Goal: Task Accomplishment & Management: Use online tool/utility

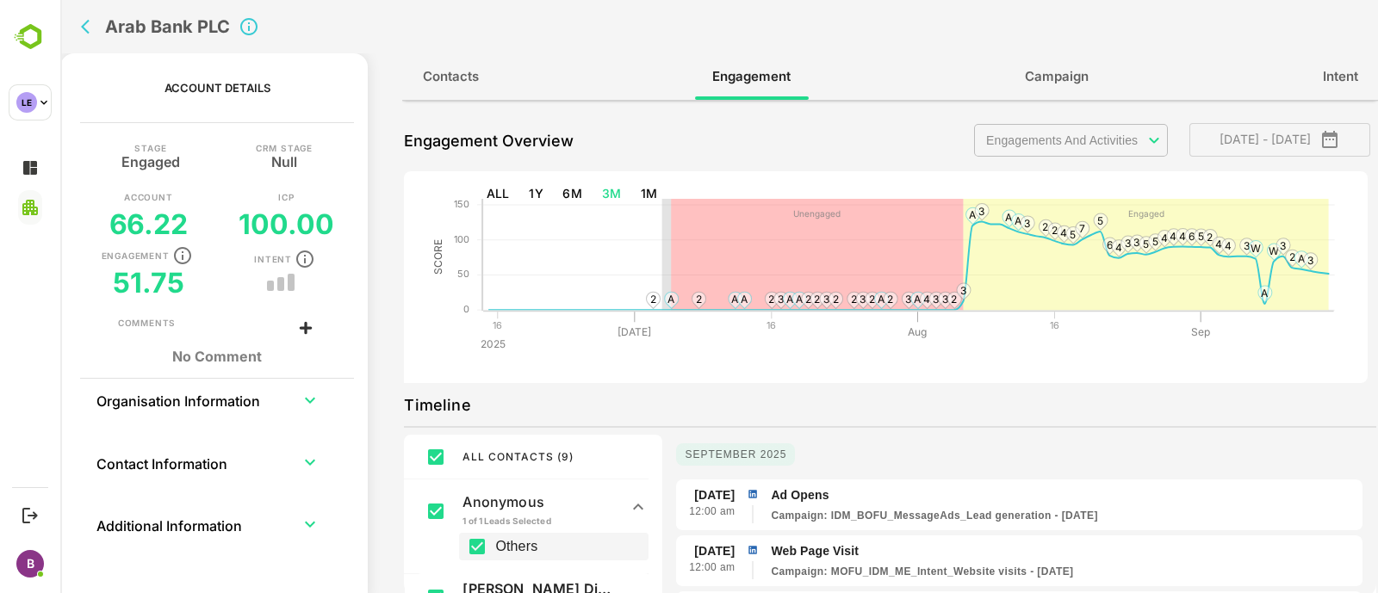
scroll to position [3547, 0]
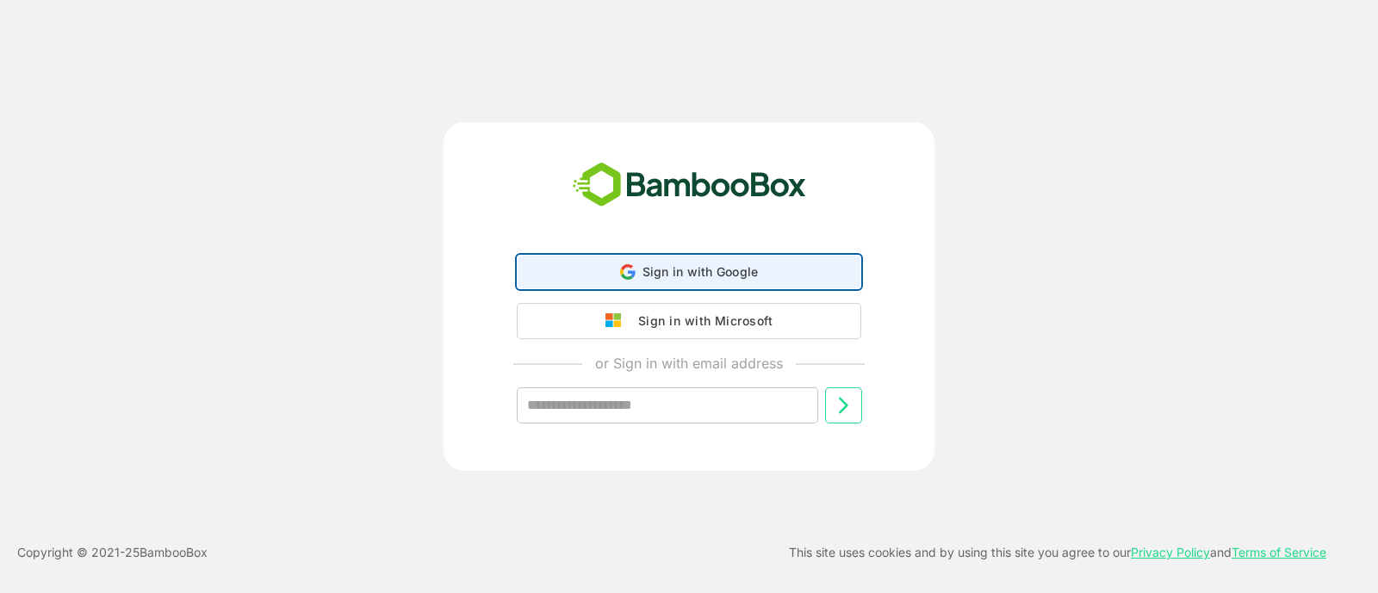
click at [671, 258] on div "Sign in with Google Sign in with Google. Opens in new tab" at bounding box center [689, 272] width 322 height 33
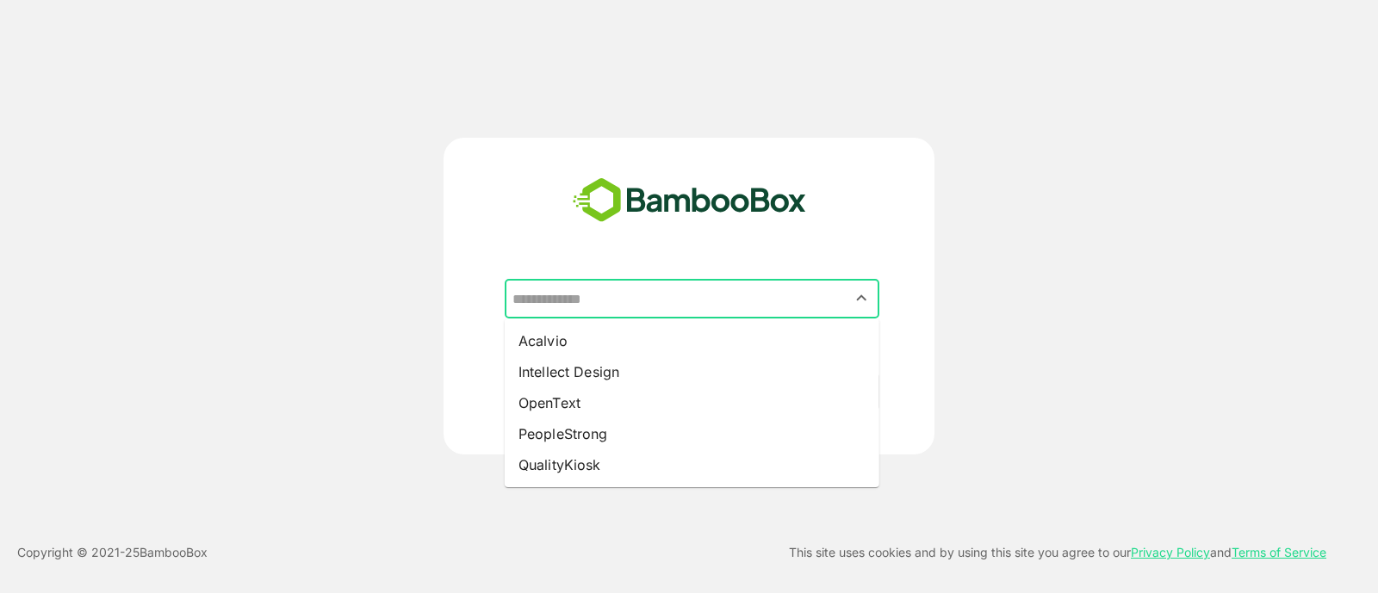
click at [572, 289] on input "text" at bounding box center [692, 298] width 368 height 33
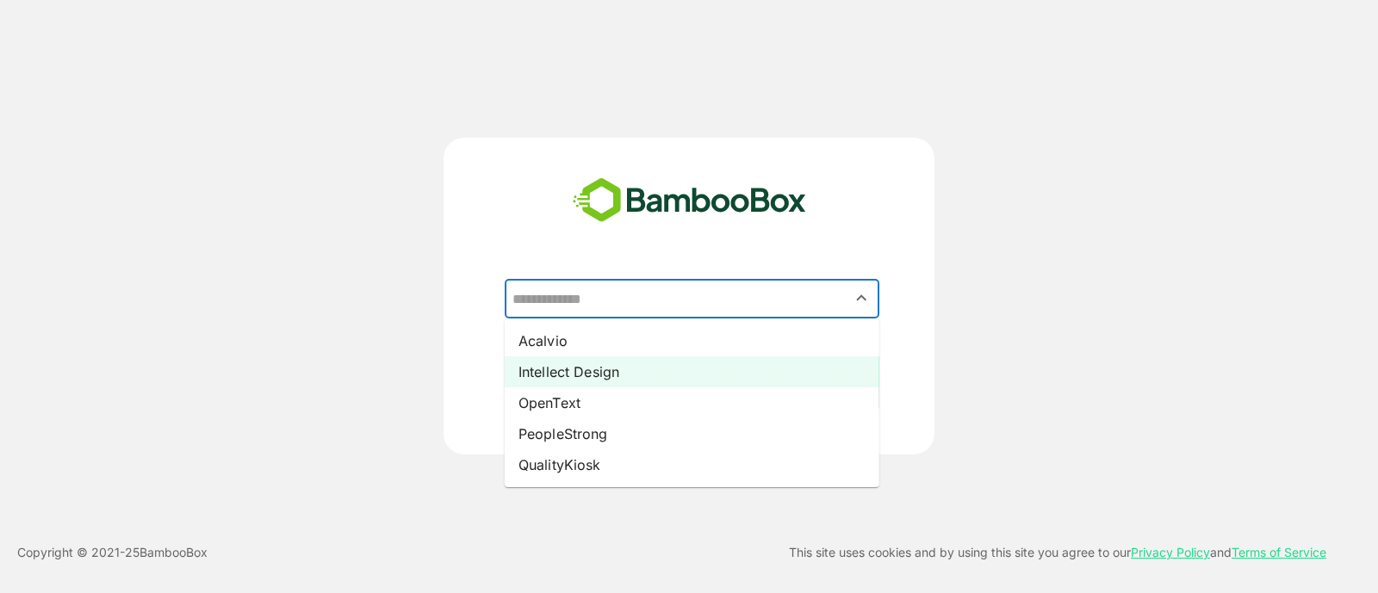
click at [554, 374] on li "Intellect Design" at bounding box center [692, 372] width 375 height 31
type input "**********"
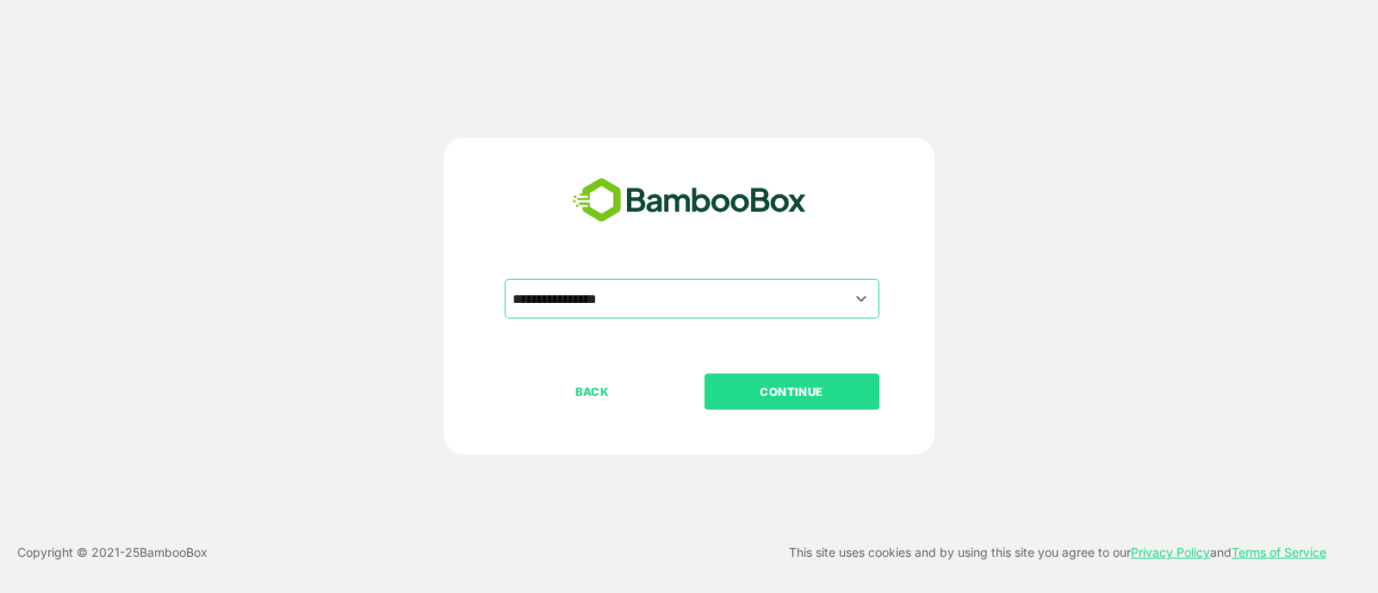
click at [753, 398] on p "CONTINUE" at bounding box center [791, 391] width 172 height 19
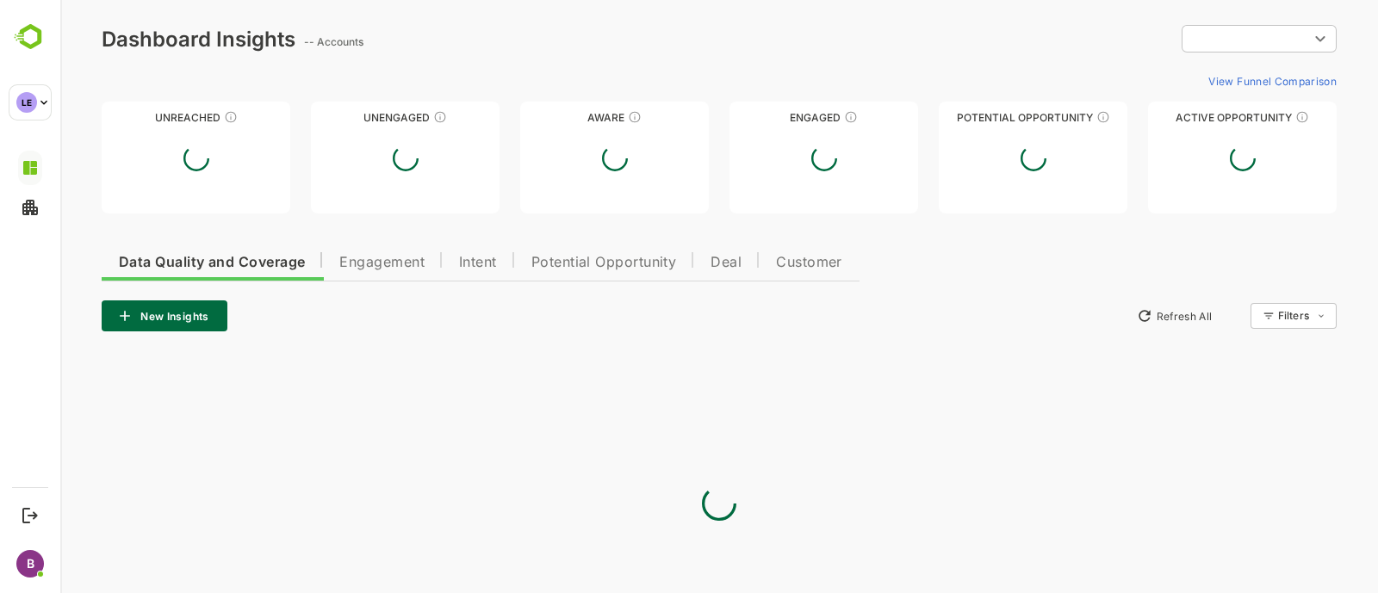
type input "**********"
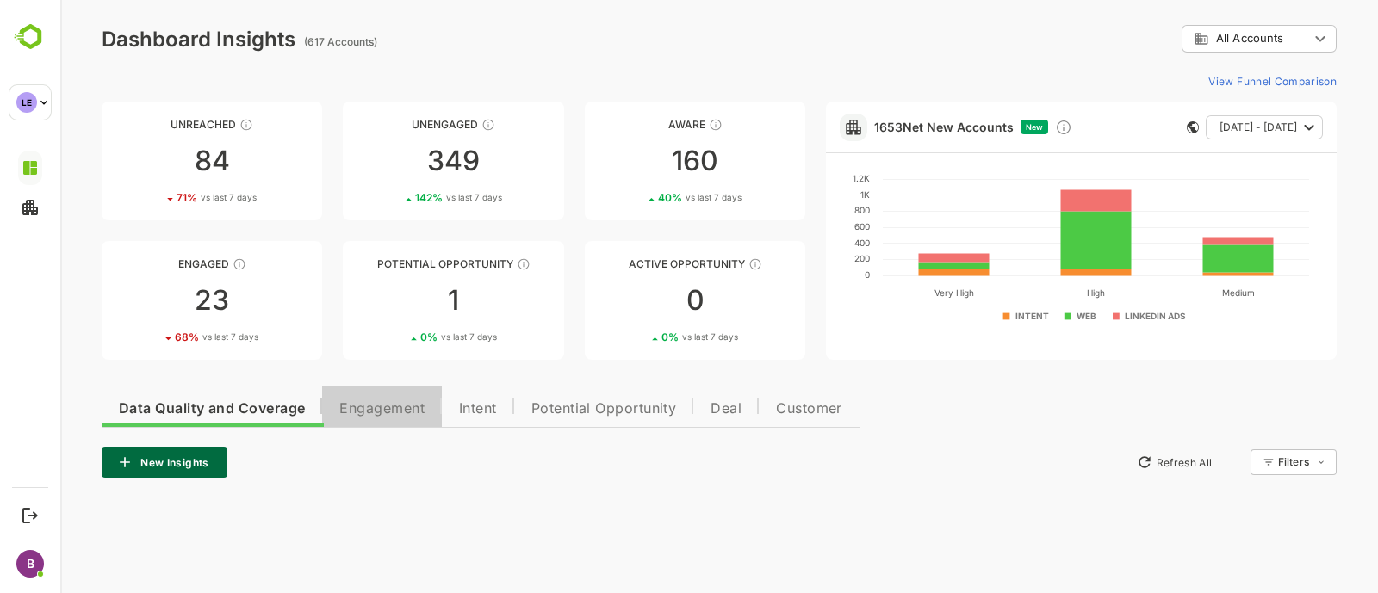
click at [372, 402] on span "Engagement" at bounding box center [381, 409] width 85 height 14
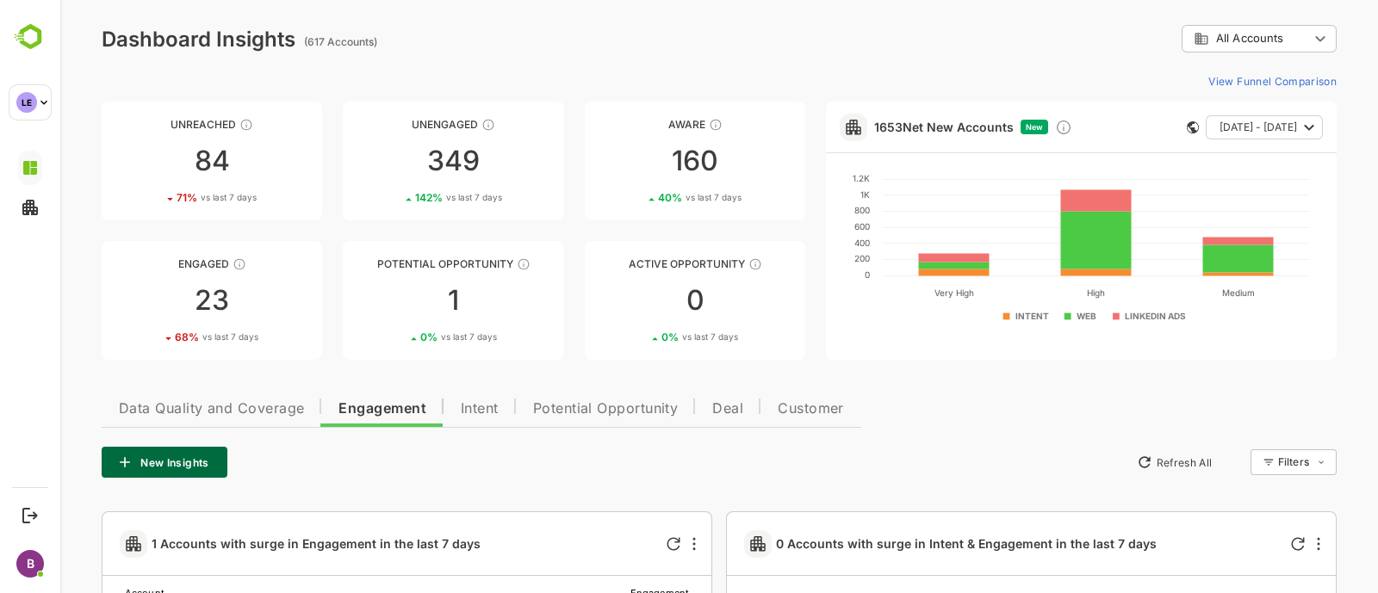
scroll to position [44, 0]
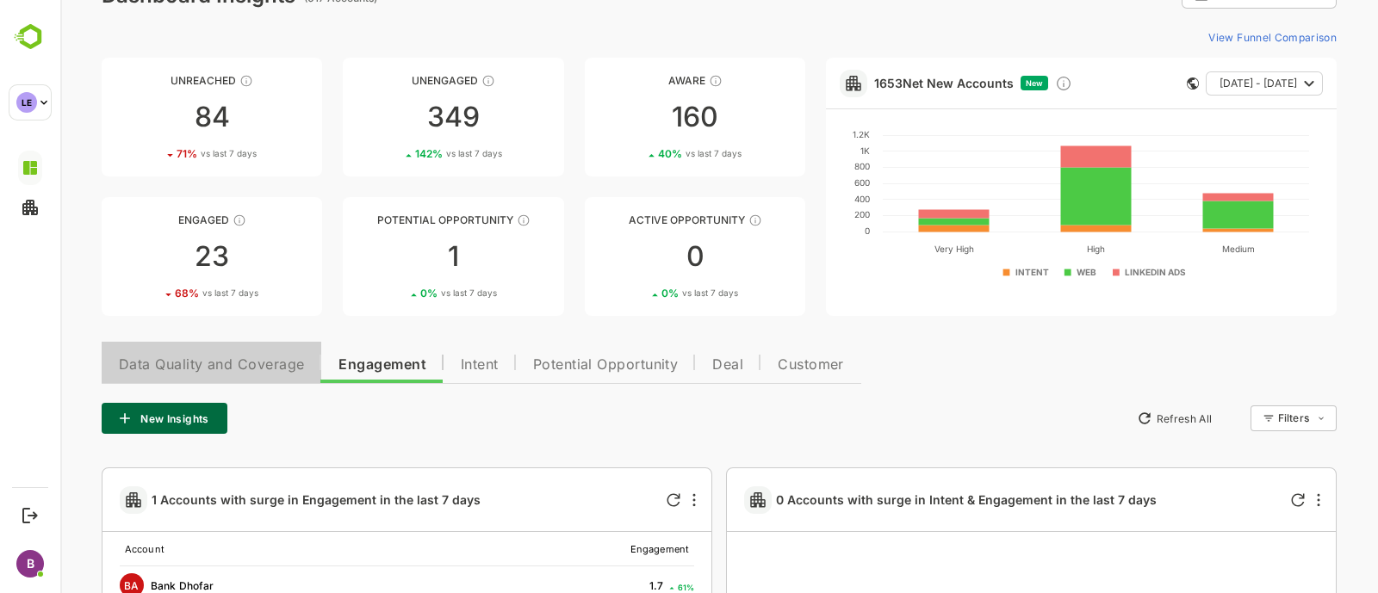
click at [189, 369] on span "Data Quality and Coverage" at bounding box center [211, 365] width 185 height 14
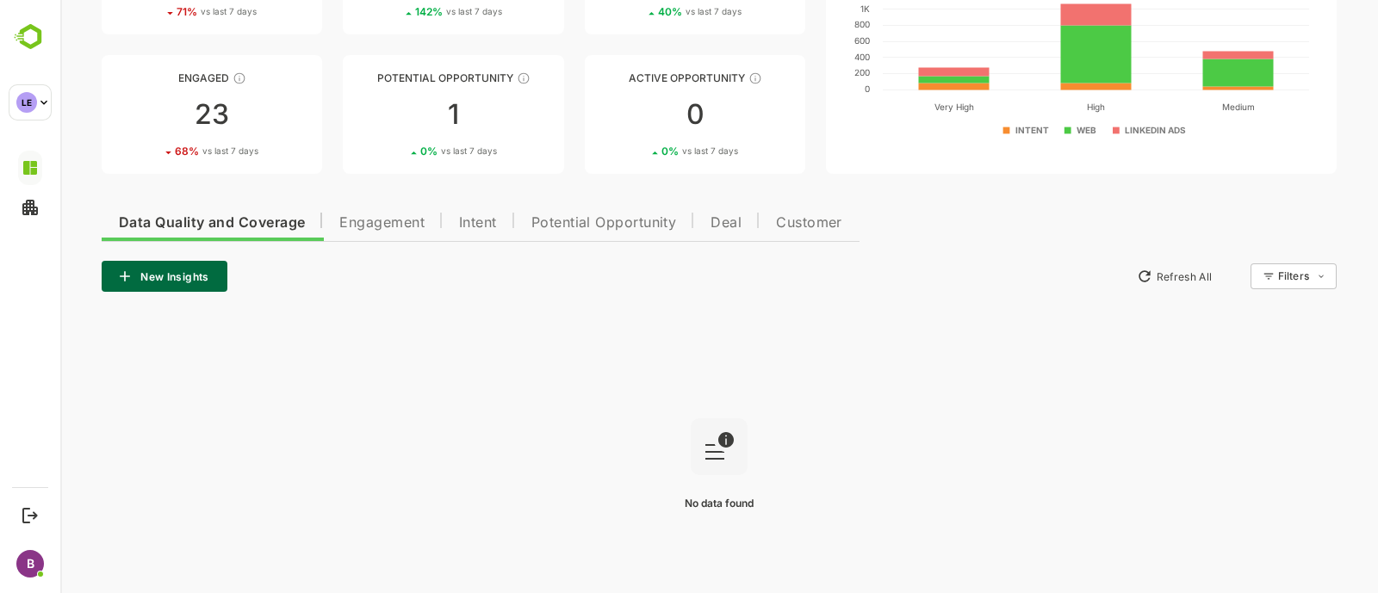
scroll to position [203, 0]
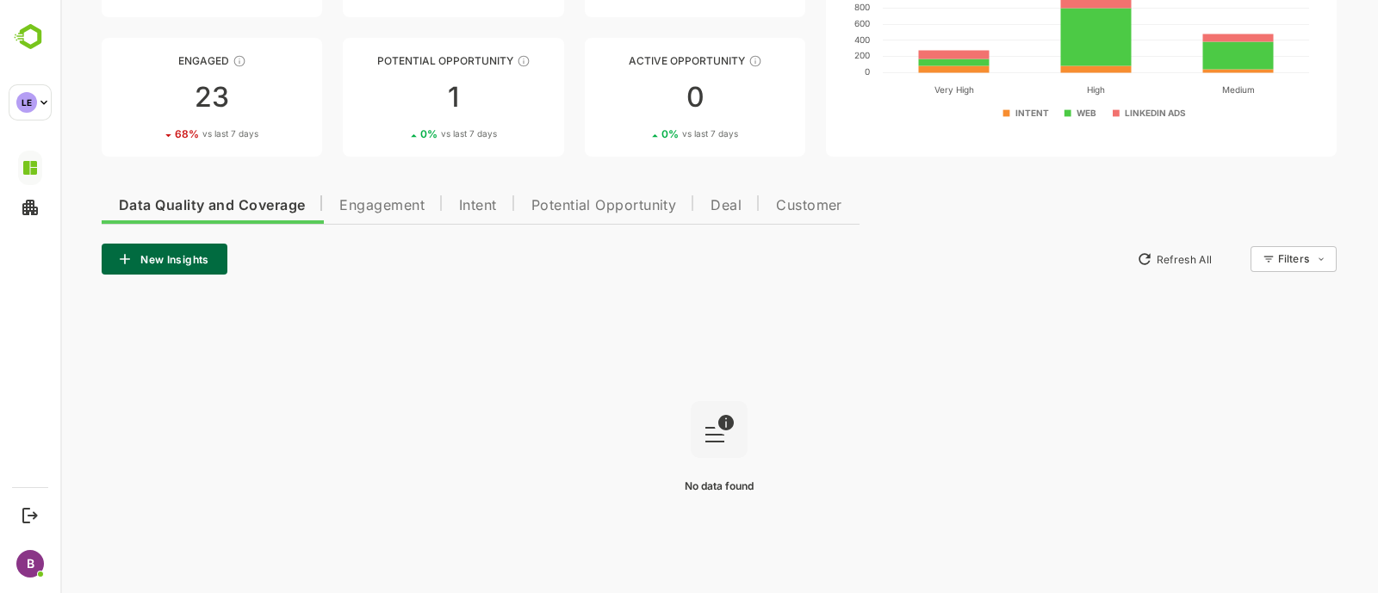
click at [502, 189] on button "Intent" at bounding box center [478, 203] width 72 height 41
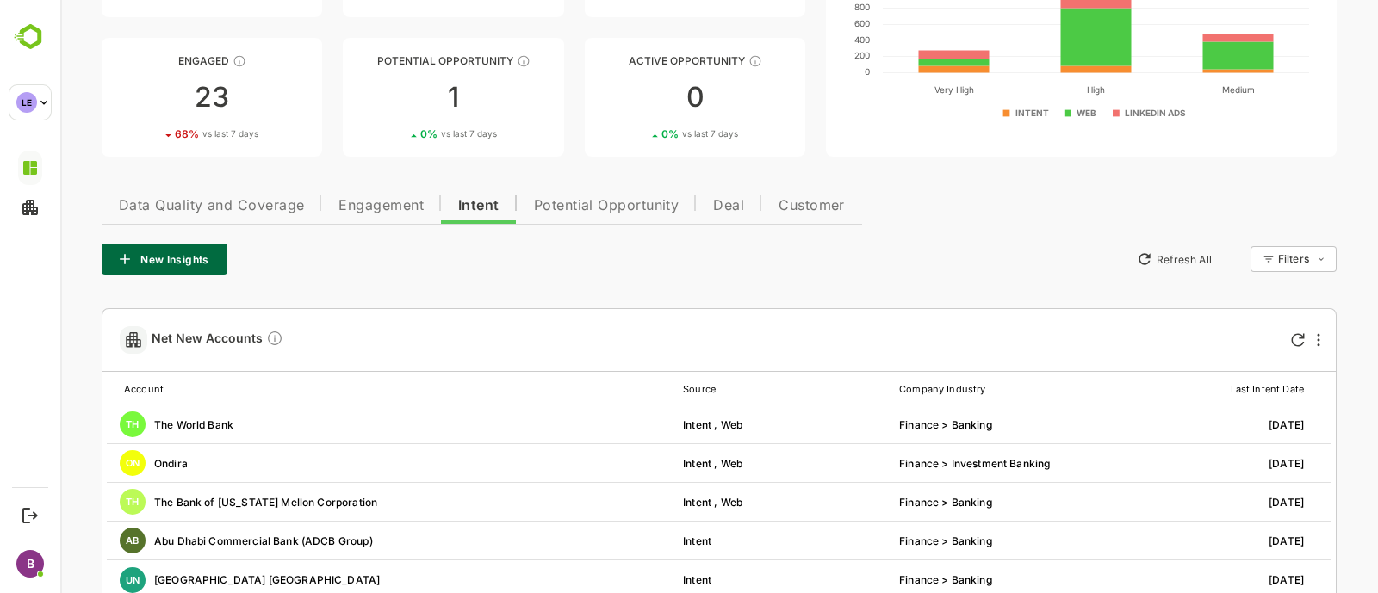
click at [366, 199] on span "Engagement" at bounding box center [380, 206] width 85 height 14
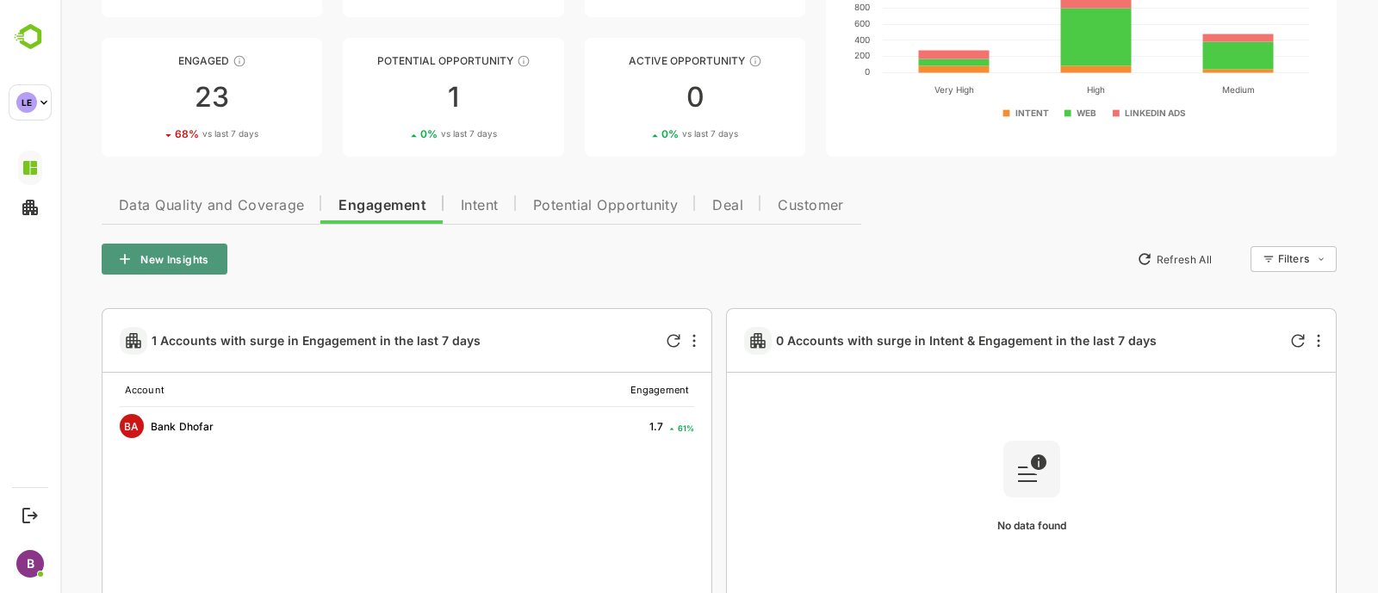
click at [177, 258] on button "New Insights" at bounding box center [165, 259] width 126 height 31
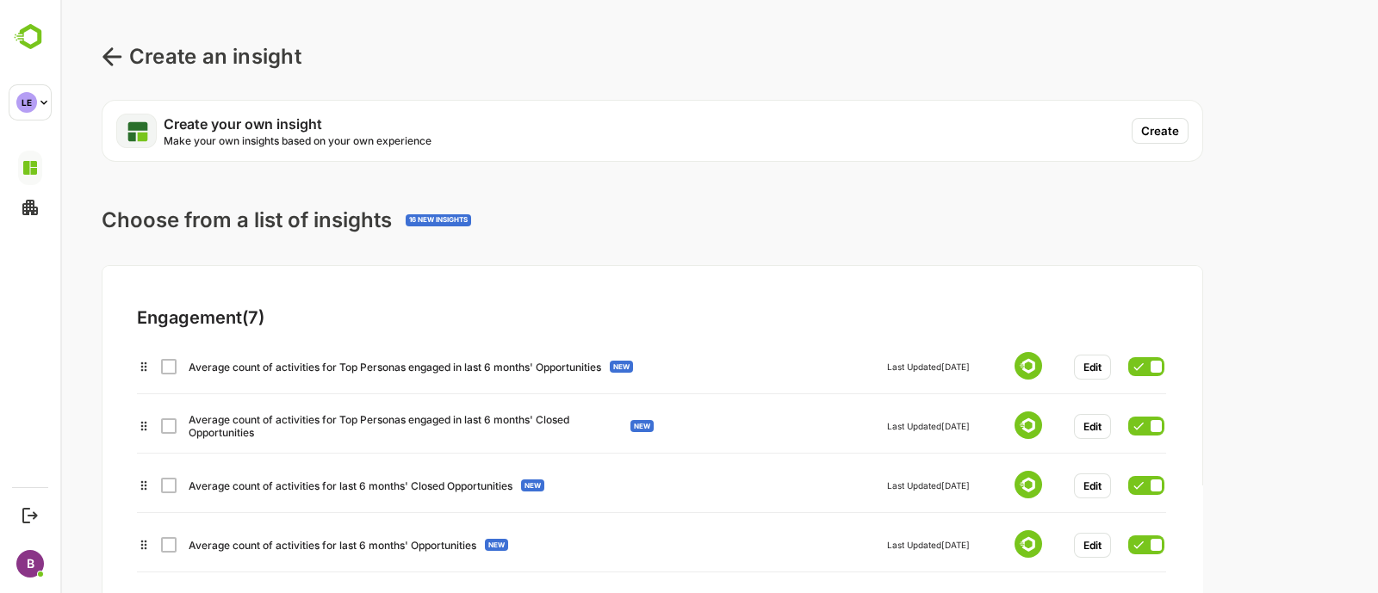
click at [1160, 116] on div "Create your own insight Make your own insights based on your own experience Cre…" at bounding box center [653, 131] width 1102 height 62
click at [1156, 123] on button "Create" at bounding box center [1160, 131] width 57 height 26
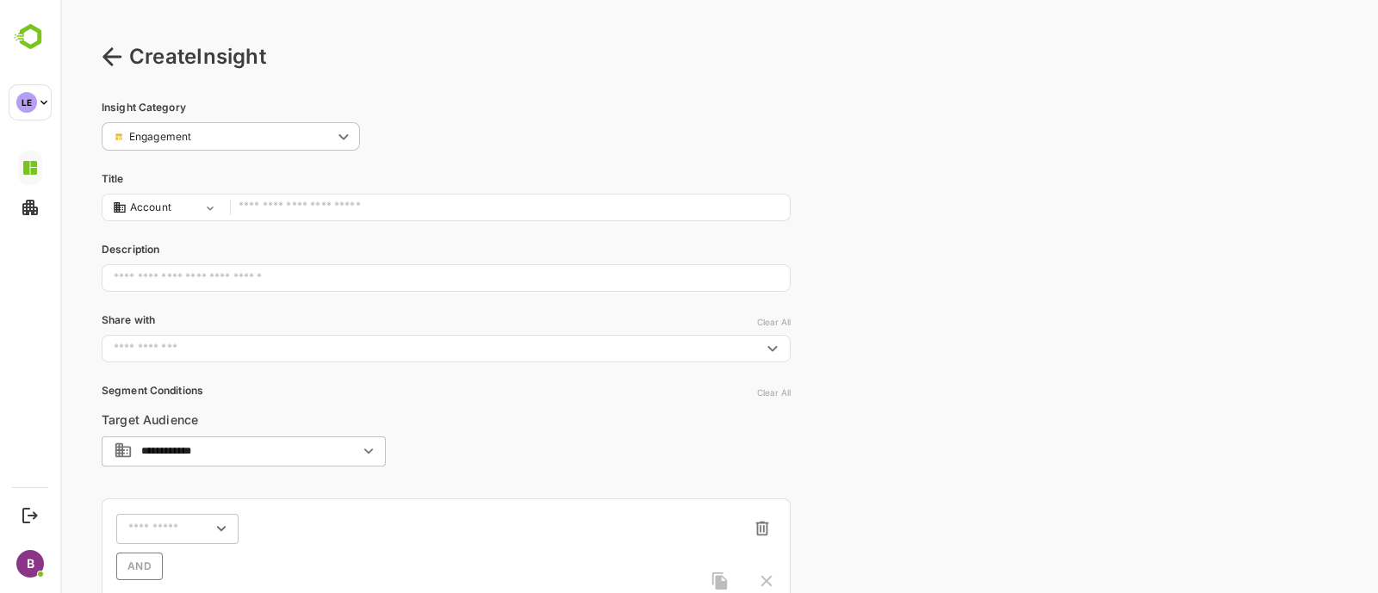
click at [309, 208] on input "text" at bounding box center [510, 207] width 543 height 23
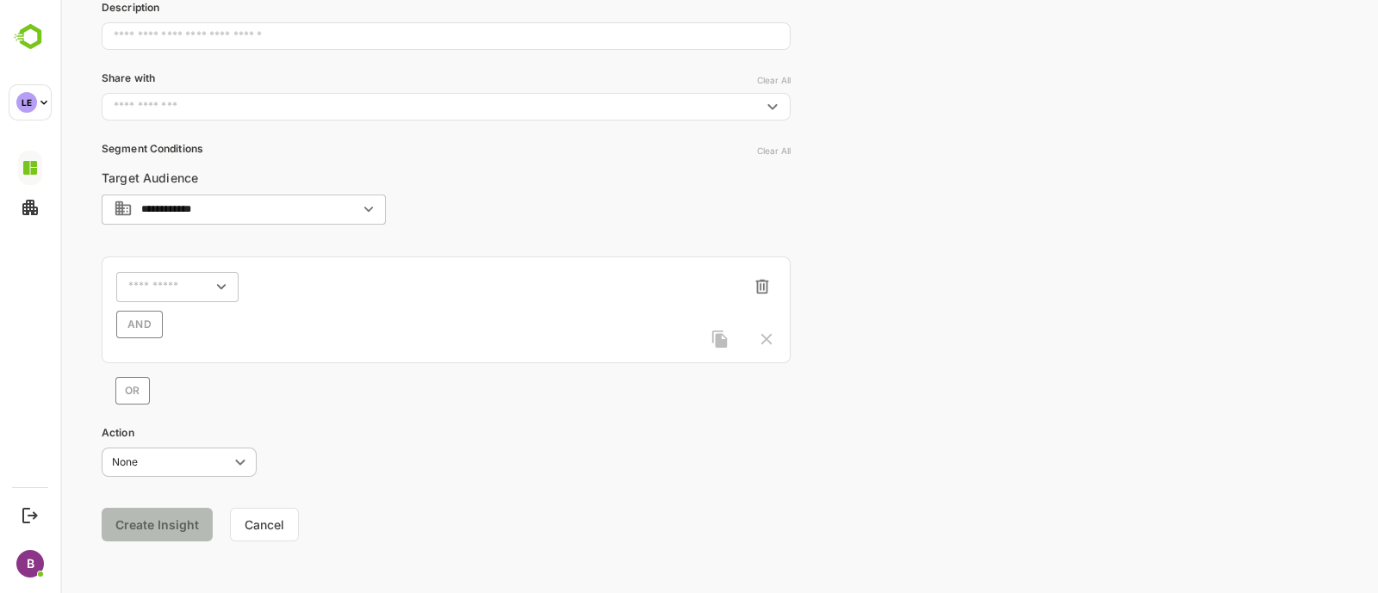
scroll to position [243, 0]
click at [158, 277] on div "​" at bounding box center [177, 285] width 122 height 31
type input "********"
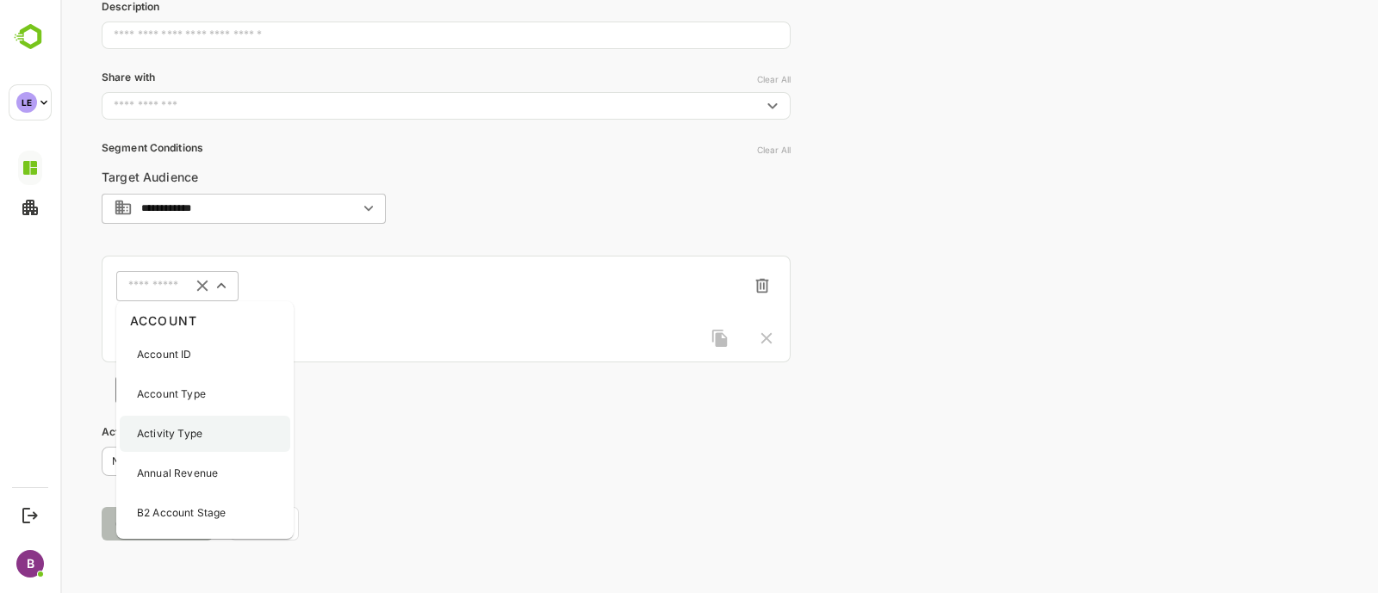
click at [179, 432] on p "Activity Type" at bounding box center [169, 434] width 65 height 16
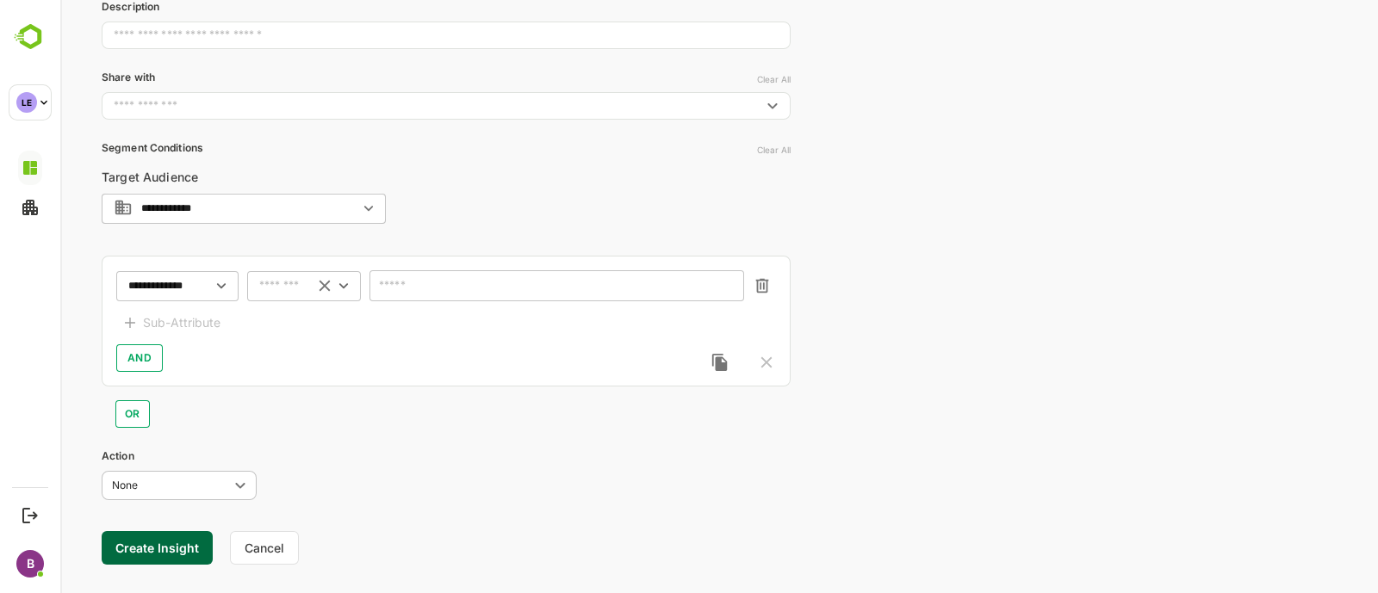
click at [295, 289] on input "text" at bounding box center [282, 286] width 46 height 13
click at [289, 321] on li "includes" at bounding box center [304, 318] width 107 height 26
type input "********"
click at [490, 283] on input "text" at bounding box center [546, 286] width 329 height 13
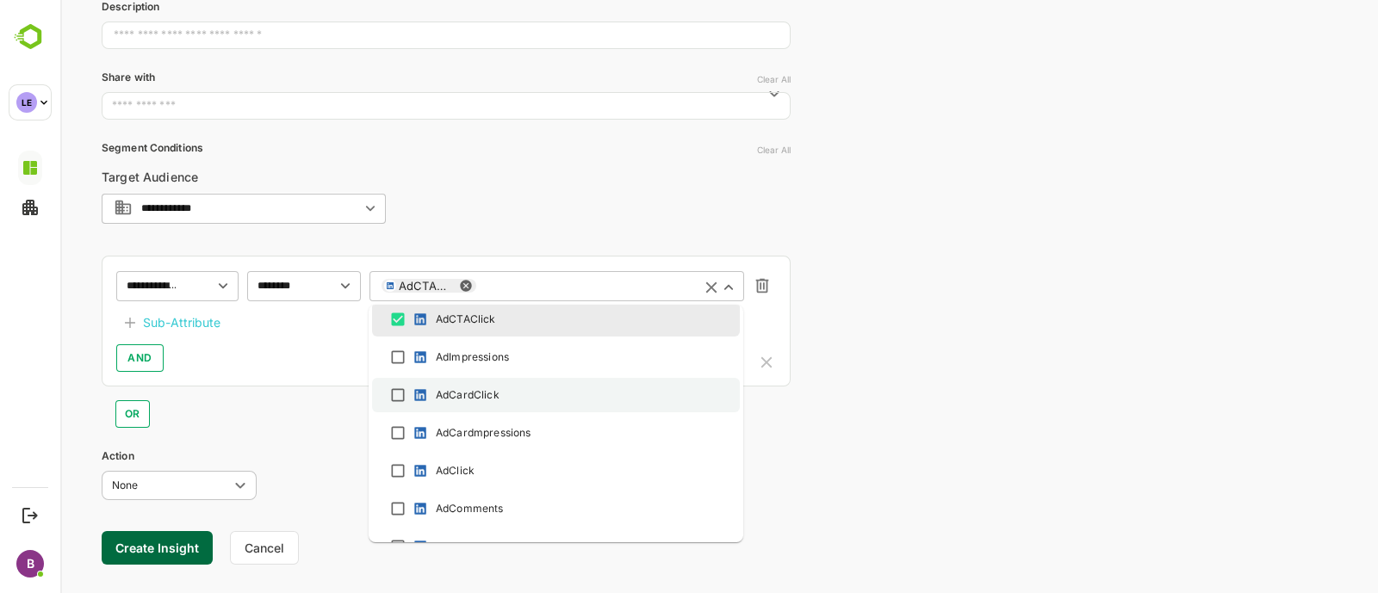
scroll to position [697, 0]
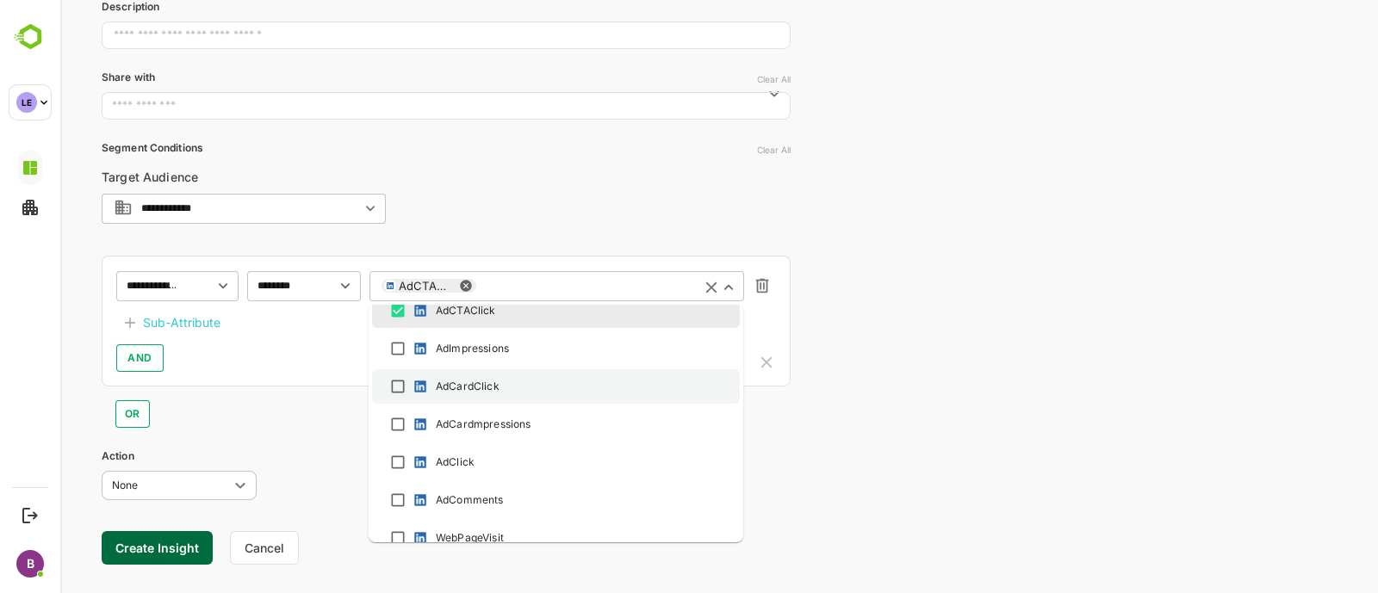
click at [388, 382] on div "AdCardClick" at bounding box center [556, 386] width 337 height 21
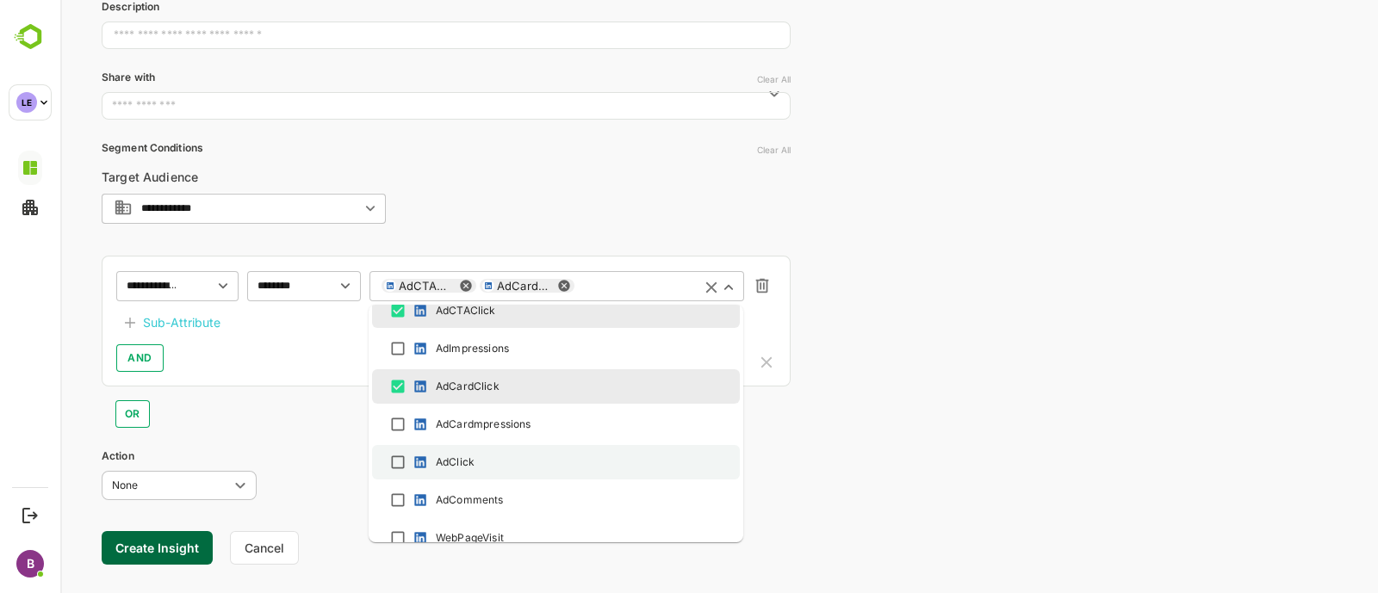
click at [389, 472] on li "AdClick" at bounding box center [556, 462] width 368 height 34
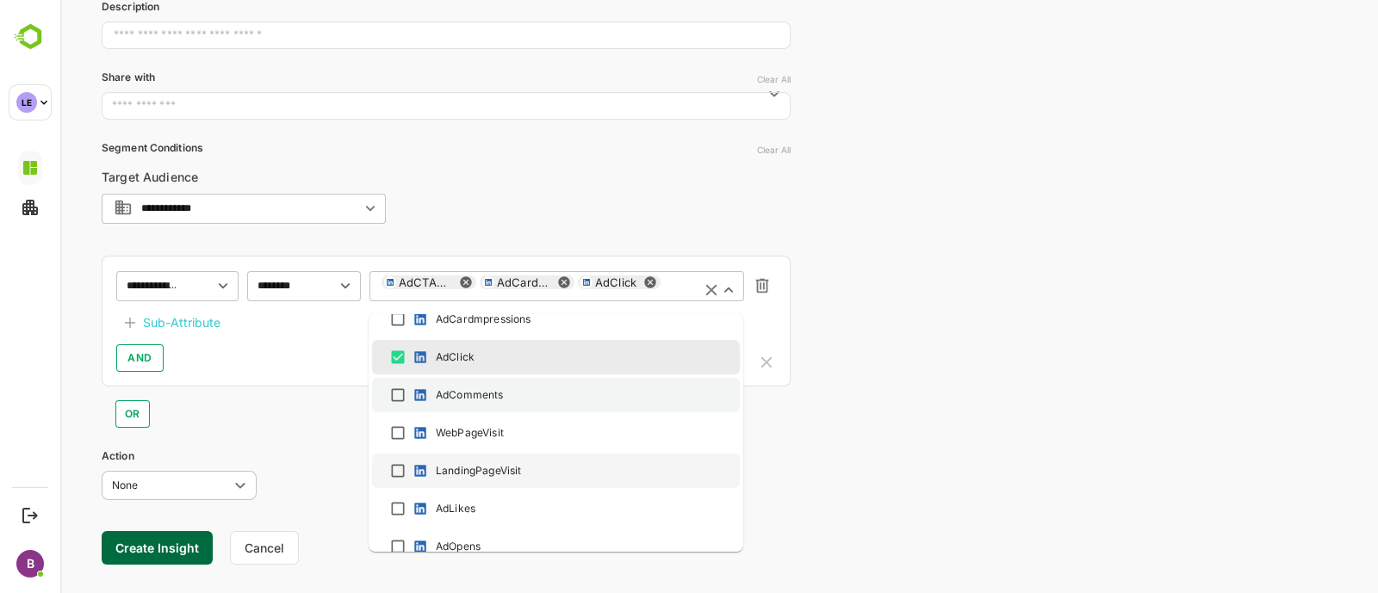
scroll to position [813, 0]
click at [403, 383] on div "AdComments" at bounding box center [556, 393] width 337 height 21
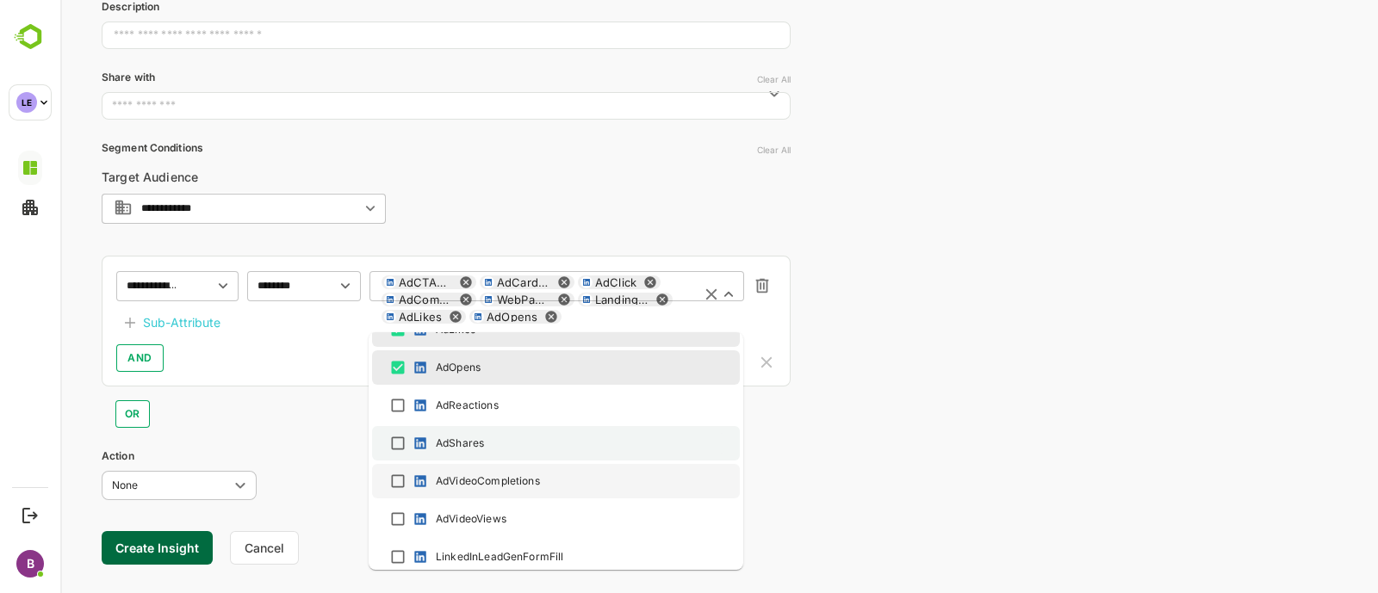
scroll to position [1009, 0]
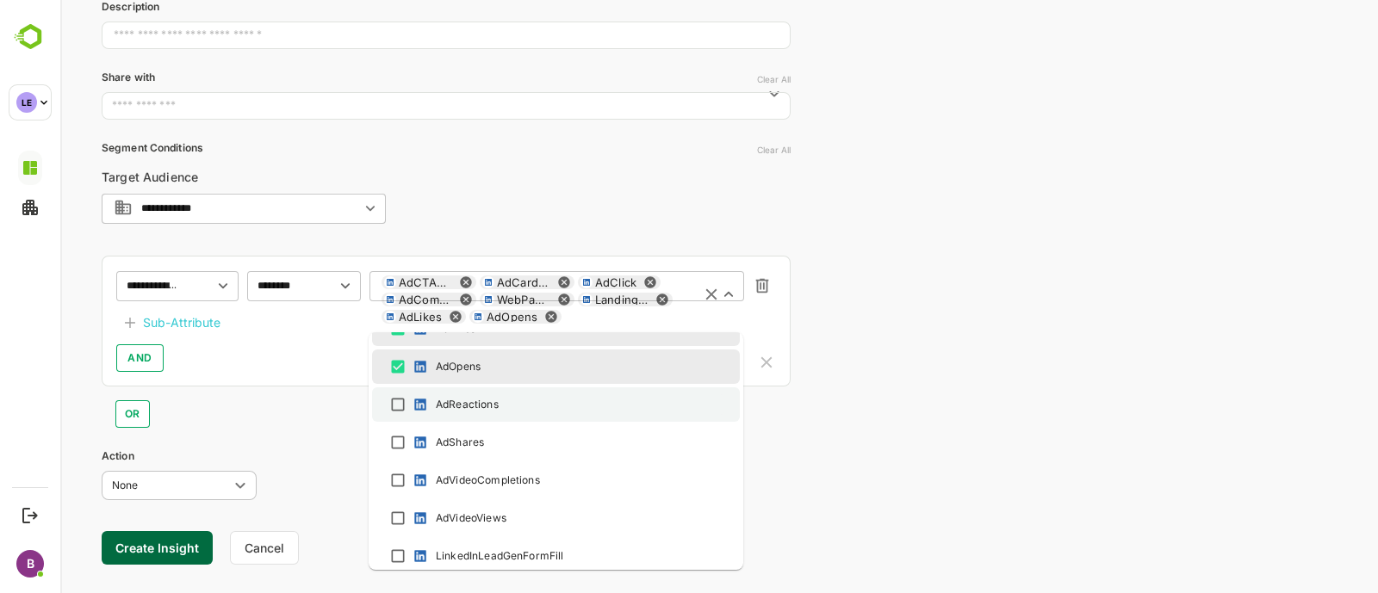
click at [408, 412] on div "AdReactions" at bounding box center [556, 404] width 337 height 21
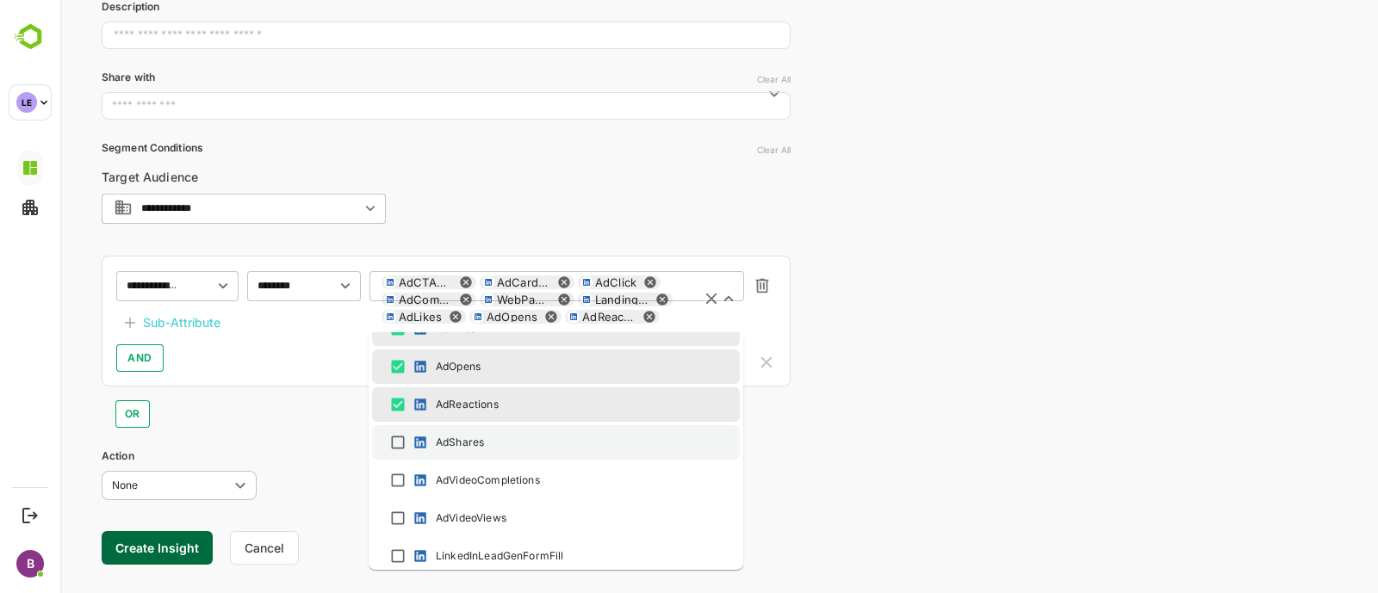
click at [400, 454] on li "AdShares" at bounding box center [556, 442] width 368 height 34
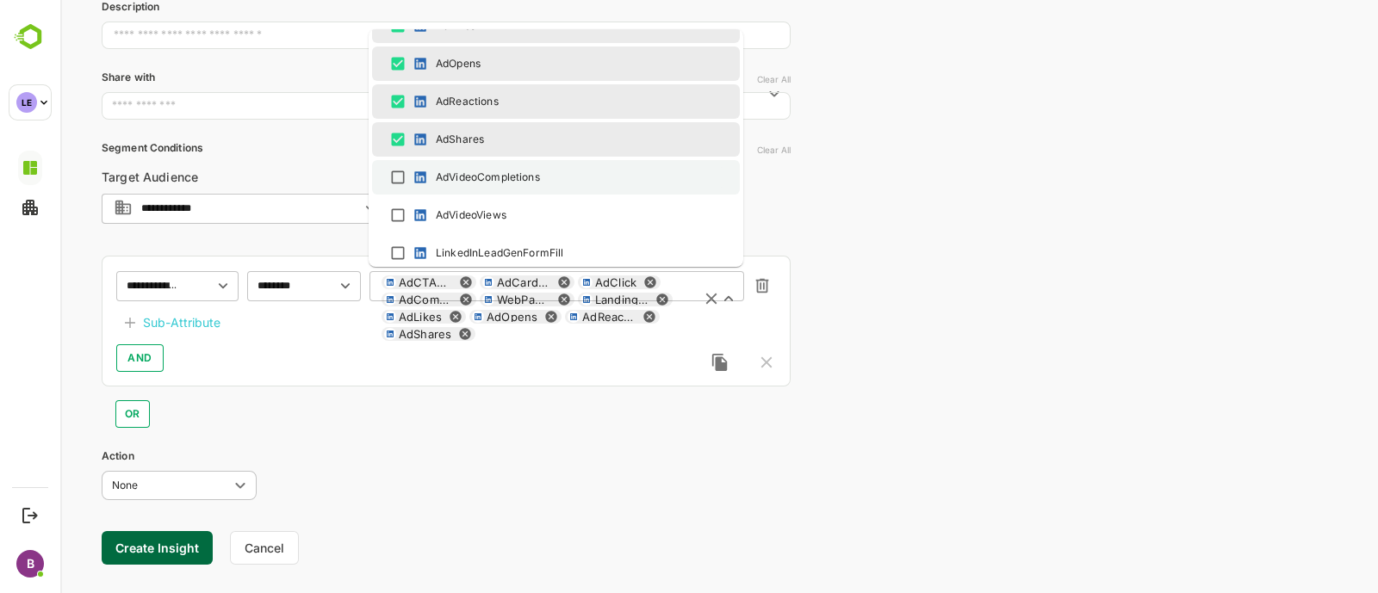
click at [407, 167] on div "AdVideoCompletions" at bounding box center [556, 177] width 337 height 21
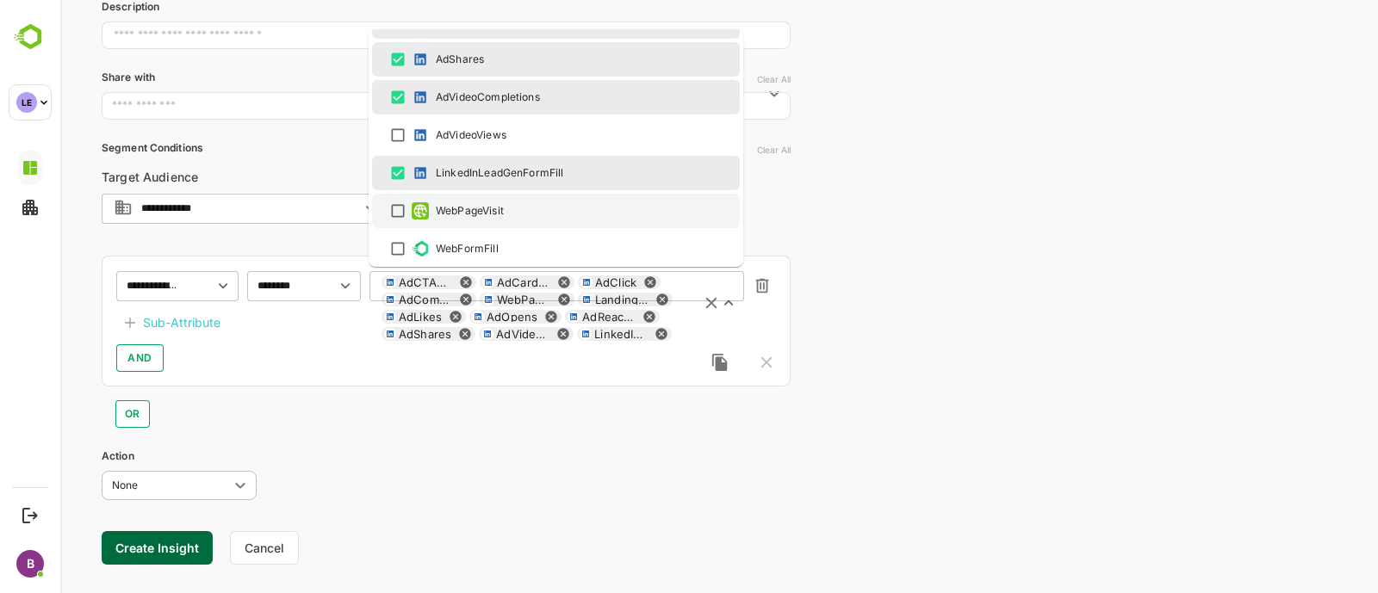
scroll to position [271, 0]
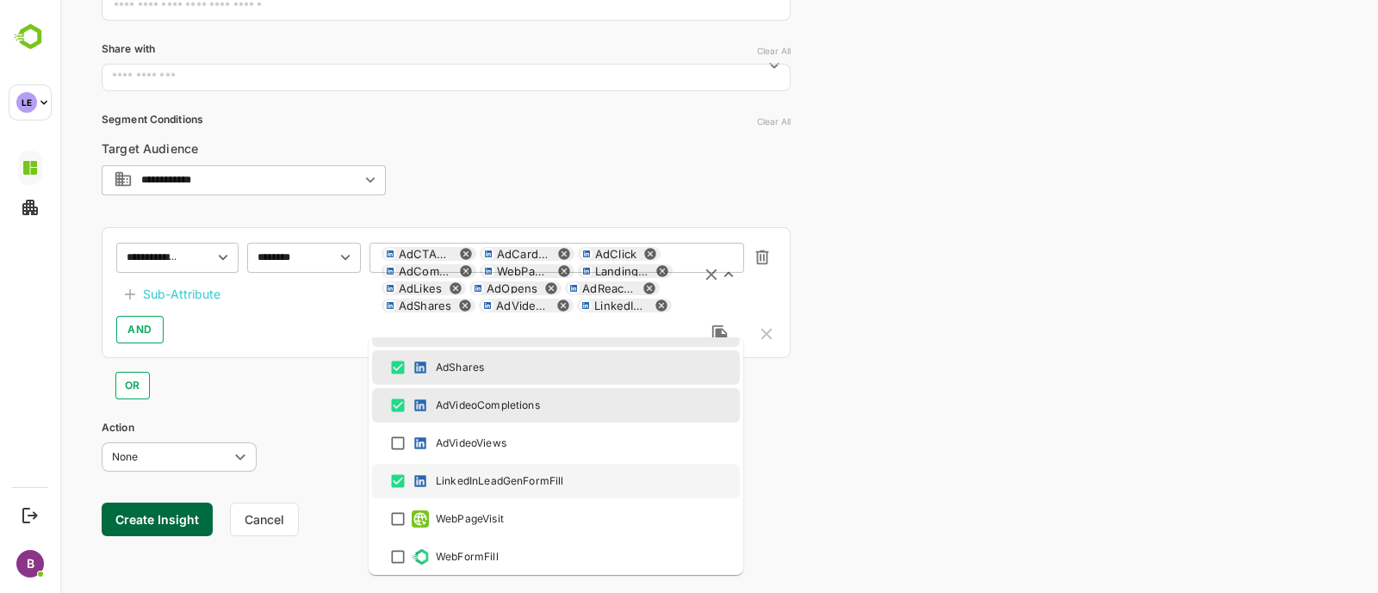
click at [310, 391] on div "OR" at bounding box center [446, 378] width 689 height 41
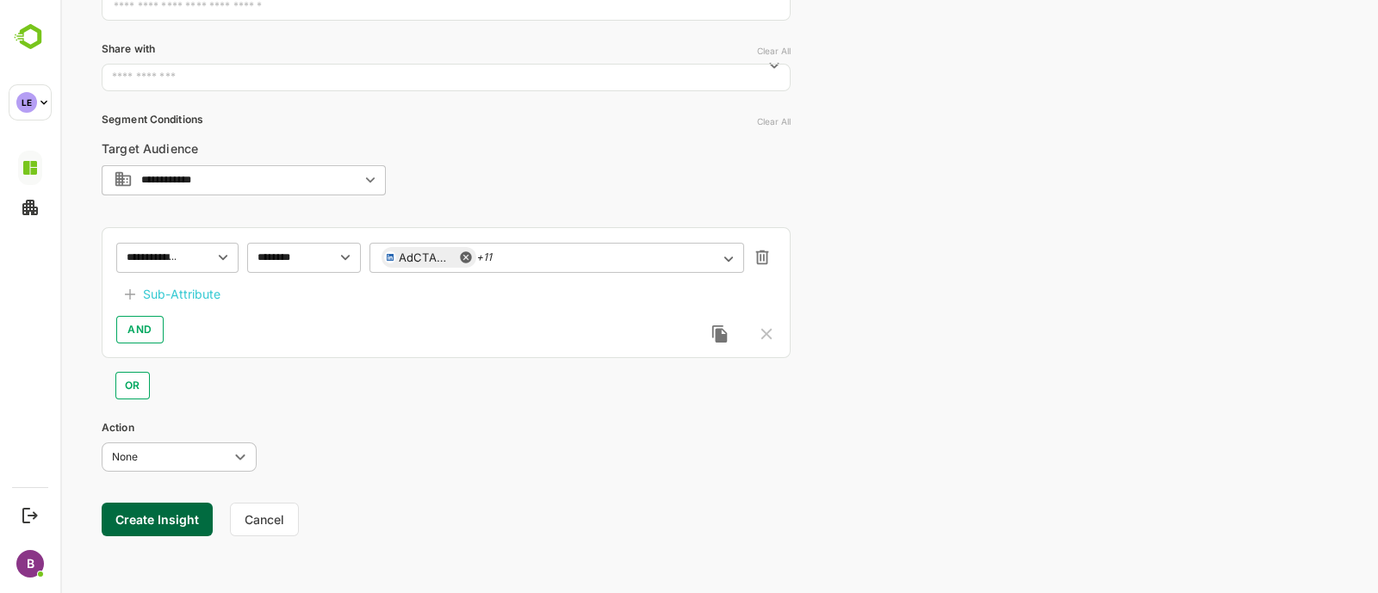
click at [175, 295] on div "Sub-Attribute" at bounding box center [182, 294] width 78 height 21
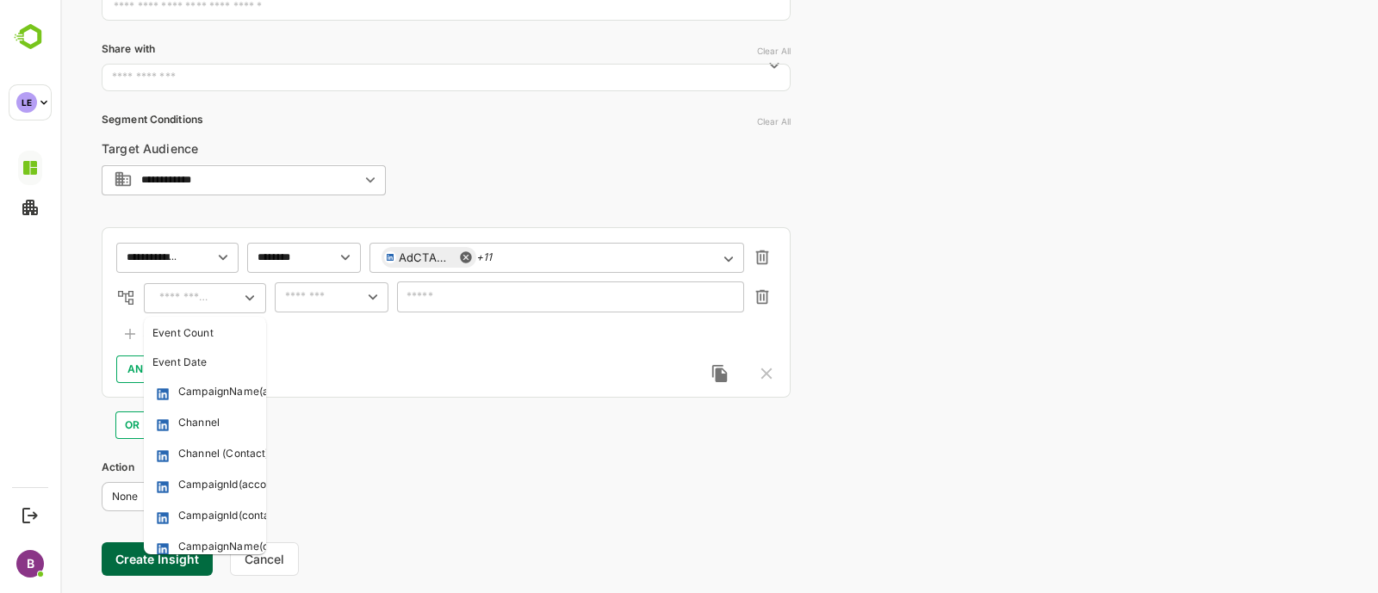
click at [180, 304] on input "text" at bounding box center [185, 298] width 62 height 21
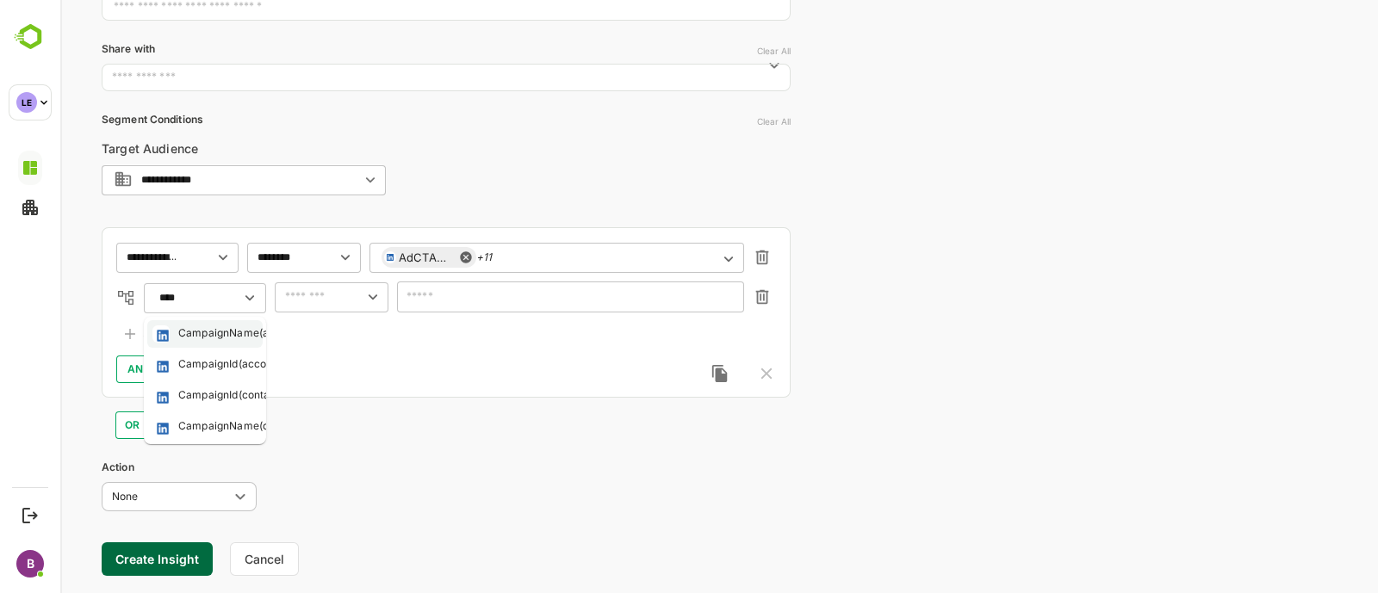
click at [197, 322] on li "CampaignName(accounts)" at bounding box center [204, 334] width 115 height 28
type input "**********"
click at [301, 299] on input "text" at bounding box center [306, 297] width 53 height 21
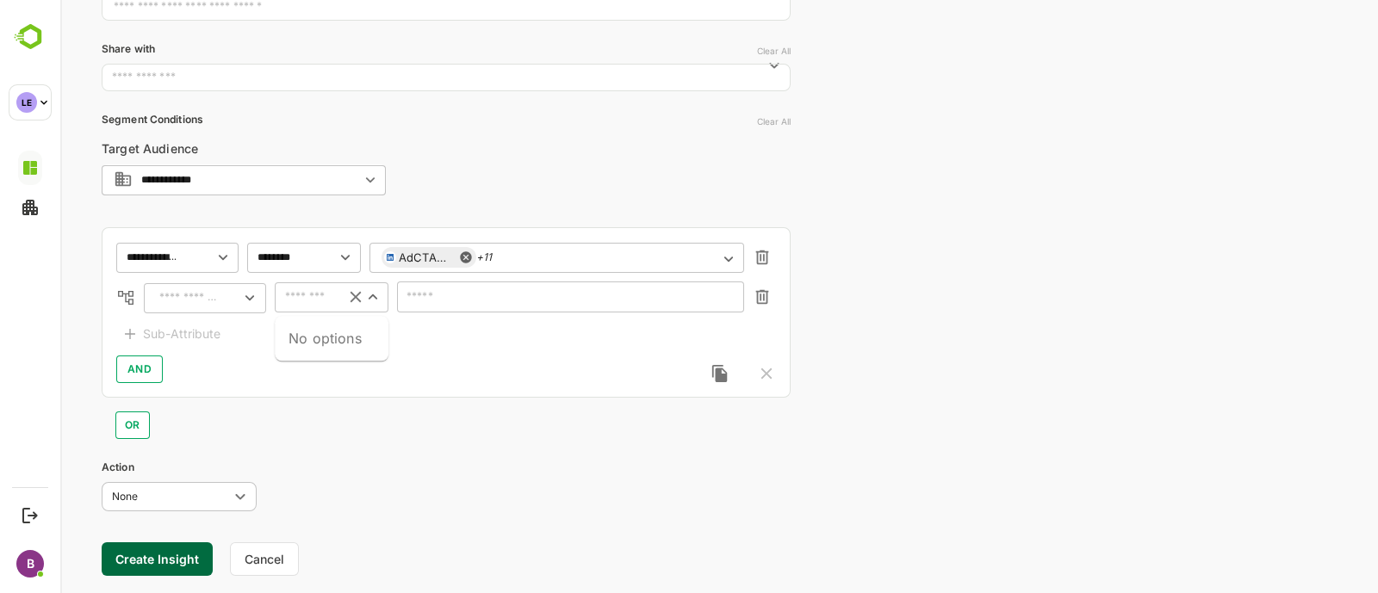
click at [176, 310] on div "​" at bounding box center [205, 297] width 122 height 31
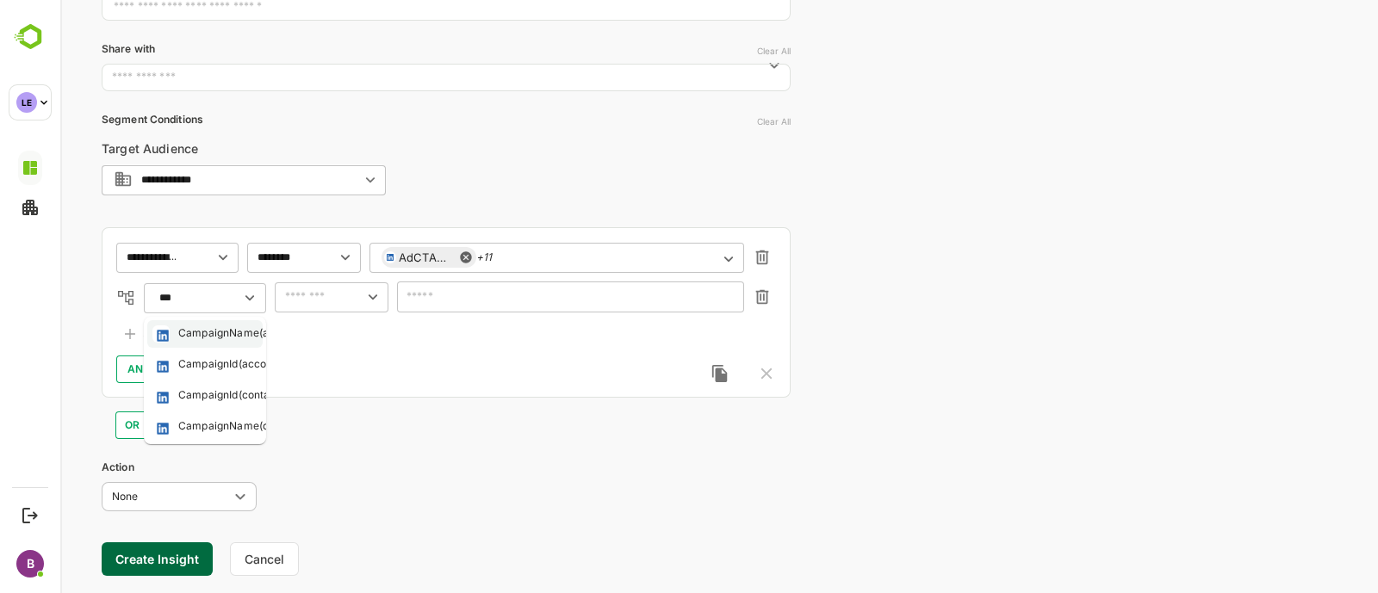
click at [207, 334] on div "CampaignName(accounts)" at bounding box center [244, 334] width 133 height 17
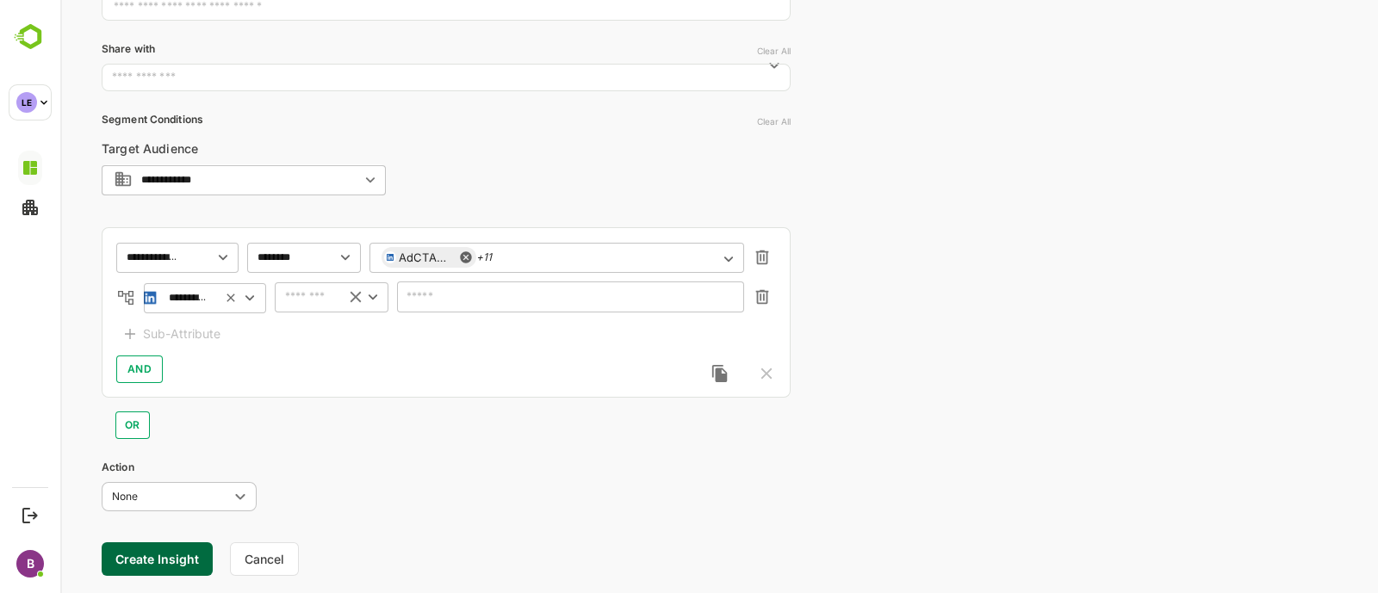
click at [333, 301] on div "​" at bounding box center [332, 297] width 114 height 31
type input "**********"
click at [329, 338] on li "includes" at bounding box center [331, 333] width 107 height 26
type input "********"
click at [454, 291] on input "text" at bounding box center [559, 297] width 301 height 13
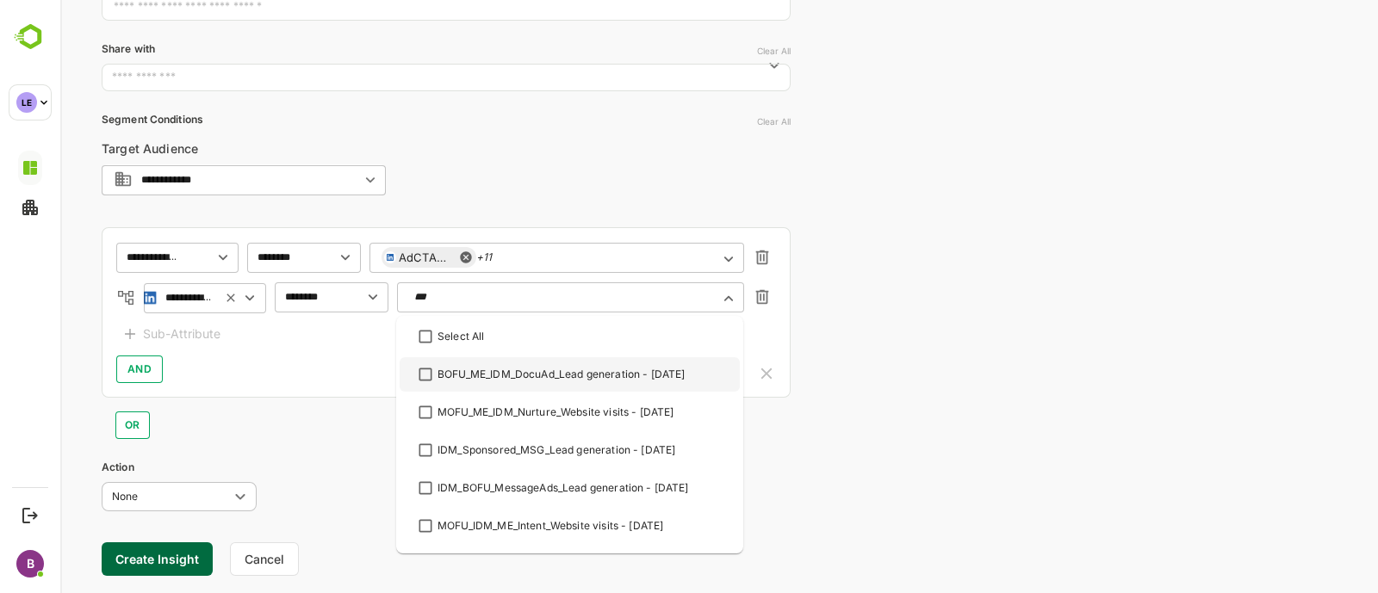
type input "***"
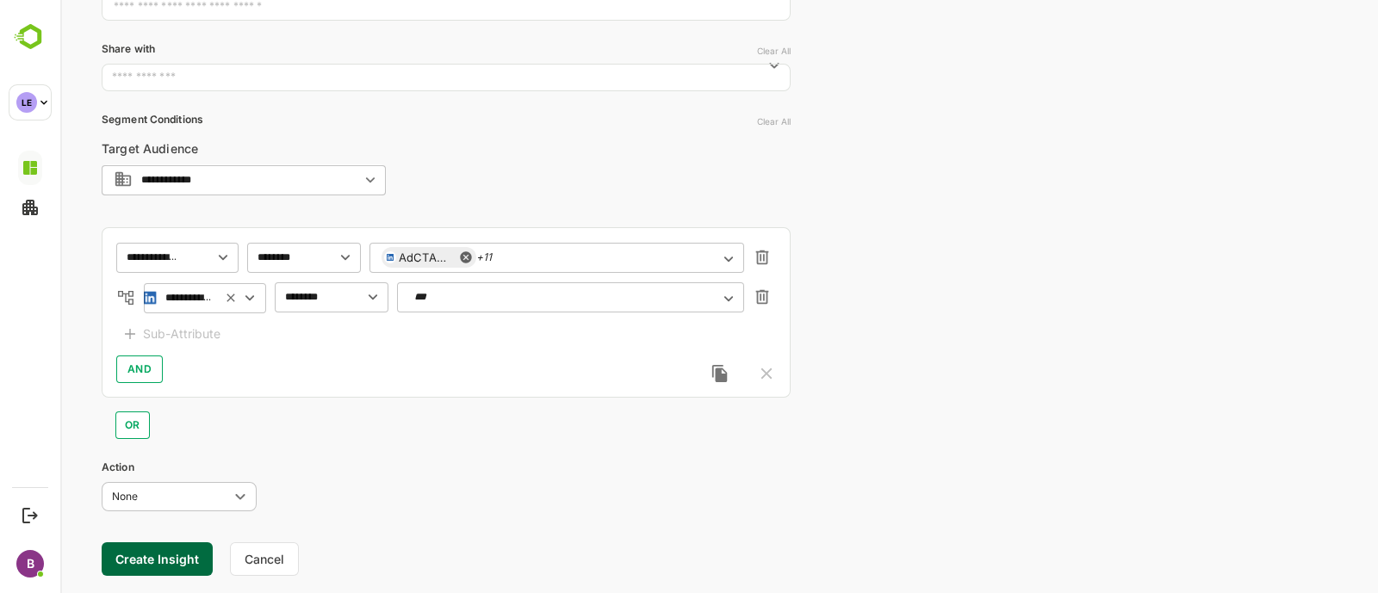
click at [493, 301] on input "***" at bounding box center [559, 297] width 301 height 13
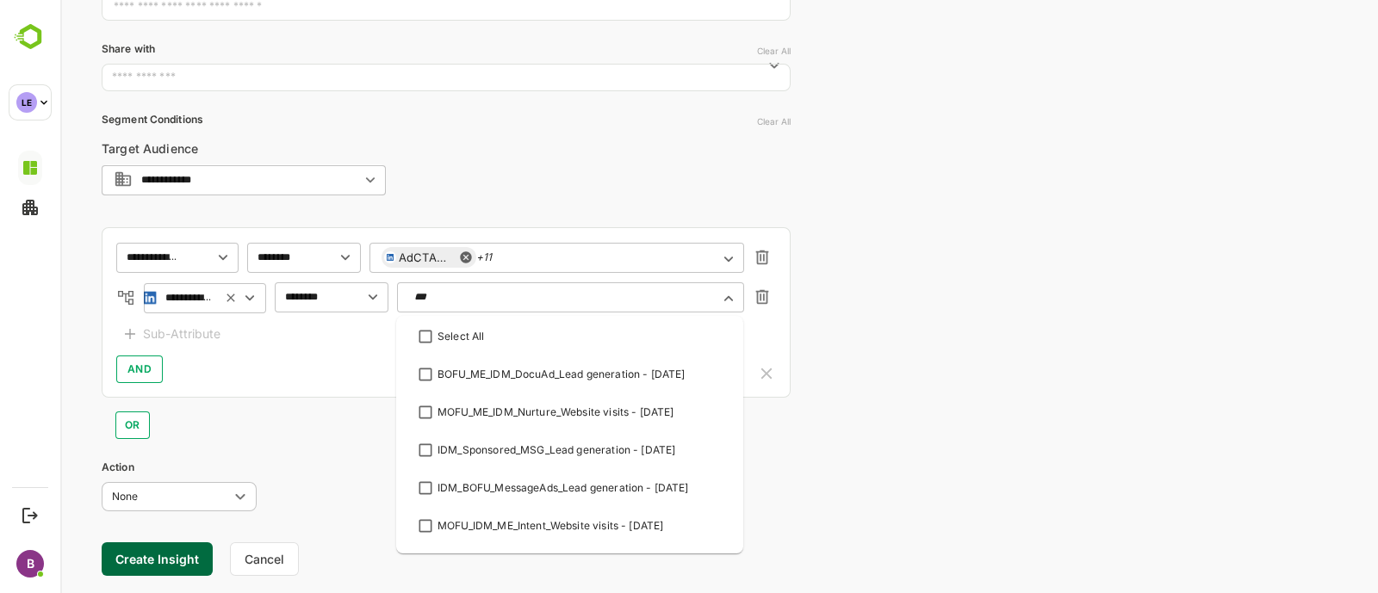
click at [493, 301] on input "***" at bounding box center [559, 297] width 301 height 13
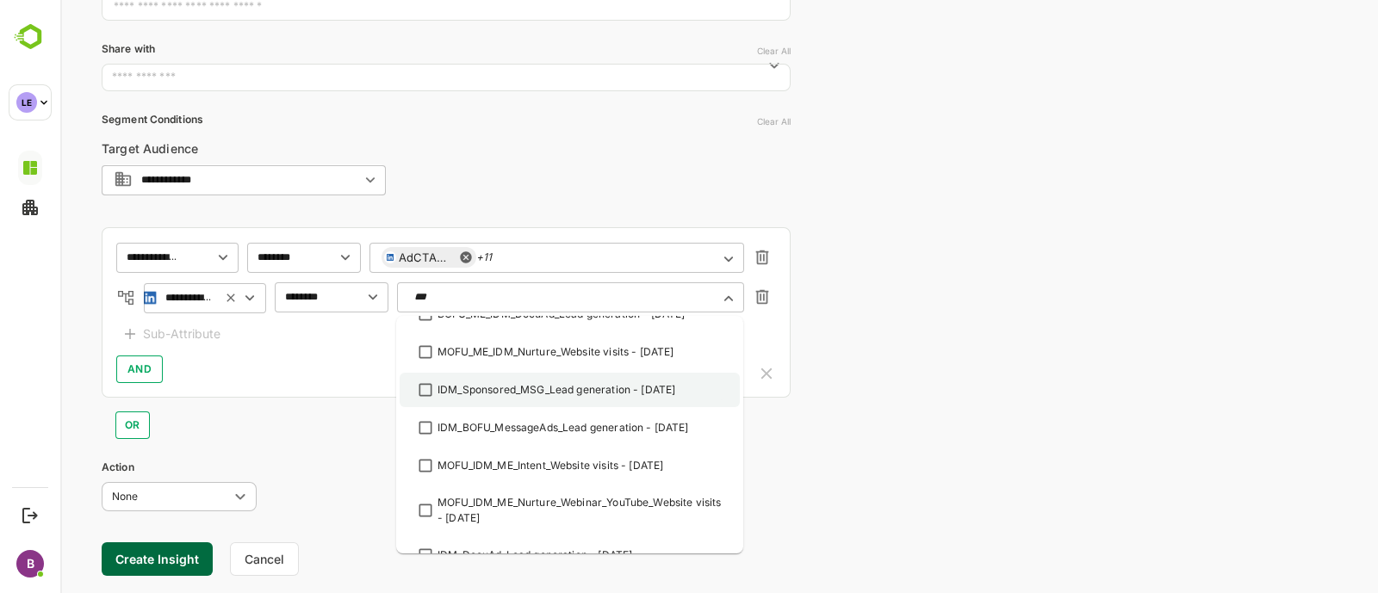
scroll to position [62, 0]
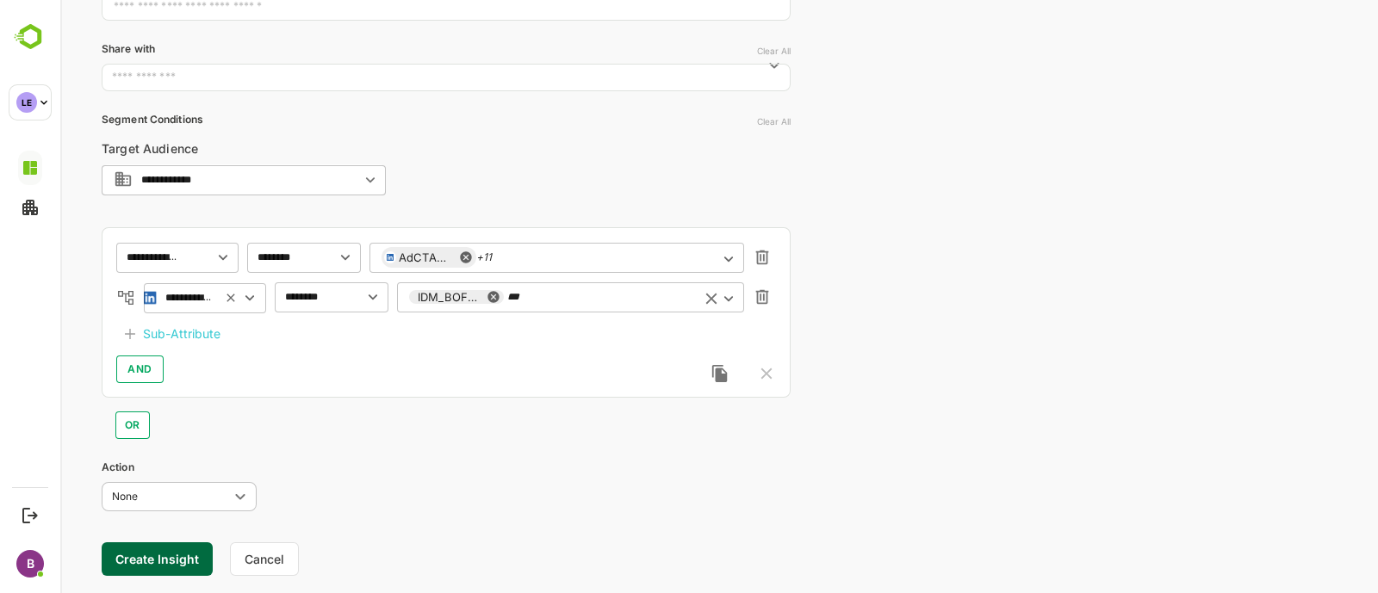
click at [567, 299] on input "***" at bounding box center [597, 297] width 181 height 13
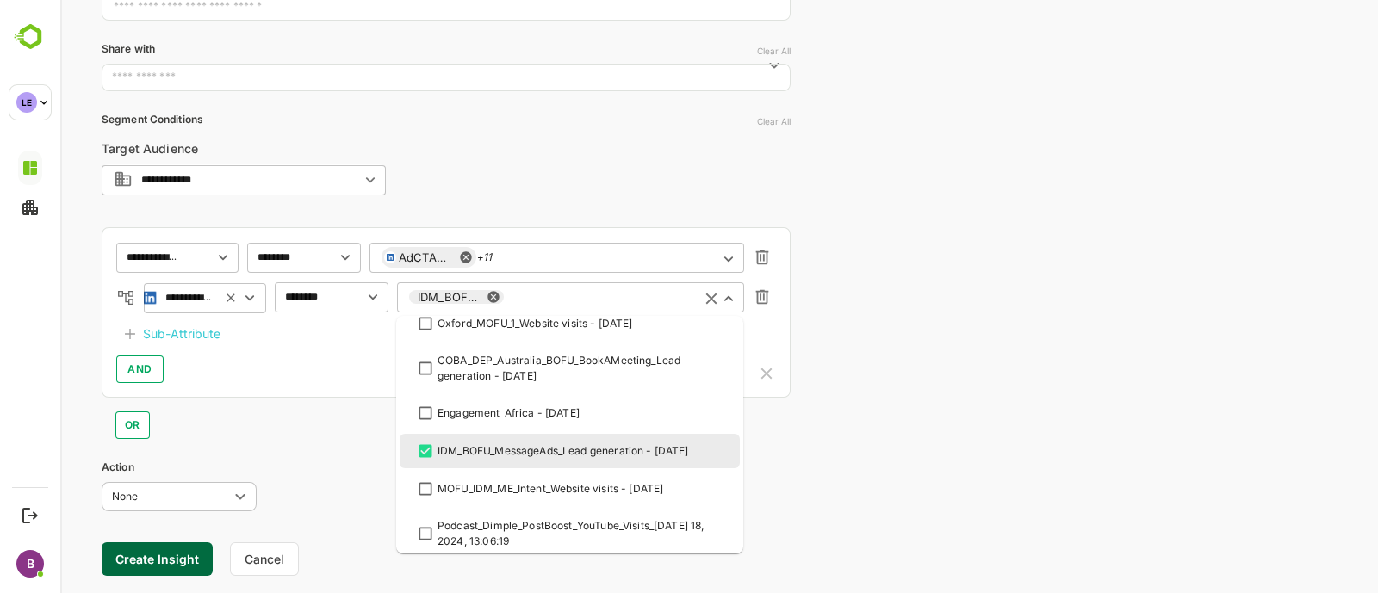
scroll to position [1649, 0]
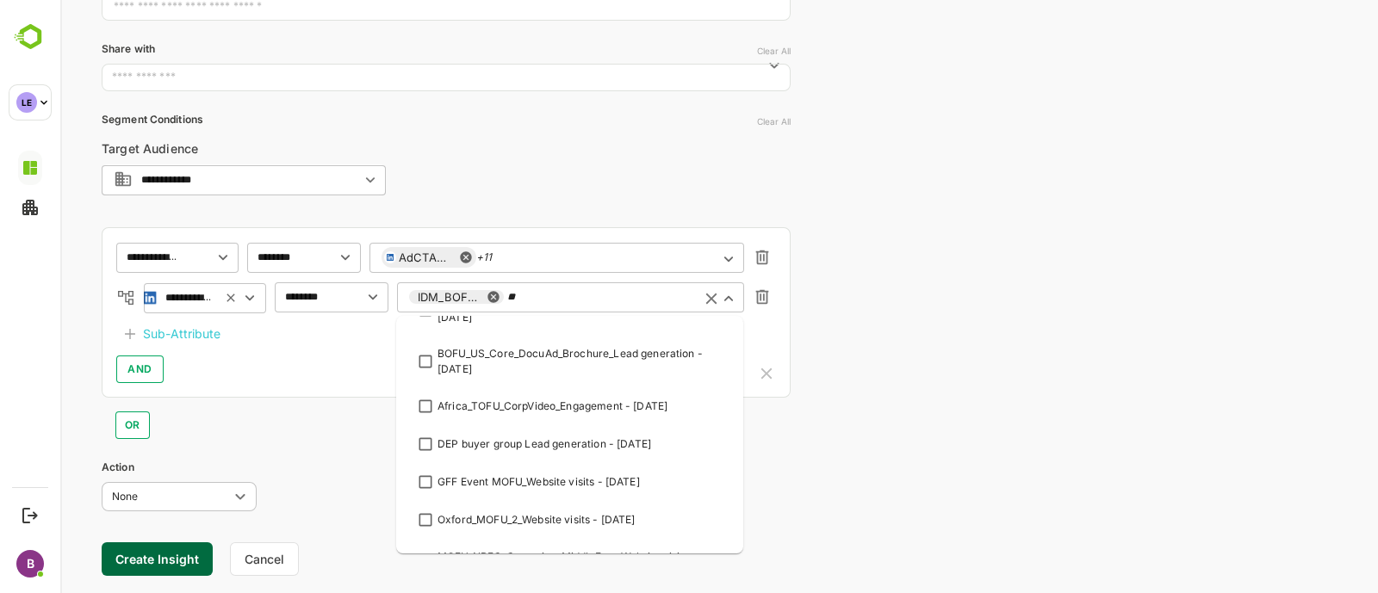
type input "***"
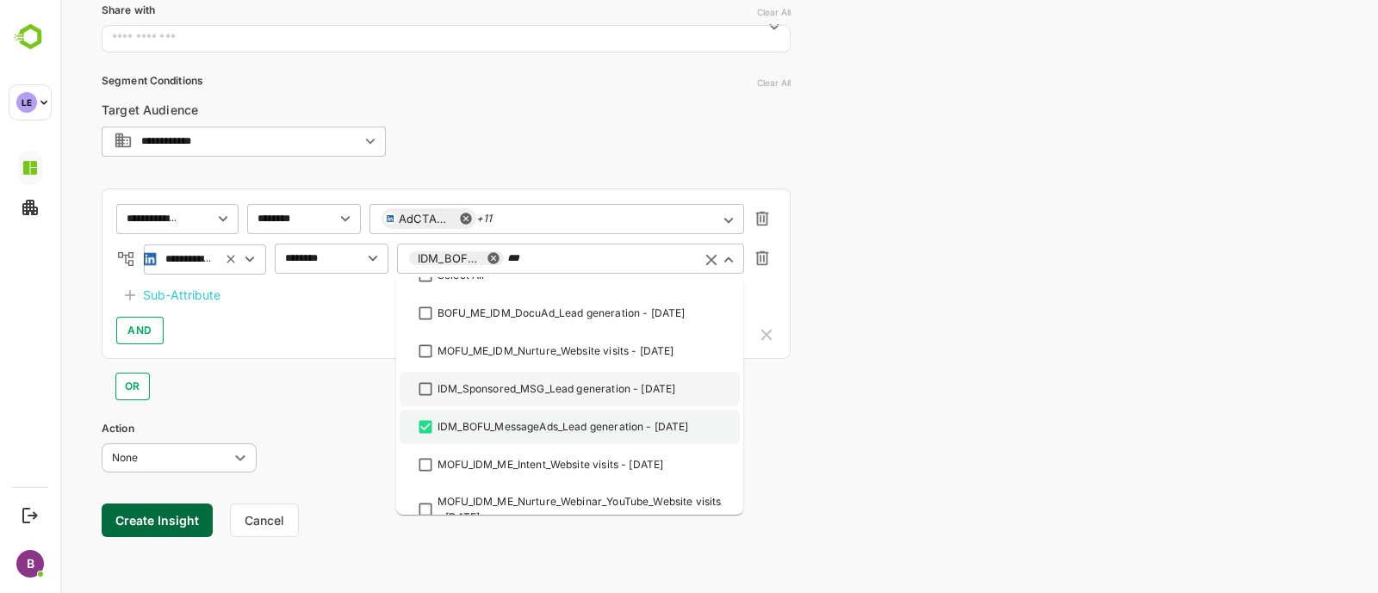
scroll to position [0, 0]
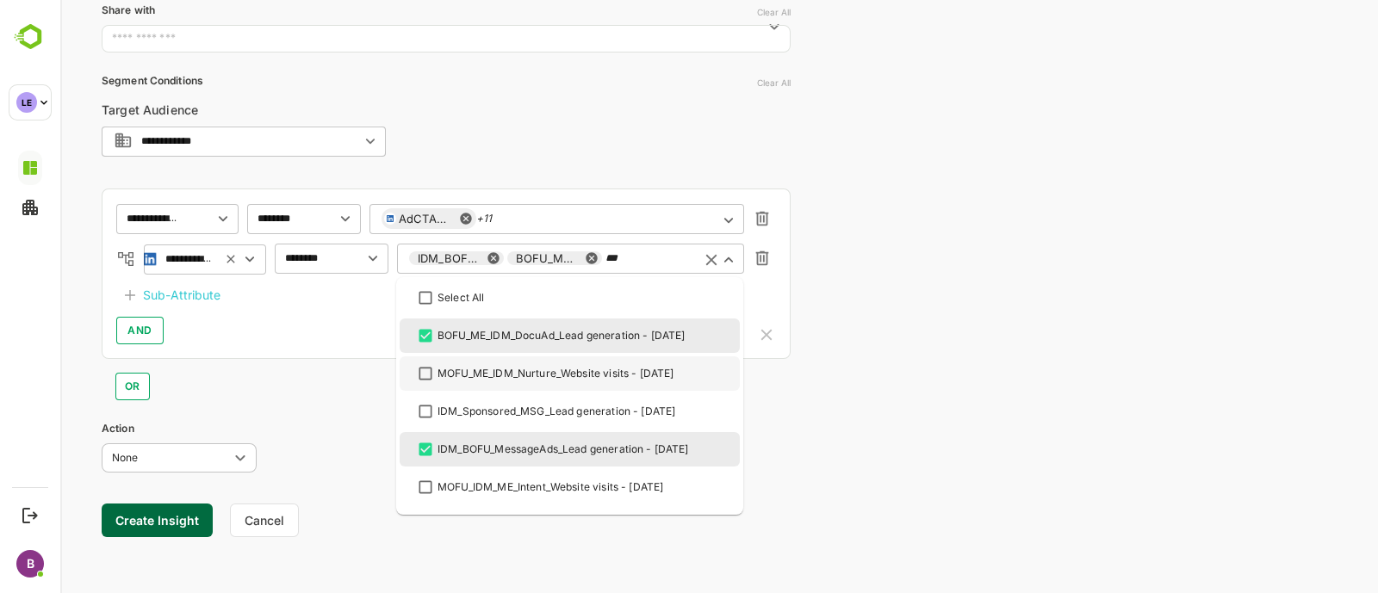
click at [862, 307] on div "**********" at bounding box center [719, 143] width 1318 height 906
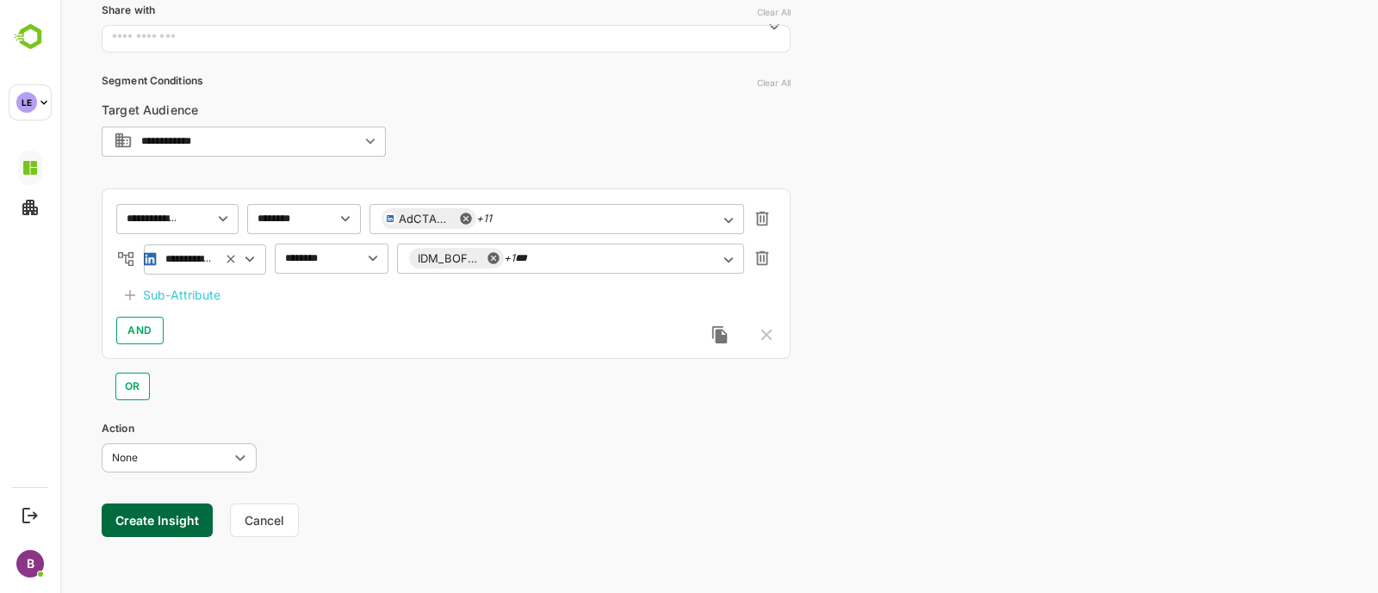
click at [144, 518] on button "Create Insight" at bounding box center [157, 521] width 111 height 34
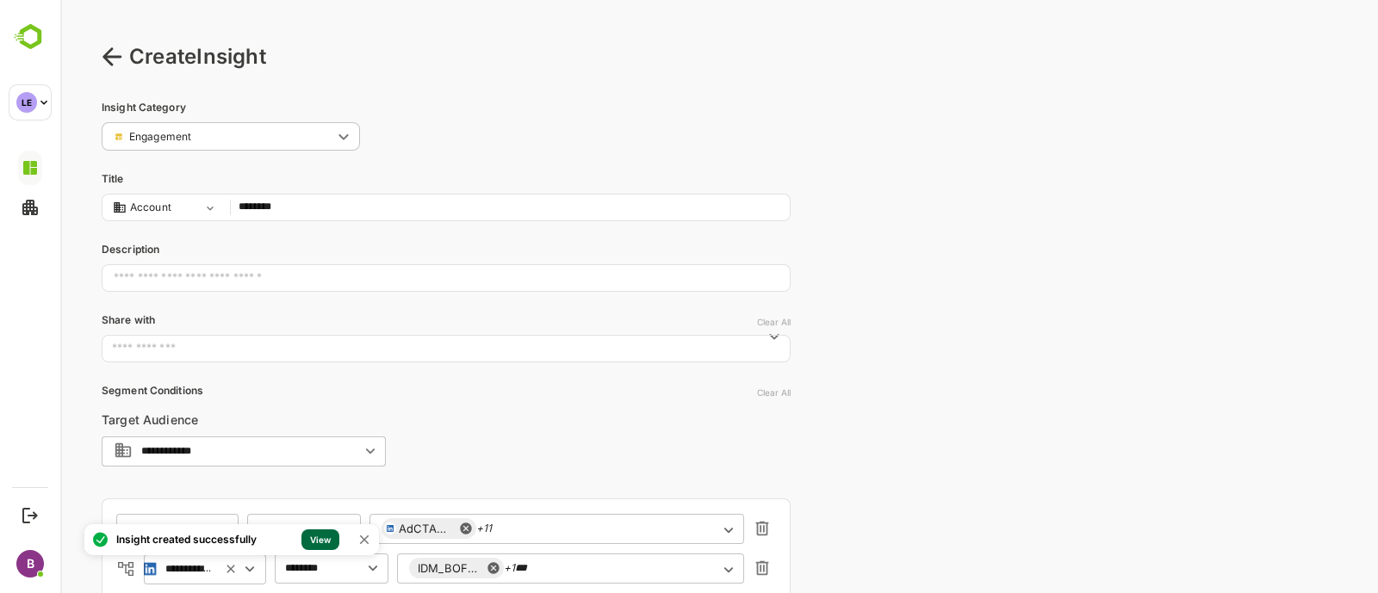
click at [319, 531] on link "View" at bounding box center [320, 540] width 38 height 21
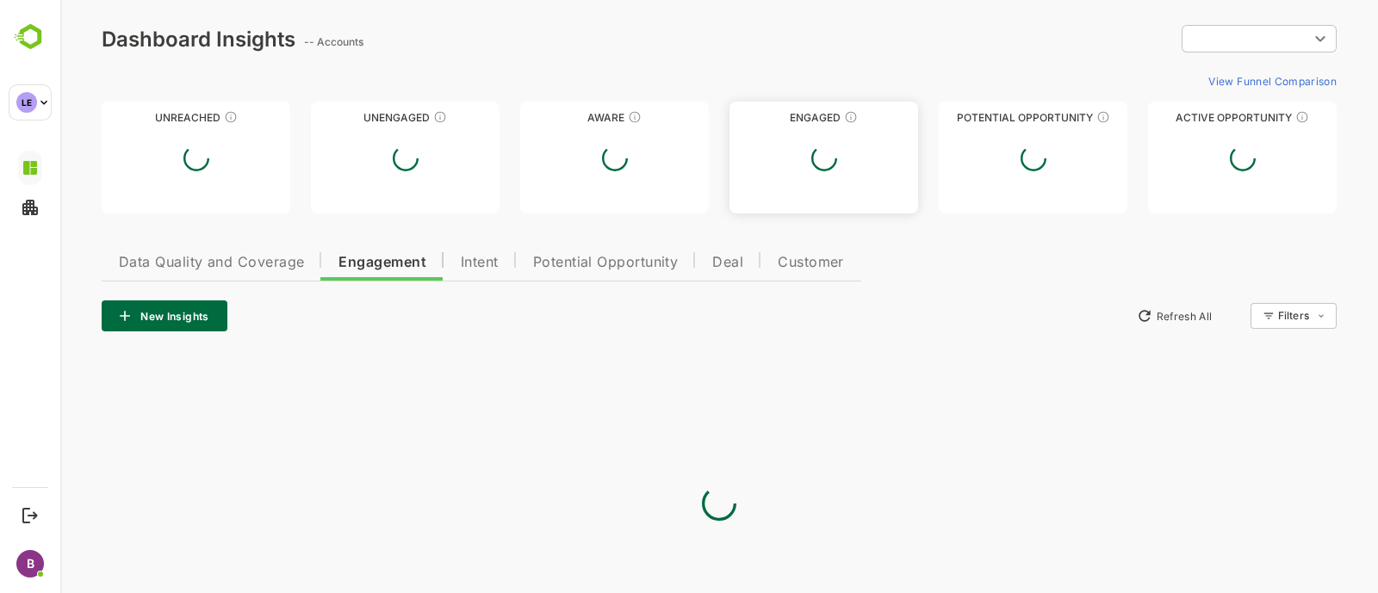
type input "**********"
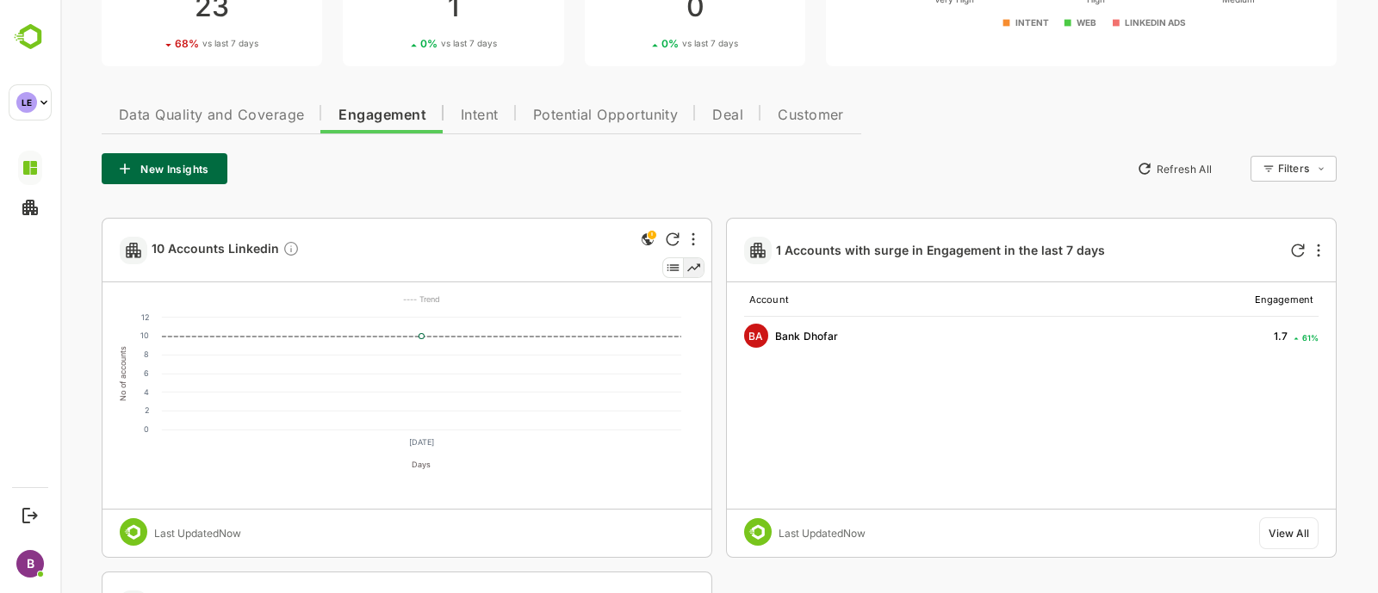
scroll to position [297, 0]
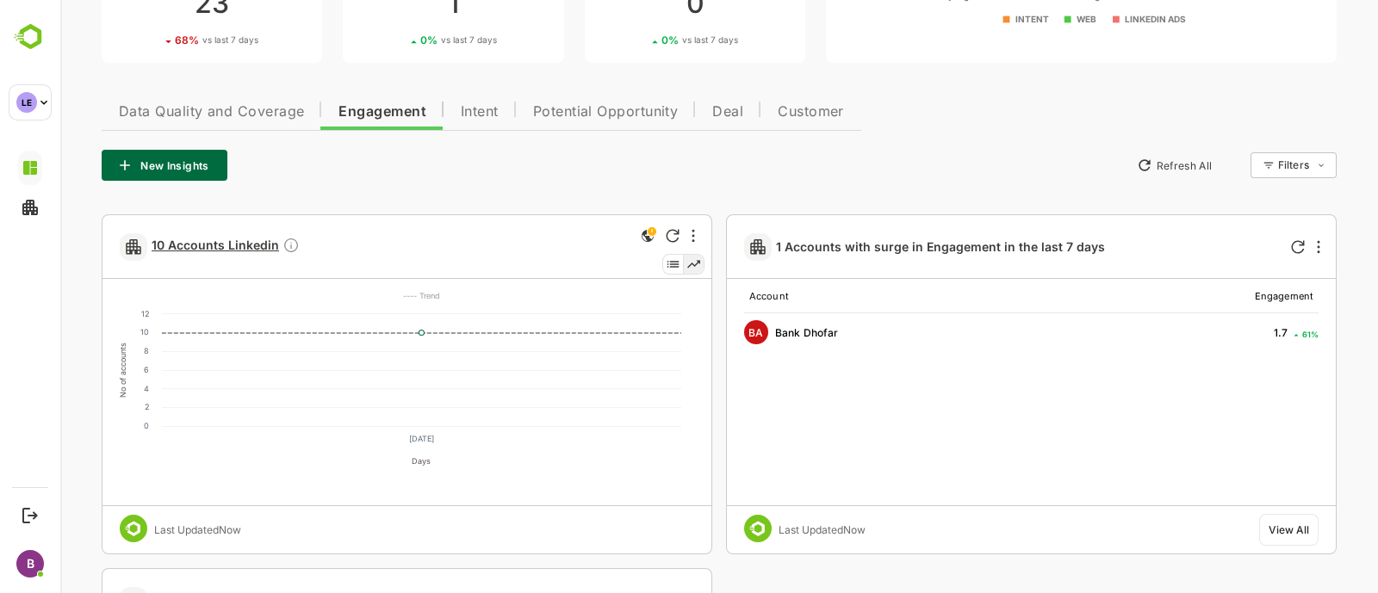
click at [232, 239] on span "10 Accounts Linkedin" at bounding box center [226, 247] width 148 height 20
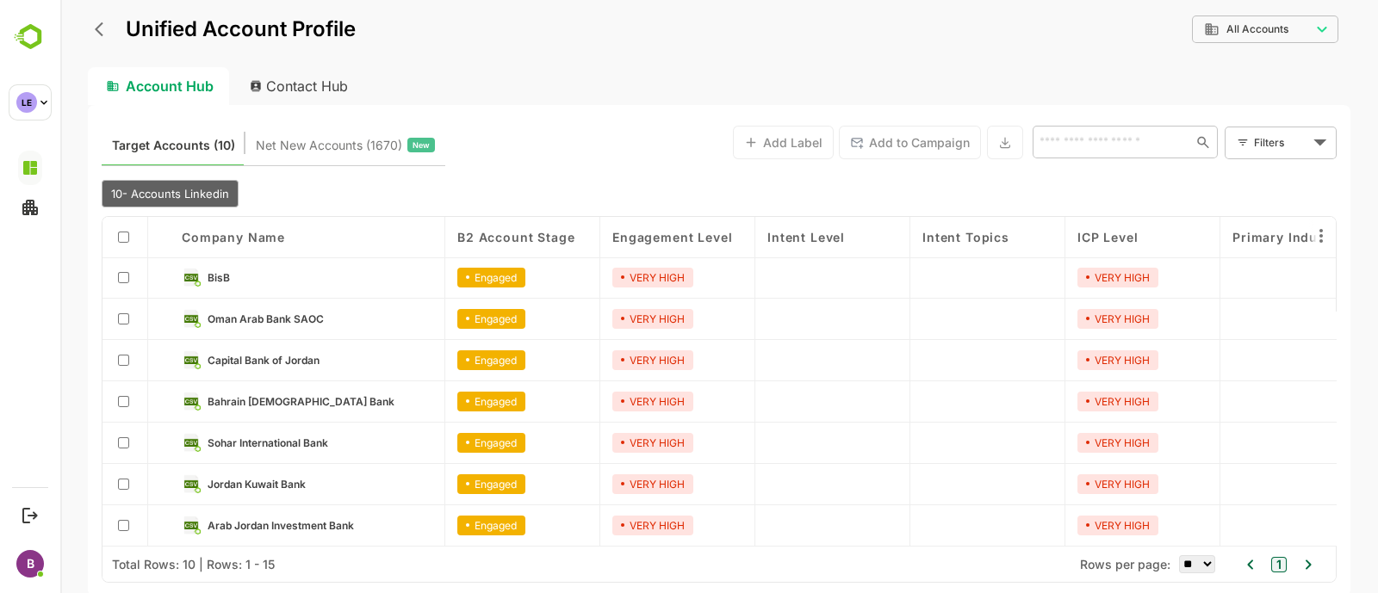
scroll to position [0, 0]
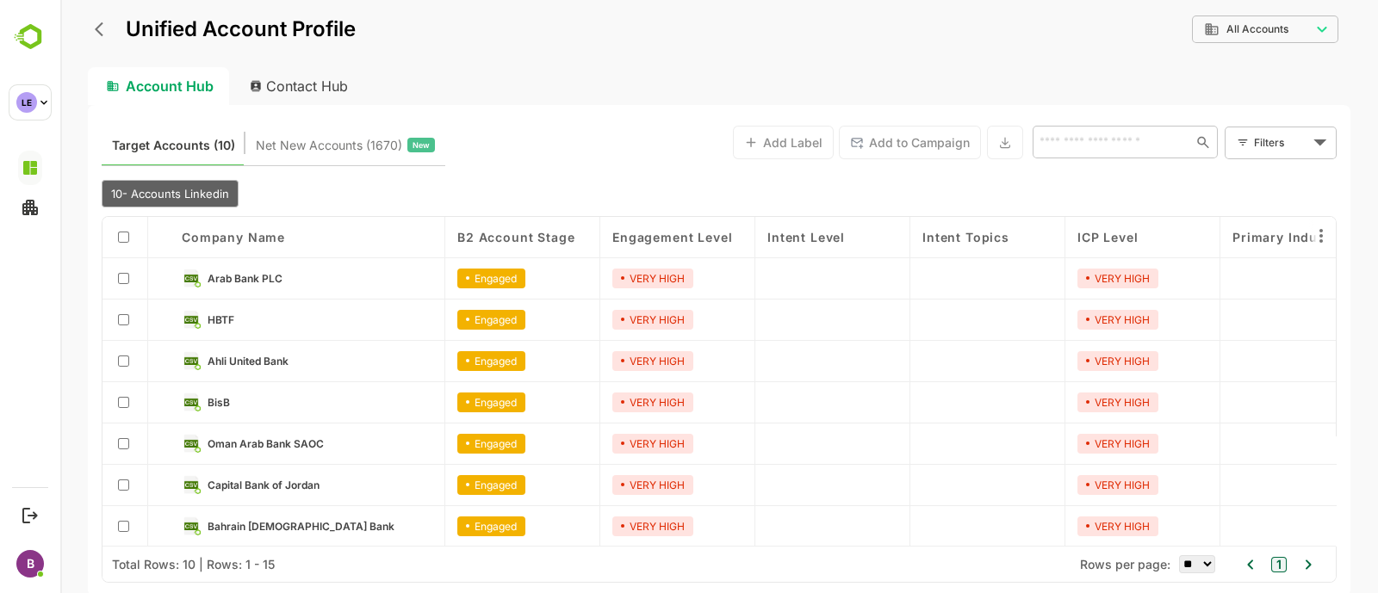
click at [245, 276] on span "Arab Bank PLC" at bounding box center [245, 278] width 75 height 13
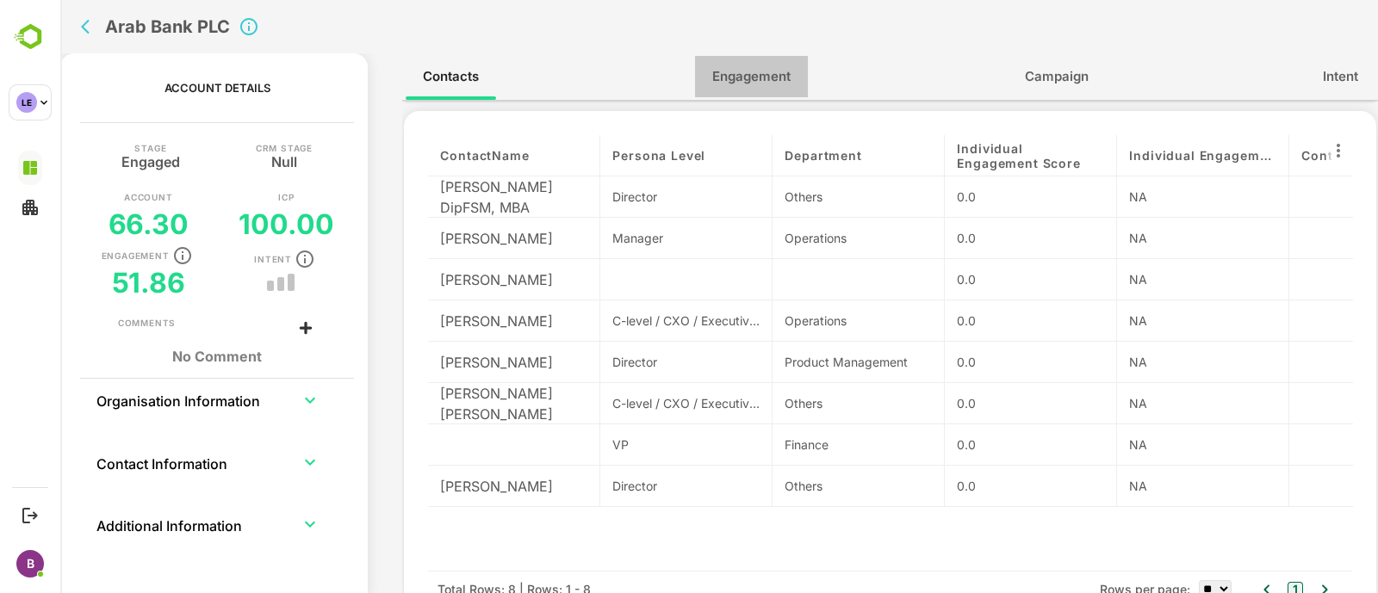
click at [737, 87] on span "Engagement" at bounding box center [751, 76] width 78 height 22
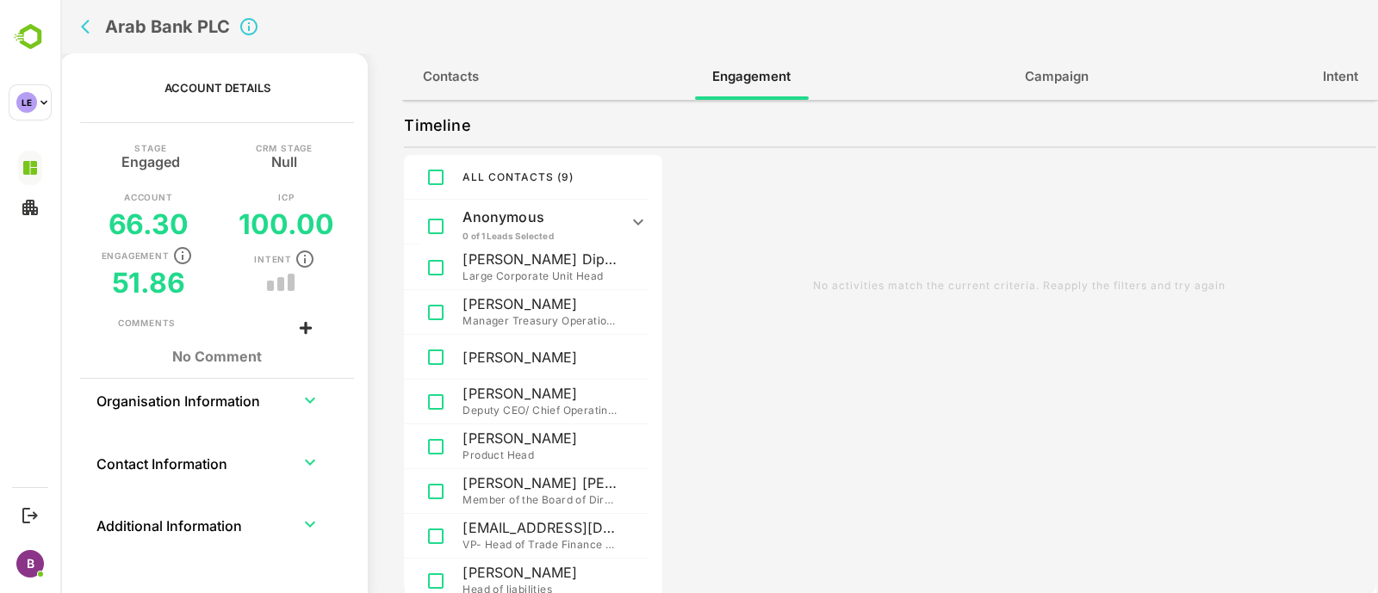
click at [97, 36] on button "back" at bounding box center [90, 27] width 26 height 26
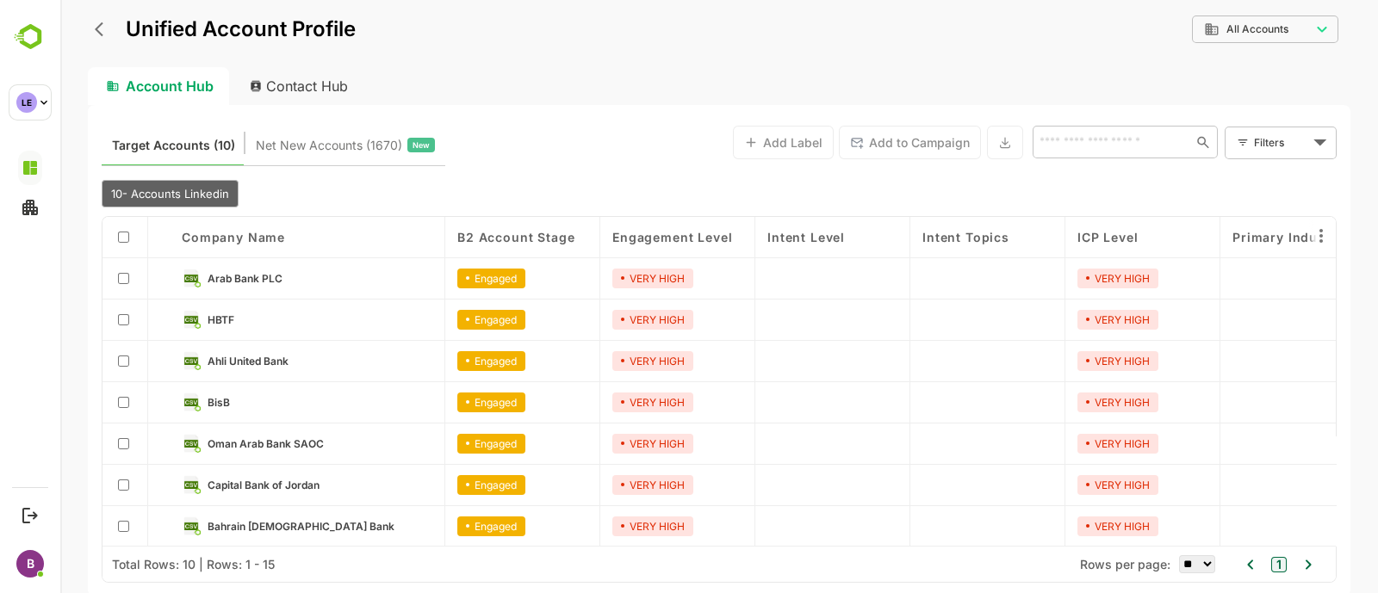
click at [211, 308] on div "HBTF" at bounding box center [308, 320] width 276 height 41
click at [225, 318] on span "HBTF" at bounding box center [221, 319] width 27 height 13
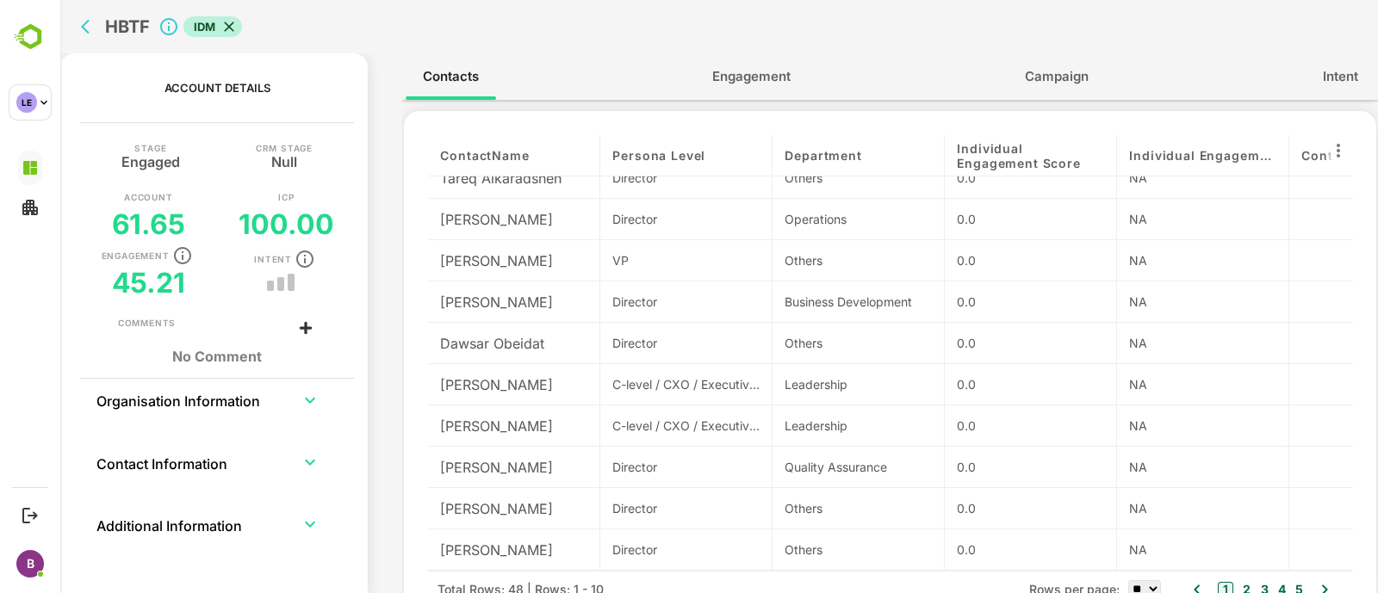
scroll to position [3, 0]
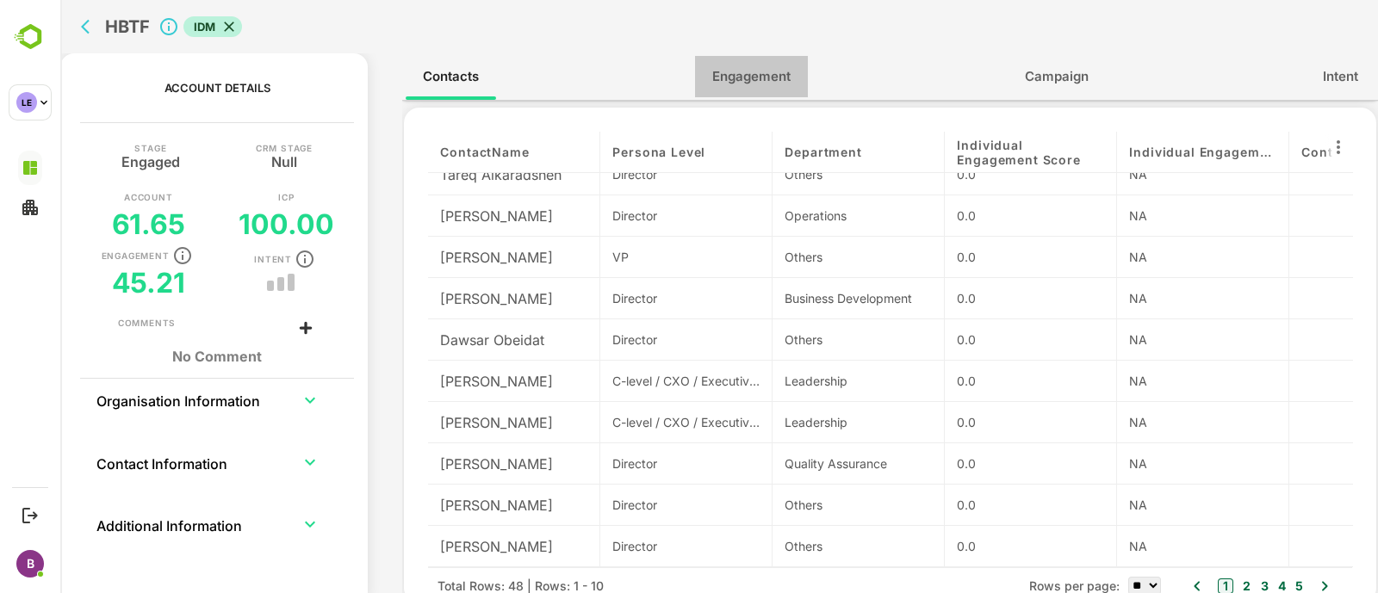
click at [745, 75] on span "Engagement" at bounding box center [751, 76] width 78 height 22
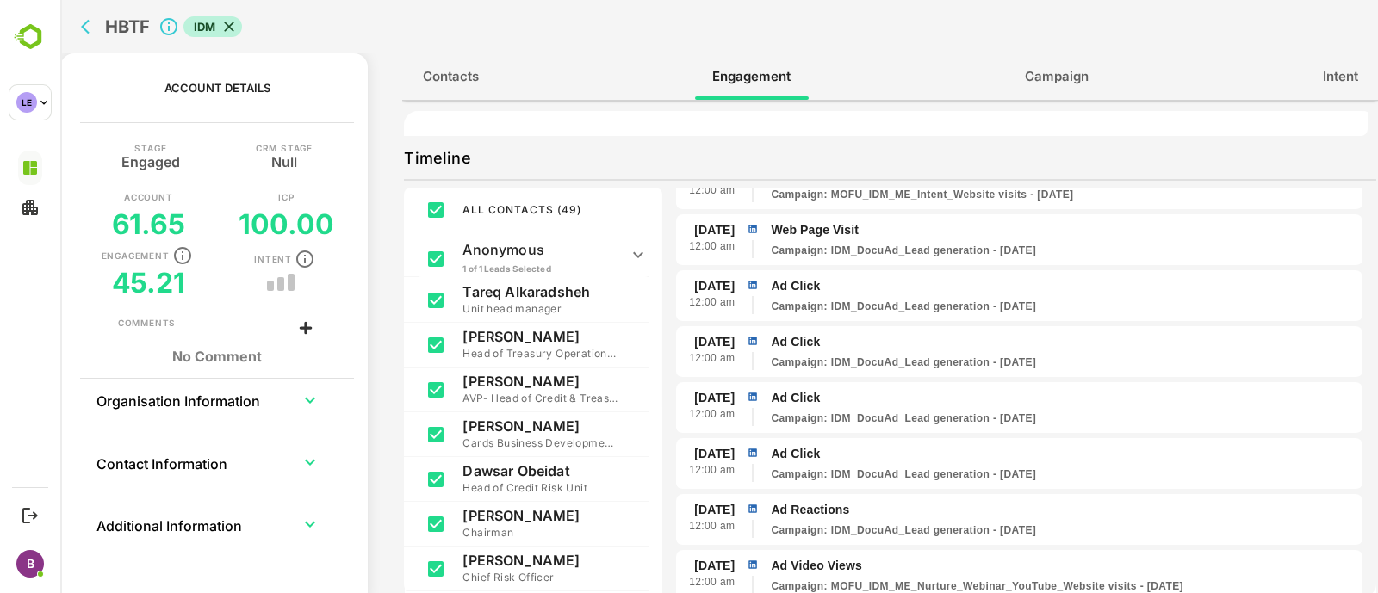
scroll to position [0, 0]
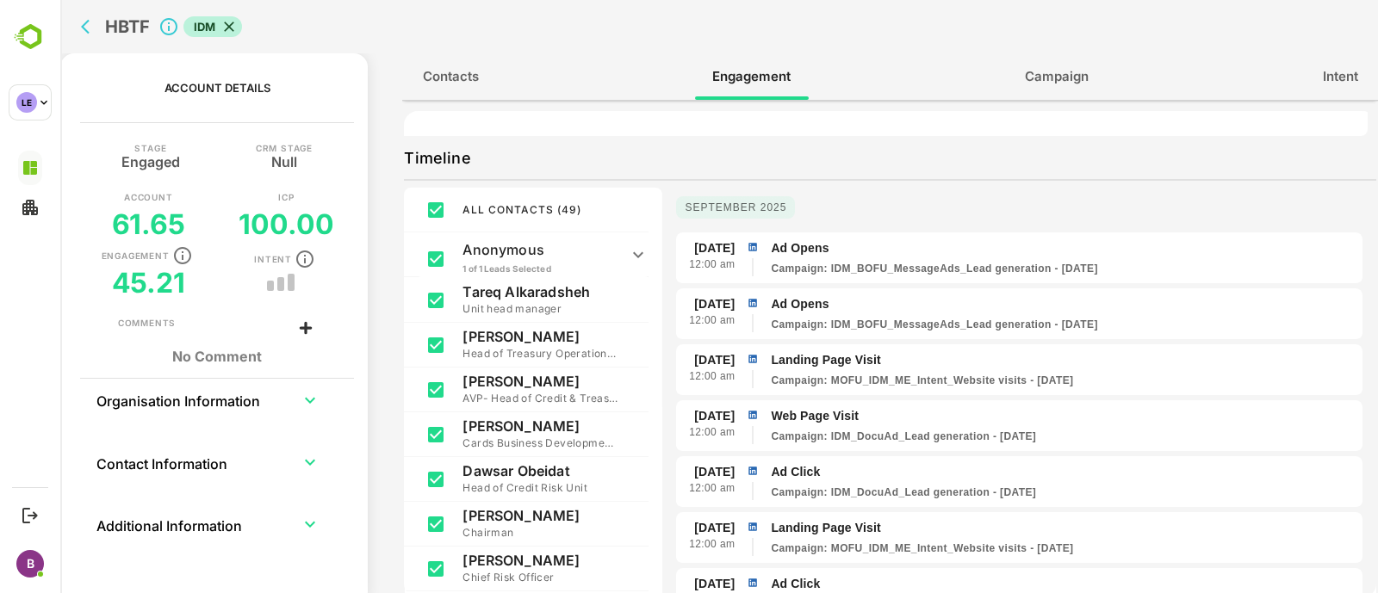
click at [428, 50] on div "HBTF IDM" at bounding box center [442, 26] width 736 height 53
click at [88, 20] on icon "back" at bounding box center [85, 27] width 9 height 15
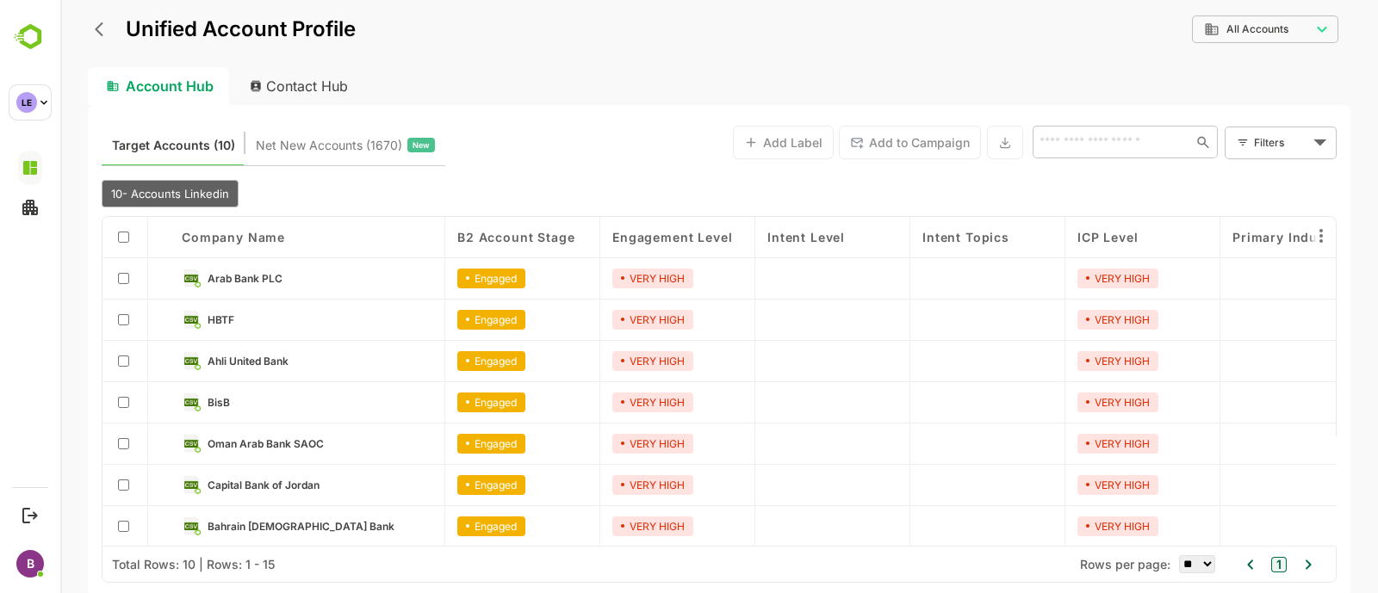
scroll to position [128, 0]
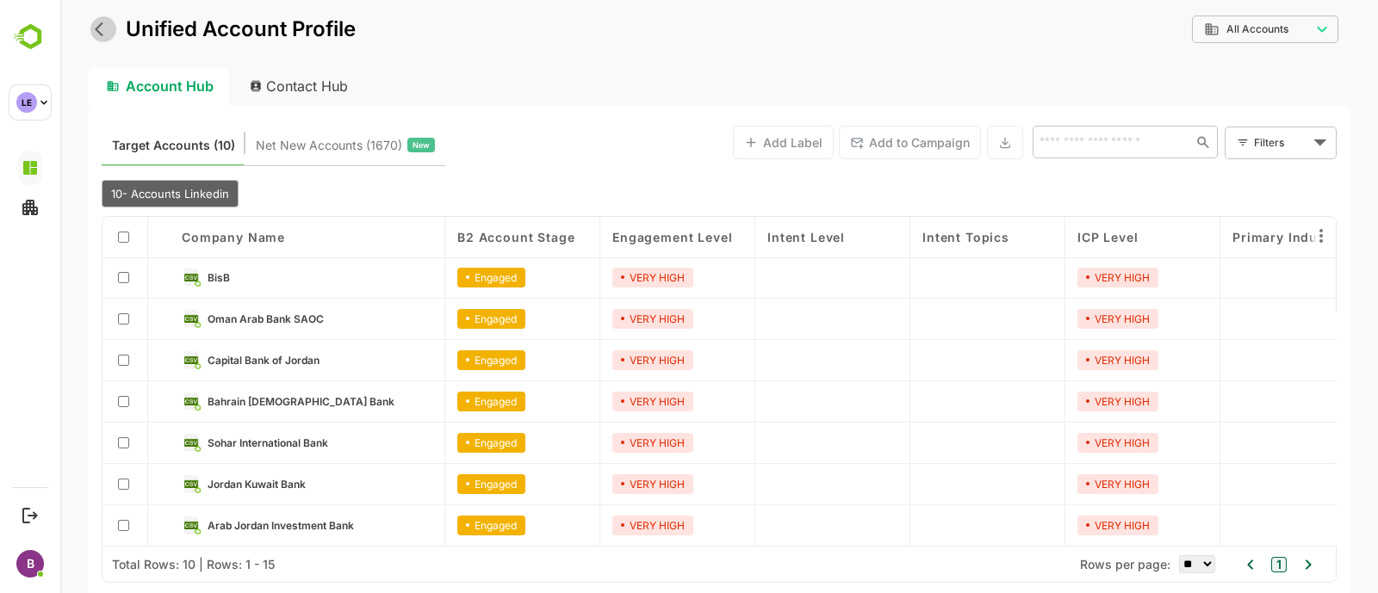
click at [107, 36] on icon "back" at bounding box center [103, 29] width 17 height 17
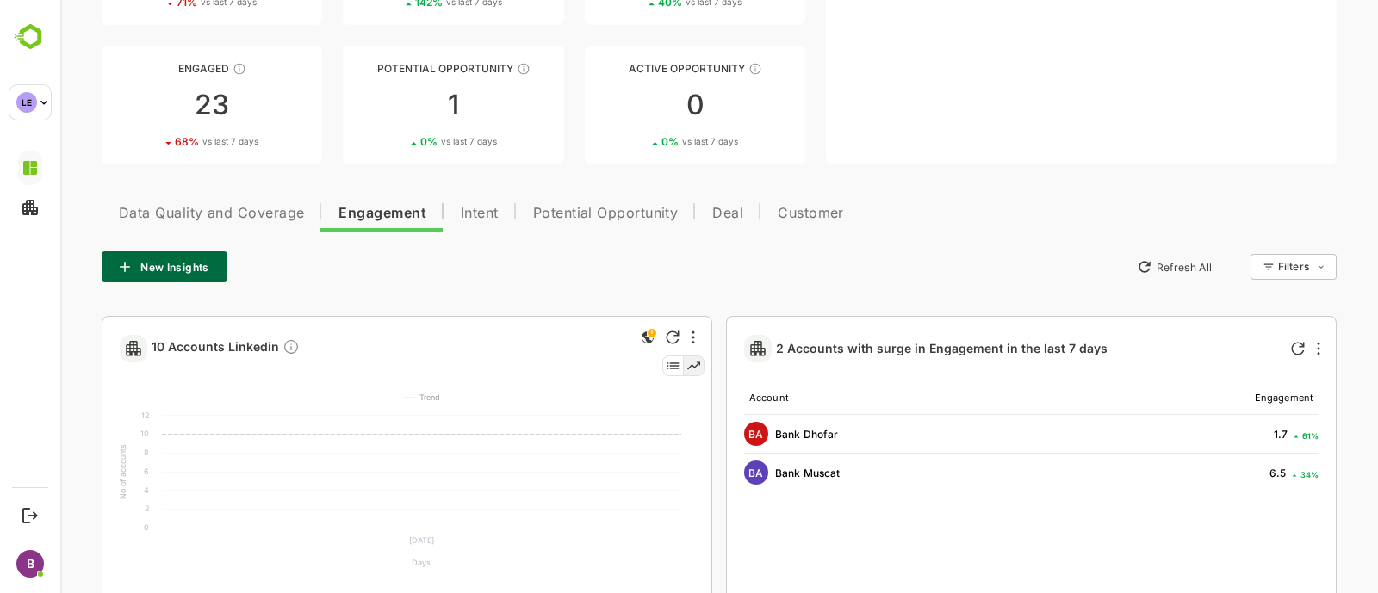
scroll to position [203, 0]
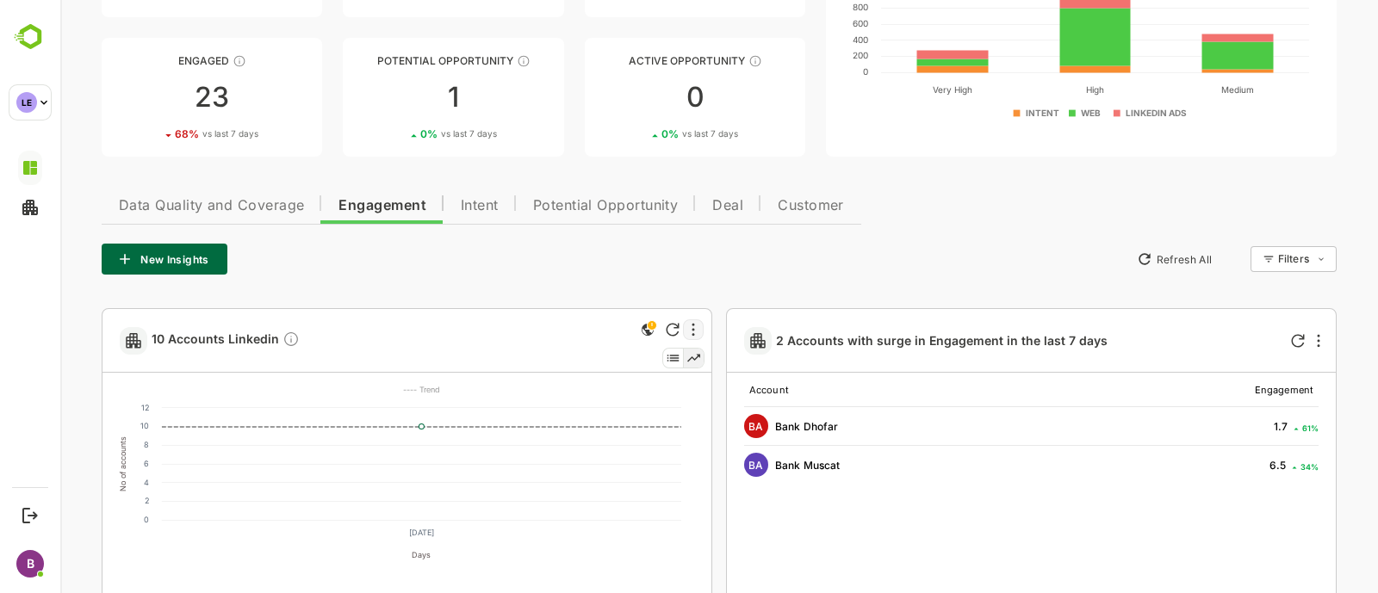
click at [699, 336] on div at bounding box center [693, 330] width 21 height 21
click at [637, 496] on li "Share" at bounding box center [641, 489] width 116 height 28
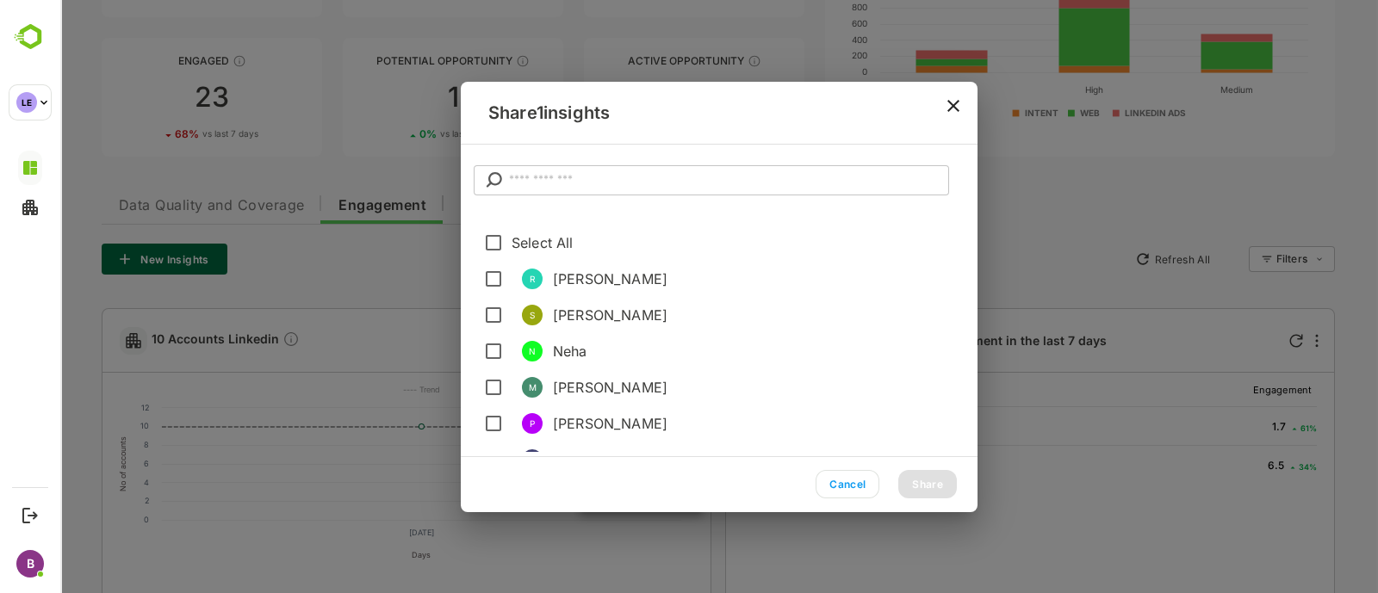
click at [567, 184] on input "text" at bounding box center [729, 180] width 440 height 31
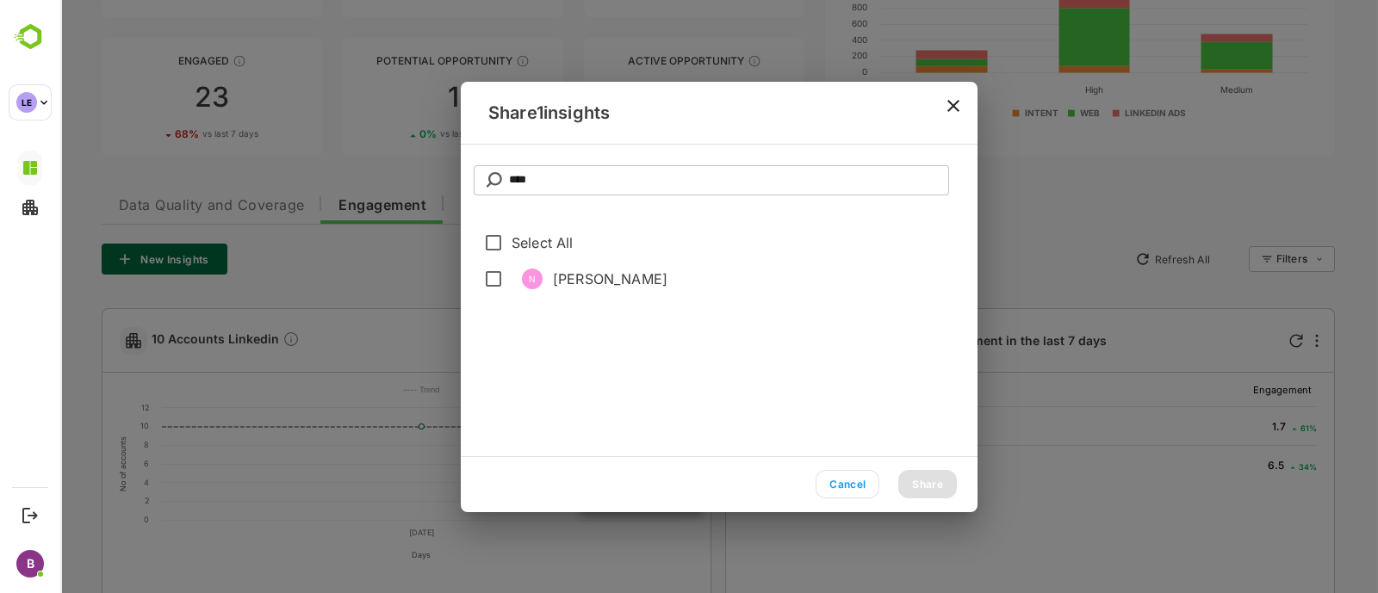
type input "****"
click at [929, 482] on button "Share" at bounding box center [927, 484] width 59 height 28
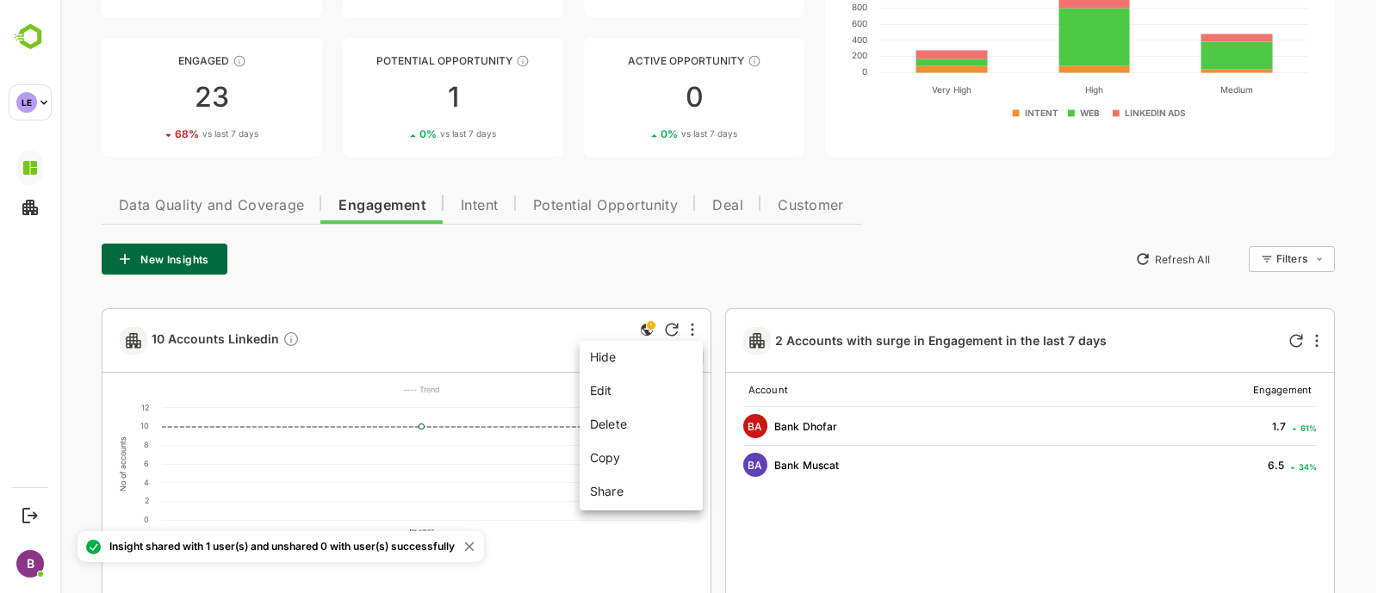
click at [396, 254] on div at bounding box center [719, 296] width 1318 height 593
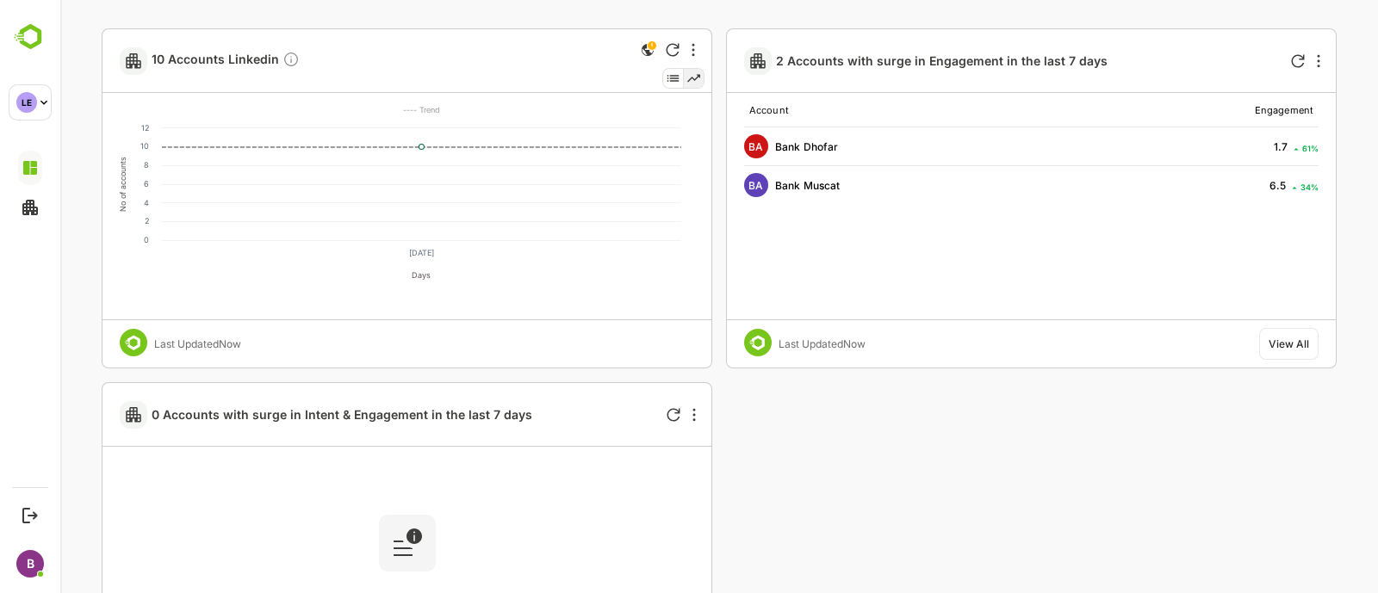
scroll to position [506, 0]
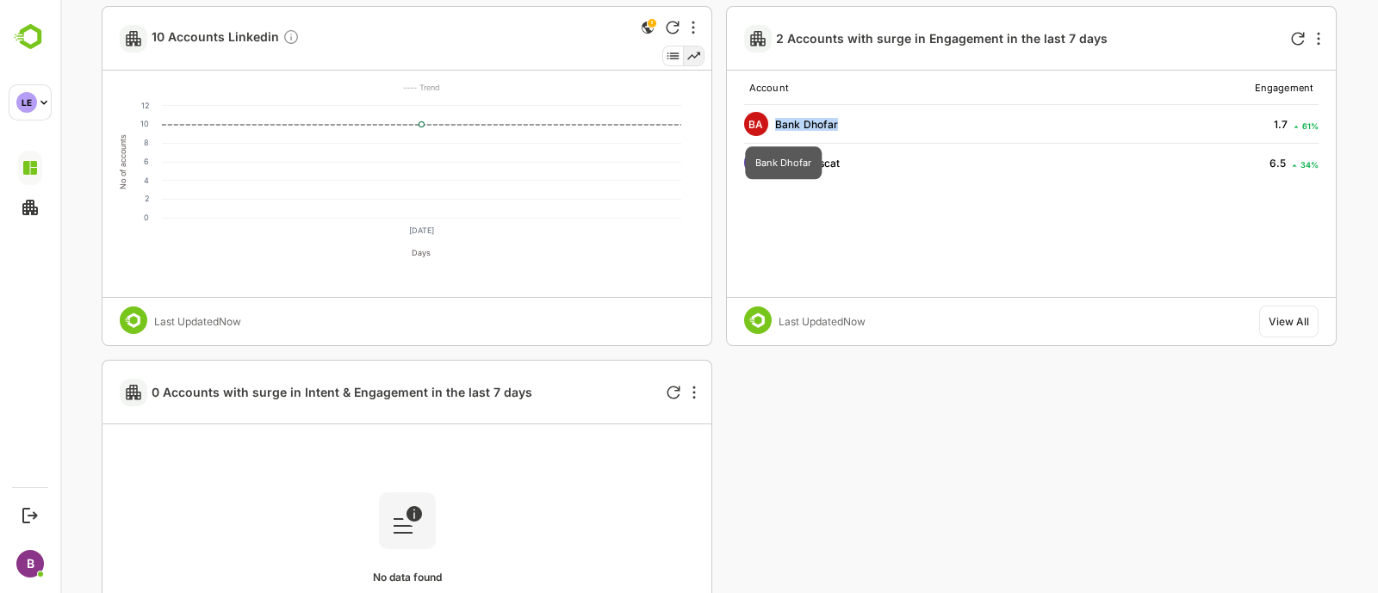
drag, startPoint x: 845, startPoint y: 115, endPoint x: 769, endPoint y: 115, distance: 75.8
click at [769, 115] on div "BA Bank Dhofar" at bounding box center [904, 124] width 320 height 24
click at [896, 166] on div "BA Bank Muscat" at bounding box center [904, 163] width 320 height 24
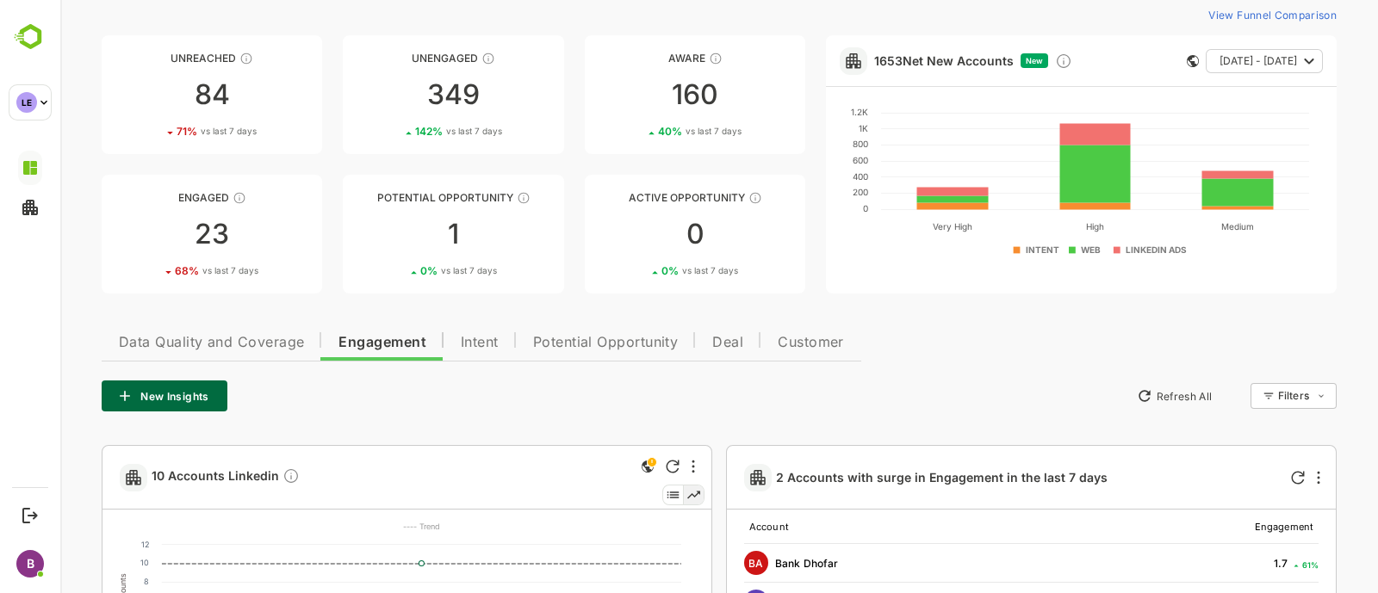
scroll to position [0, 0]
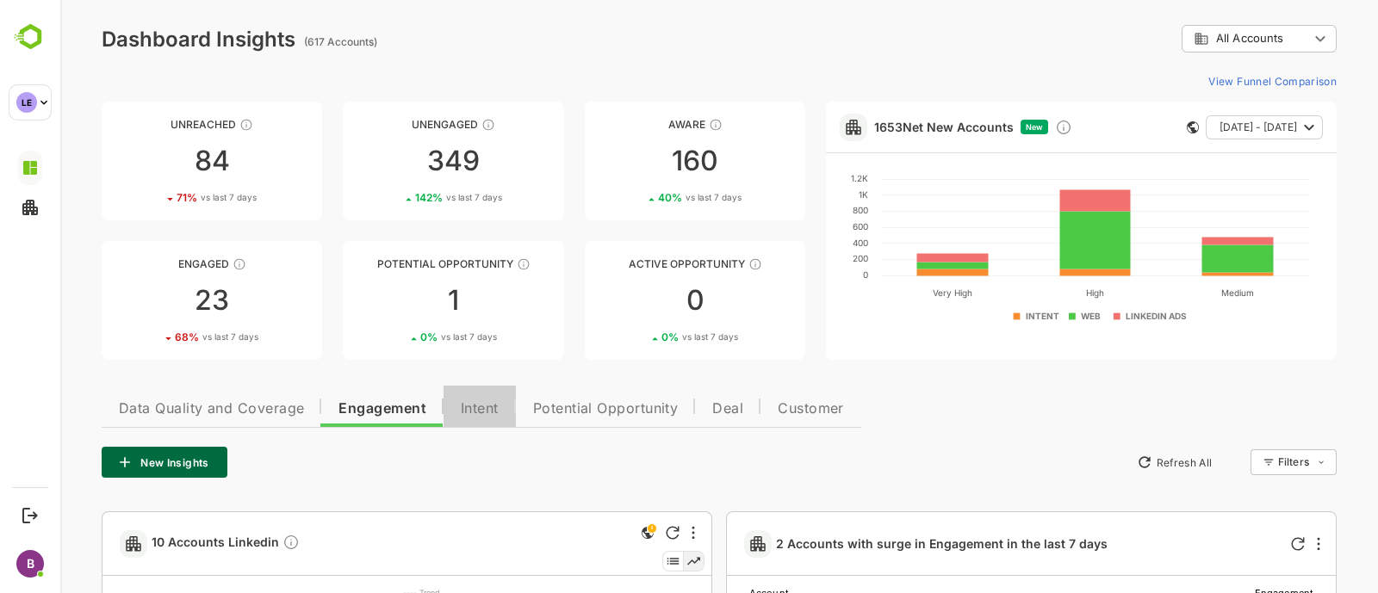
click at [477, 405] on span "Intent" at bounding box center [480, 409] width 38 height 14
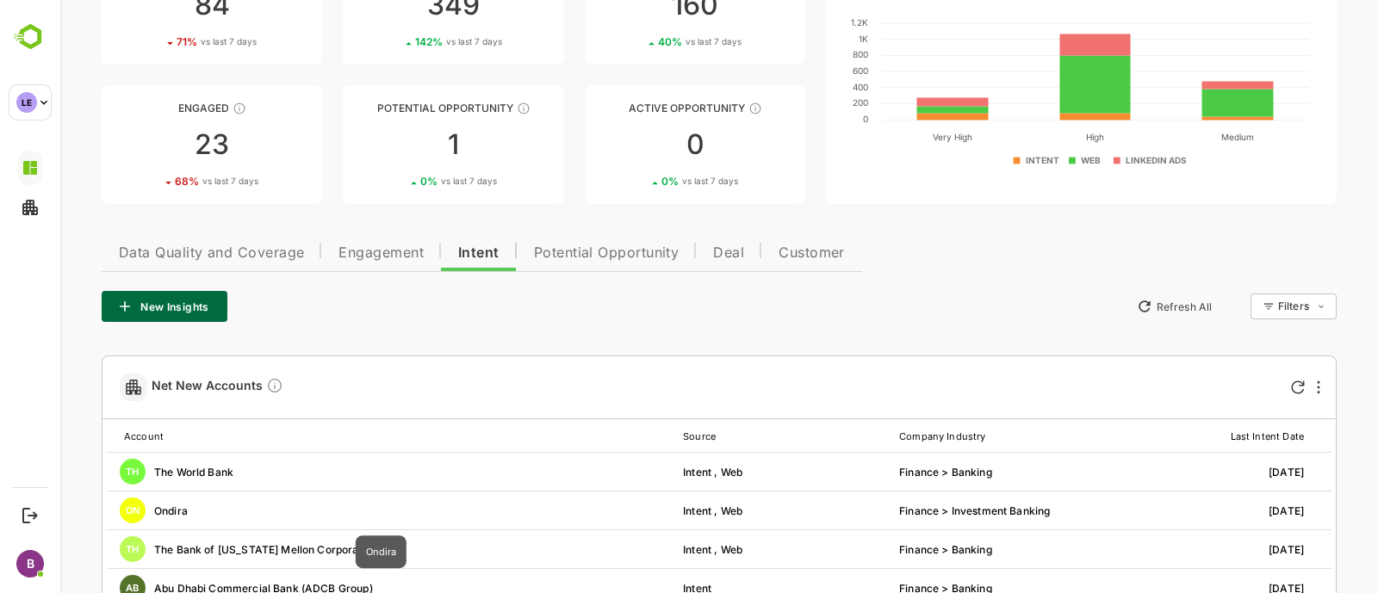
scroll to position [147, 0]
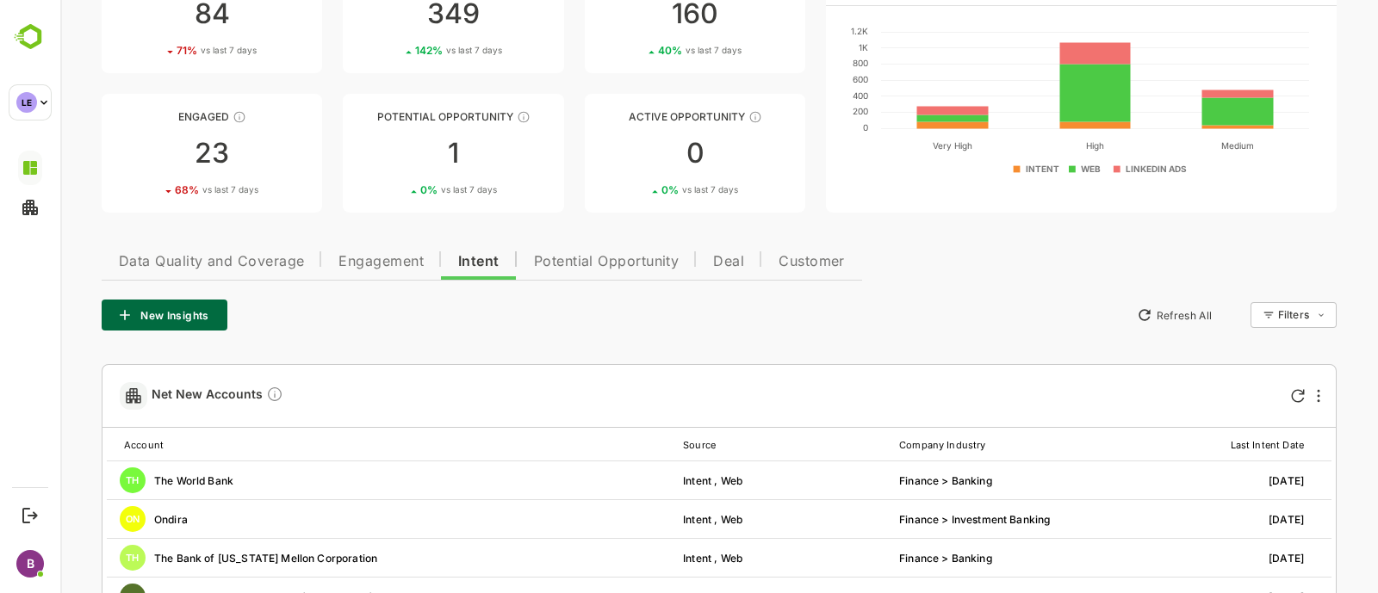
click at [373, 269] on span "Engagement" at bounding box center [380, 262] width 85 height 14
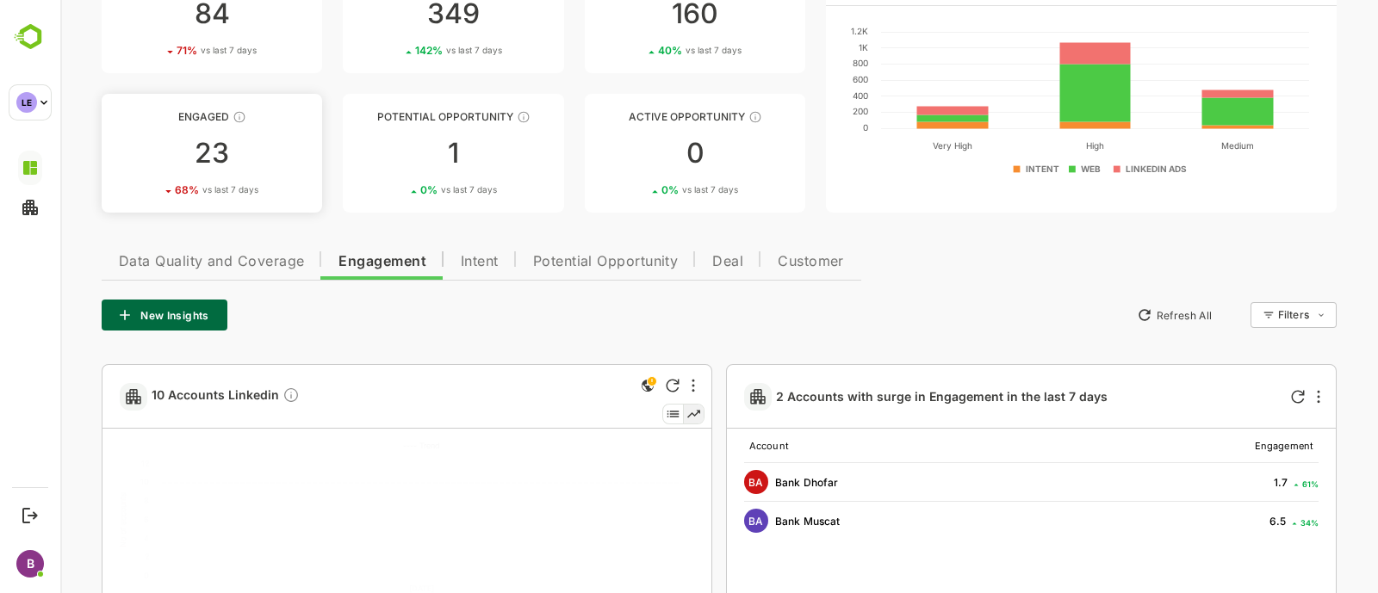
scroll to position [0, 0]
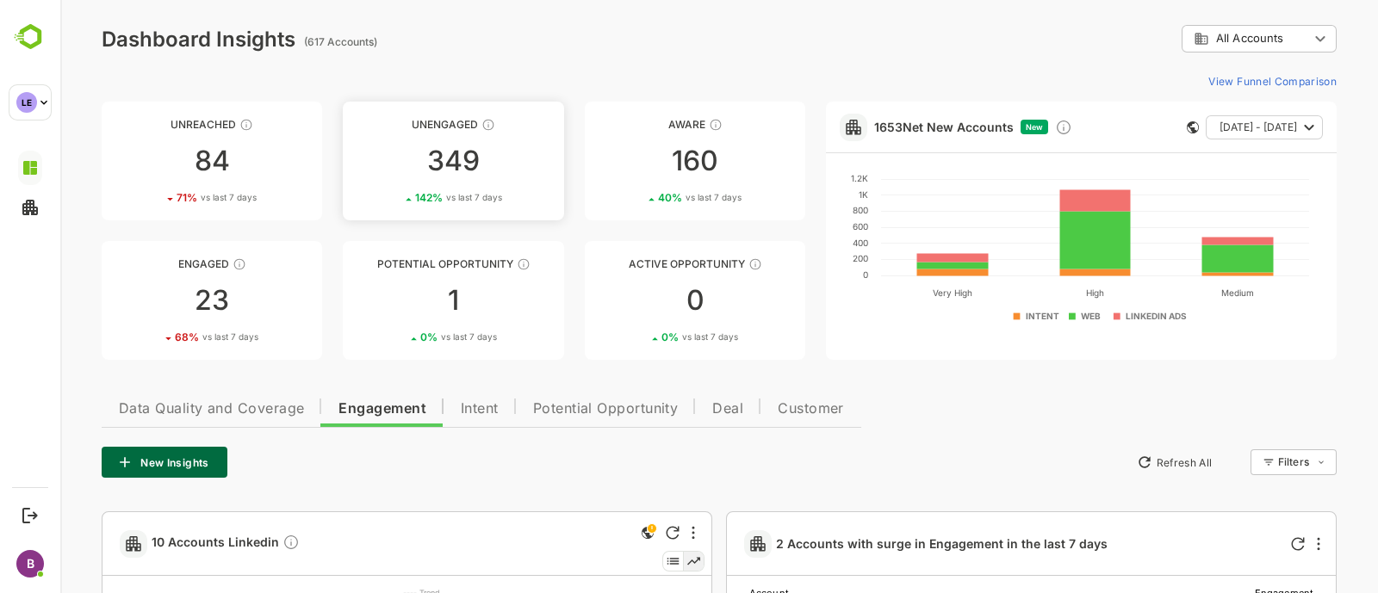
click at [492, 172] on div "349" at bounding box center [453, 161] width 220 height 28
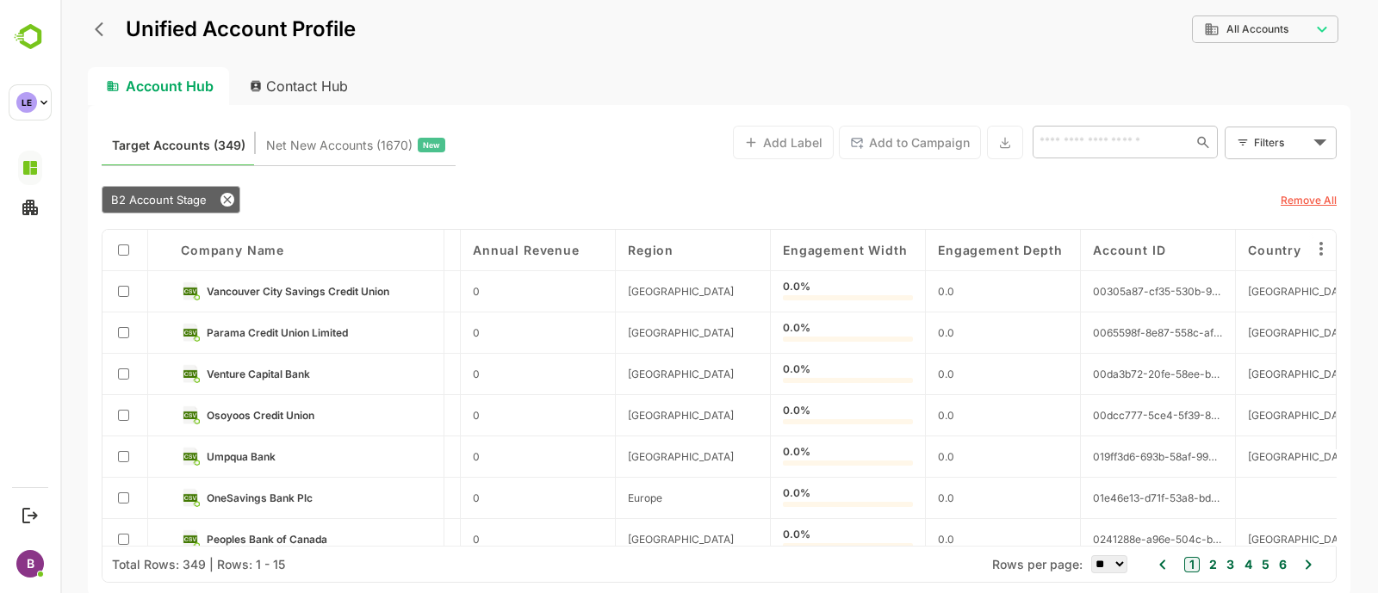
scroll to position [0, 2465]
click at [558, 102] on div "Account Hub Contact Hub" at bounding box center [719, 86] width 1263 height 38
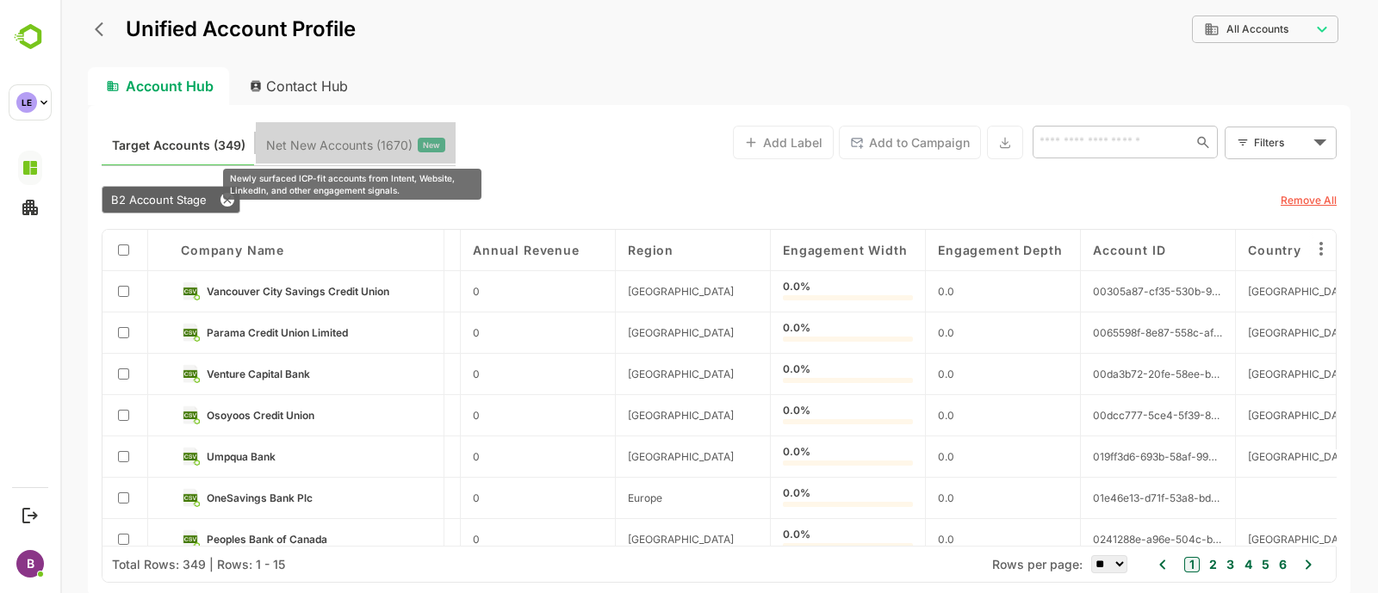
click at [351, 152] on span "Net New Accounts ( 1670 )" at bounding box center [339, 145] width 146 height 22
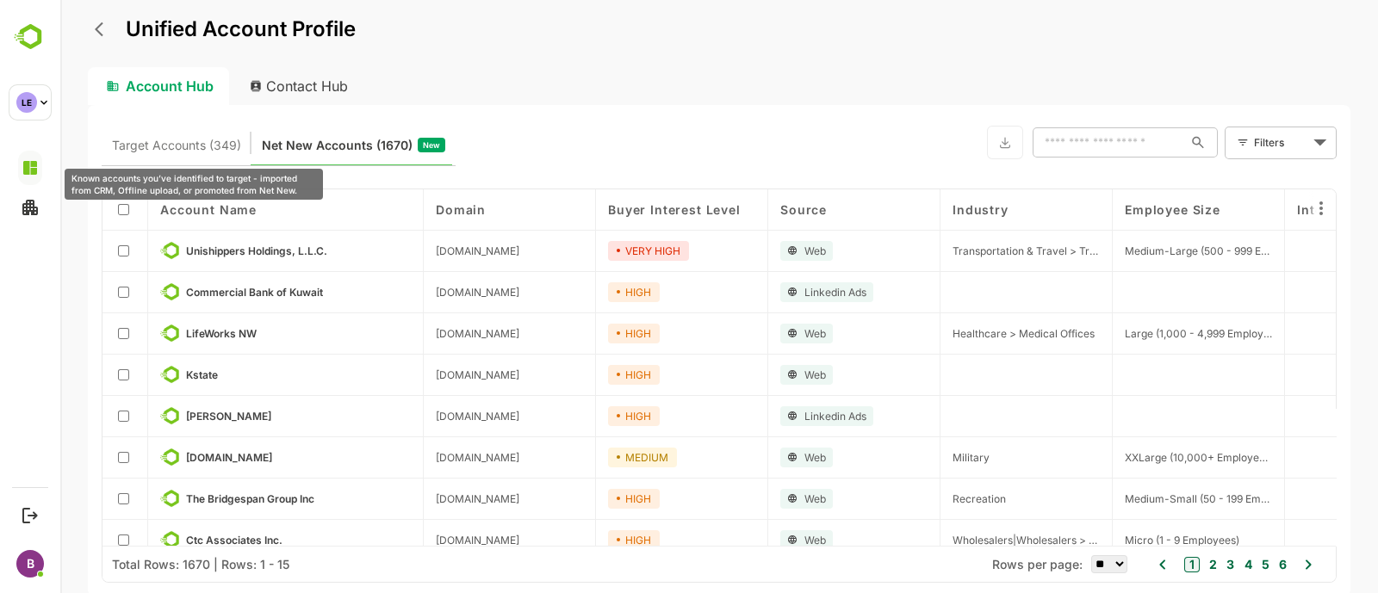
click at [160, 147] on span "Target Accounts (349)" at bounding box center [176, 145] width 129 height 22
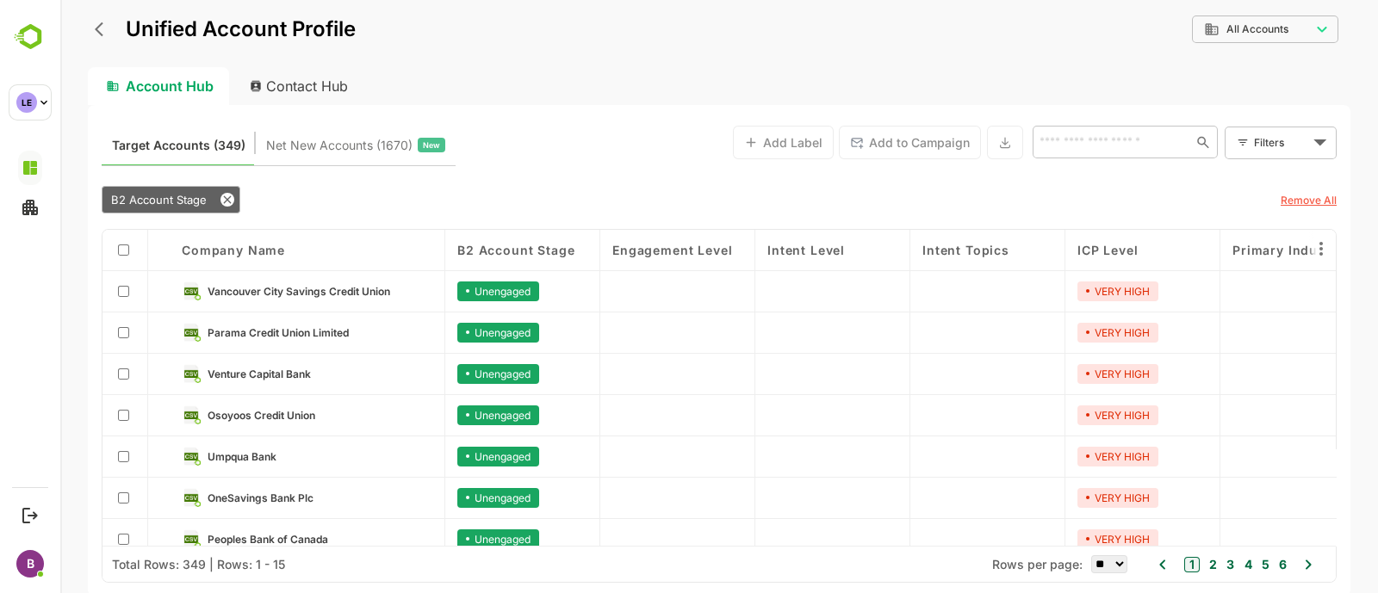
click at [95, 28] on icon "back" at bounding box center [103, 29] width 17 height 17
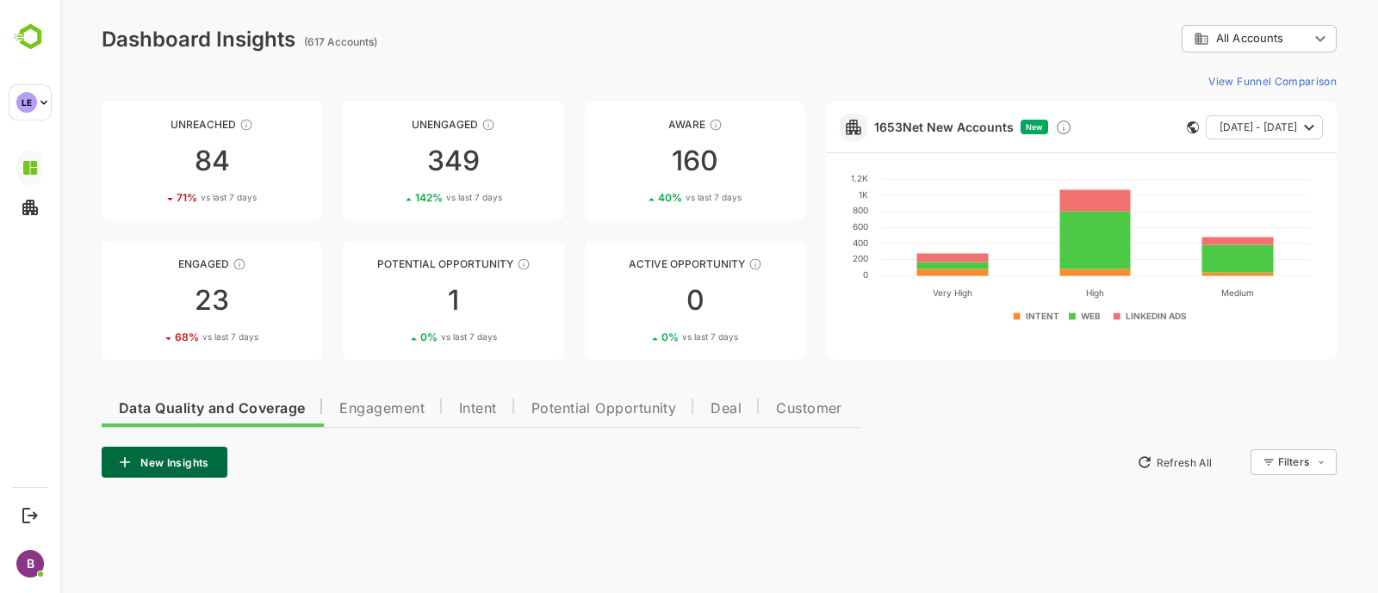
scroll to position [243, 0]
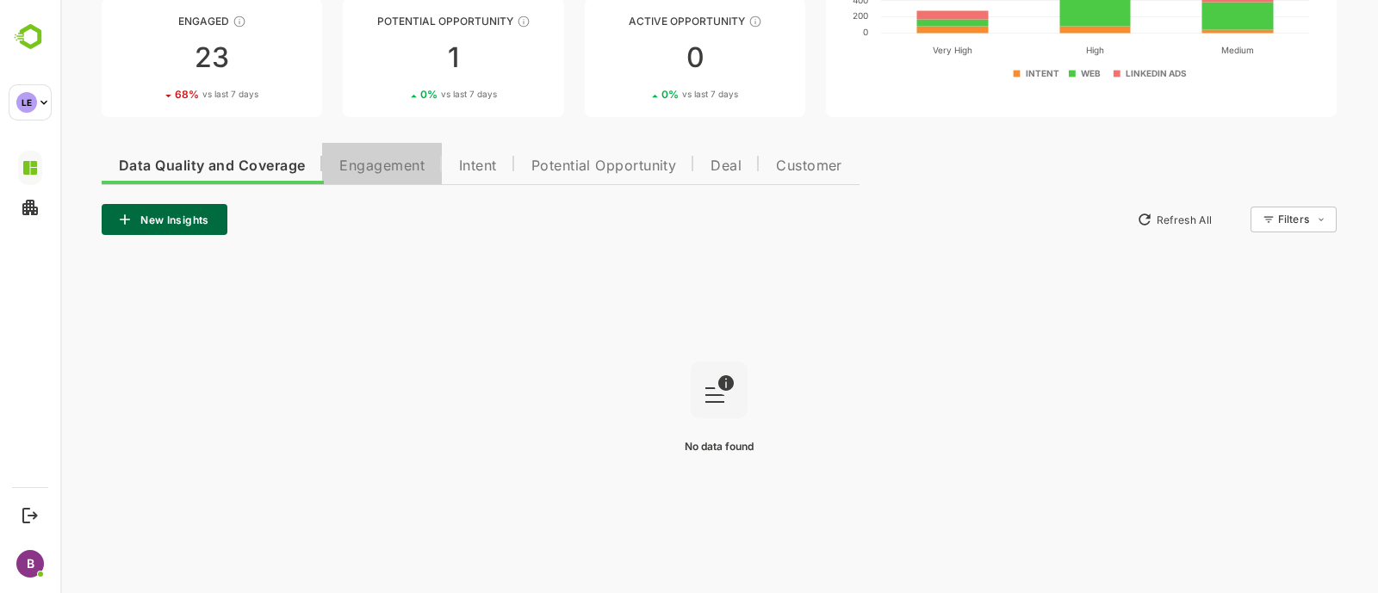
click at [378, 161] on span "Engagement" at bounding box center [381, 166] width 85 height 14
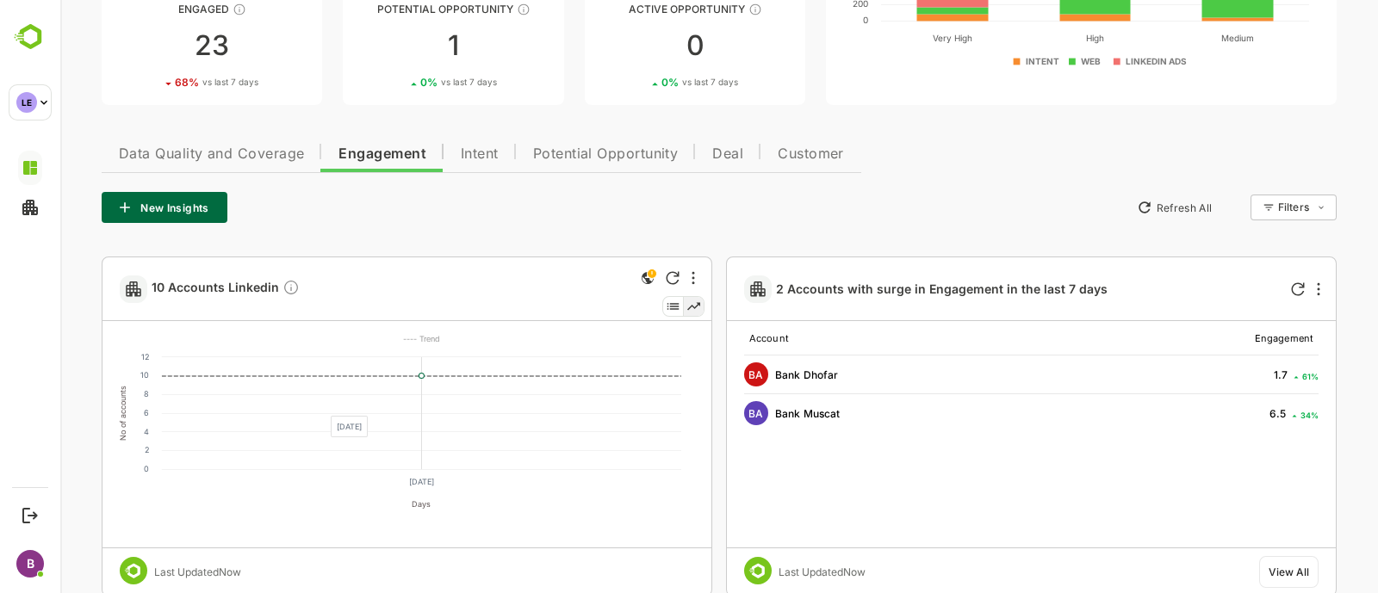
scroll to position [256, 0]
click at [193, 219] on button "New Insights" at bounding box center [165, 206] width 126 height 31
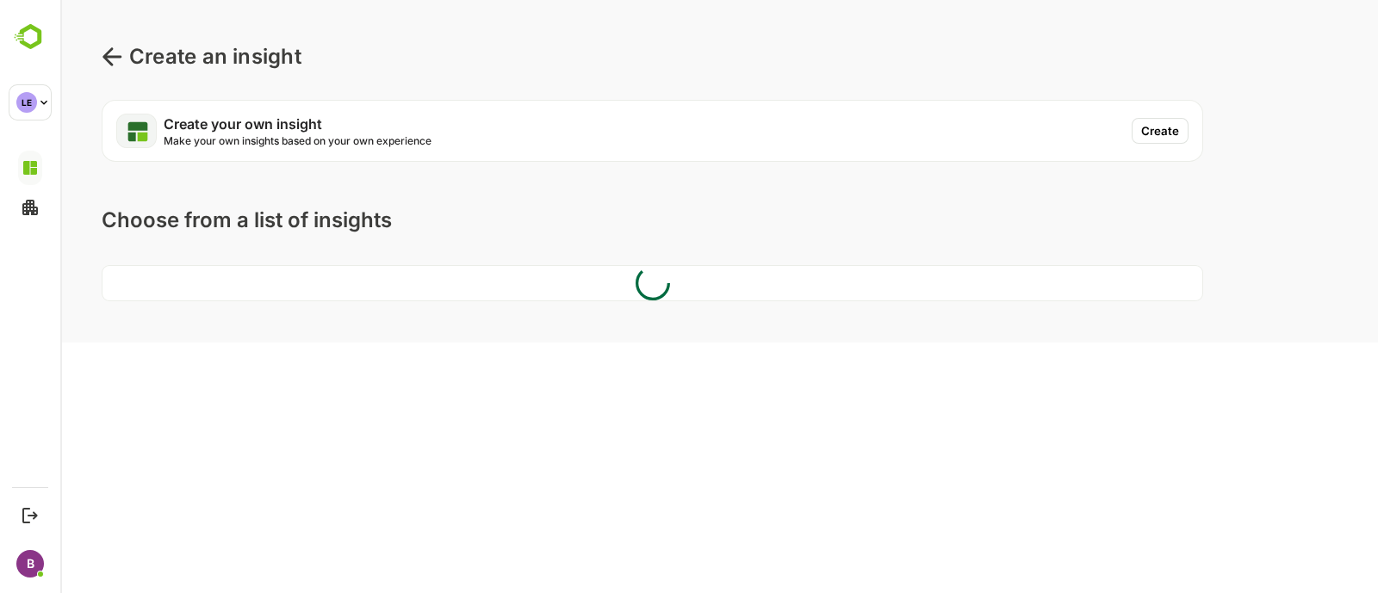
scroll to position [0, 0]
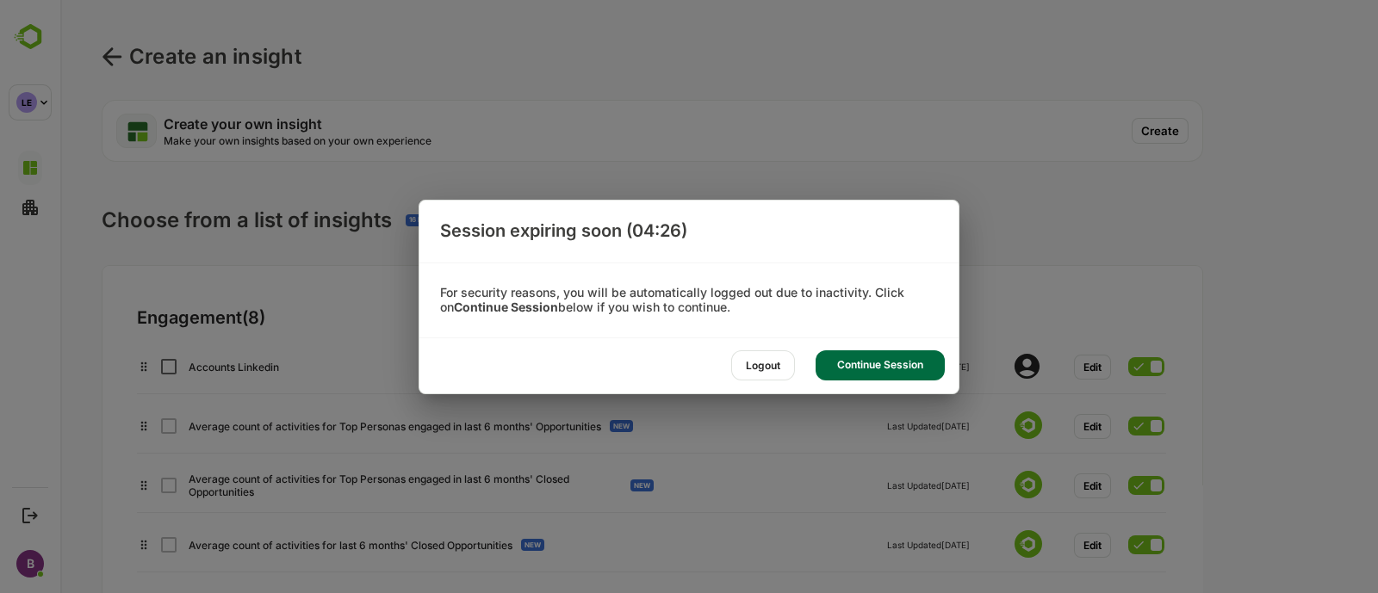
click at [841, 369] on div "Continue Session" at bounding box center [880, 366] width 129 height 30
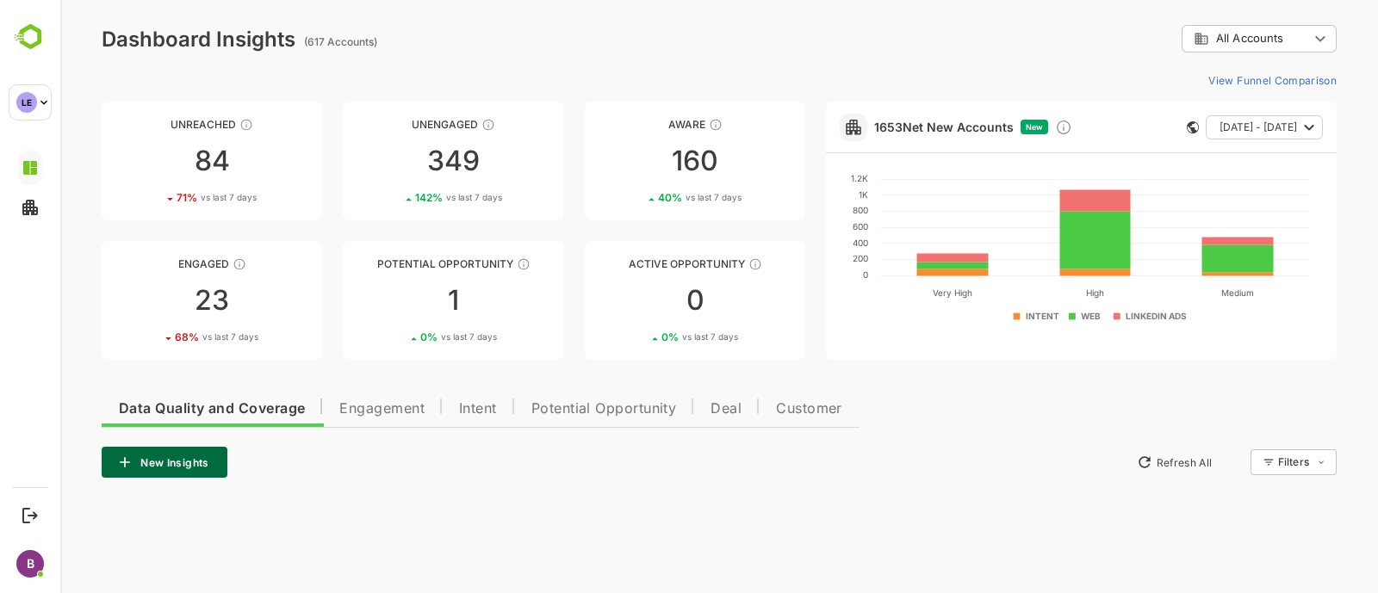
click at [363, 411] on span "Engagement" at bounding box center [381, 409] width 85 height 14
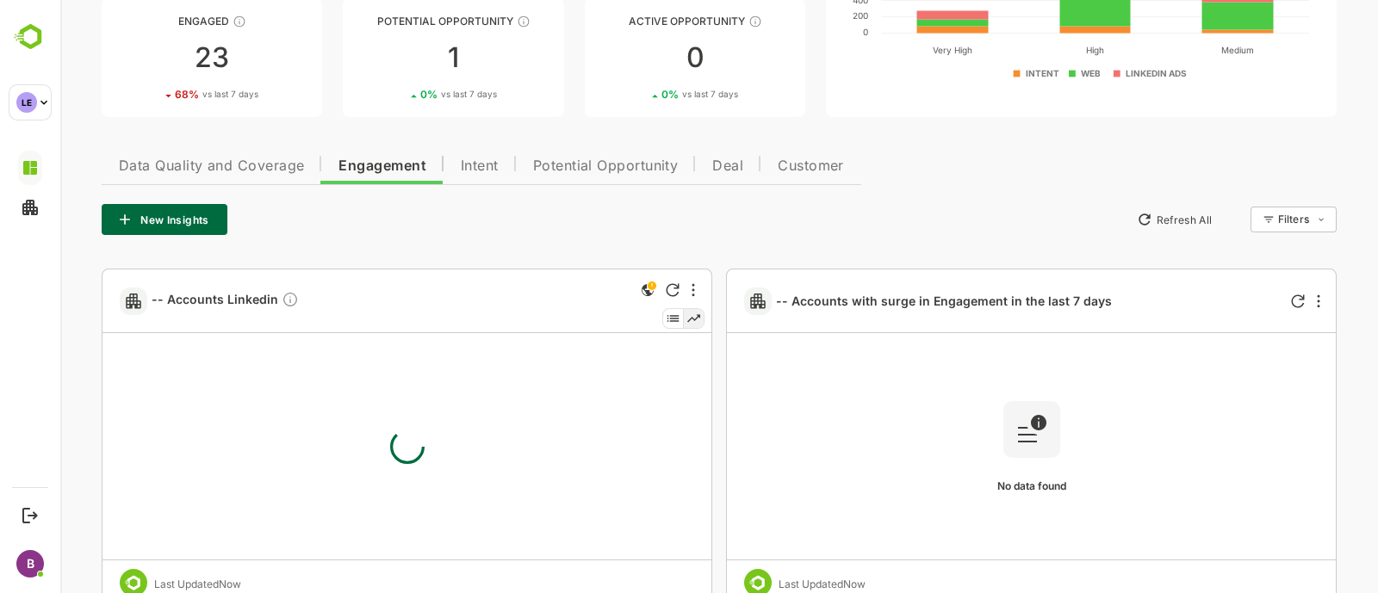
scroll to position [249, 0]
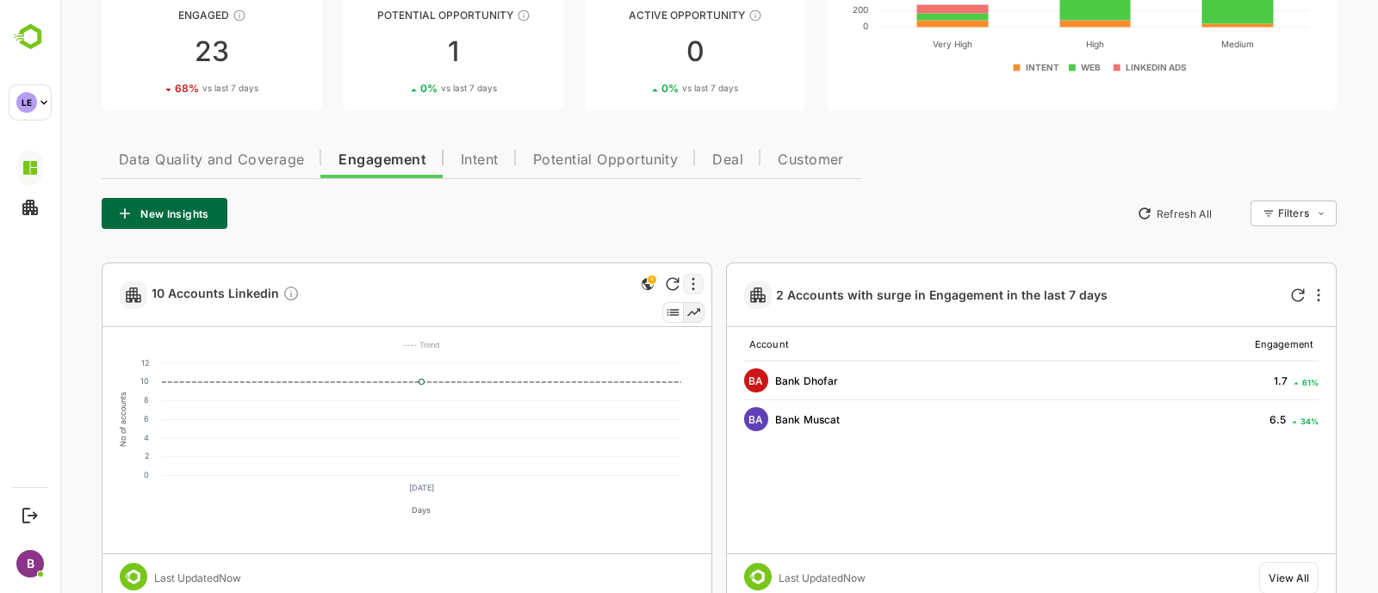
click at [698, 277] on div at bounding box center [693, 284] width 21 height 21
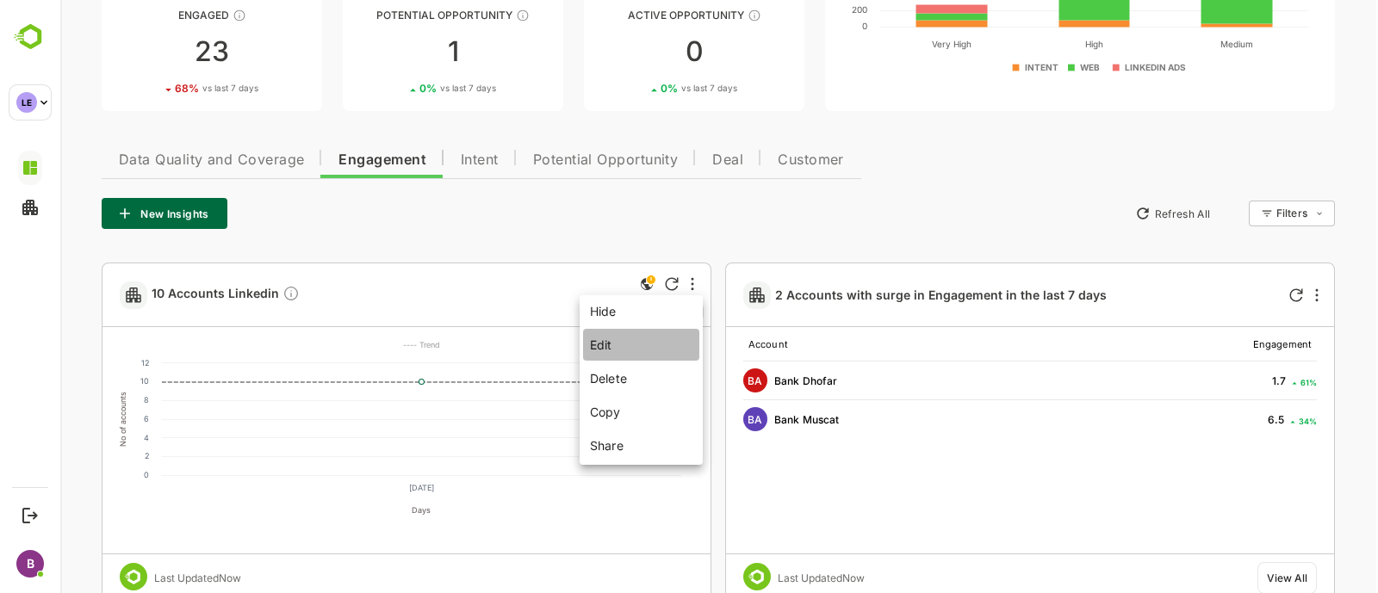
click at [605, 351] on li "Edit" at bounding box center [641, 345] width 116 height 32
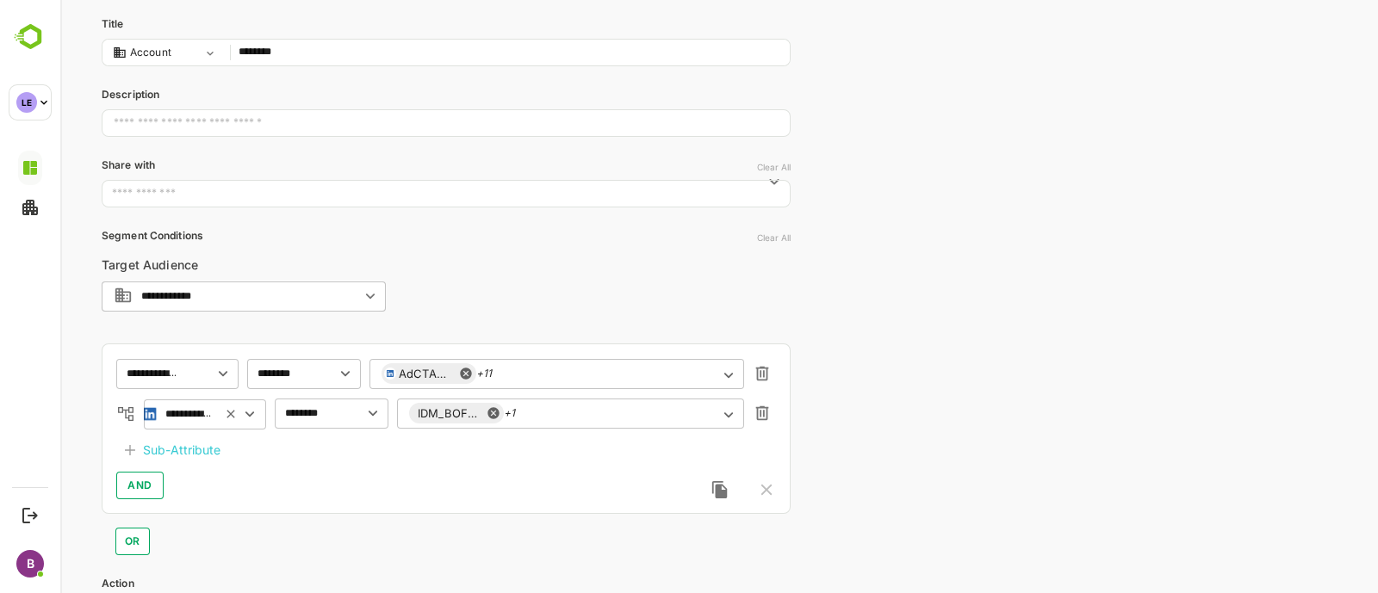
scroll to position [0, 0]
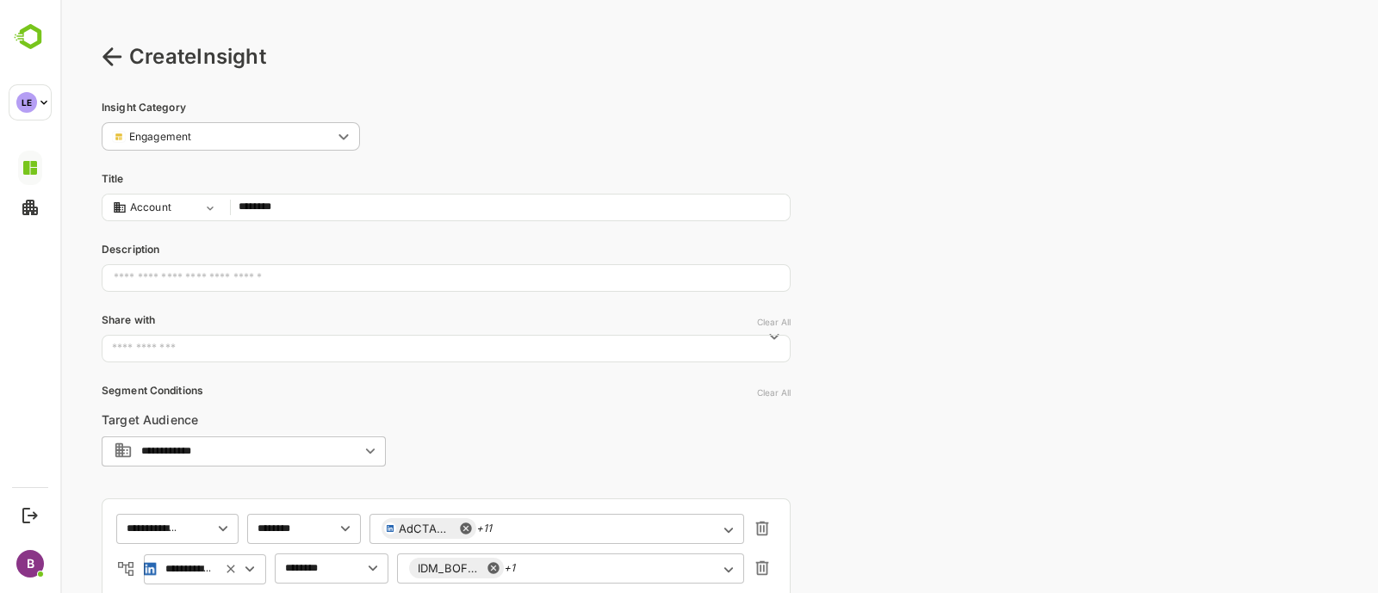
click at [309, 208] on input "********" at bounding box center [510, 207] width 543 height 23
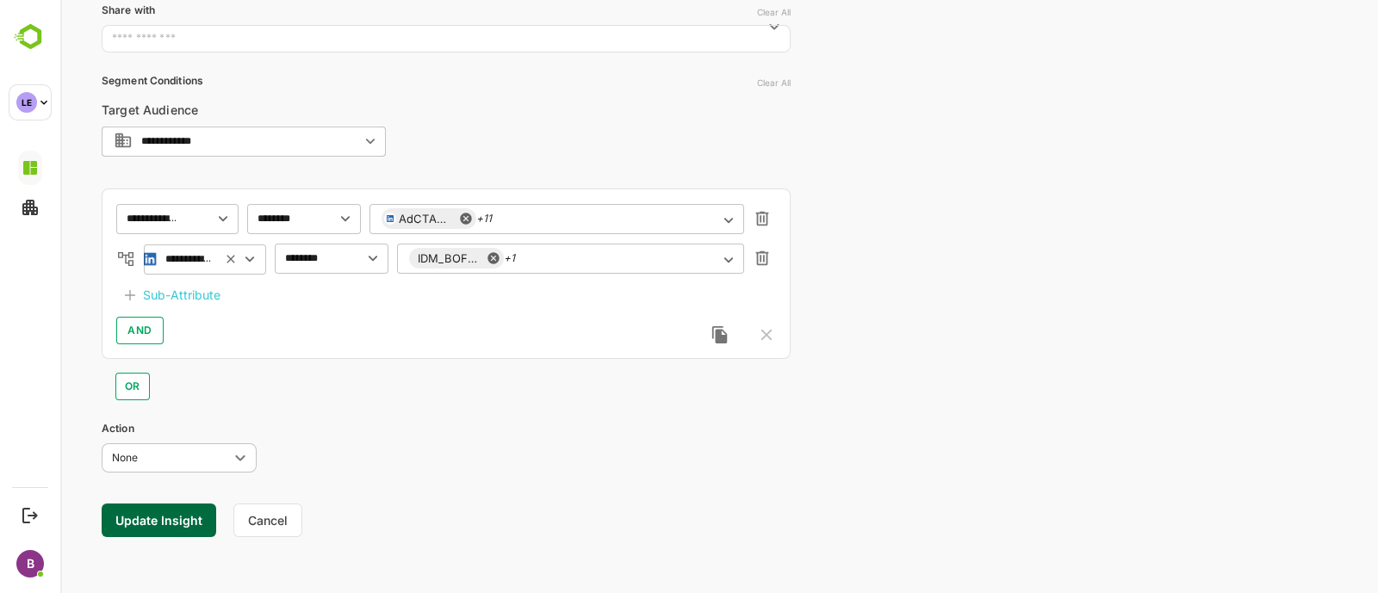
type input "**********"
click at [151, 525] on button "Update Insight" at bounding box center [159, 521] width 115 height 34
click at [307, 536] on link "View" at bounding box center [313, 540] width 38 height 21
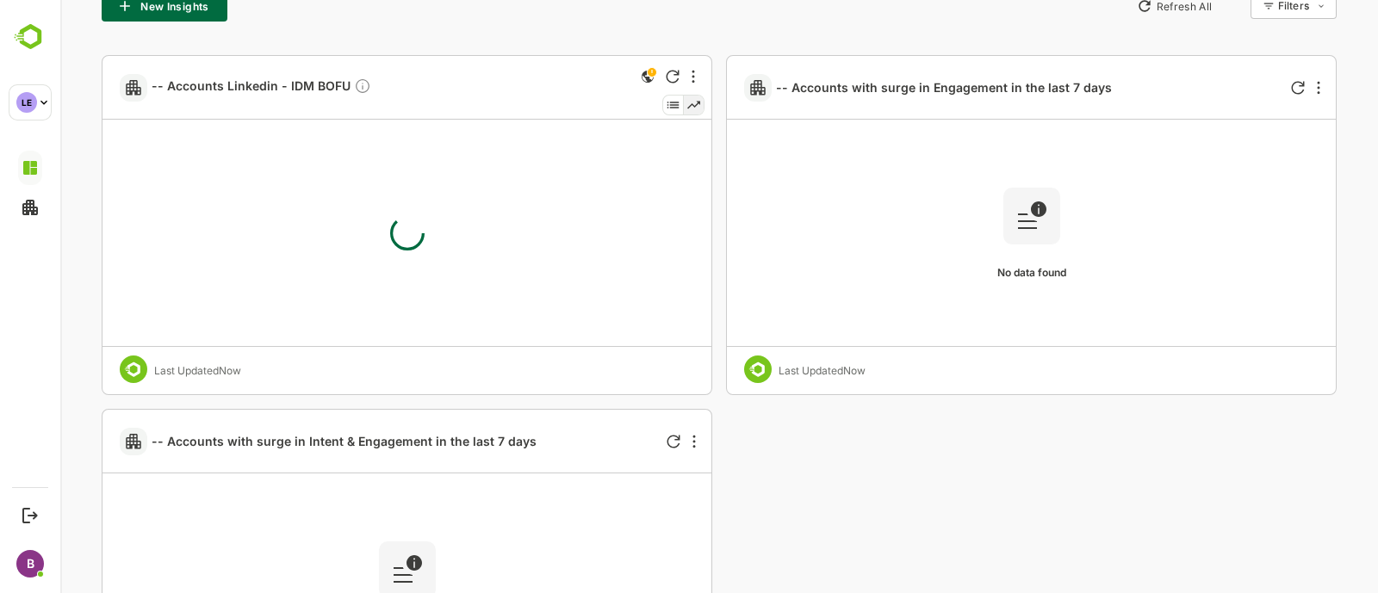
type input "**********"
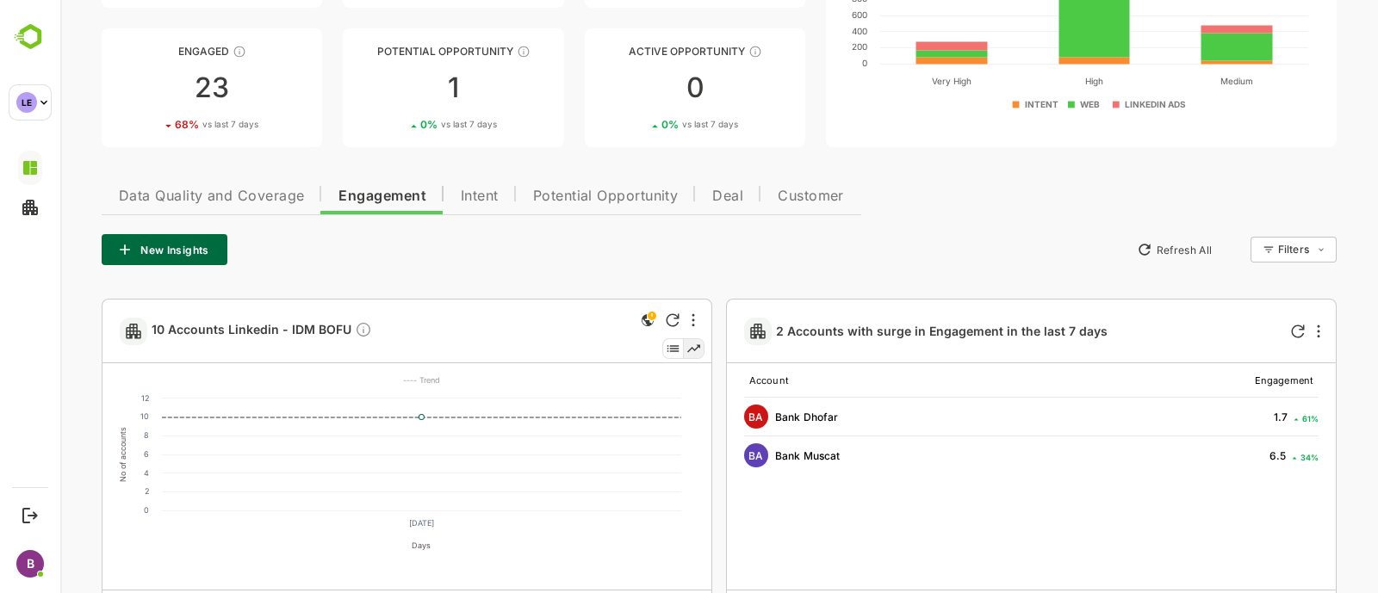
scroll to position [211, 0]
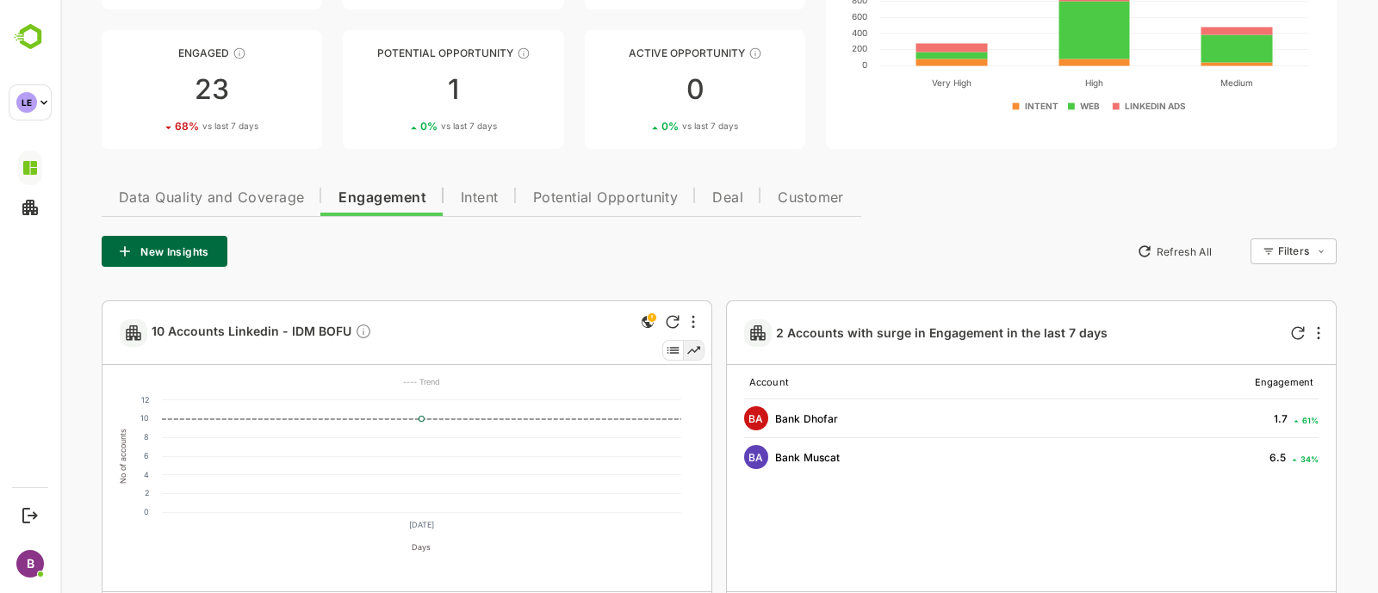
click at [170, 254] on button "New Insights" at bounding box center [165, 251] width 126 height 31
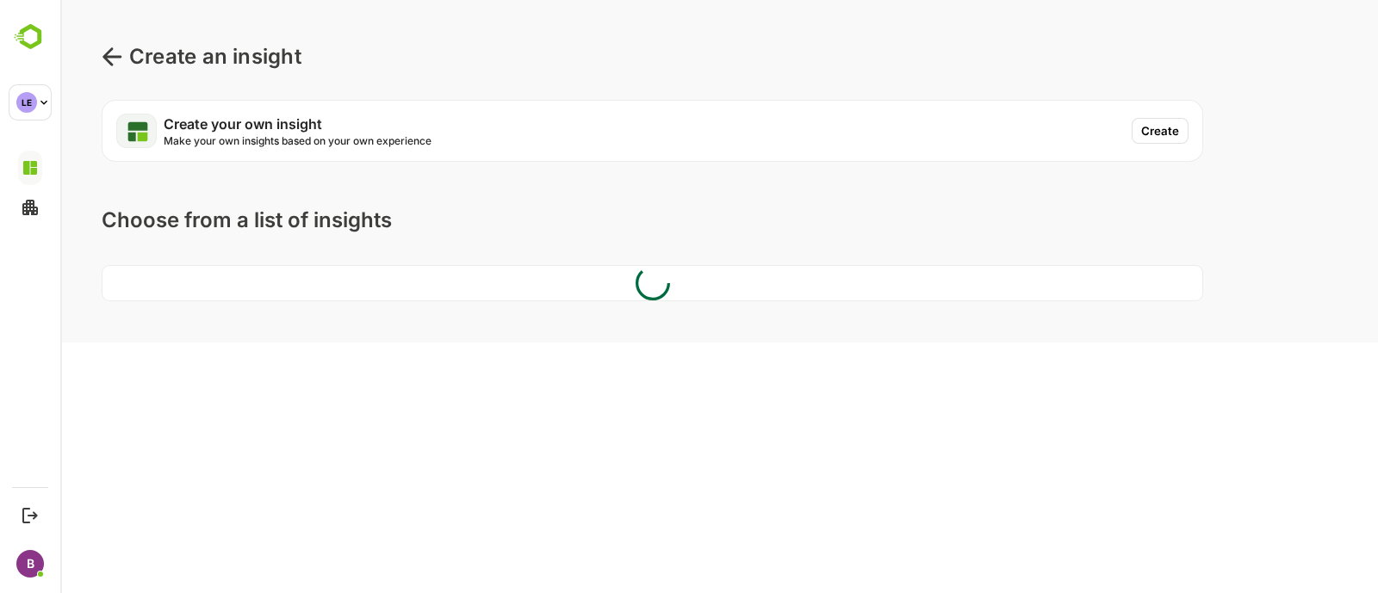
scroll to position [0, 0]
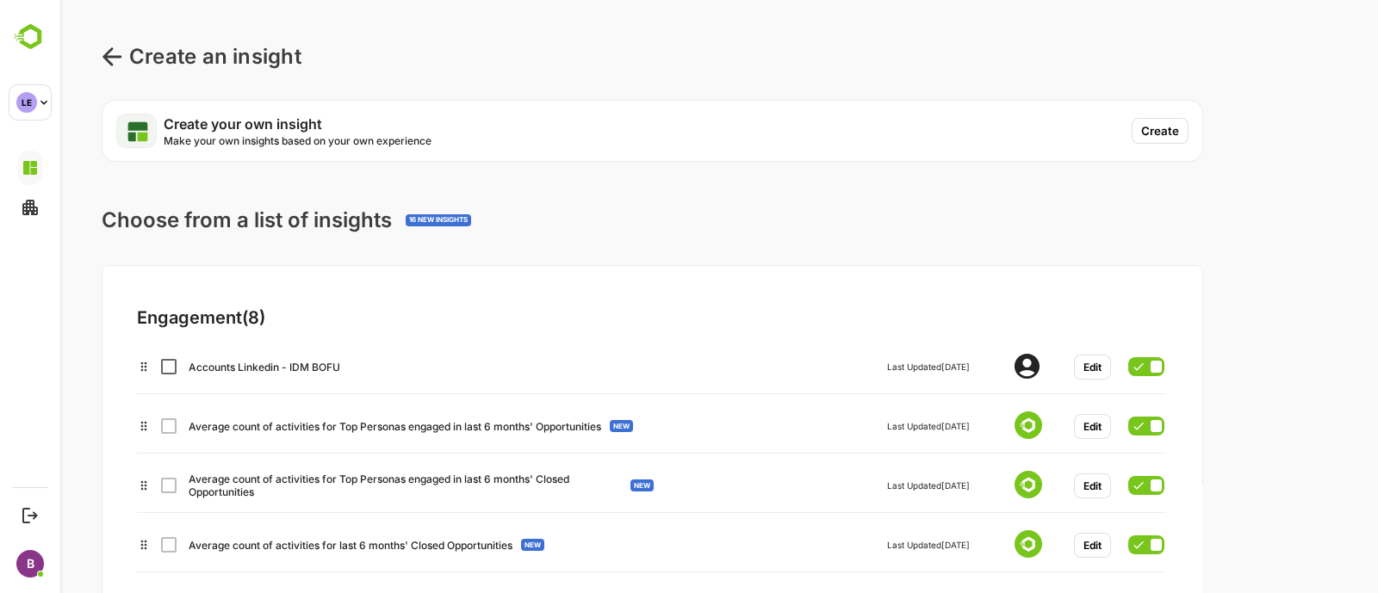
click at [1159, 129] on button "Create" at bounding box center [1160, 131] width 57 height 26
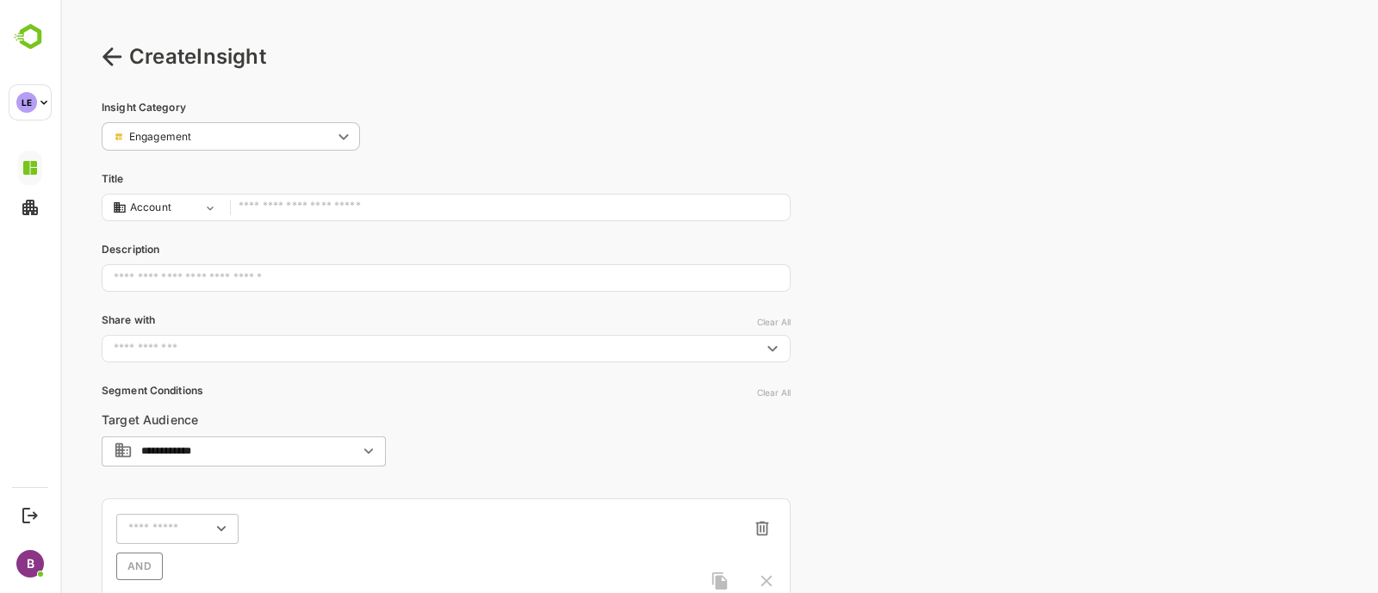
click at [358, 213] on input "text" at bounding box center [510, 207] width 543 height 23
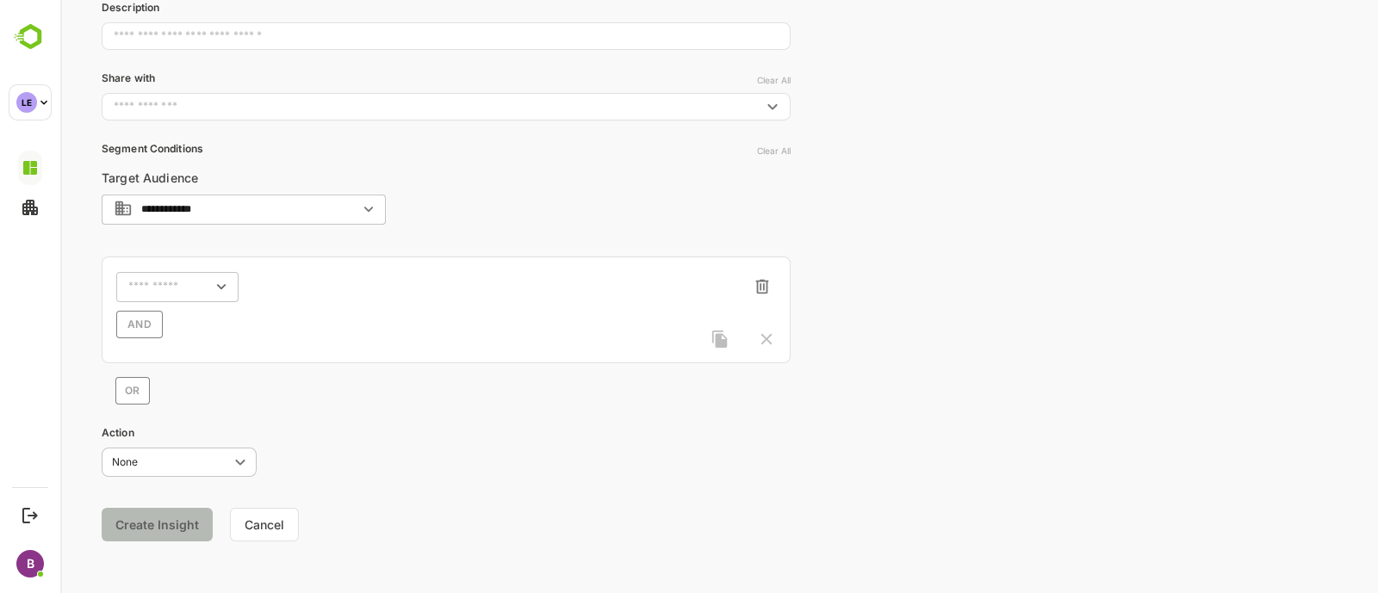
scroll to position [247, 0]
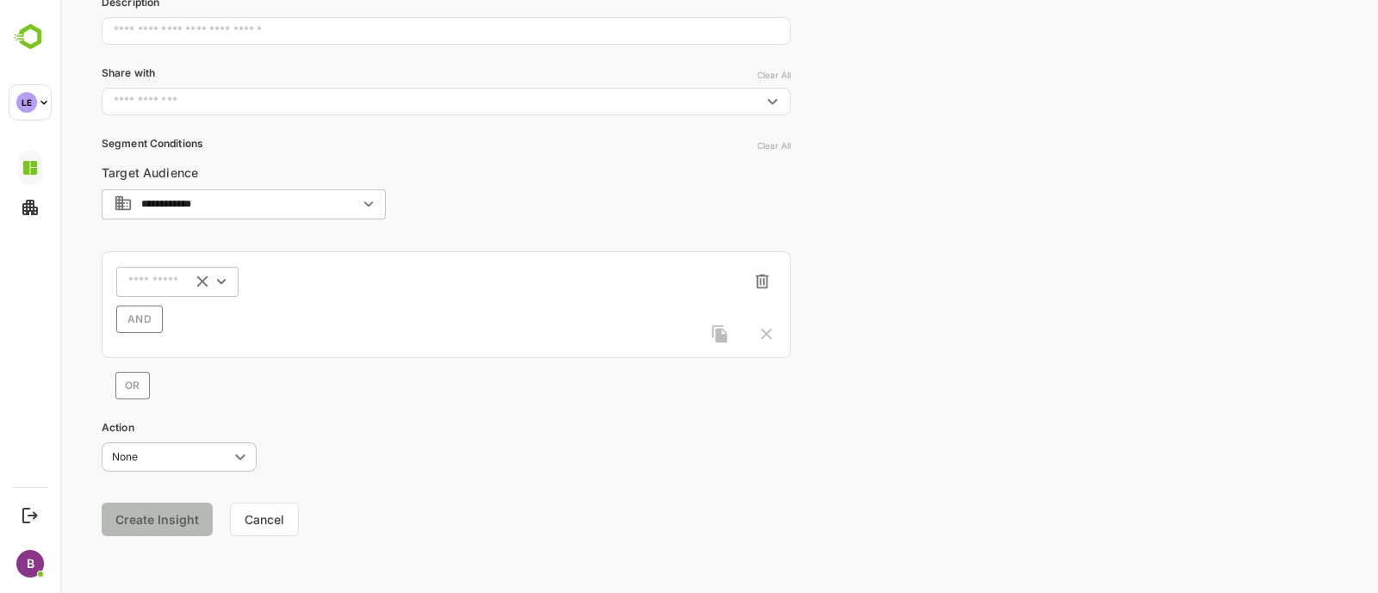
type input "**********"
click at [159, 285] on input "text" at bounding box center [155, 282] width 54 height 13
type input "******"
click at [191, 341] on div "Activity Type" at bounding box center [194, 350] width 148 height 36
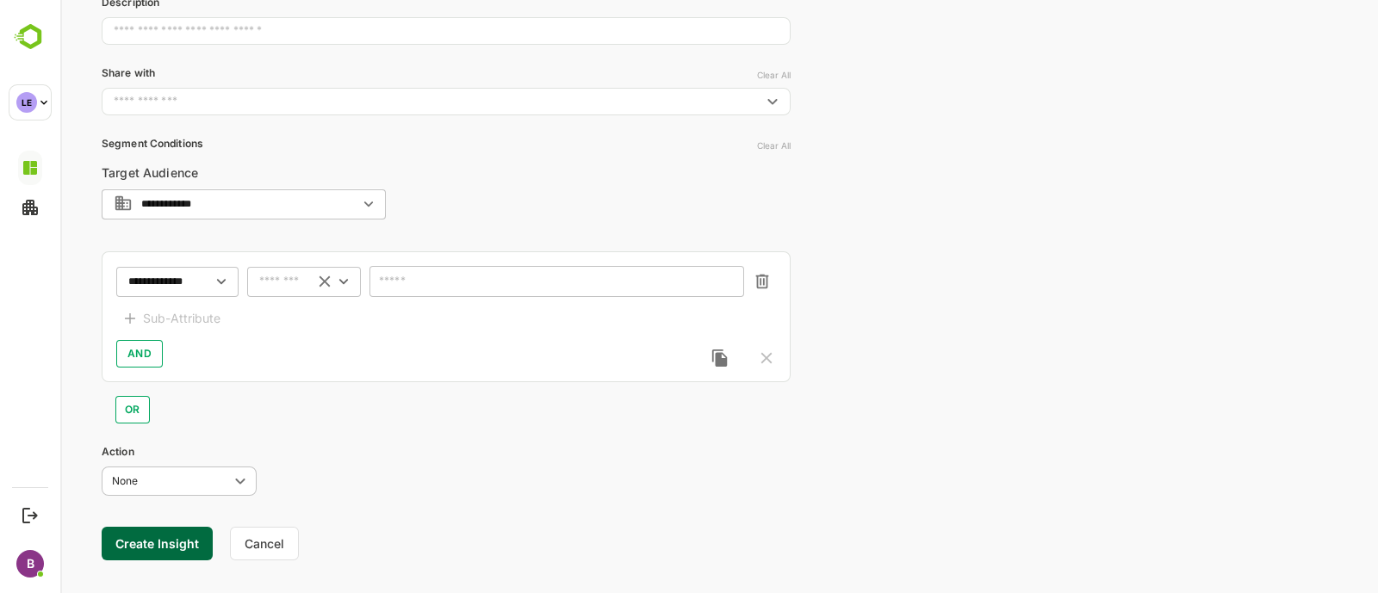
click at [284, 281] on input "text" at bounding box center [282, 282] width 46 height 13
click at [300, 312] on li "includes" at bounding box center [304, 314] width 107 height 26
type input "********"
click at [457, 286] on input "text" at bounding box center [546, 282] width 329 height 13
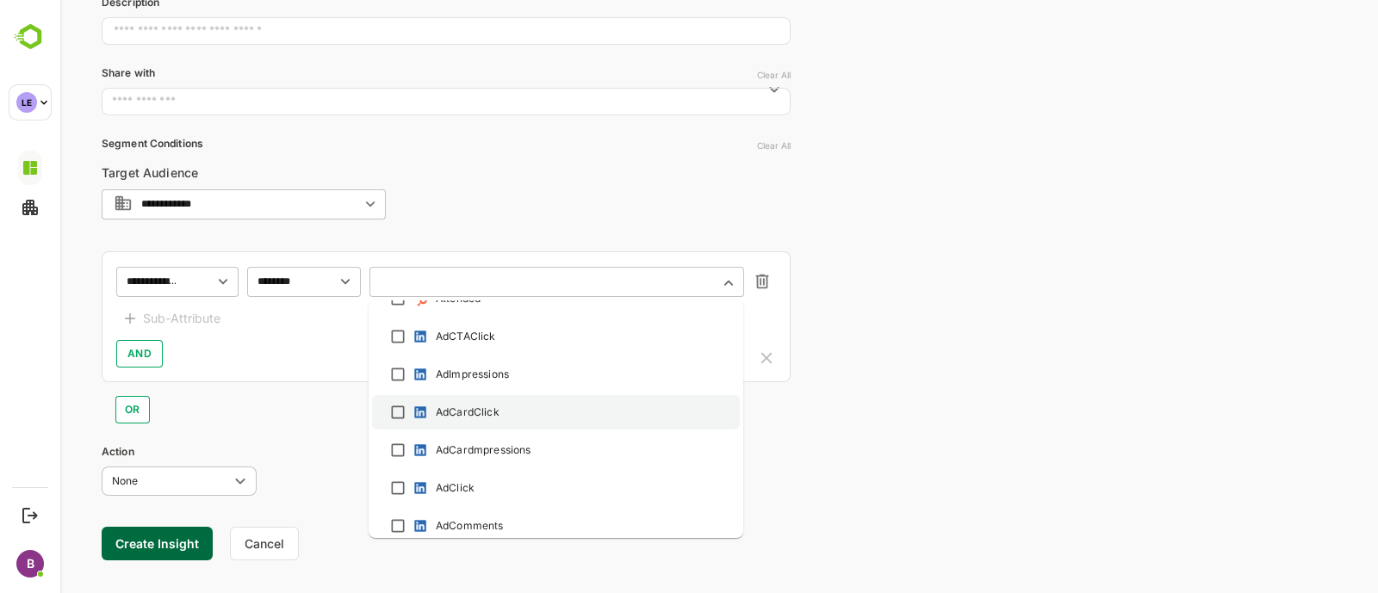
scroll to position [669, 0]
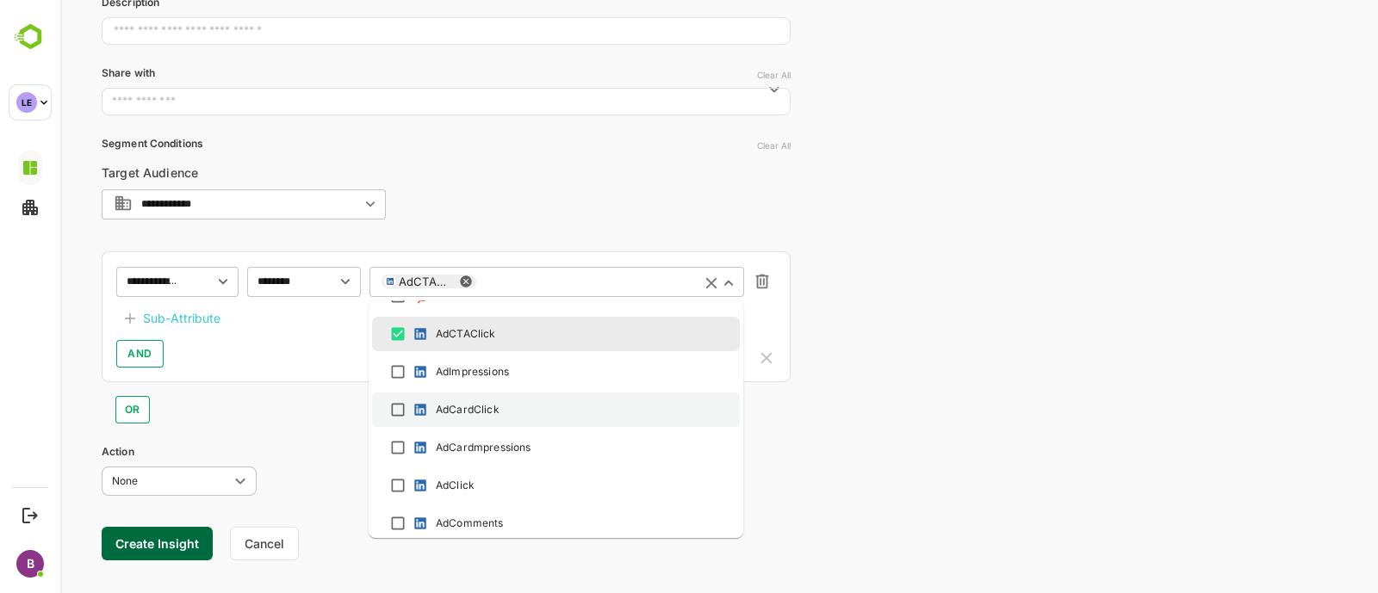
click at [401, 400] on div "AdCardClick" at bounding box center [556, 410] width 337 height 21
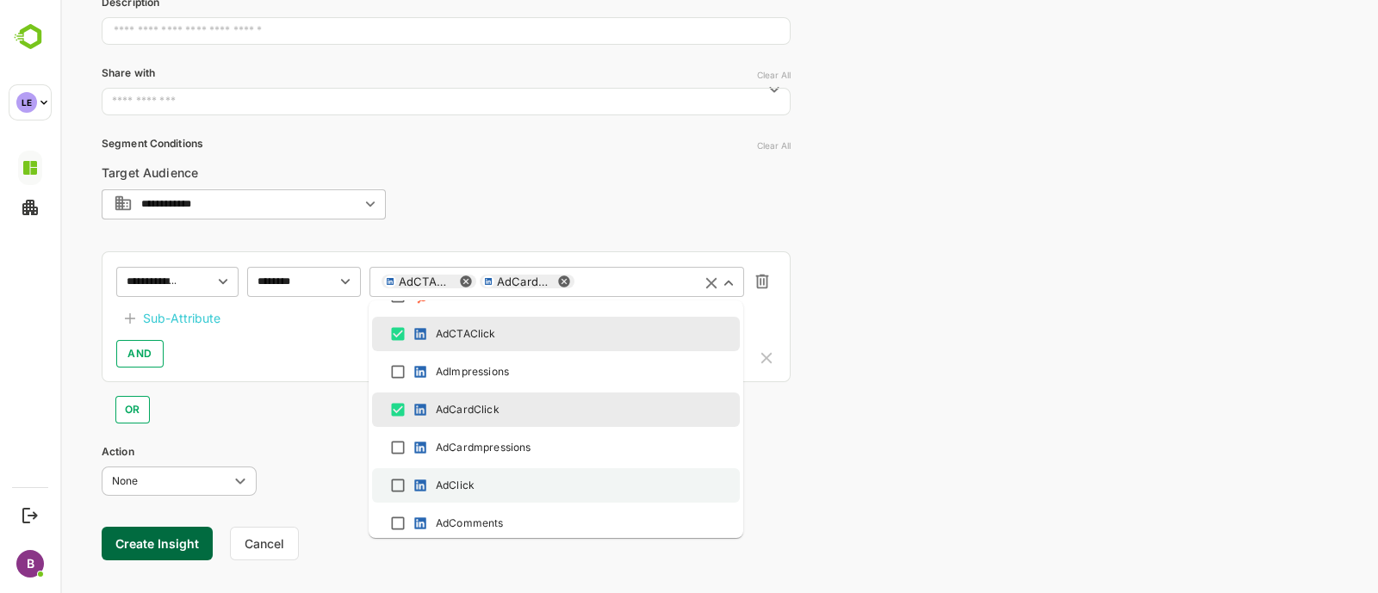
click at [409, 496] on li "AdClick" at bounding box center [556, 486] width 368 height 34
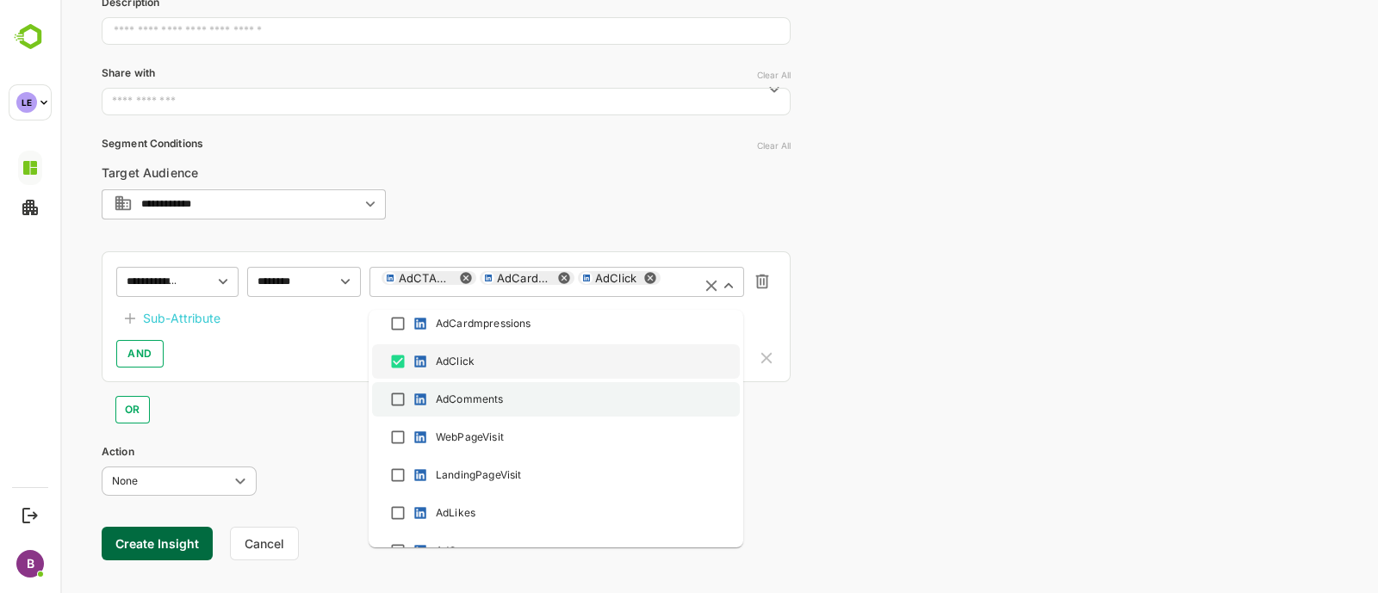
scroll to position [804, 0]
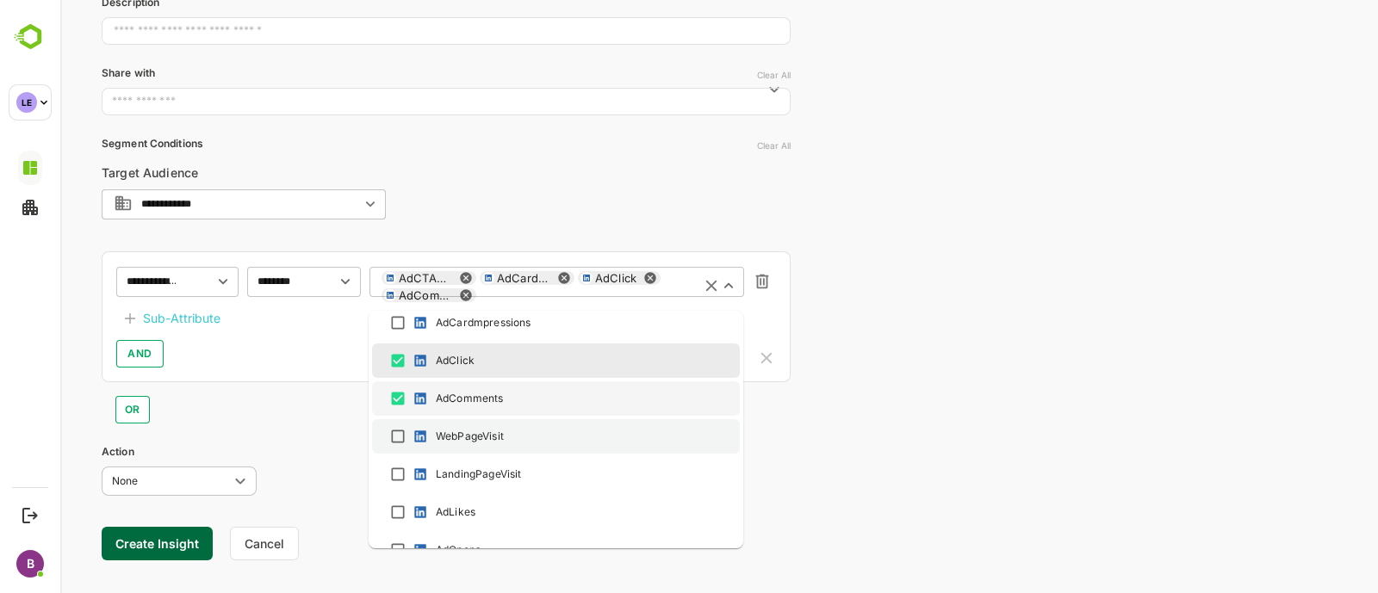
click at [410, 431] on div at bounding box center [418, 436] width 17 height 17
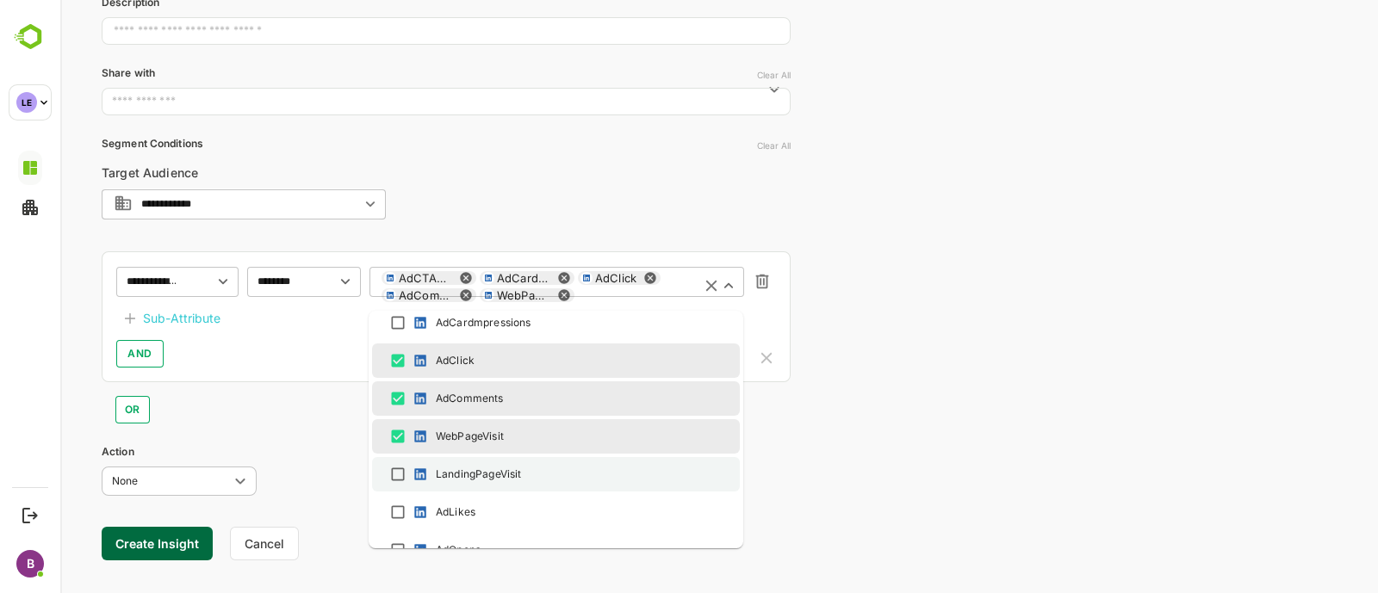
click at [413, 457] on li "LandingPageVisit" at bounding box center [556, 474] width 368 height 34
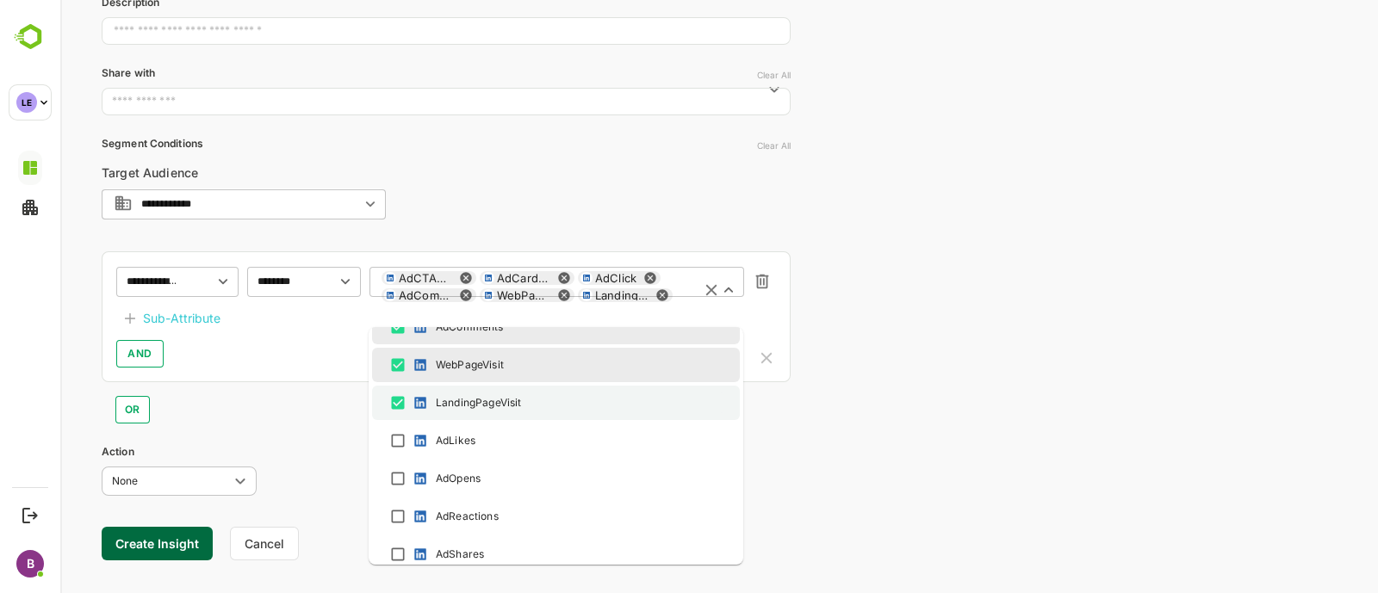
scroll to position [902, 0]
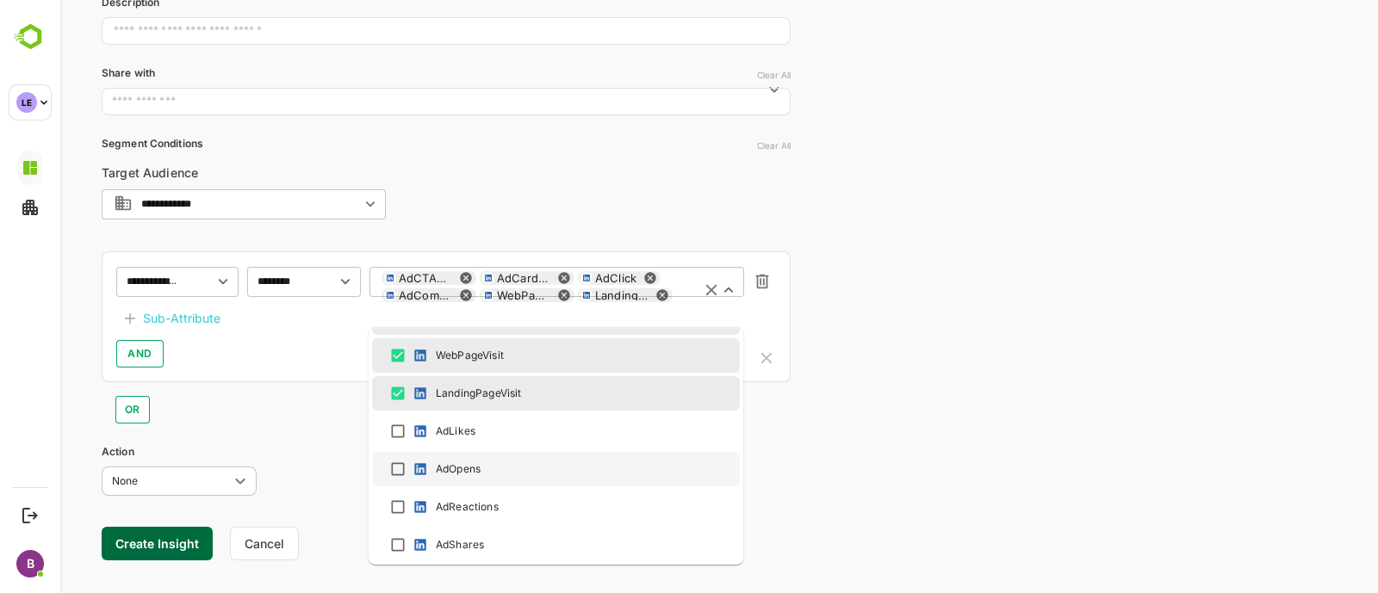
click at [399, 446] on ul "Select All EmailClick EmailBounced EmailDelivered EmailOpened EmailForwarded Em…" at bounding box center [556, 446] width 375 height 238
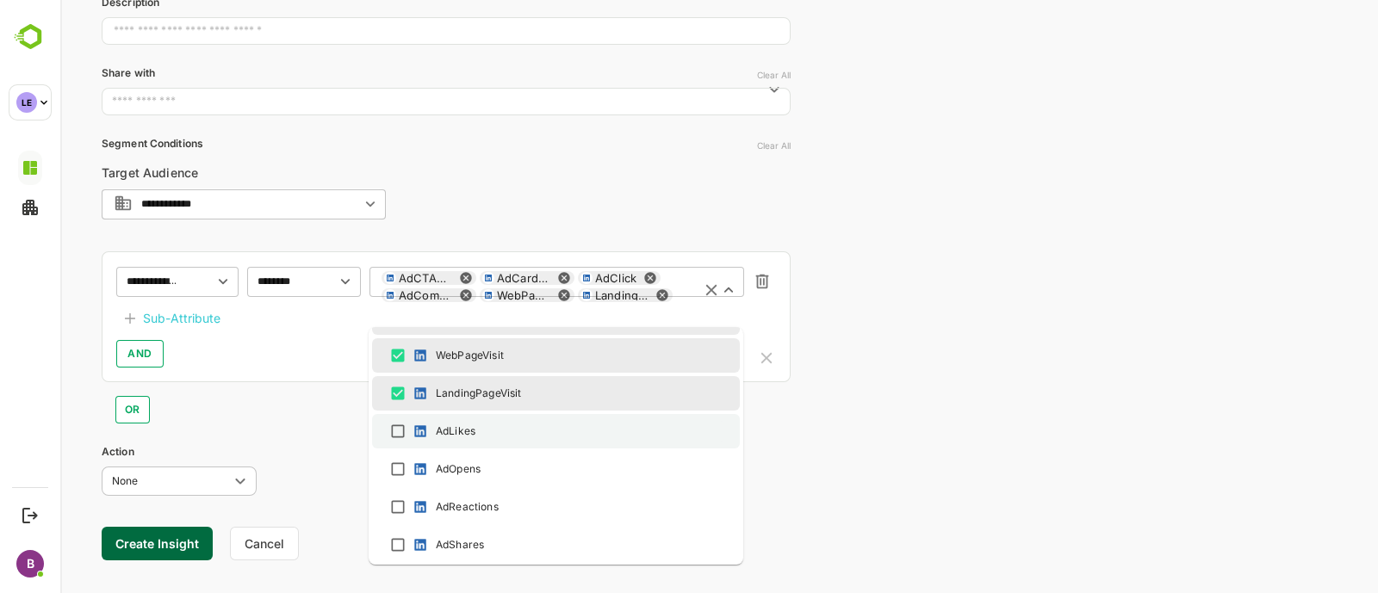
click at [408, 429] on div "AdLikes" at bounding box center [556, 431] width 337 height 21
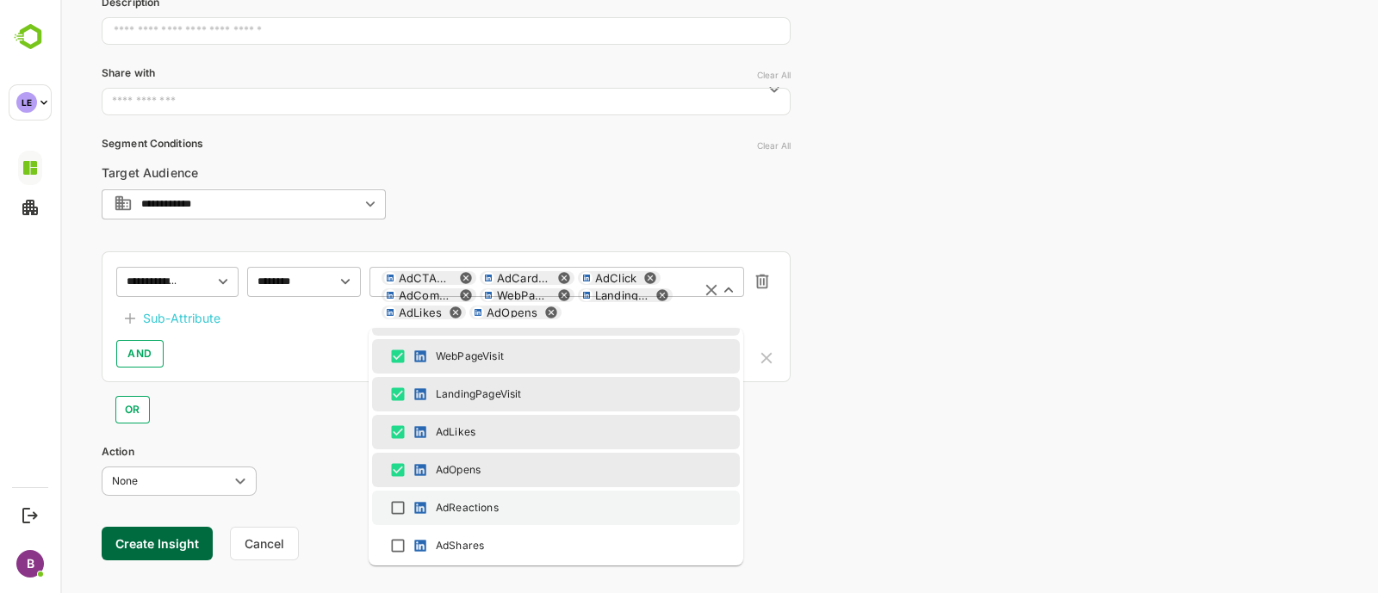
click at [415, 502] on img at bounding box center [420, 508] width 17 height 17
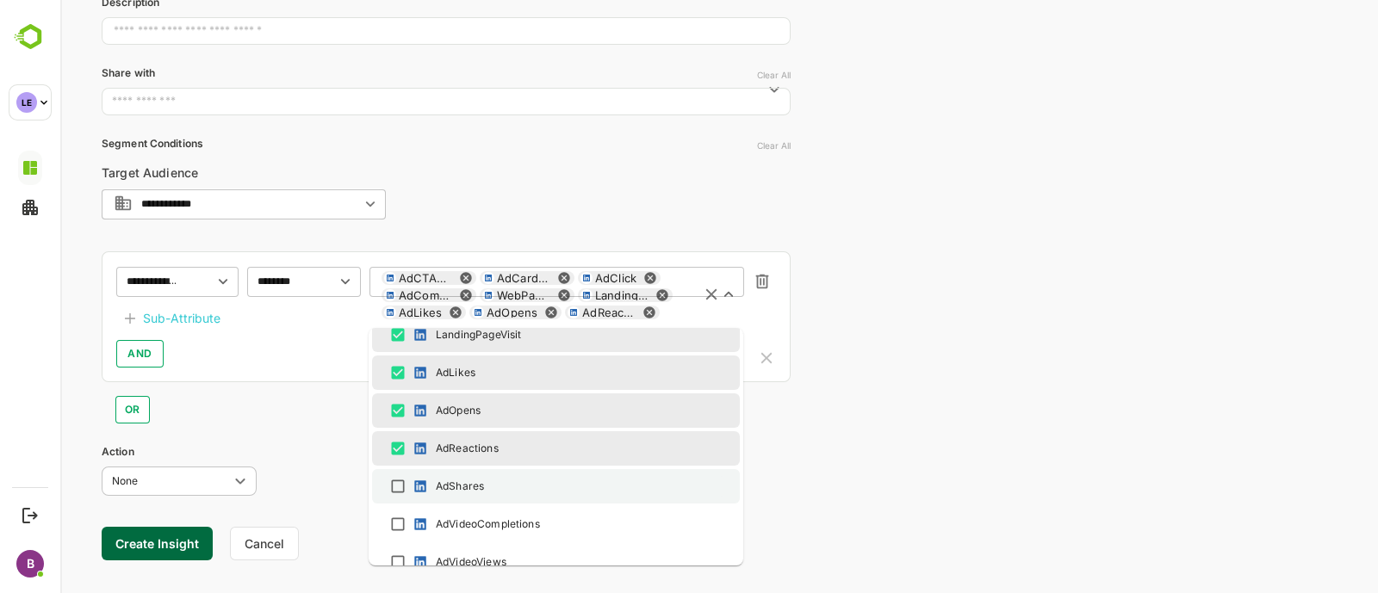
scroll to position [962, 0]
click at [476, 482] on div "AdShares" at bounding box center [460, 486] width 48 height 16
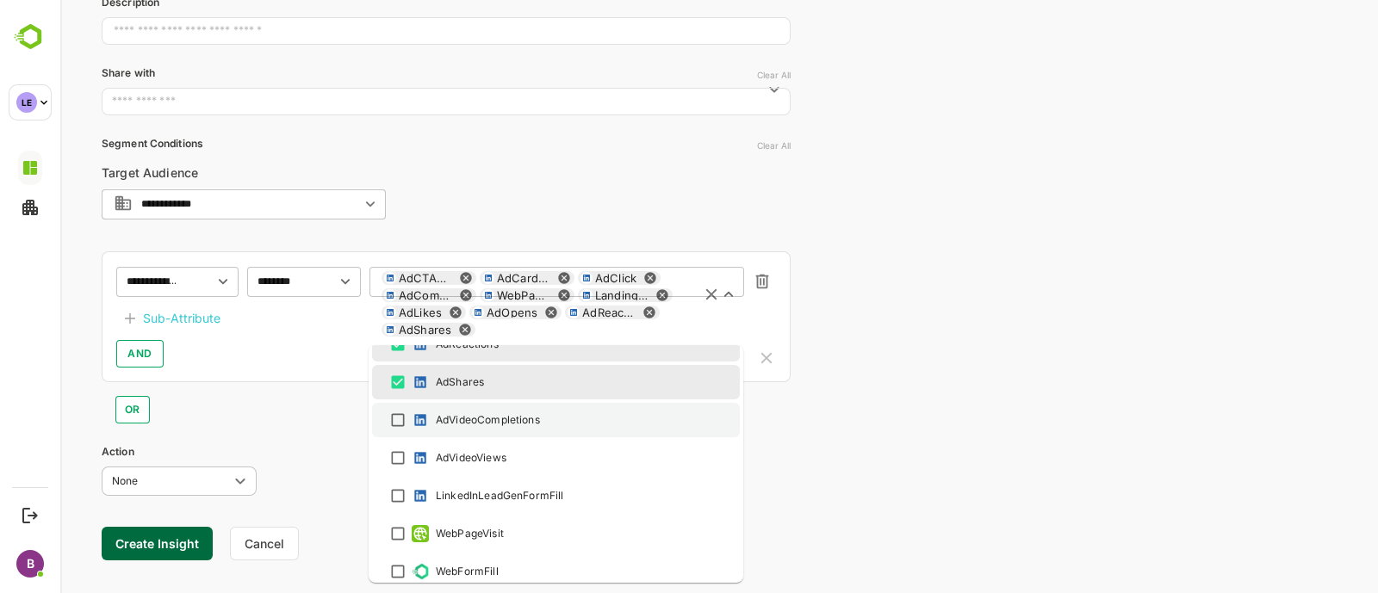
scroll to position [1089, 0]
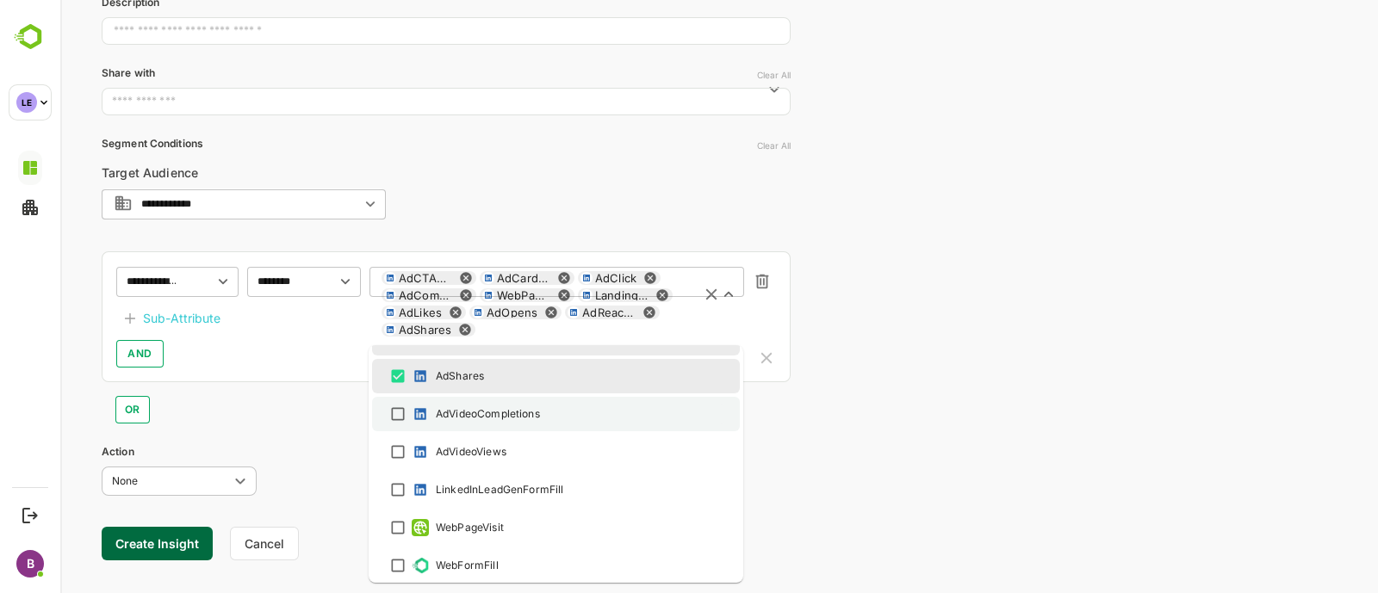
click at [484, 420] on div "AdVideoCompletions" at bounding box center [556, 414] width 337 height 21
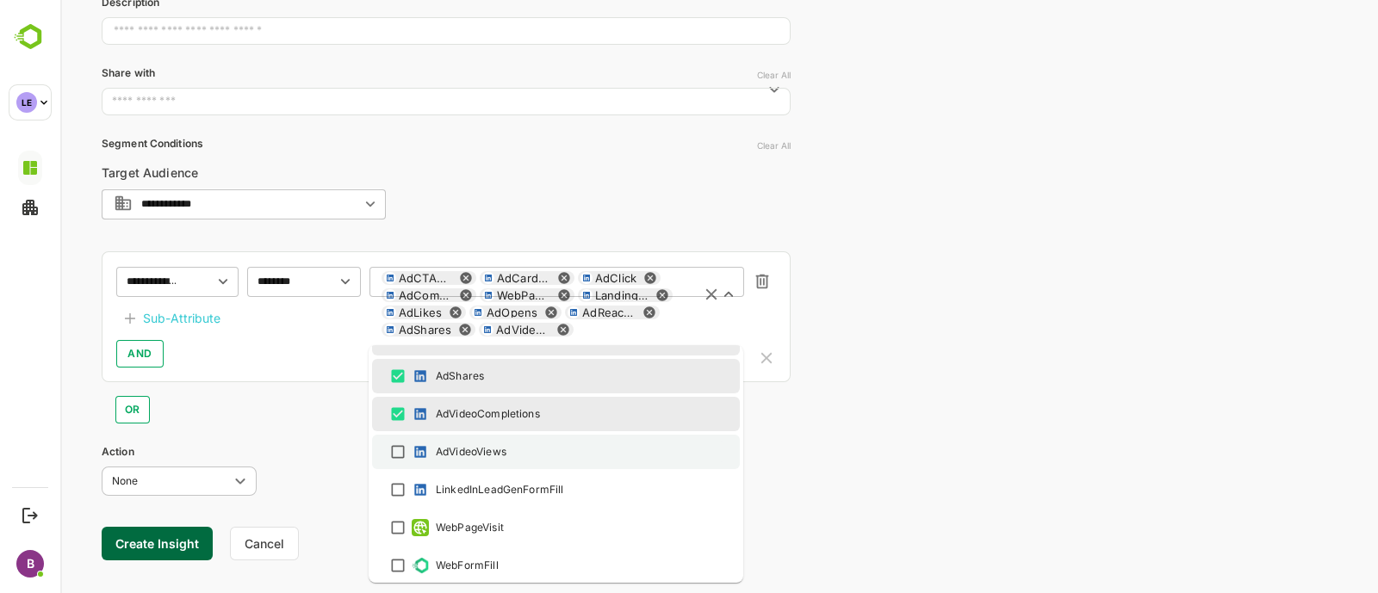
click at [475, 448] on div "AdVideoViews" at bounding box center [471, 452] width 71 height 16
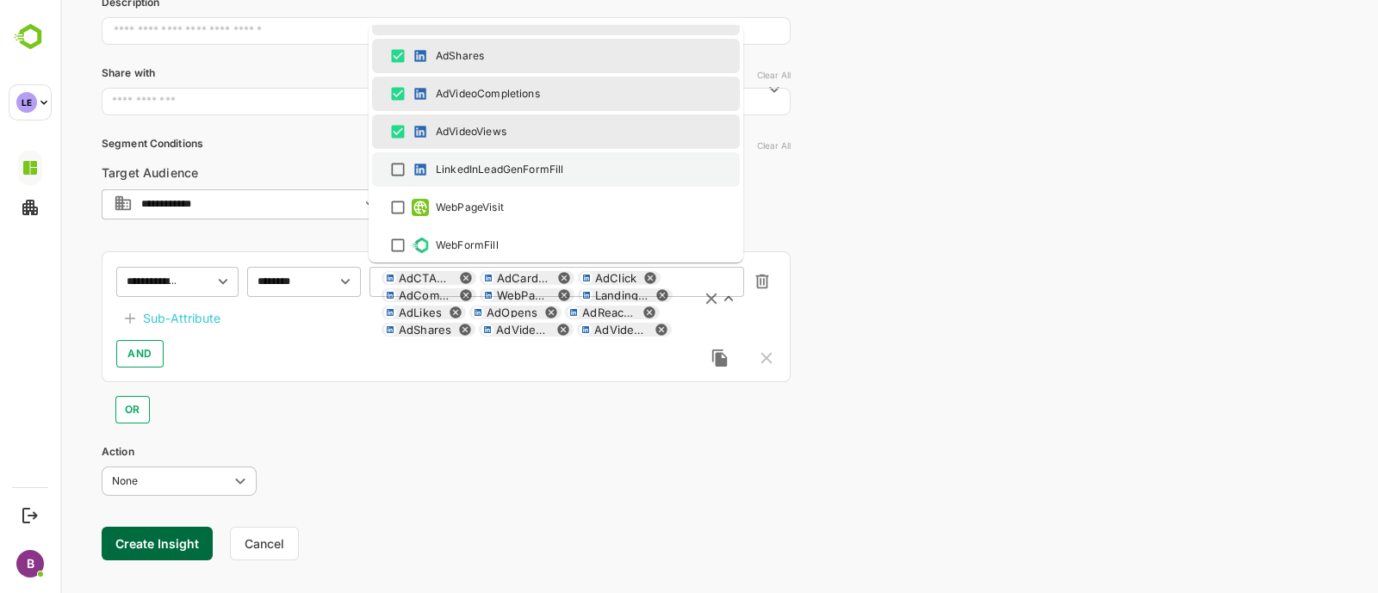
click at [444, 169] on div "LinkedInLeadGenFormFill" at bounding box center [499, 170] width 127 height 16
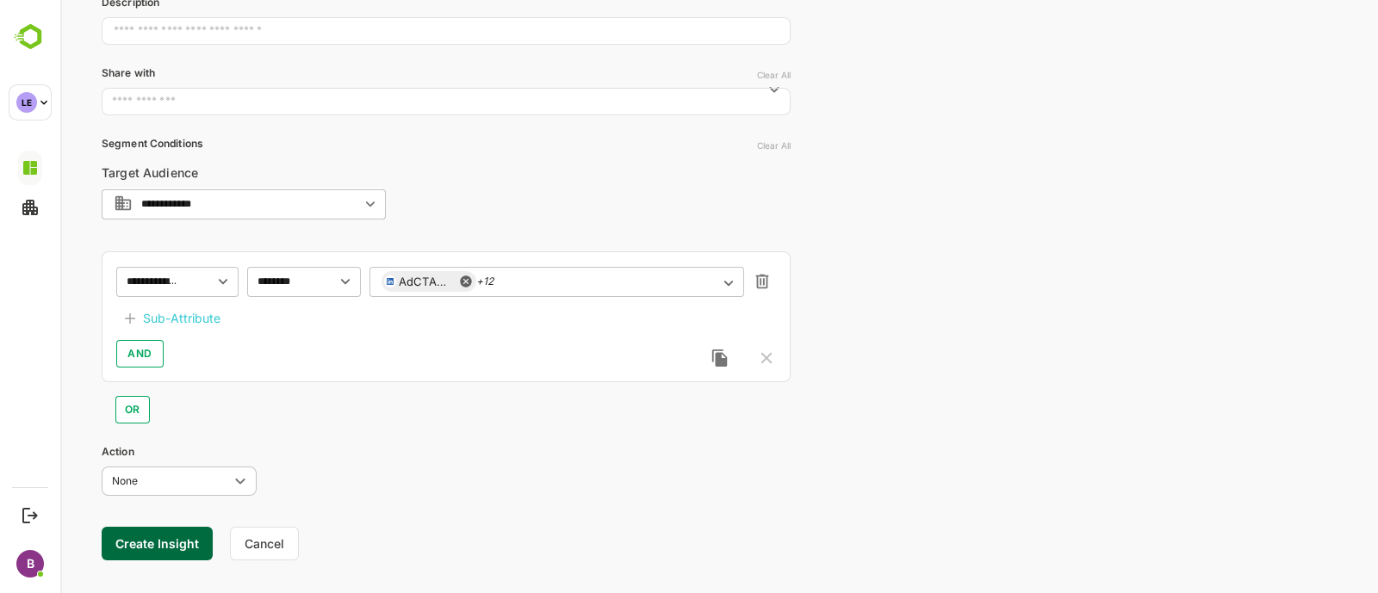
click at [332, 475] on div "Action None **** ​" at bounding box center [446, 469] width 689 height 51
click at [172, 325] on div "Sub-Attribute" at bounding box center [182, 318] width 78 height 21
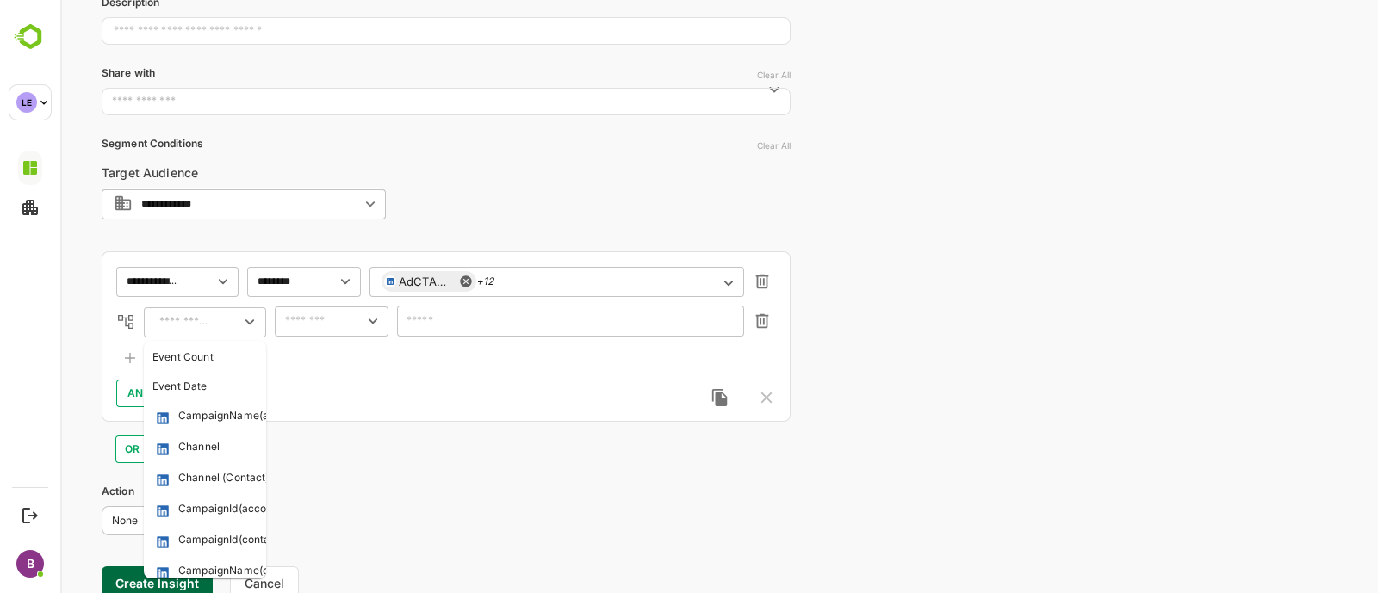
click at [177, 325] on input "text" at bounding box center [185, 322] width 62 height 21
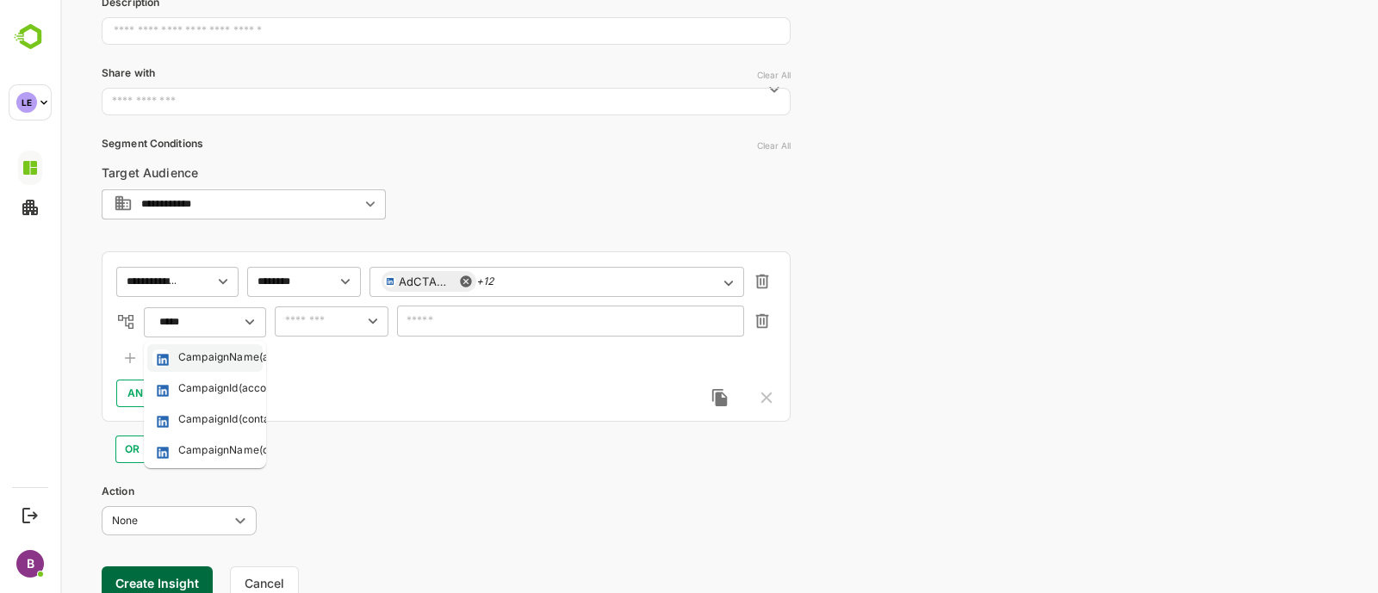
click at [209, 357] on div "CampaignName(accounts)" at bounding box center [244, 358] width 133 height 17
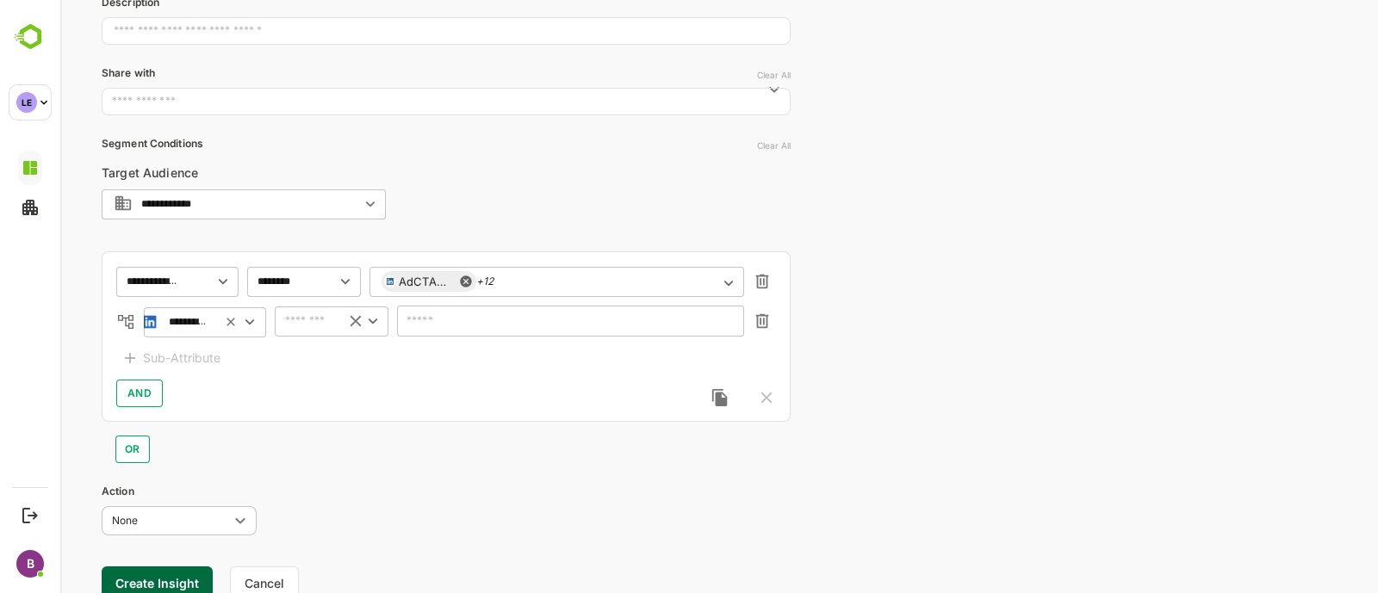
type input "**********"
click at [316, 325] on input "text" at bounding box center [306, 321] width 53 height 21
click at [310, 349] on li "includes" at bounding box center [331, 357] width 107 height 26
type input "********"
click at [481, 355] on div "**********" at bounding box center [446, 336] width 689 height 171
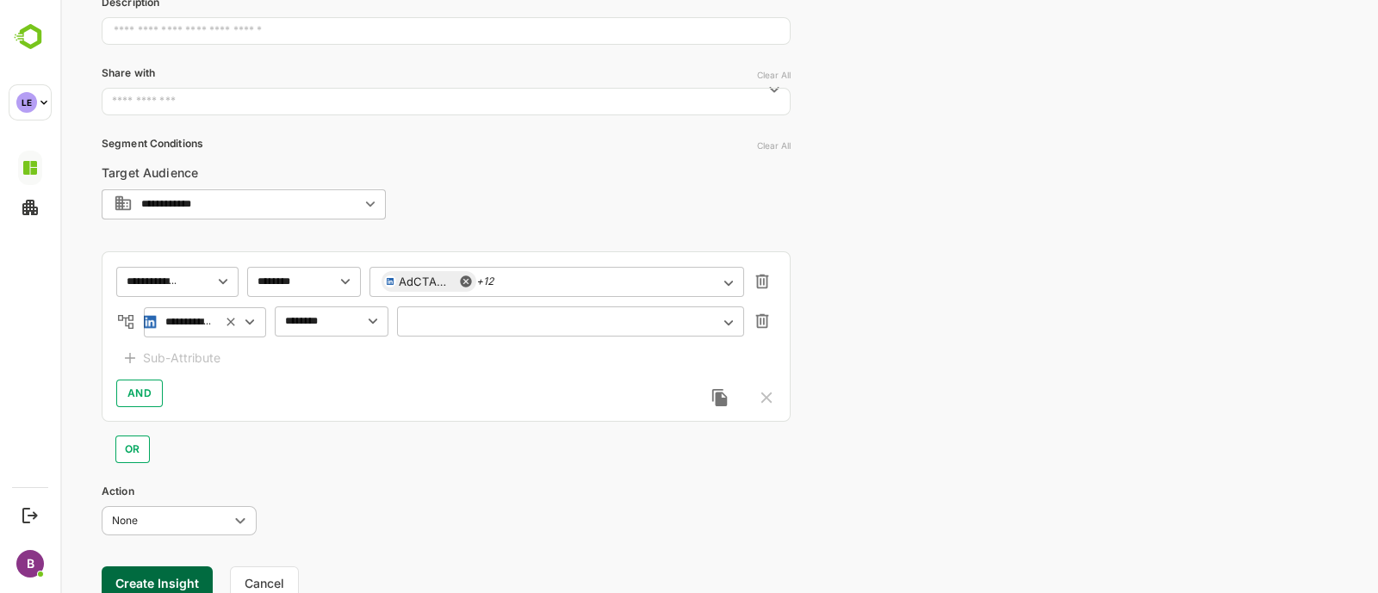
click at [461, 328] on div "​" at bounding box center [570, 321] width 347 height 31
click at [723, 324] on icon "Open" at bounding box center [728, 322] width 19 height 19
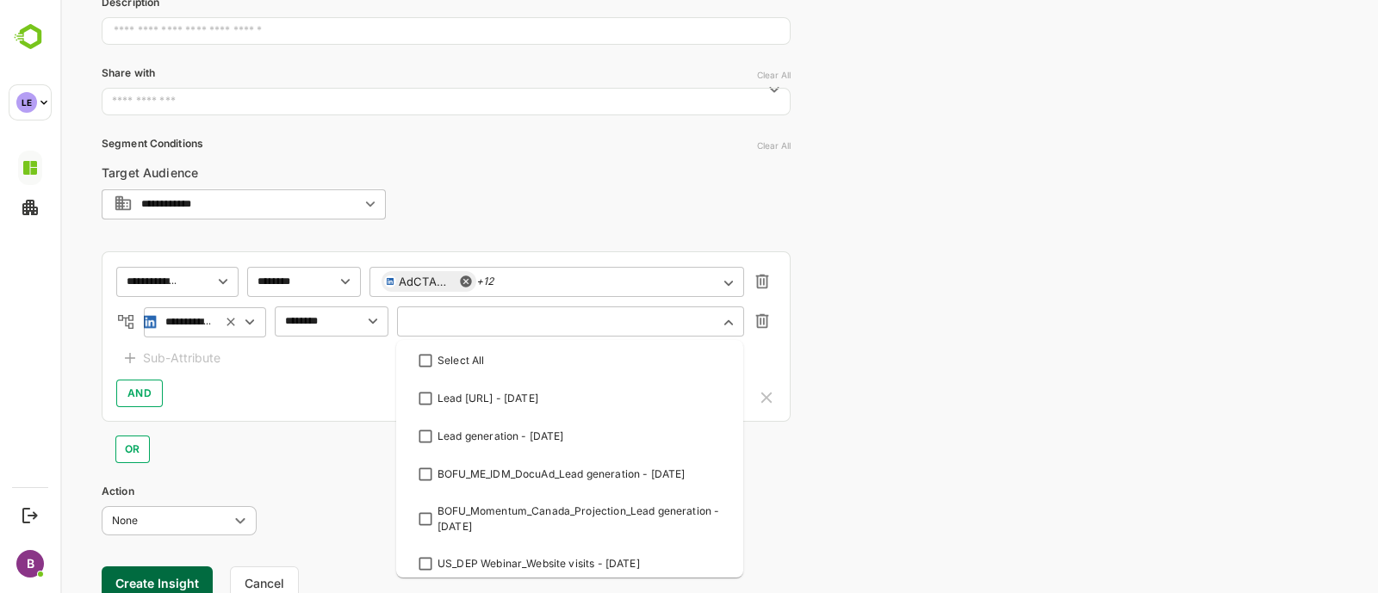
click at [536, 326] on input "text" at bounding box center [559, 321] width 301 height 13
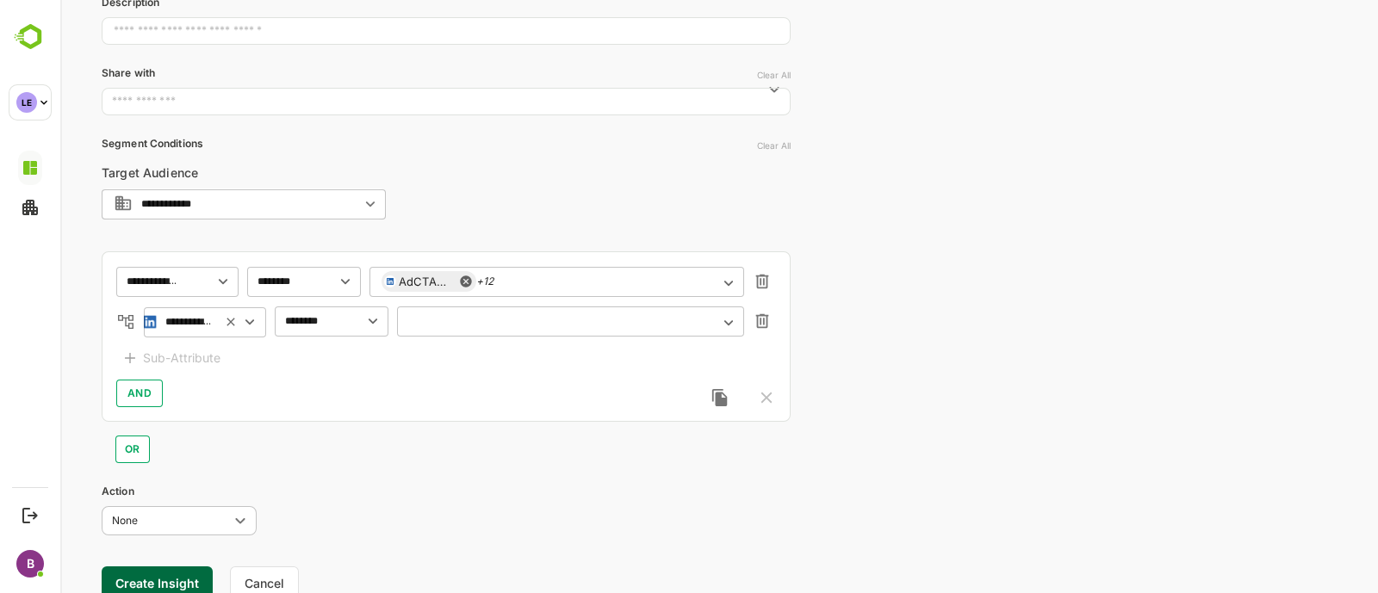
click at [513, 323] on input "text" at bounding box center [559, 321] width 301 height 13
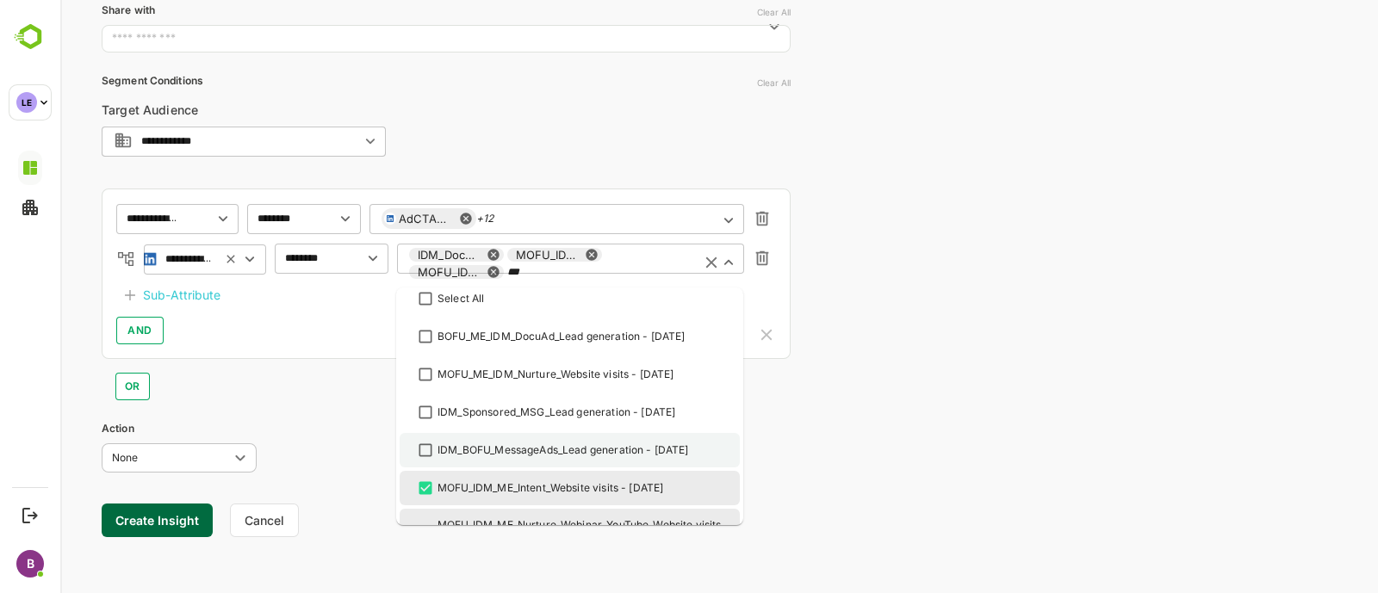
scroll to position [9, 0]
click at [439, 459] on div "IDM_BOFU_MessageAds_Lead generation - [DATE]" at bounding box center [563, 452] width 251 height 16
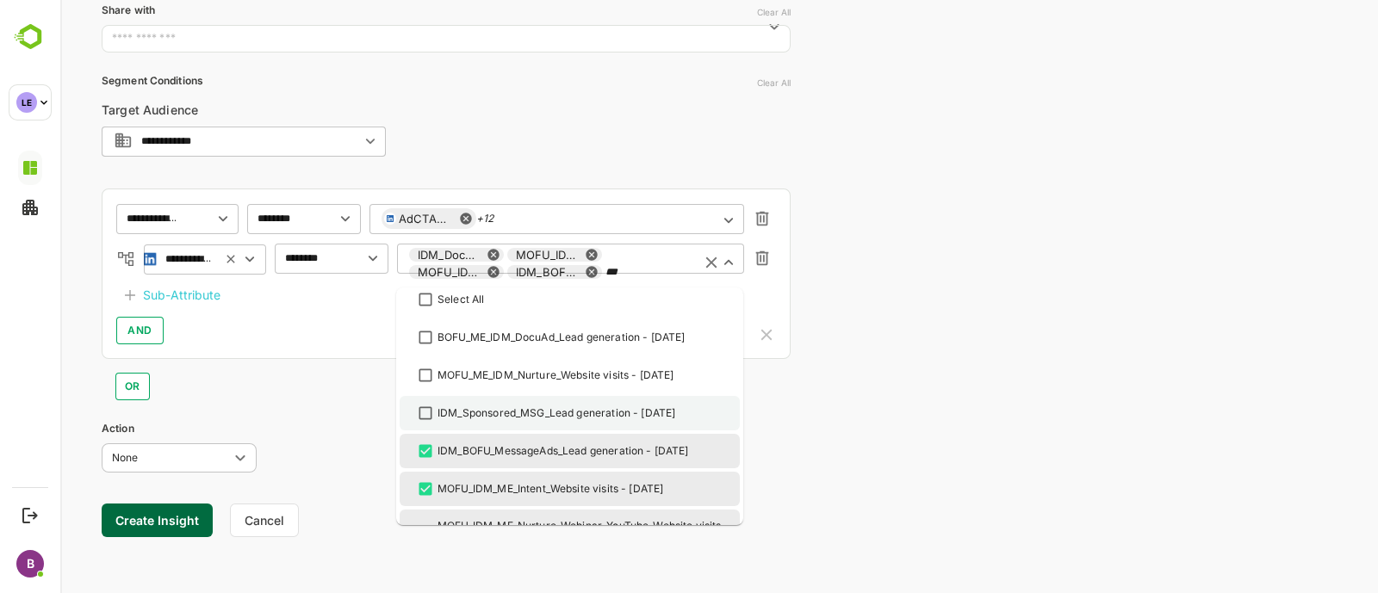
click at [428, 424] on li "IDM_Sponsored_MSG_Lead generation - [DATE]" at bounding box center [570, 413] width 340 height 34
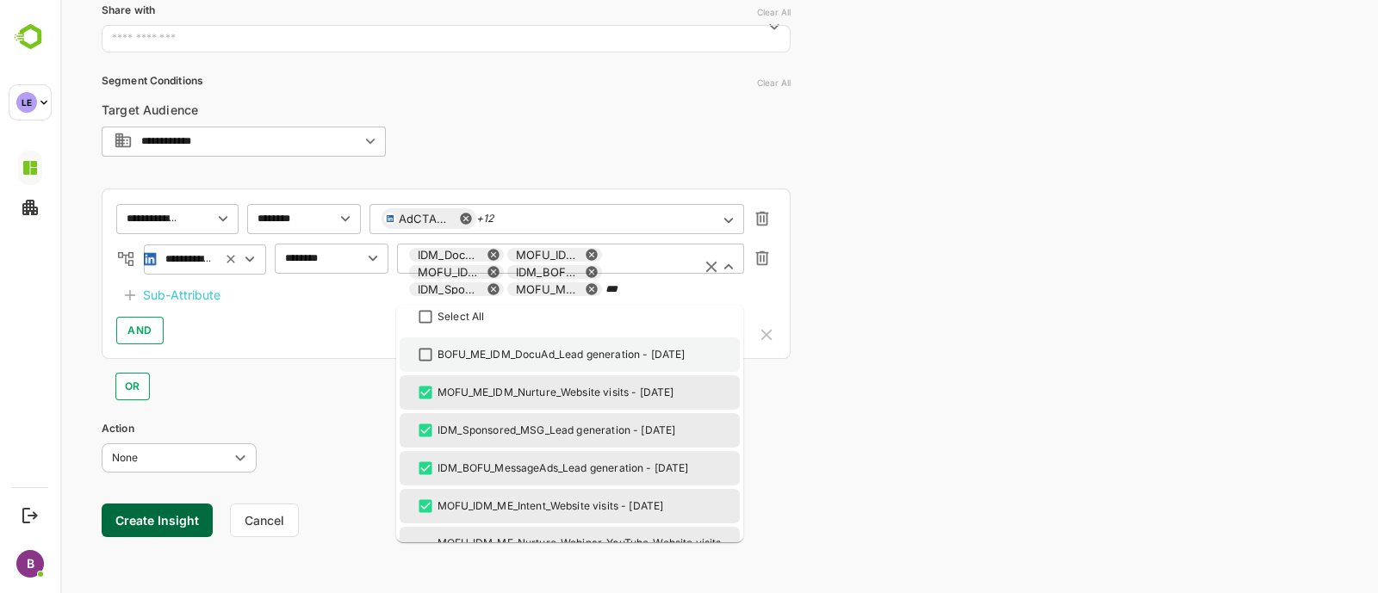
click at [441, 361] on div "BOFU_ME_IDM_DocuAd_Lead generation - [DATE]" at bounding box center [569, 354] width 309 height 21
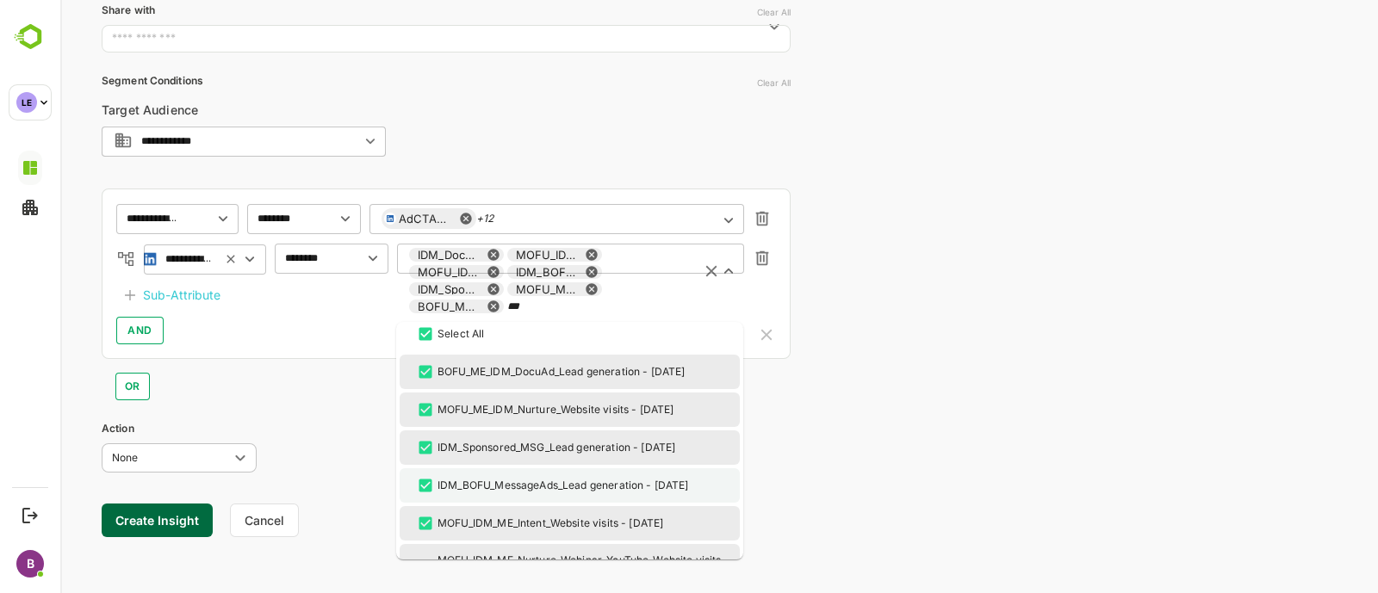
scroll to position [96, 0]
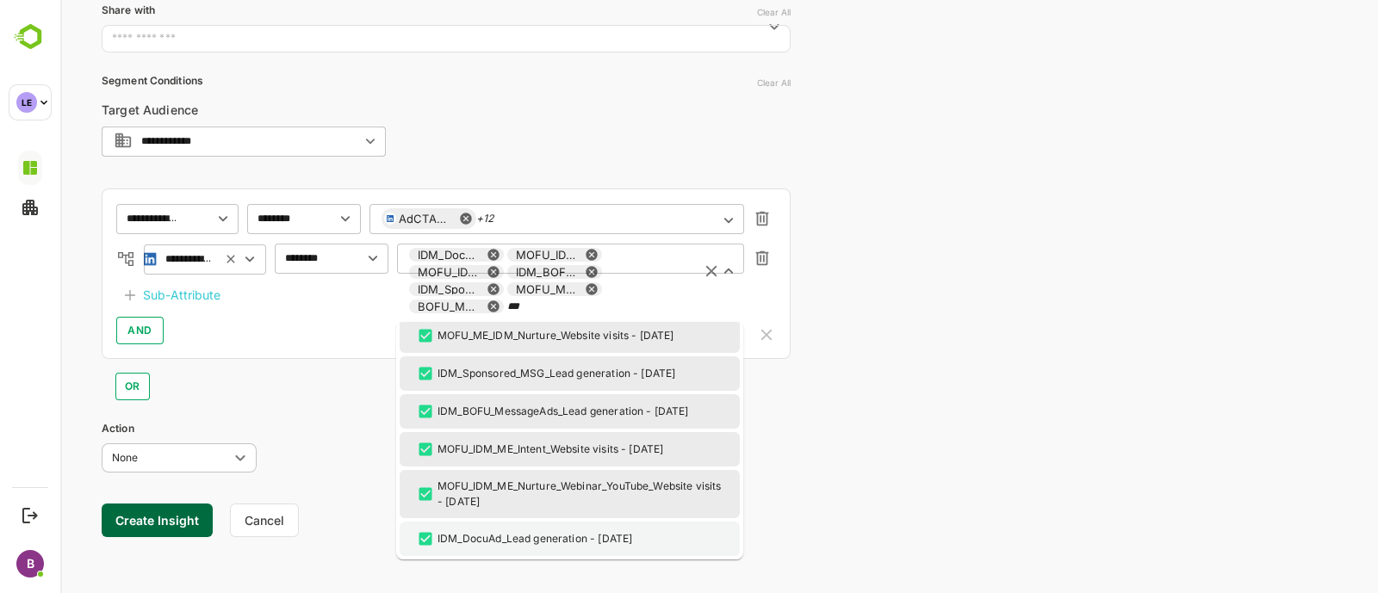
type input "***"
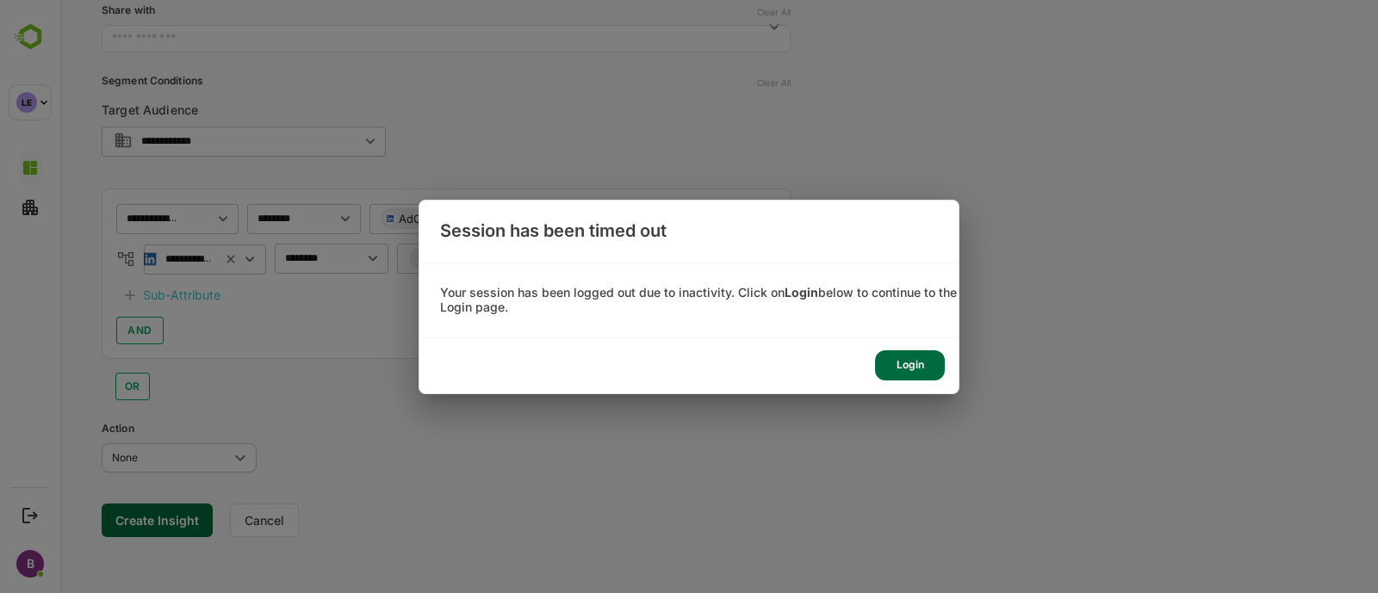
click at [921, 371] on div "Login" at bounding box center [910, 366] width 70 height 30
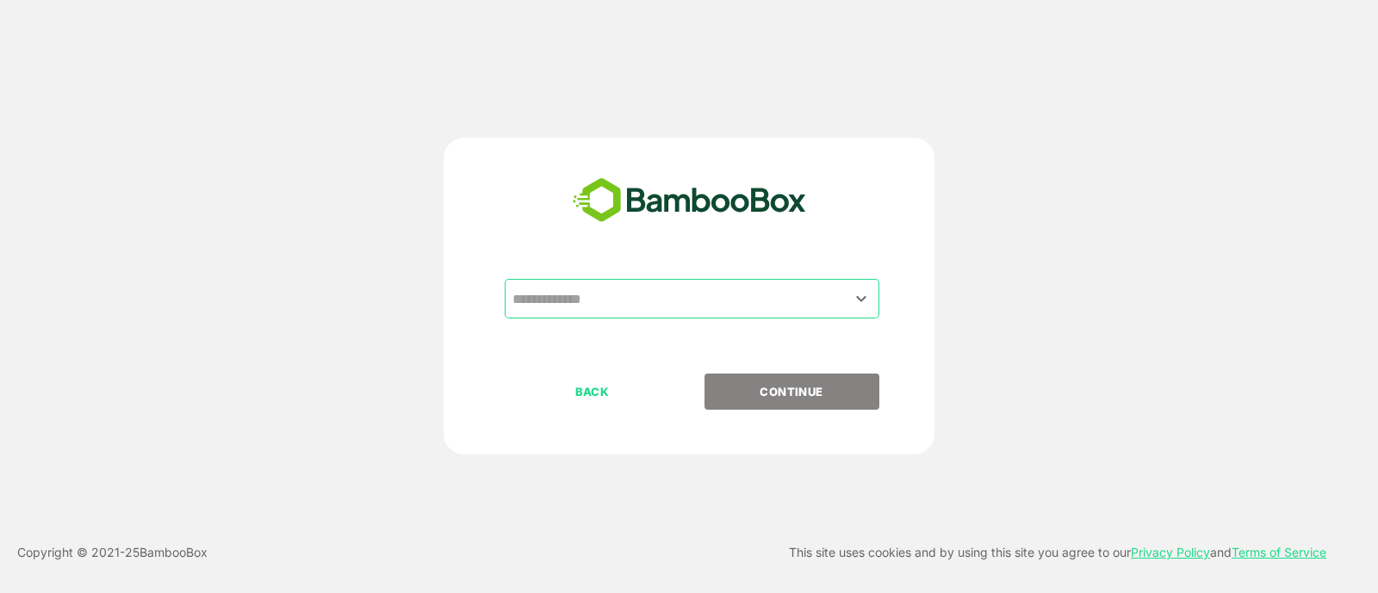
click at [551, 291] on input "text" at bounding box center [692, 298] width 368 height 33
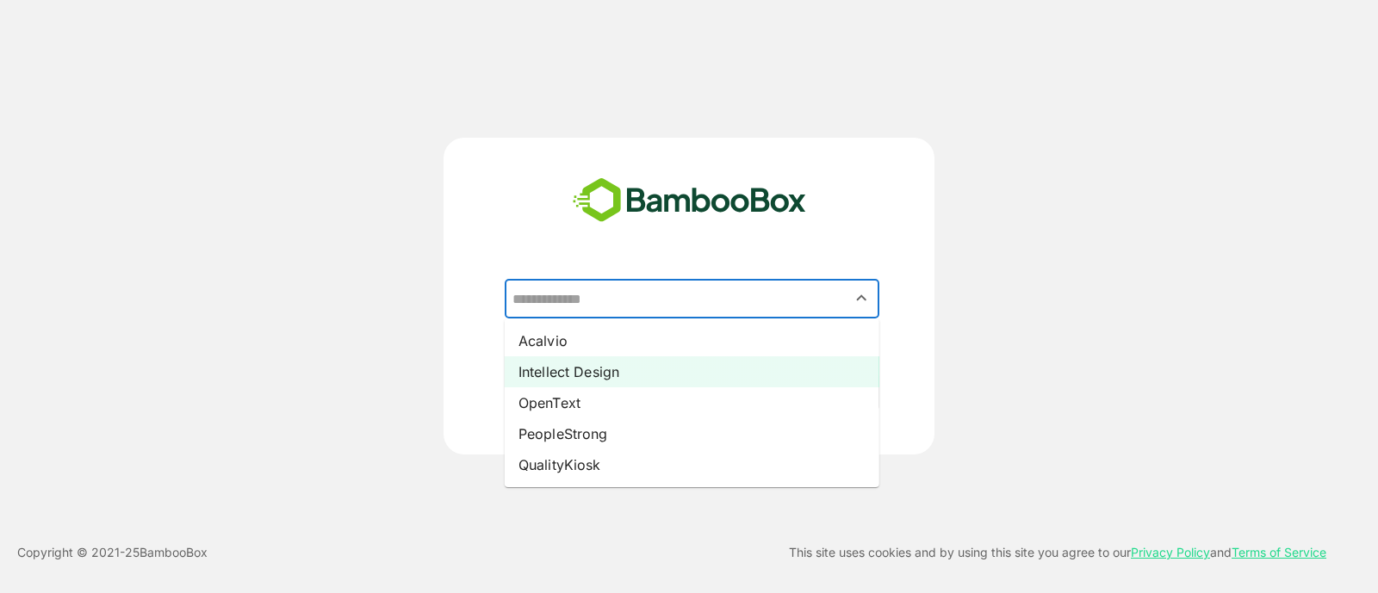
click at [560, 379] on li "Intellect Design" at bounding box center [692, 372] width 375 height 31
type input "**********"
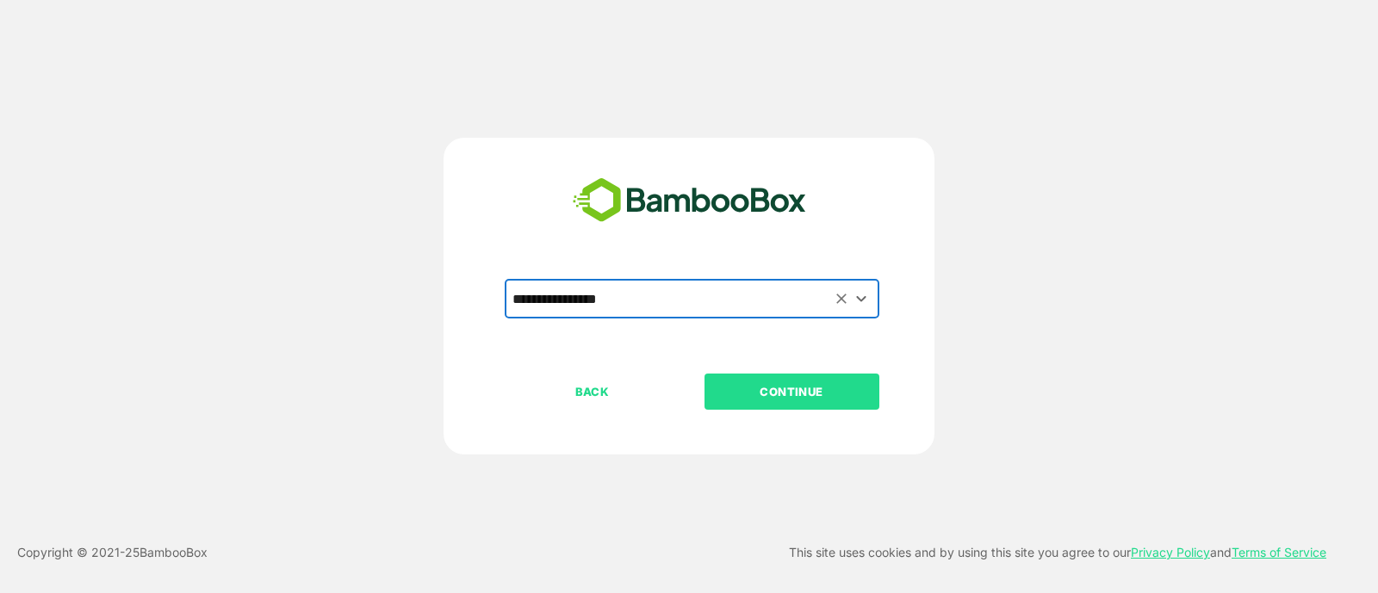
click at [730, 398] on p "CONTINUE" at bounding box center [791, 391] width 172 height 19
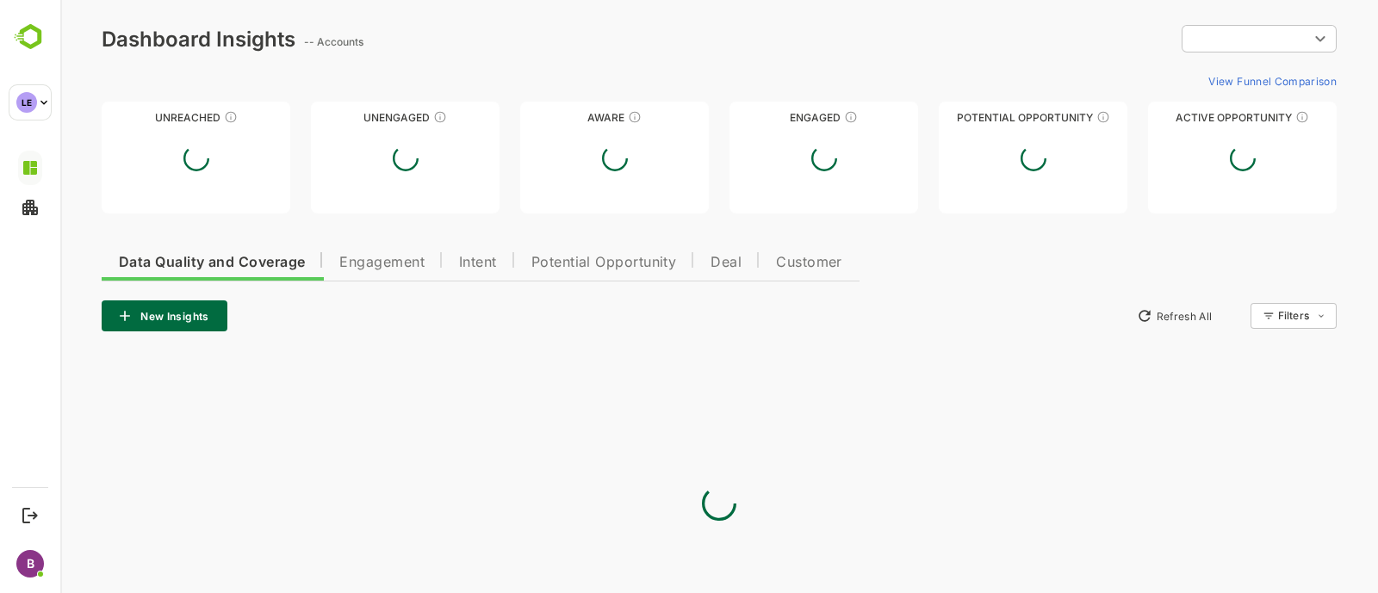
type input "**********"
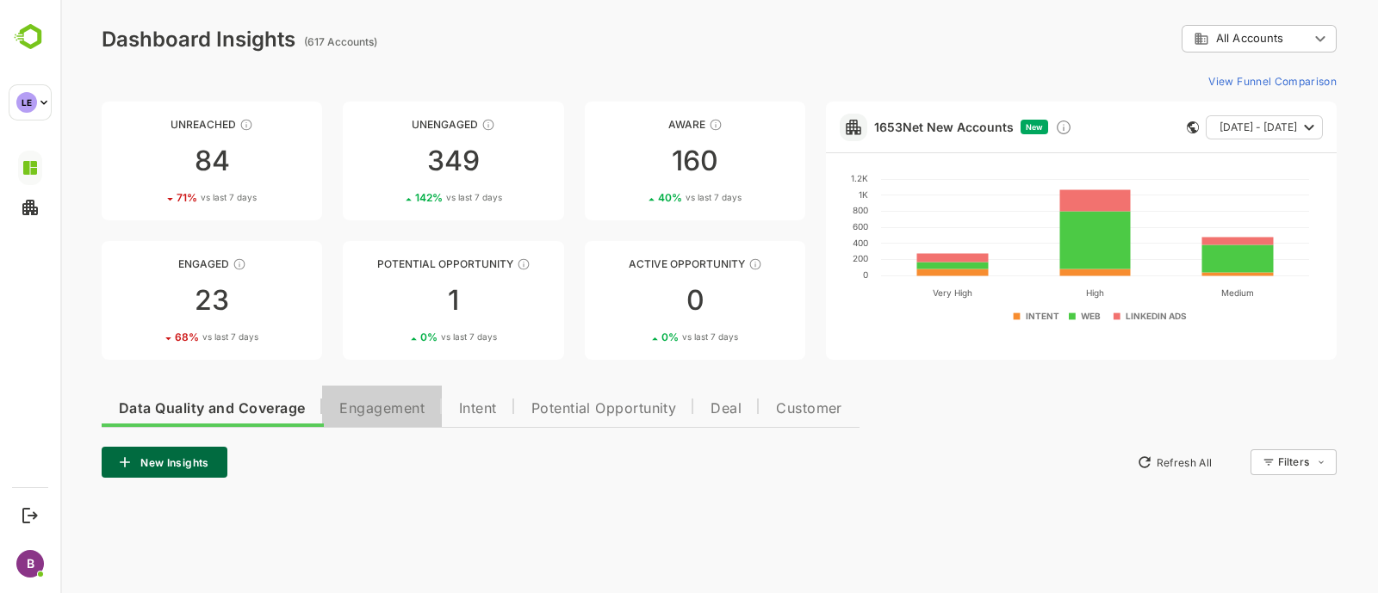
click at [371, 418] on button "Engagement" at bounding box center [382, 406] width 120 height 41
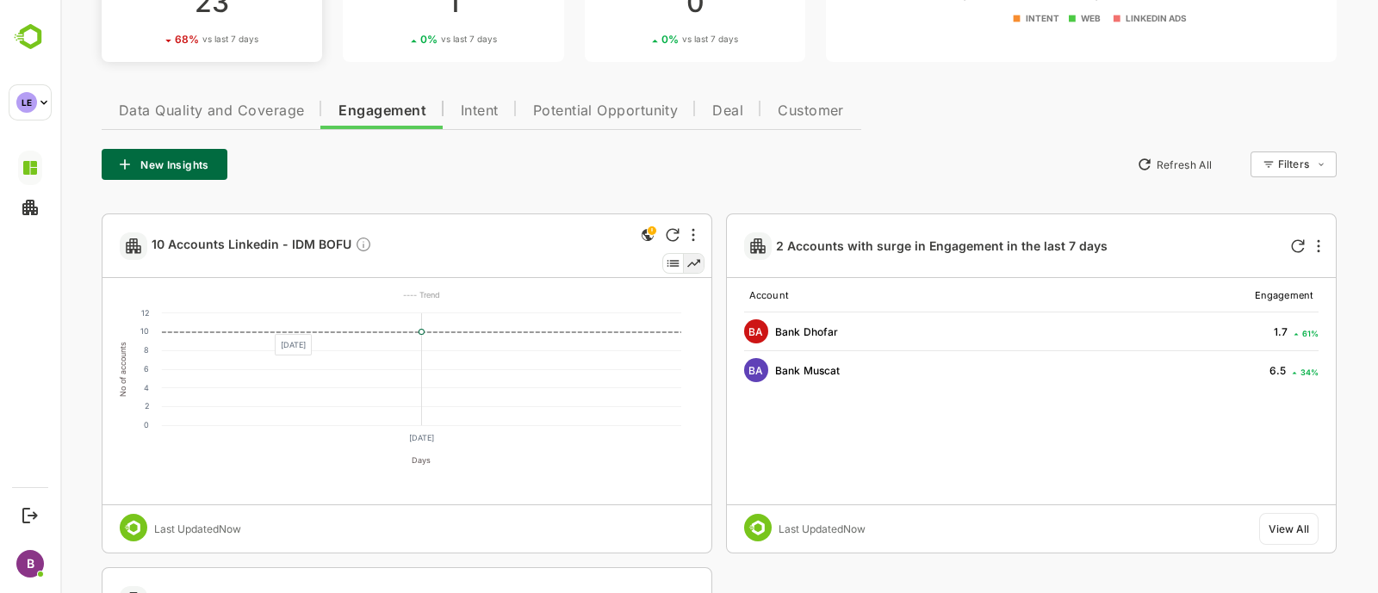
scroll to position [306, 0]
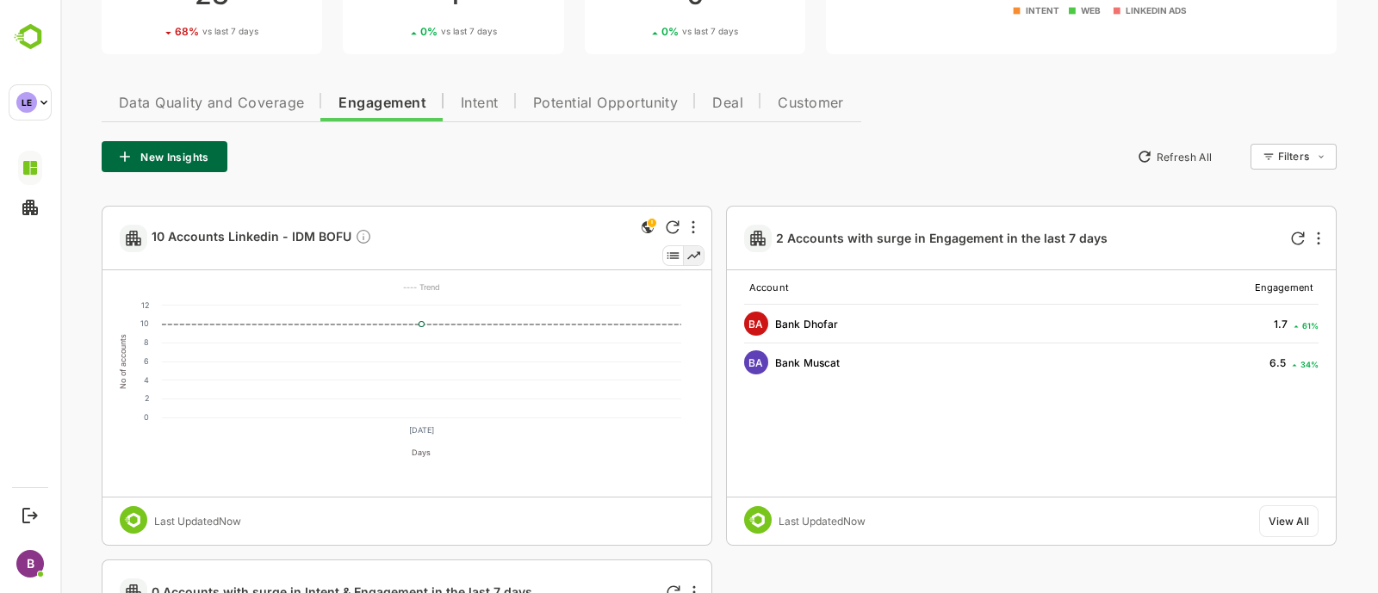
click at [181, 155] on button "New Insights" at bounding box center [165, 156] width 126 height 31
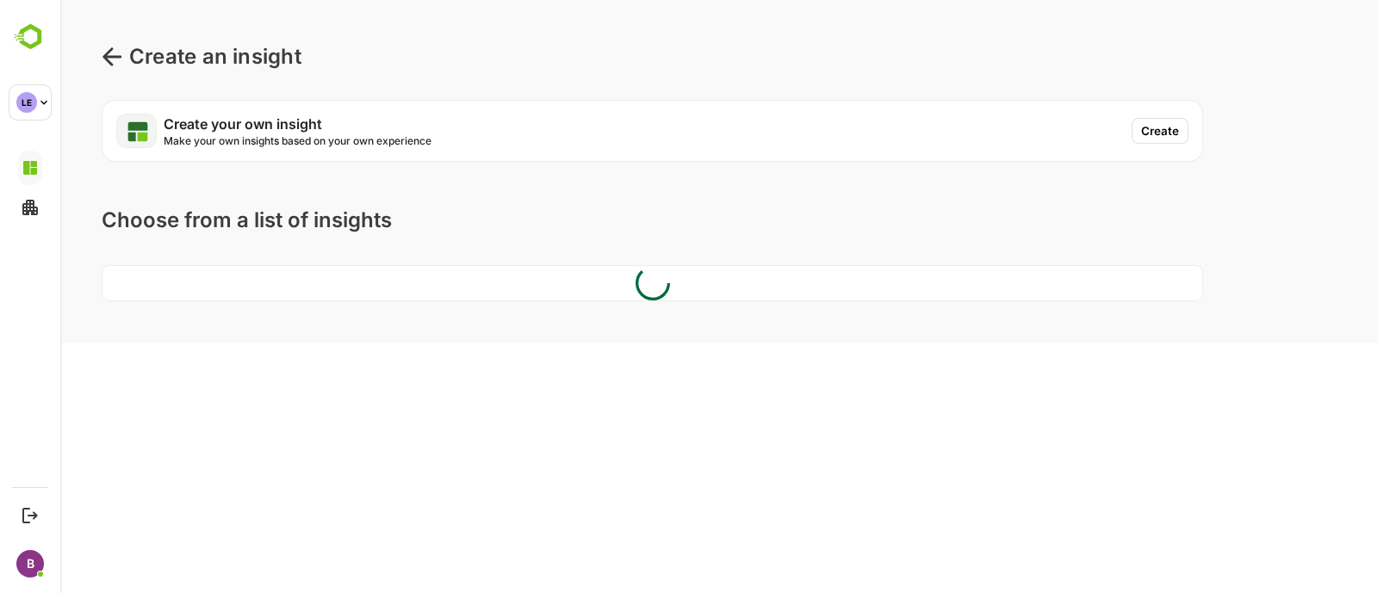
scroll to position [0, 0]
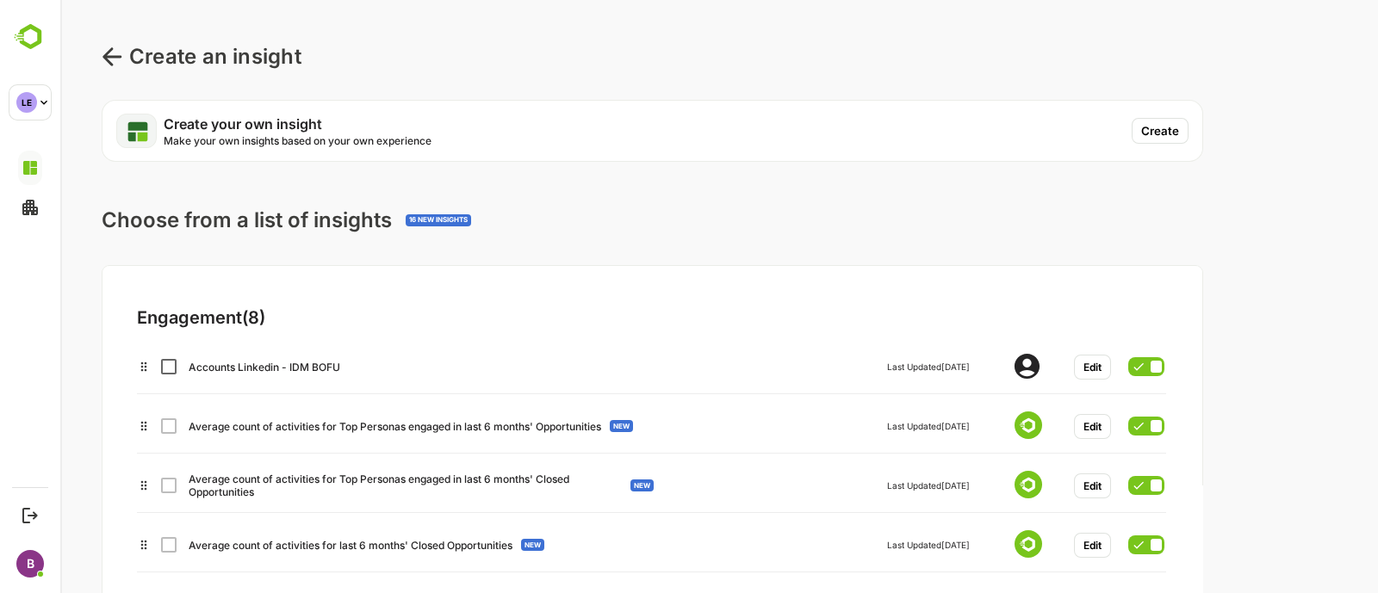
click at [1159, 137] on button "Create" at bounding box center [1160, 131] width 57 height 26
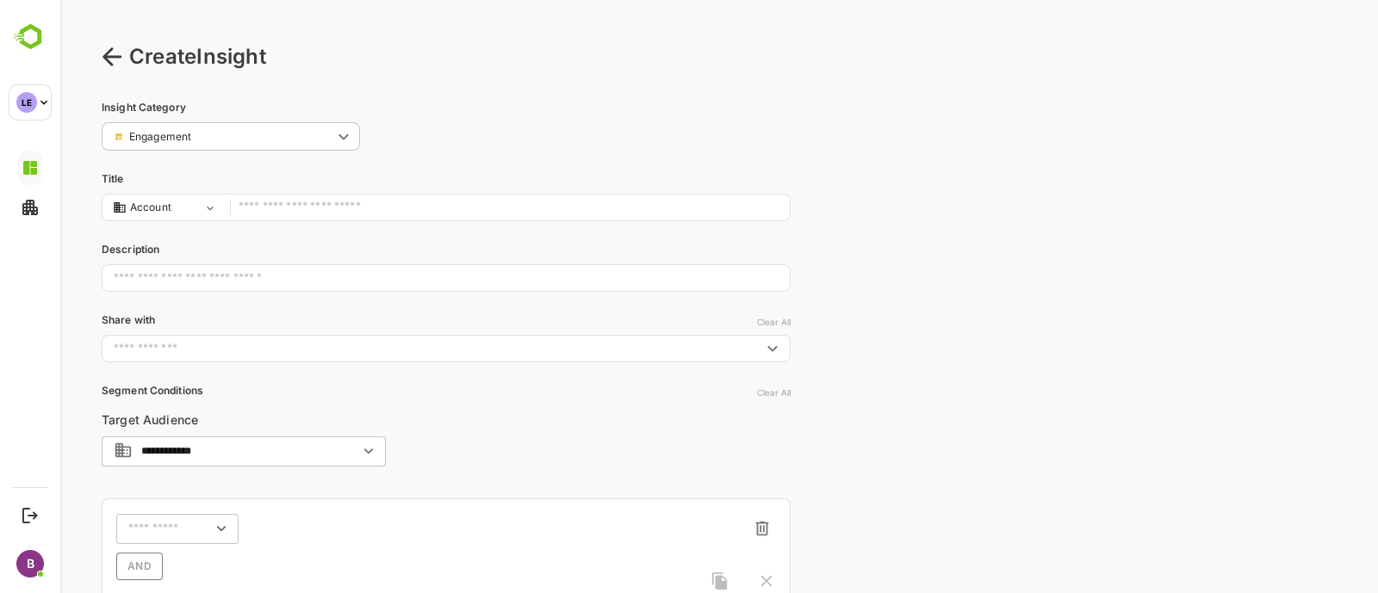
click at [325, 212] on input "text" at bounding box center [510, 207] width 543 height 23
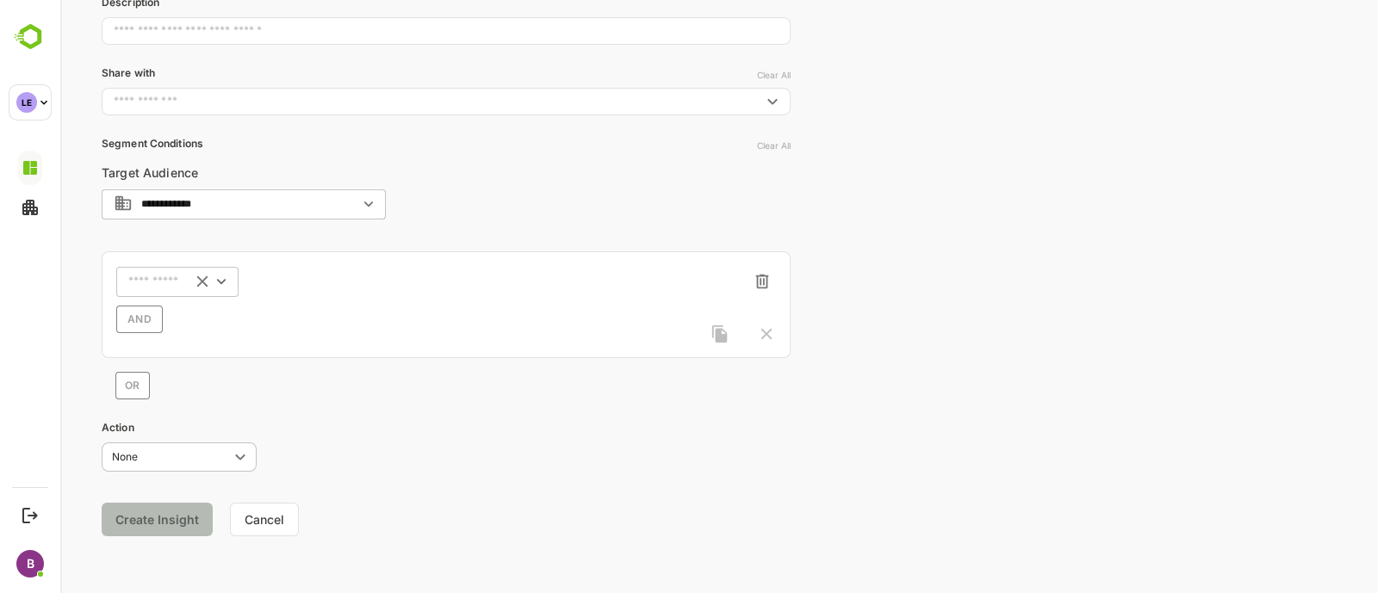
type input "*******"
click at [158, 281] on input "text" at bounding box center [155, 282] width 54 height 13
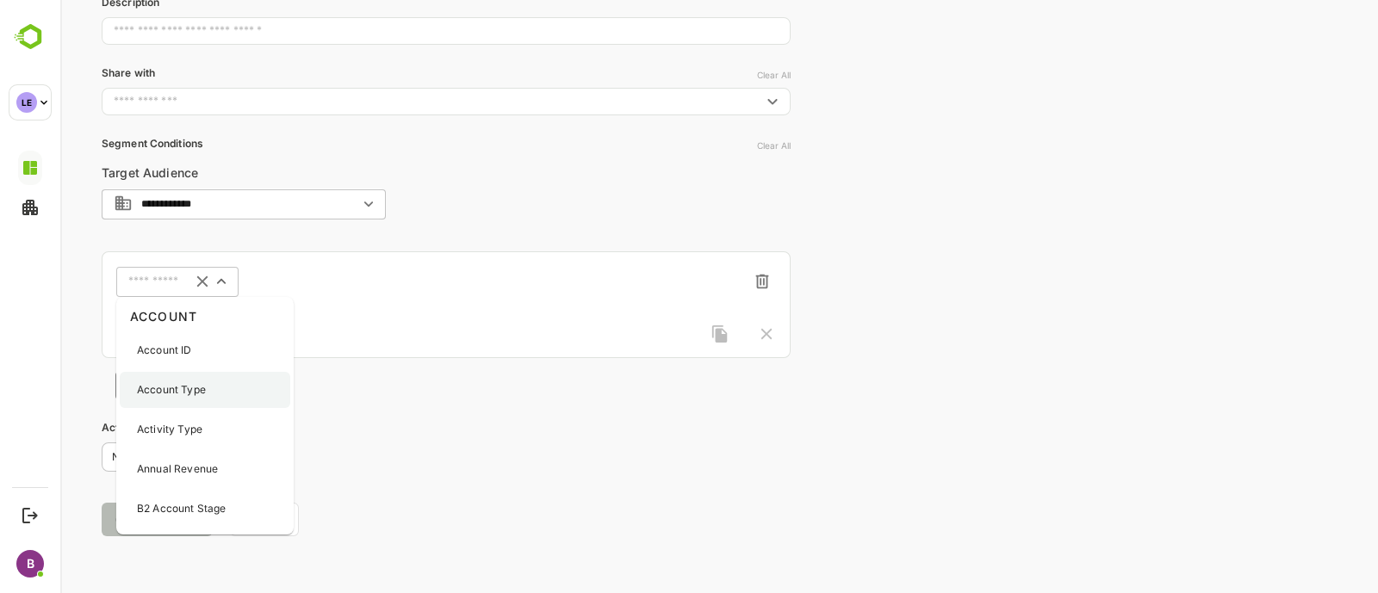
click at [172, 400] on div "Account Type" at bounding box center [205, 390] width 171 height 36
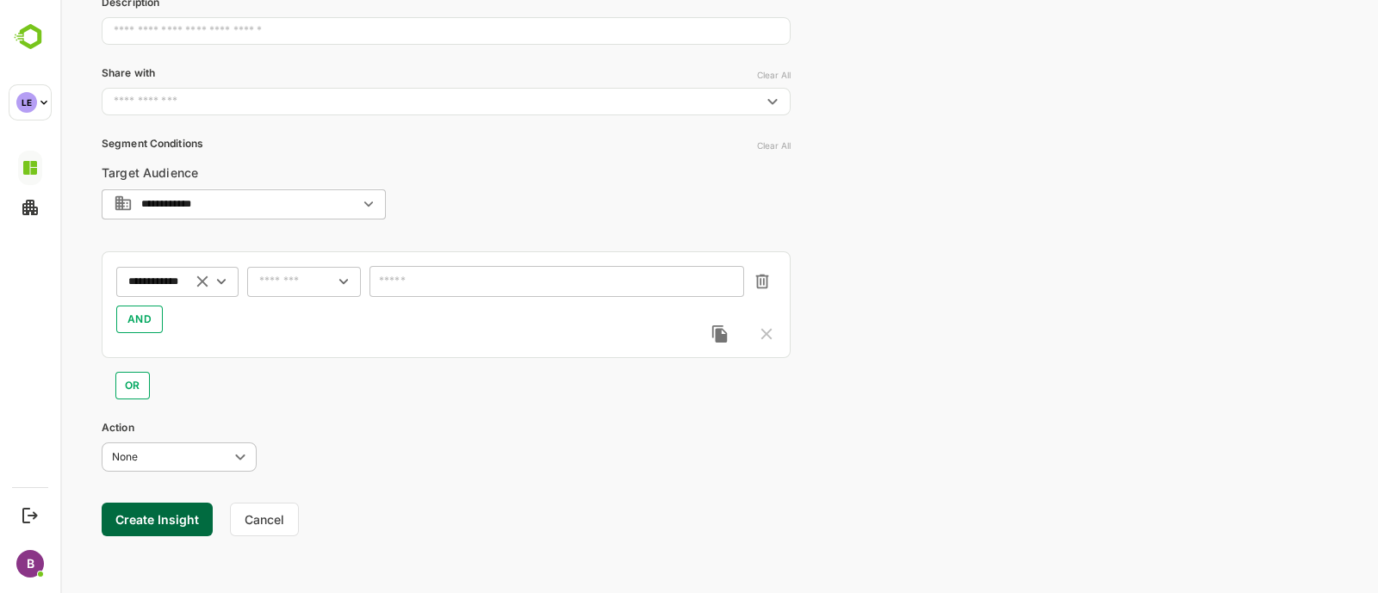
click at [168, 271] on div "**********" at bounding box center [177, 281] width 122 height 31
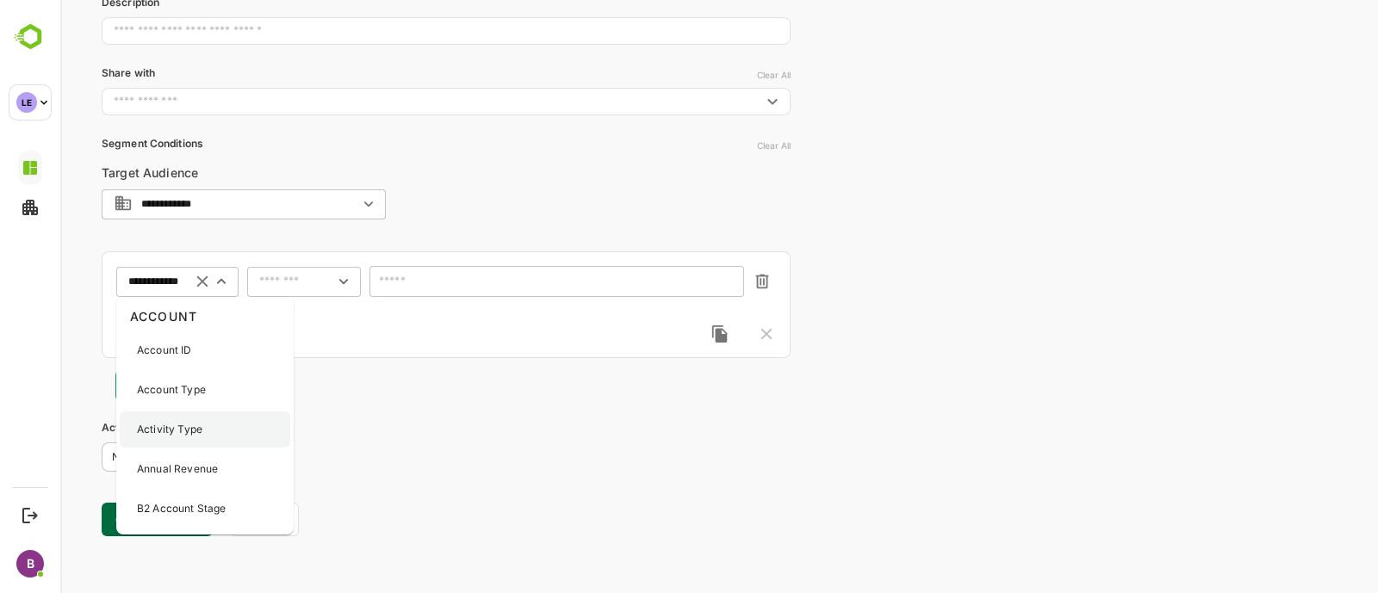
click at [196, 429] on p "Activity Type" at bounding box center [169, 430] width 65 height 16
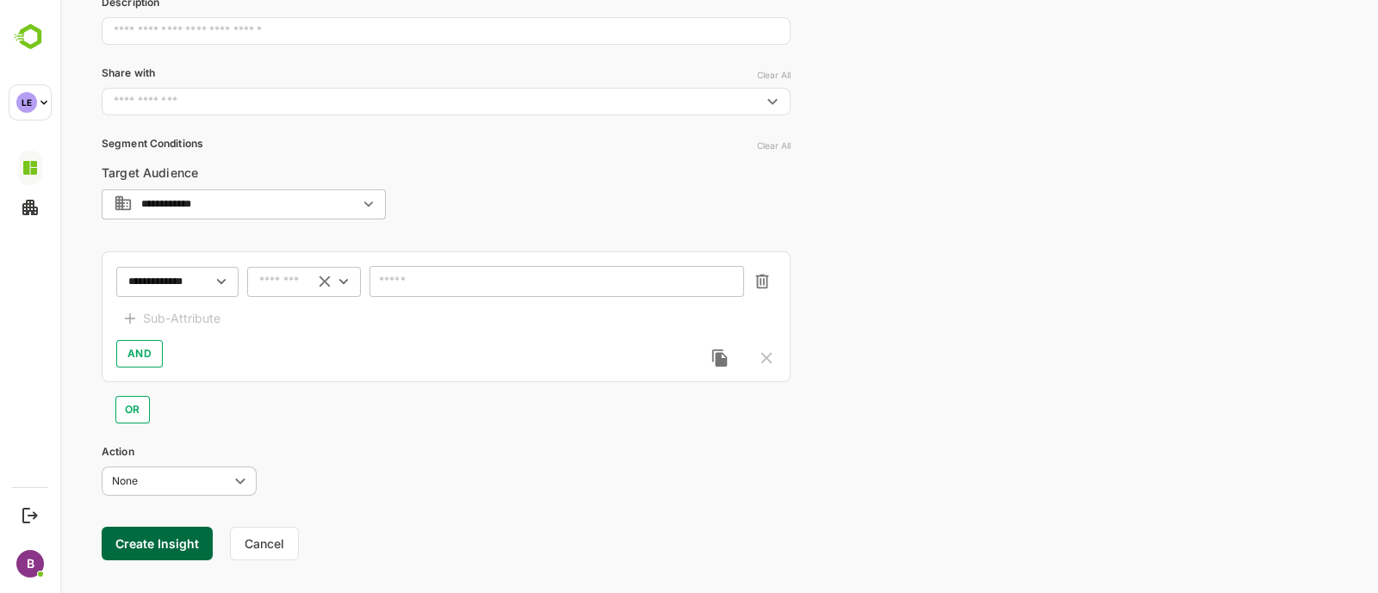
click at [281, 276] on input "text" at bounding box center [282, 282] width 46 height 13
click at [296, 330] on li "excludes" at bounding box center [304, 343] width 107 height 26
click at [305, 283] on div "******** ​" at bounding box center [304, 281] width 114 height 31
click at [308, 320] on li "includes" at bounding box center [304, 317] width 107 height 26
type input "********"
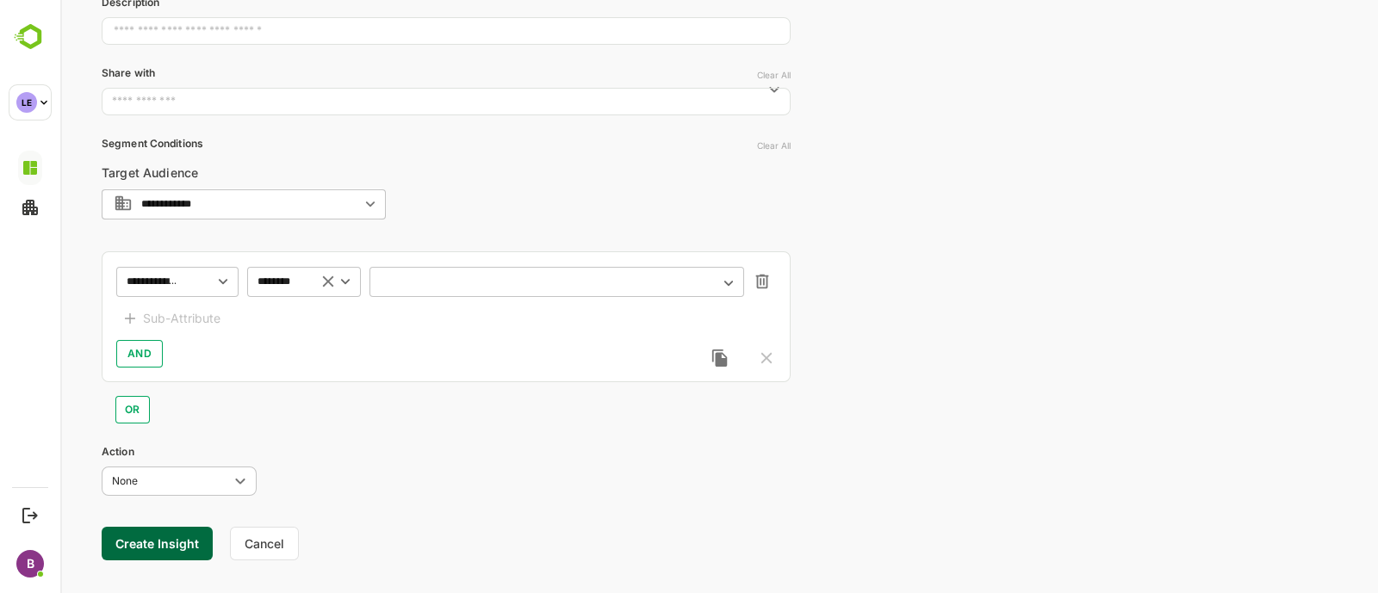
click at [461, 282] on input "text" at bounding box center [546, 282] width 329 height 13
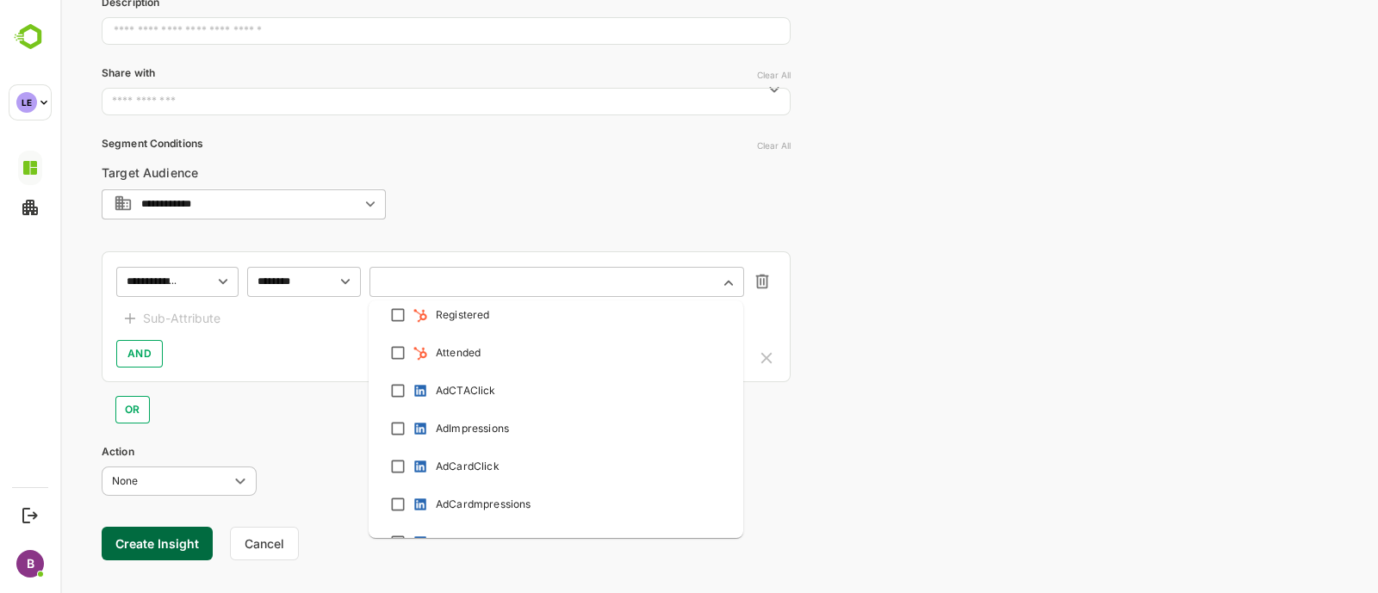
scroll to position [618, 0]
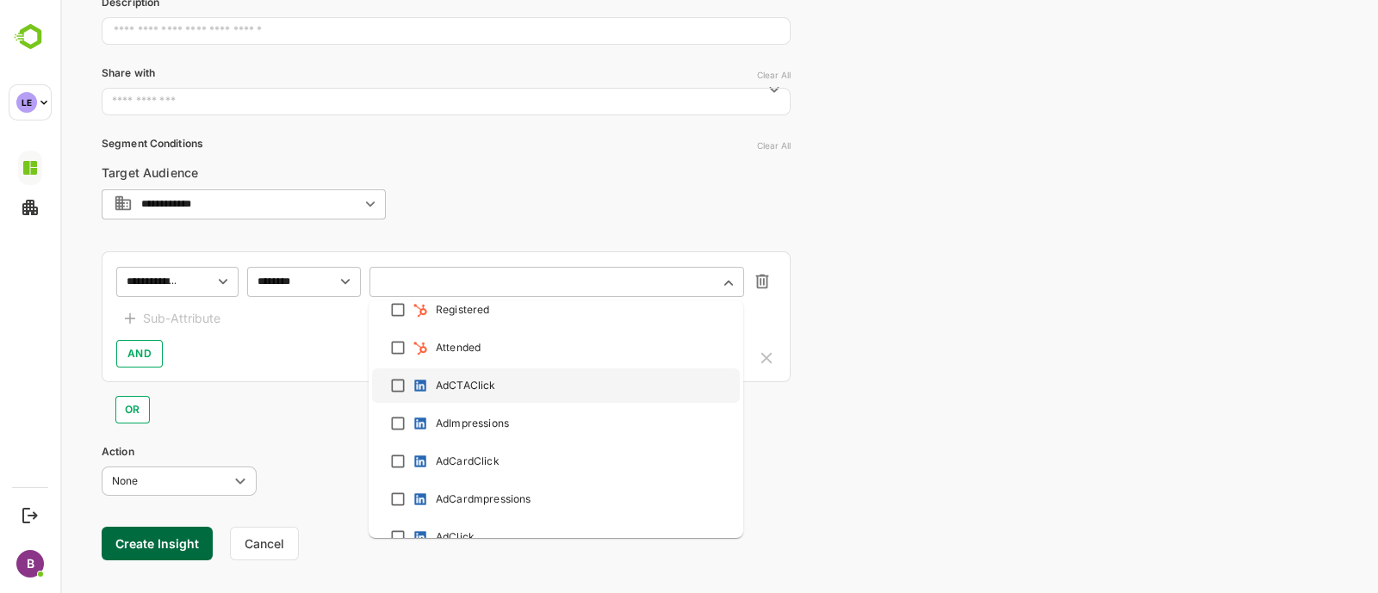
click at [303, 441] on div "**********" at bounding box center [446, 215] width 689 height 725
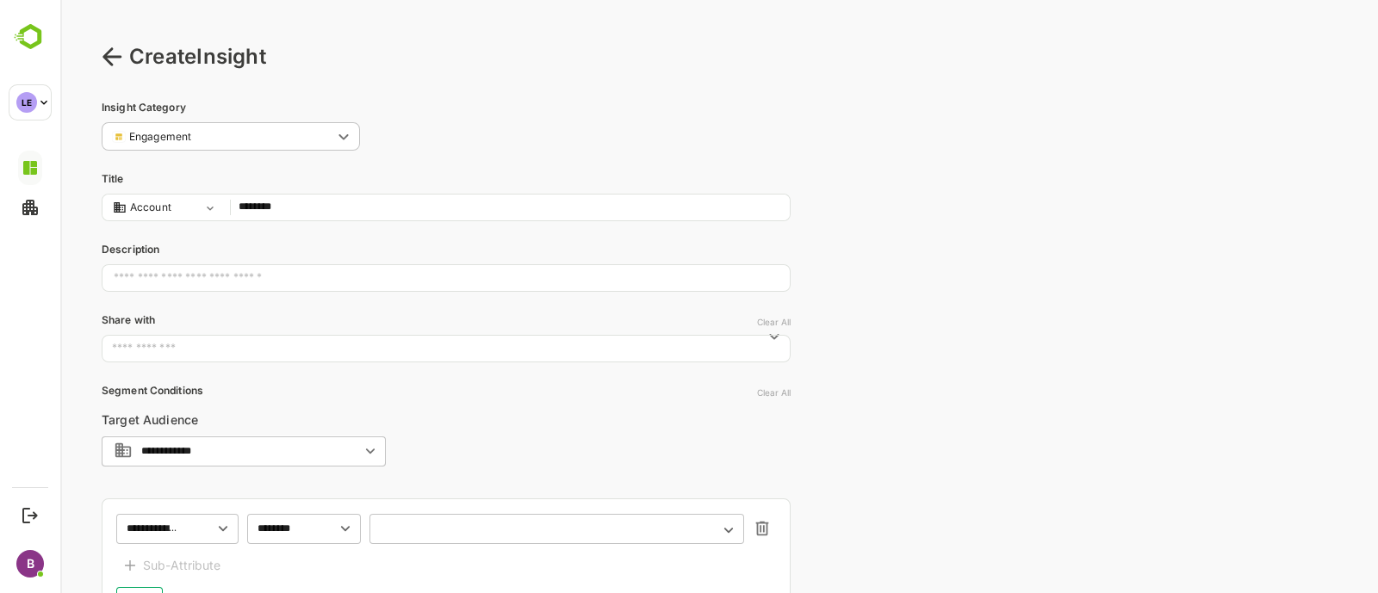
scroll to position [271, 0]
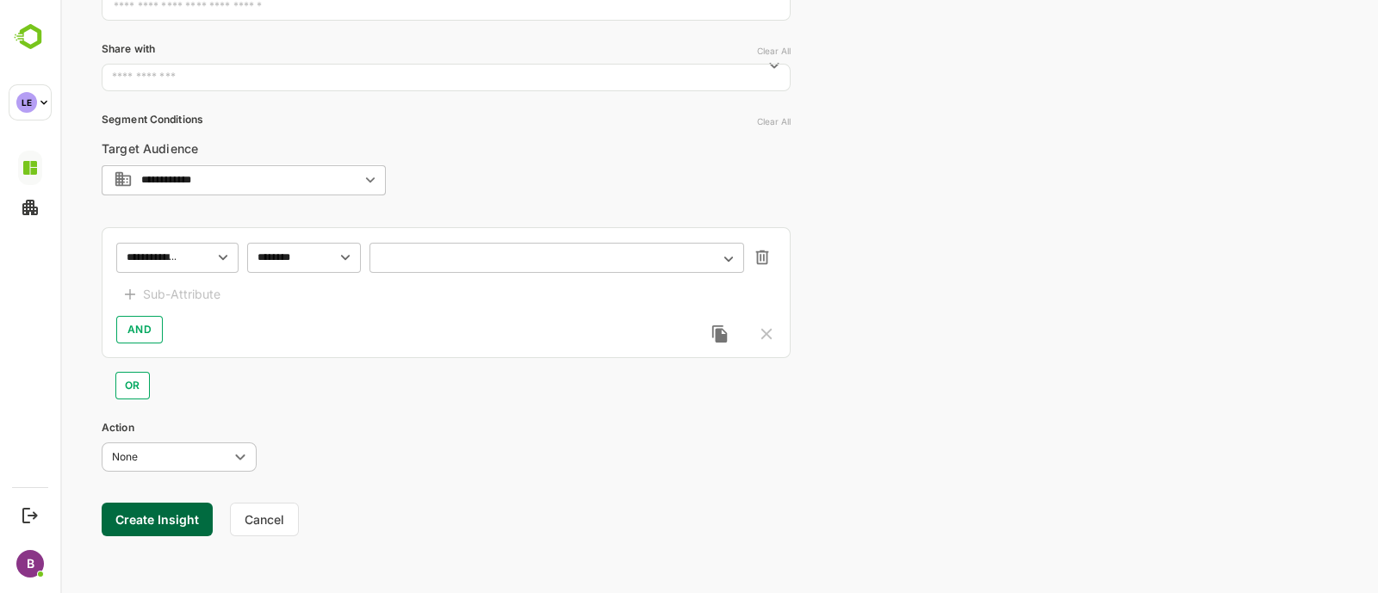
click at [293, 512] on button "Cancel" at bounding box center [264, 520] width 69 height 34
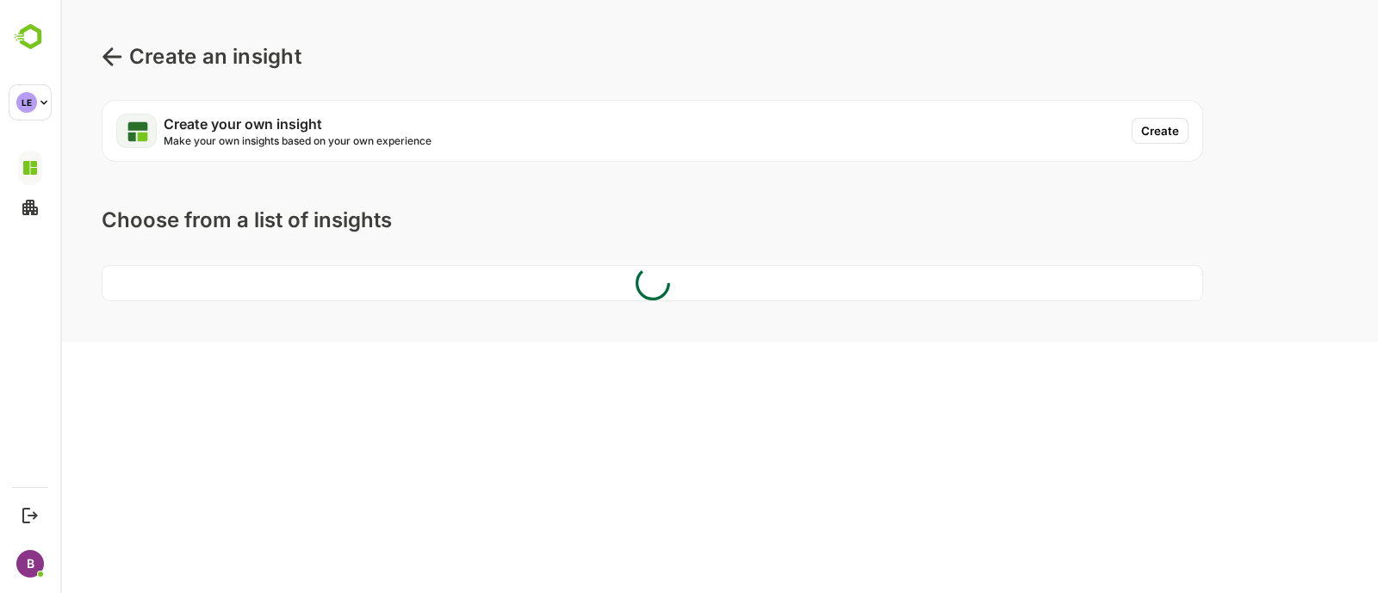
scroll to position [0, 0]
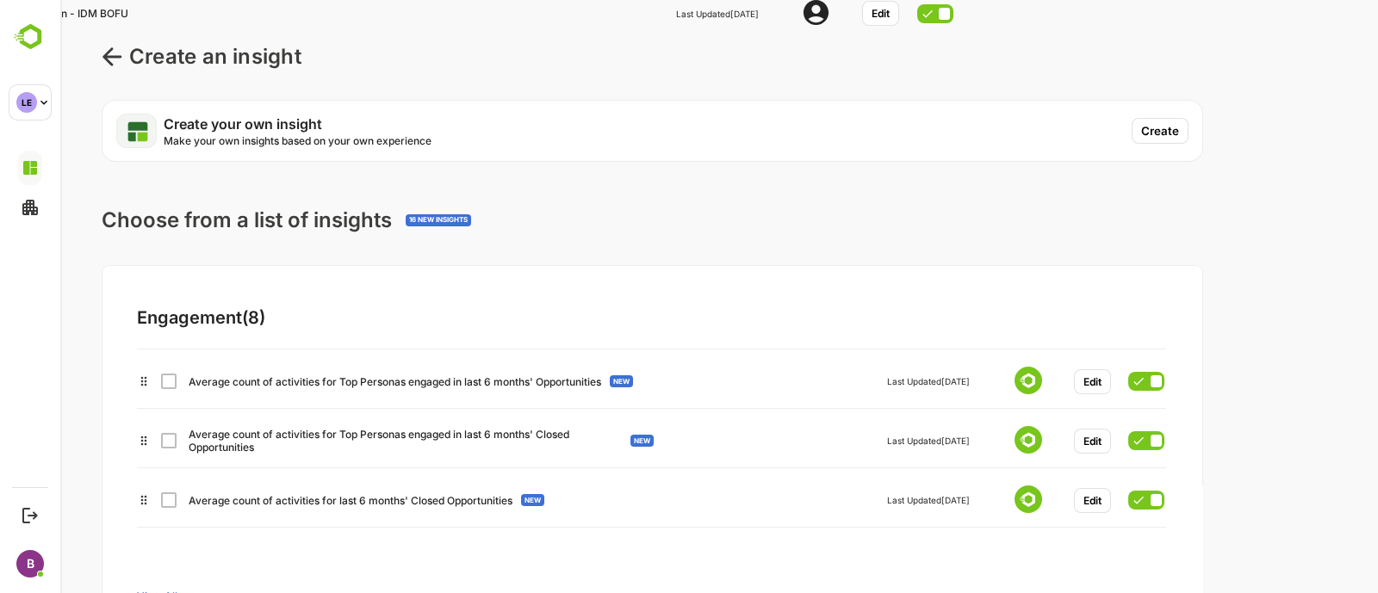
drag, startPoint x: 310, startPoint y: 348, endPoint x: 81, endPoint y: -34, distance: 445.8
click at [81, 0] on html "Create an insight Create your own insight Make your own insights based on your …" at bounding box center [719, 398] width 1318 height 797
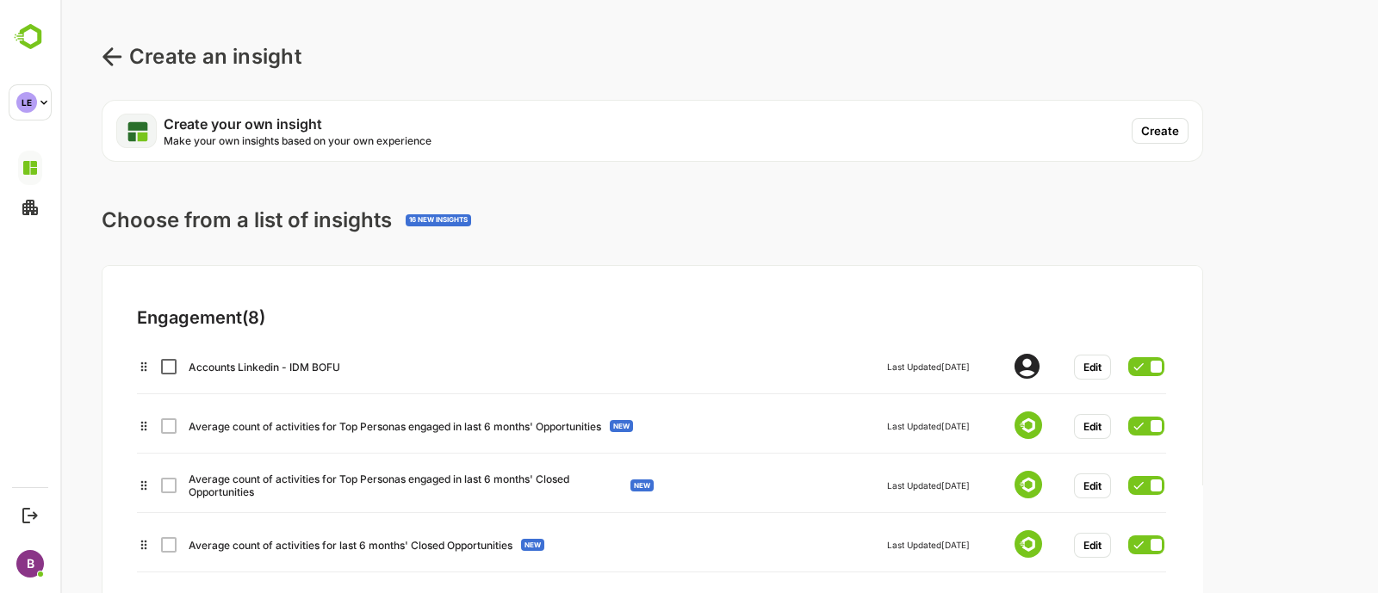
click at [116, 54] on icon at bounding box center [112, 57] width 21 height 21
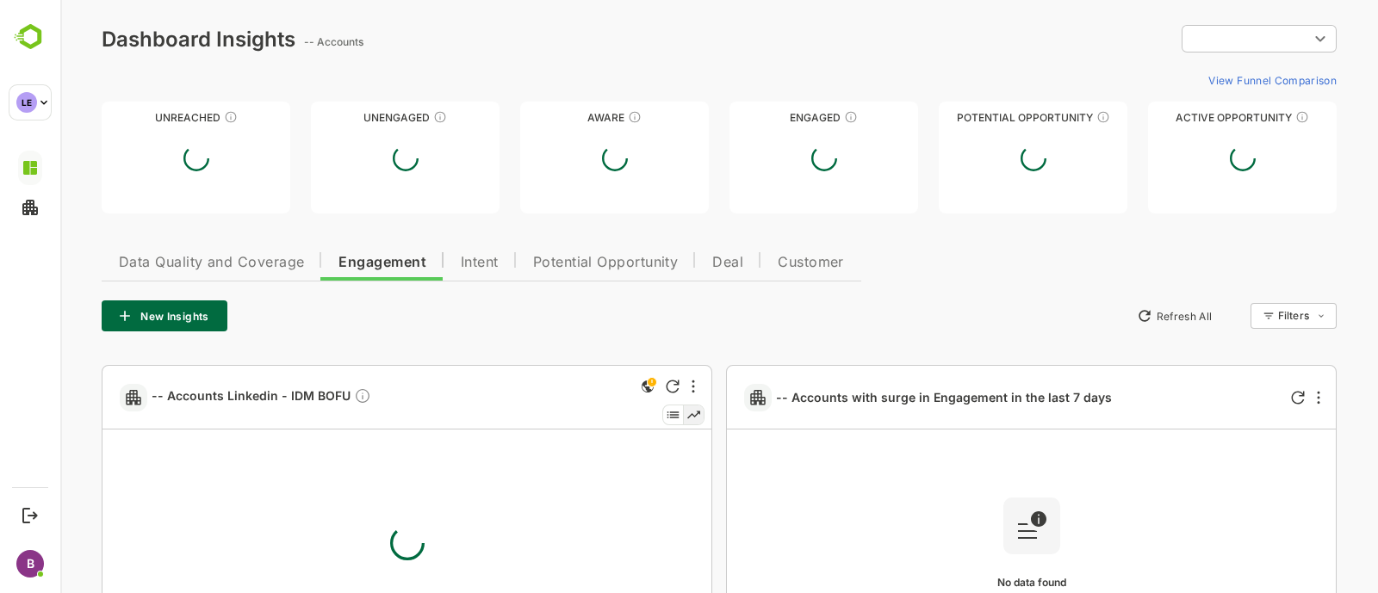
type input "**********"
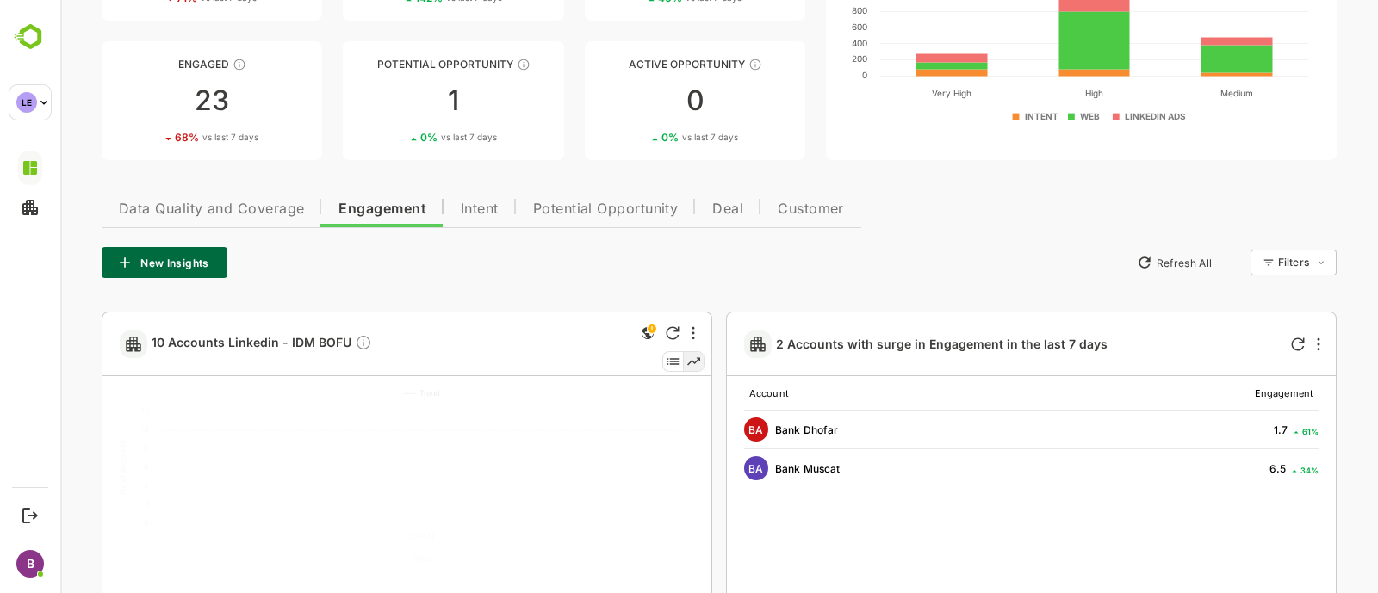
scroll to position [206, 0]
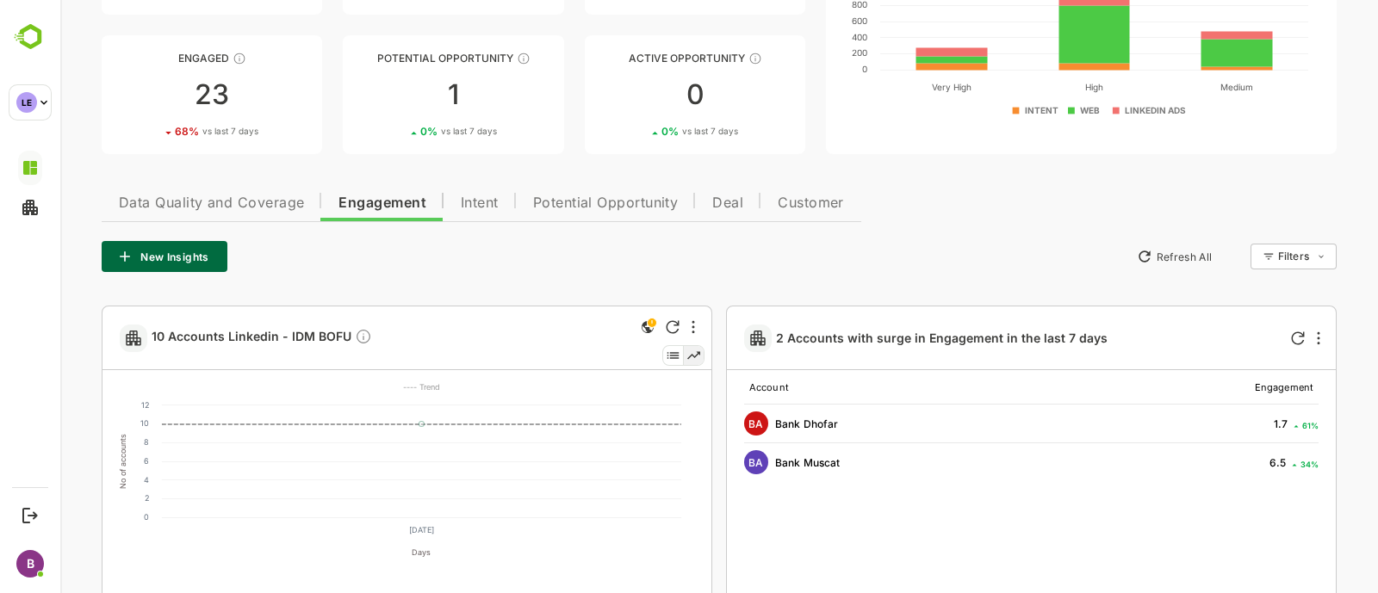
click at [703, 326] on div at bounding box center [683, 327] width 42 height 21
click at [693, 326] on icon "More" at bounding box center [693, 327] width 3 height 14
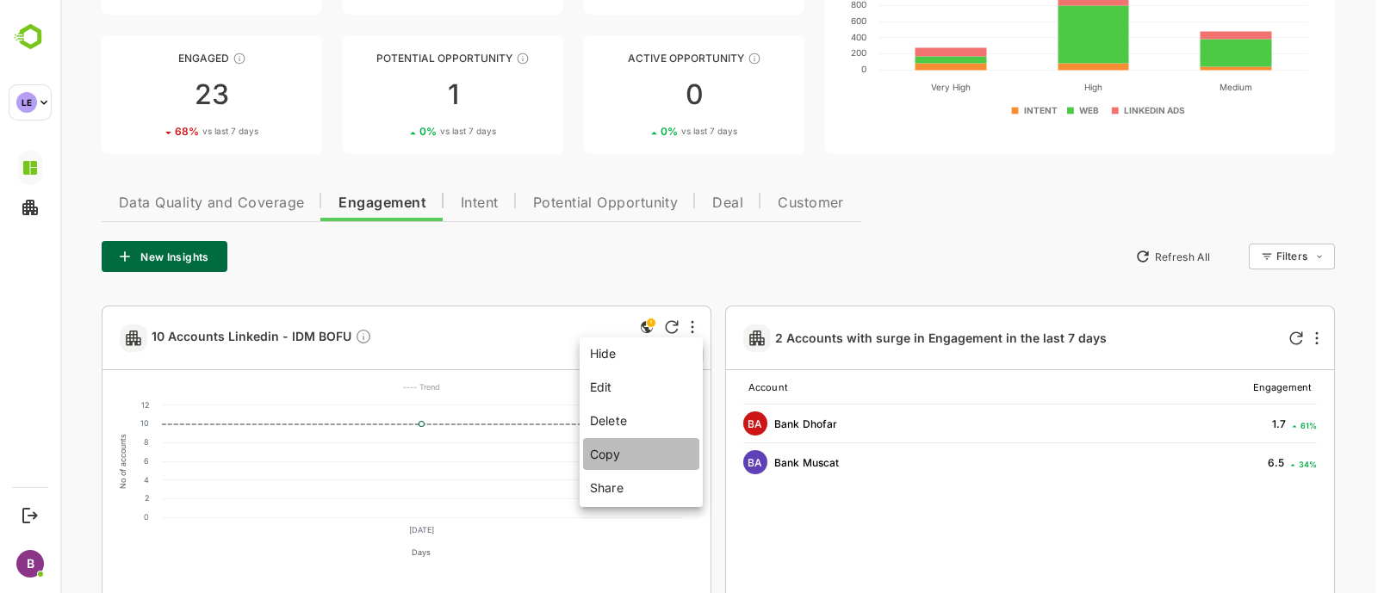
click at [616, 462] on li "Copy" at bounding box center [641, 454] width 116 height 32
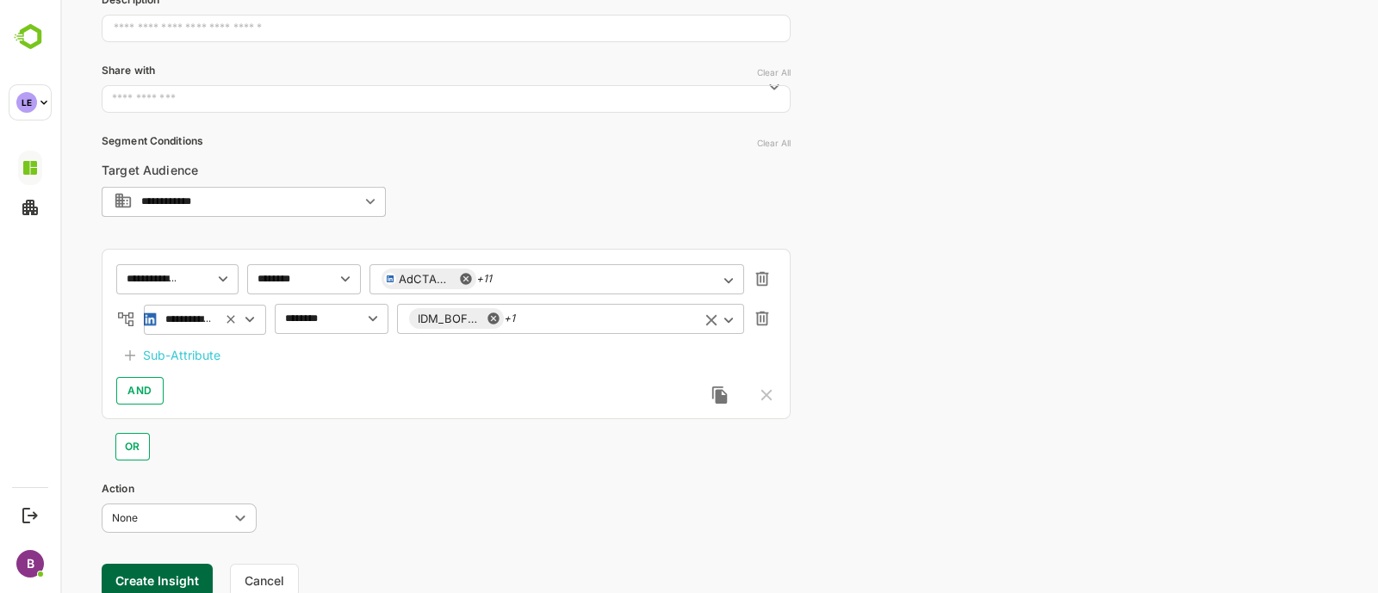
scroll to position [254, 0]
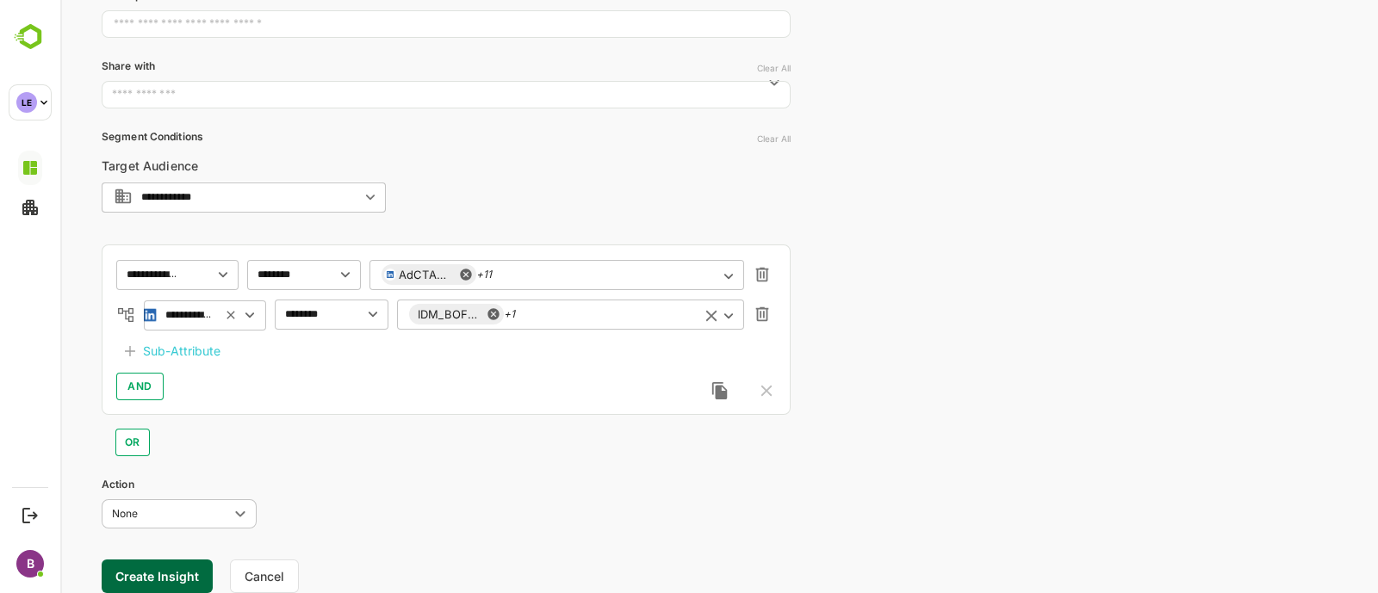
click at [572, 323] on div "IDM_BOFU_MessageAds_Lead generation - [DATE] +1 ​" at bounding box center [570, 314] width 347 height 31
click at [625, 313] on input "text" at bounding box center [646, 314] width 83 height 13
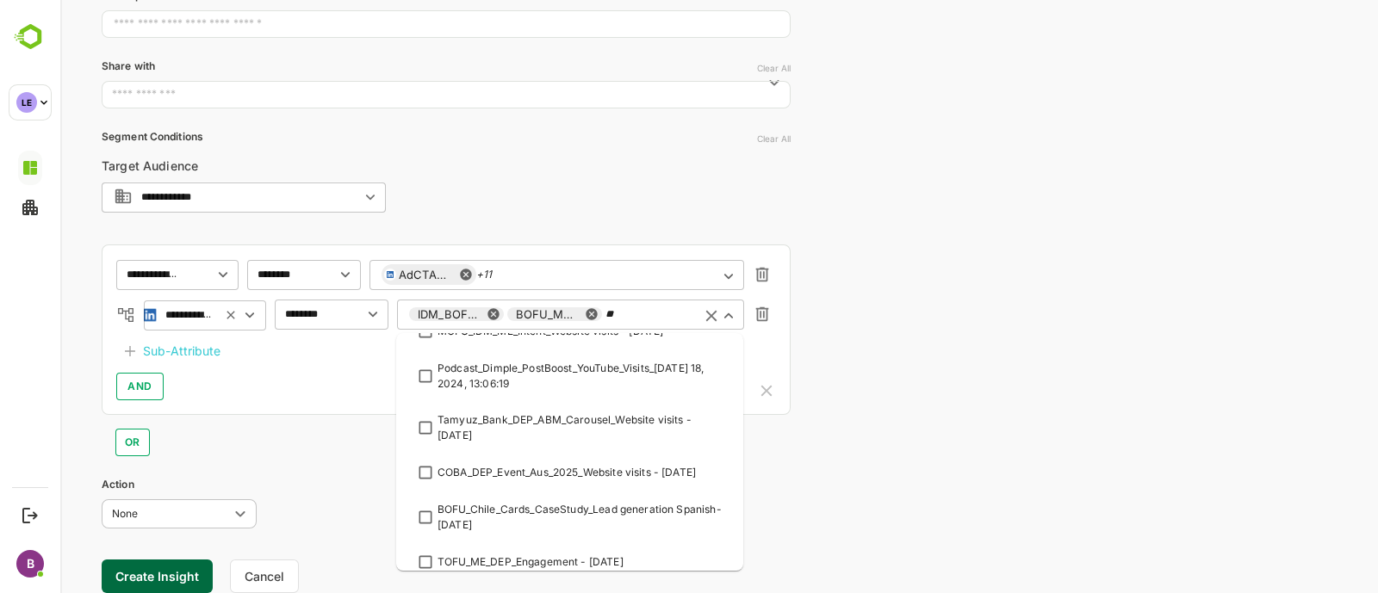
scroll to position [0, 0]
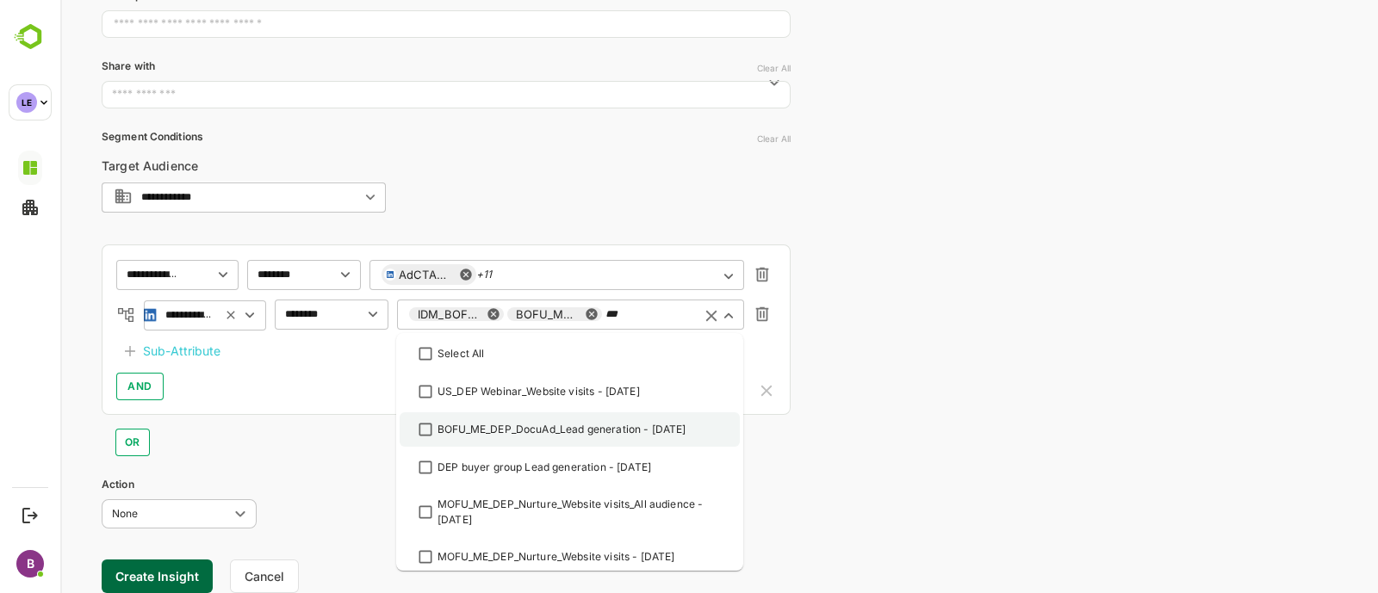
click at [420, 440] on li "BOFU_ME_DEP_DocuAd_Lead generation - [DATE]" at bounding box center [570, 430] width 340 height 34
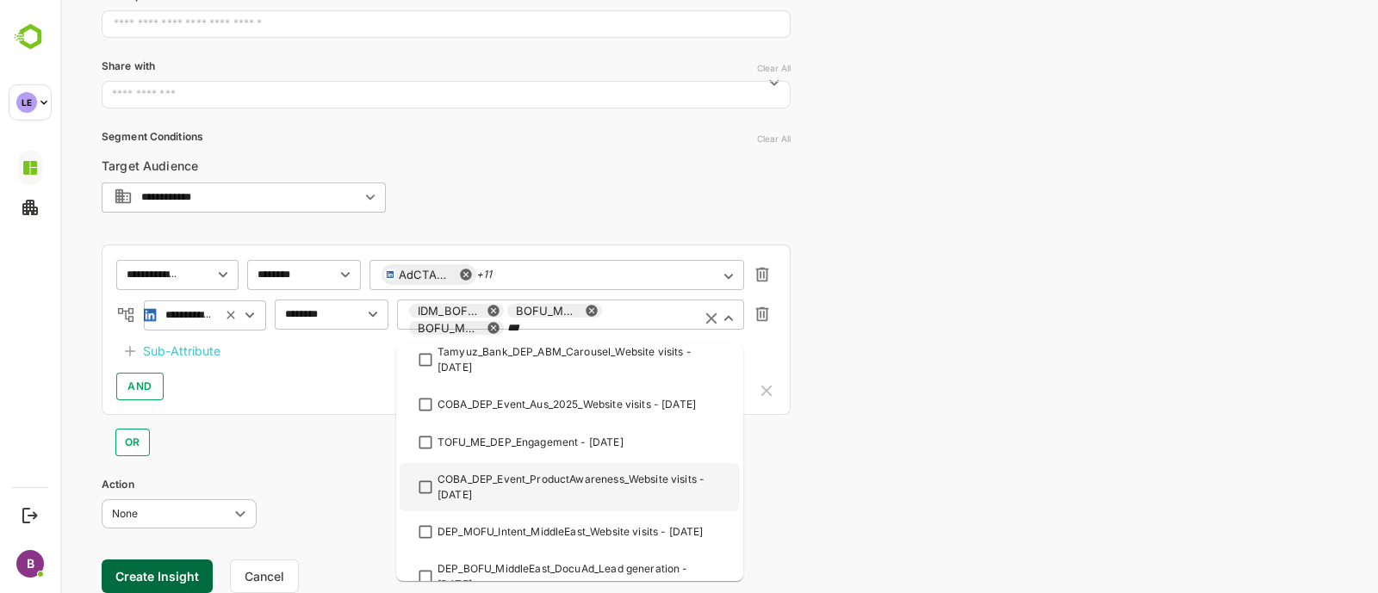
scroll to position [457, 0]
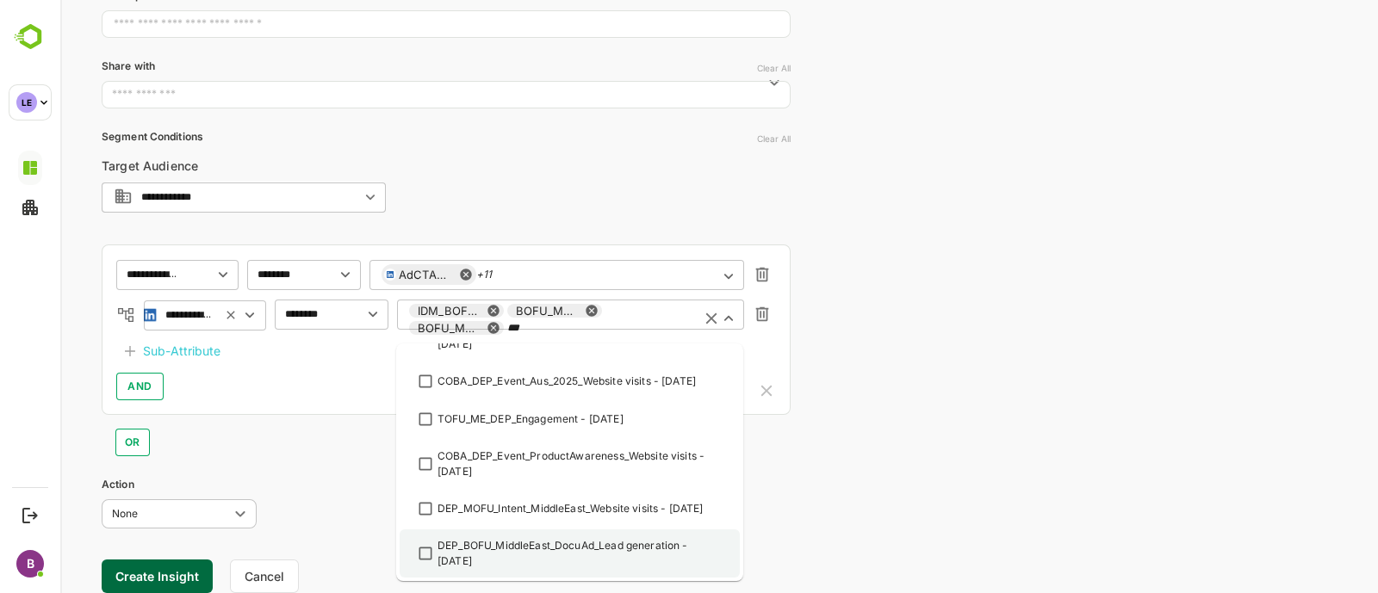
click at [413, 555] on li "DEP_BOFU_MiddleEast_DocuAd_Lead generation - [DATE]" at bounding box center [570, 554] width 340 height 48
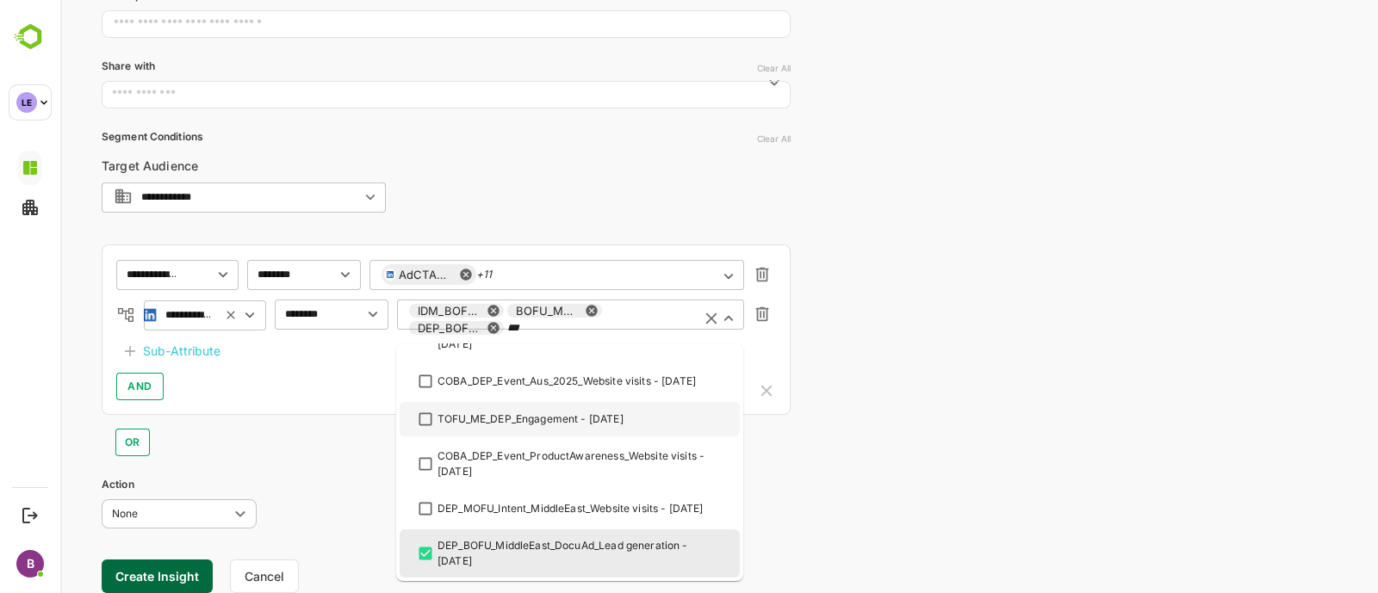
type input "***"
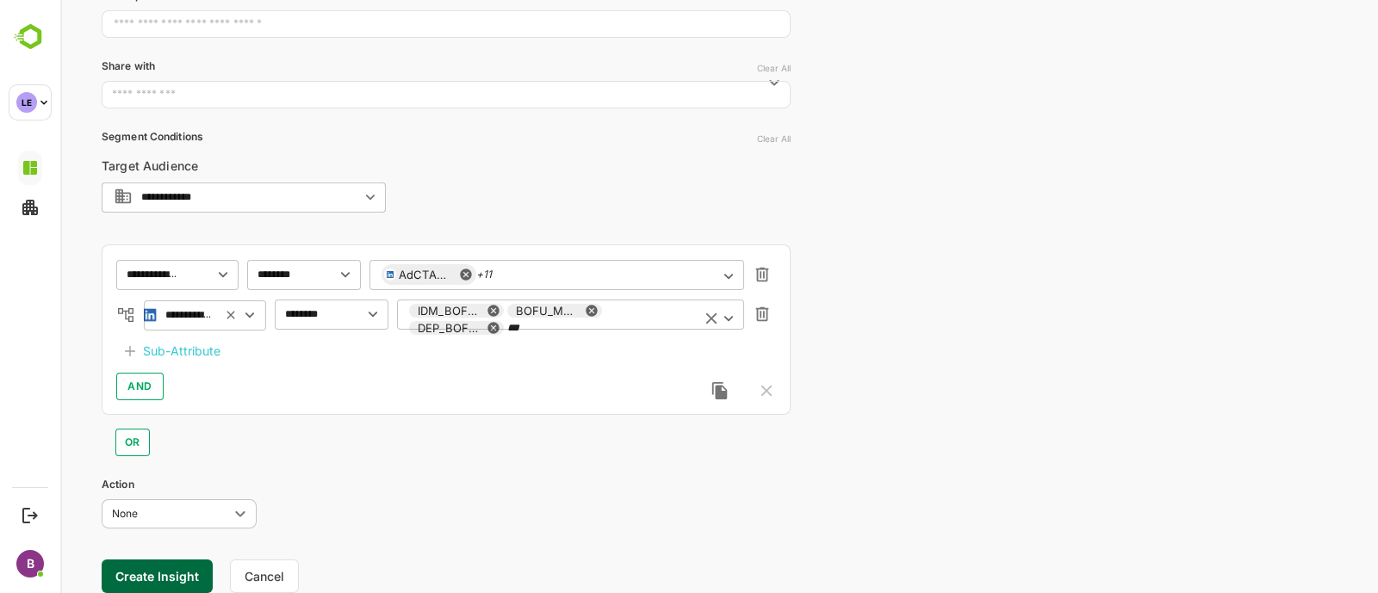
click at [633, 329] on input "***" at bounding box center [597, 328] width 181 height 13
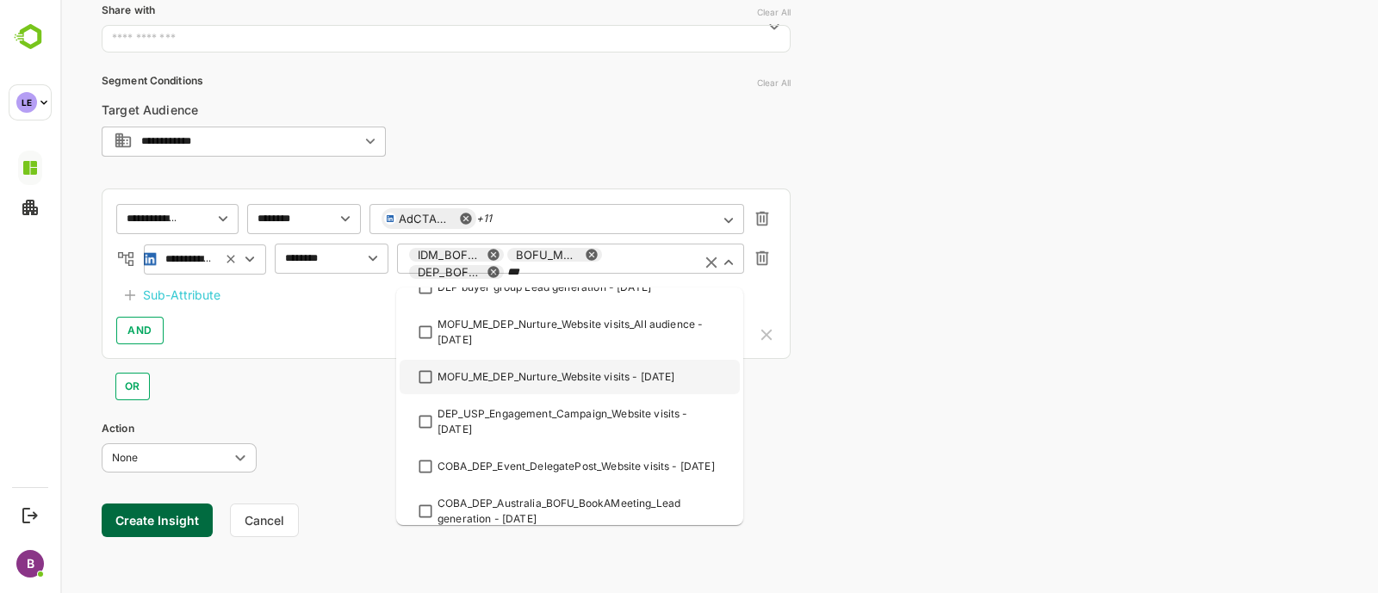
scroll to position [0, 0]
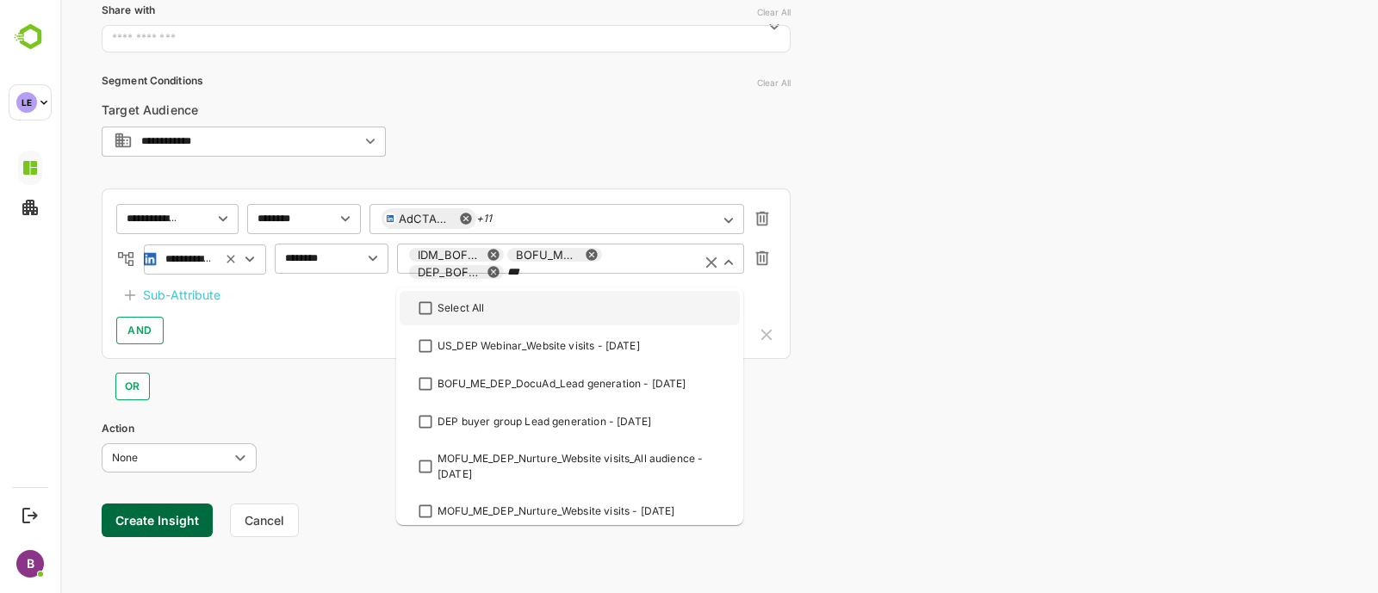
click at [487, 251] on icon at bounding box center [494, 255] width 14 height 14
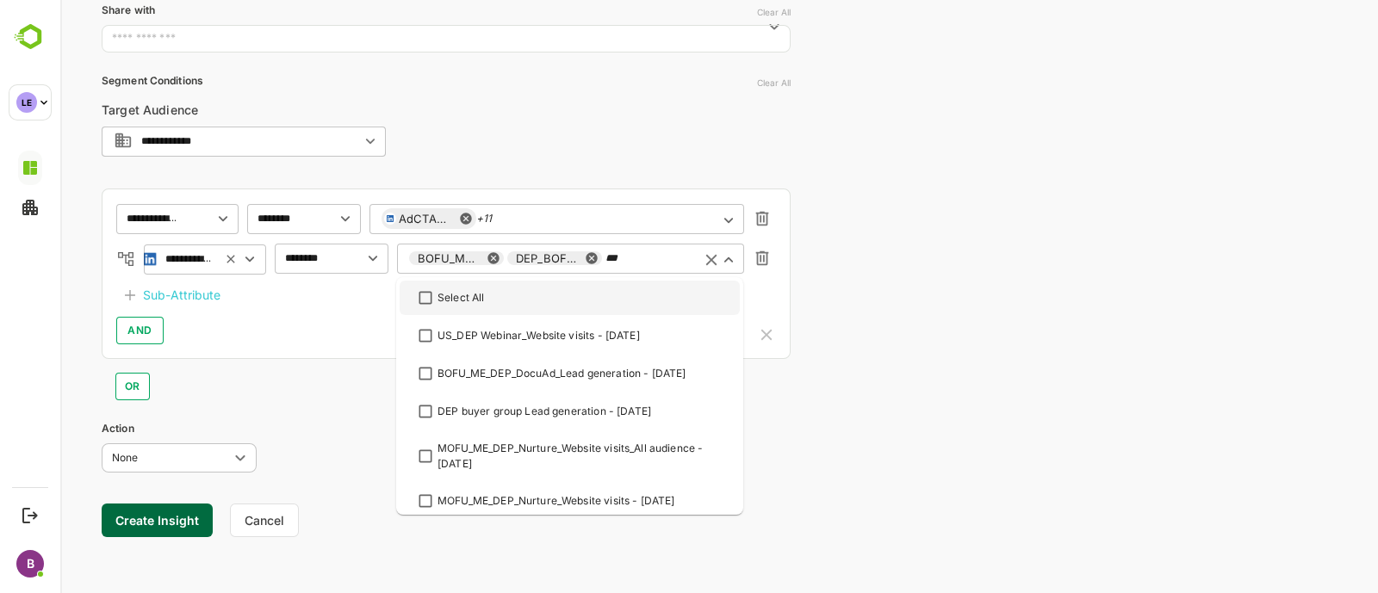
click at [500, 257] on div "BOFU_ME_IDM_DocuAd_Lead generation - [DATE]" at bounding box center [456, 258] width 95 height 14
click at [495, 260] on icon at bounding box center [492, 258] width 11 height 11
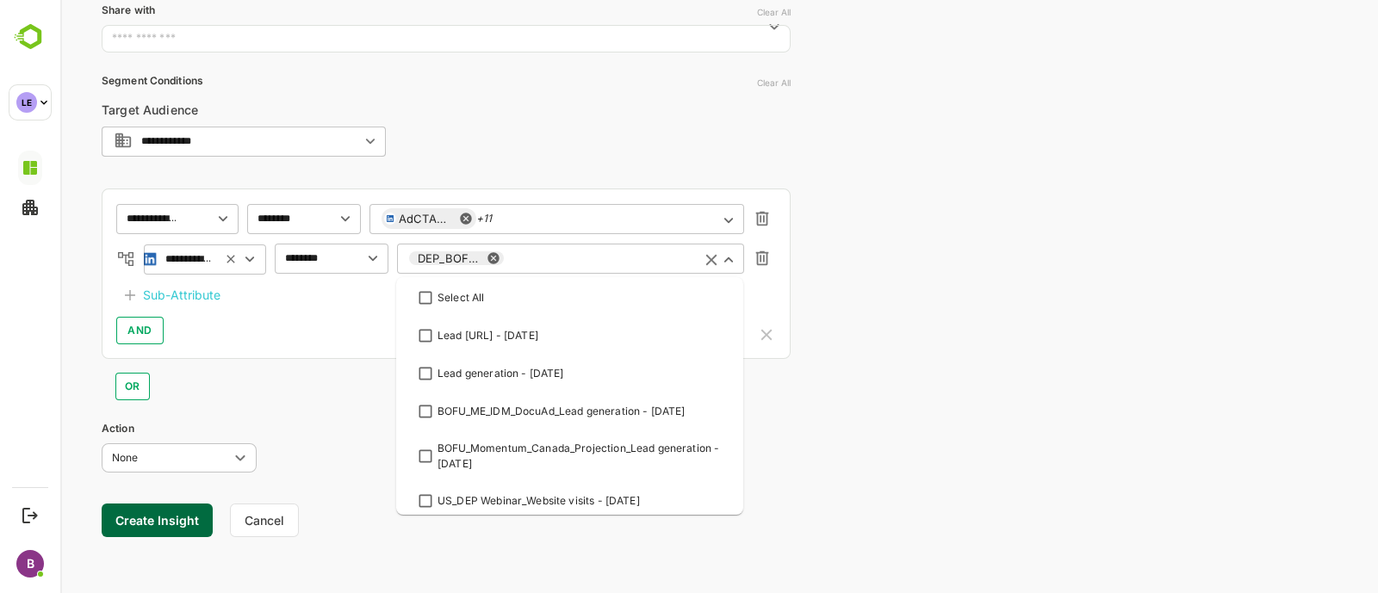
scroll to position [2618, 0]
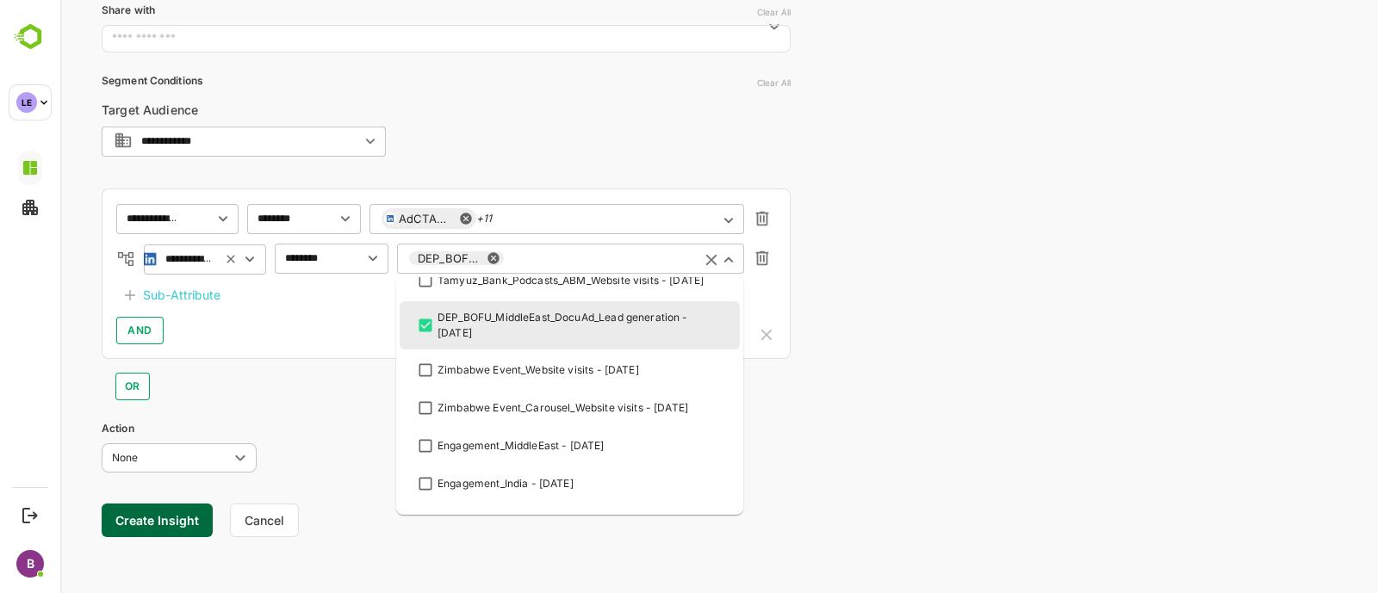
click at [879, 401] on div "**********" at bounding box center [719, 143] width 1318 height 906
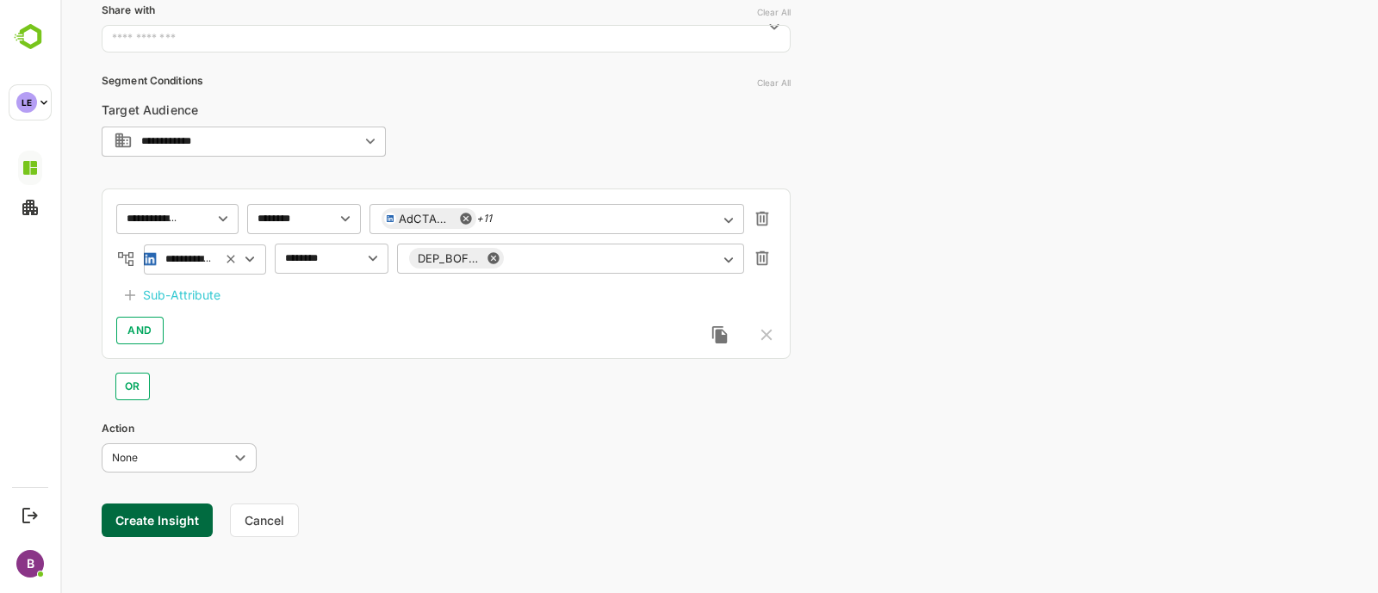
click at [179, 523] on button "Create Insight" at bounding box center [157, 521] width 111 height 34
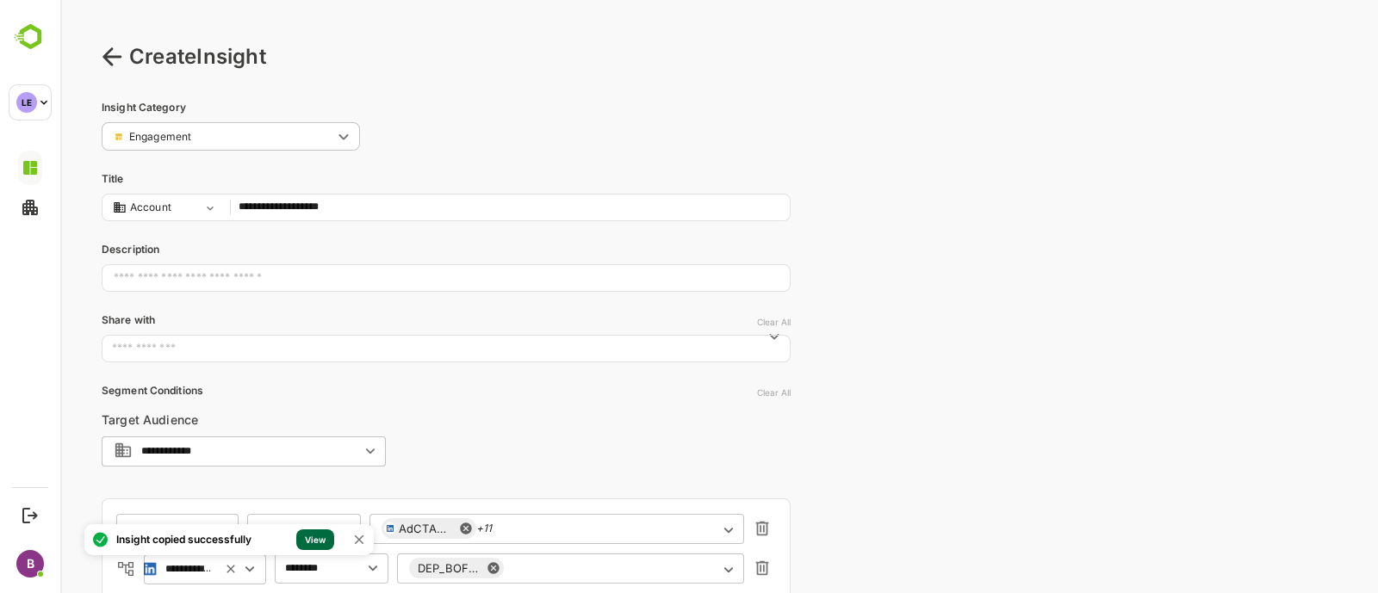
click at [312, 534] on link "View" at bounding box center [315, 540] width 38 height 21
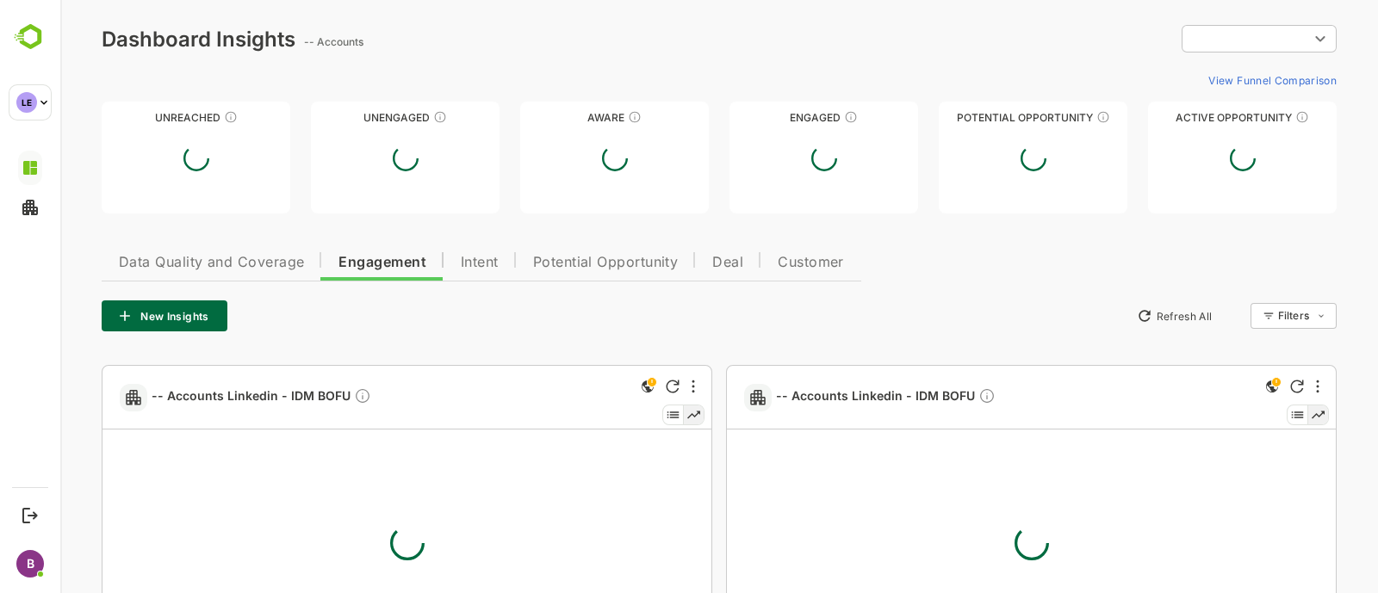
type input "**********"
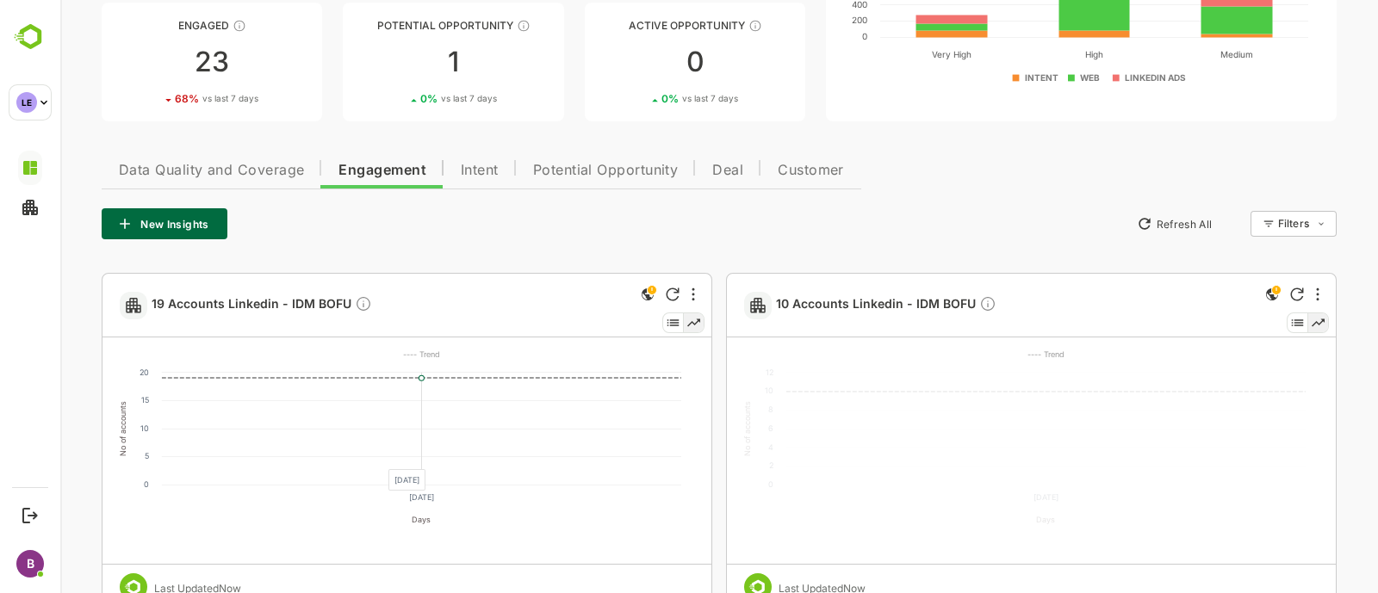
scroll to position [256, 0]
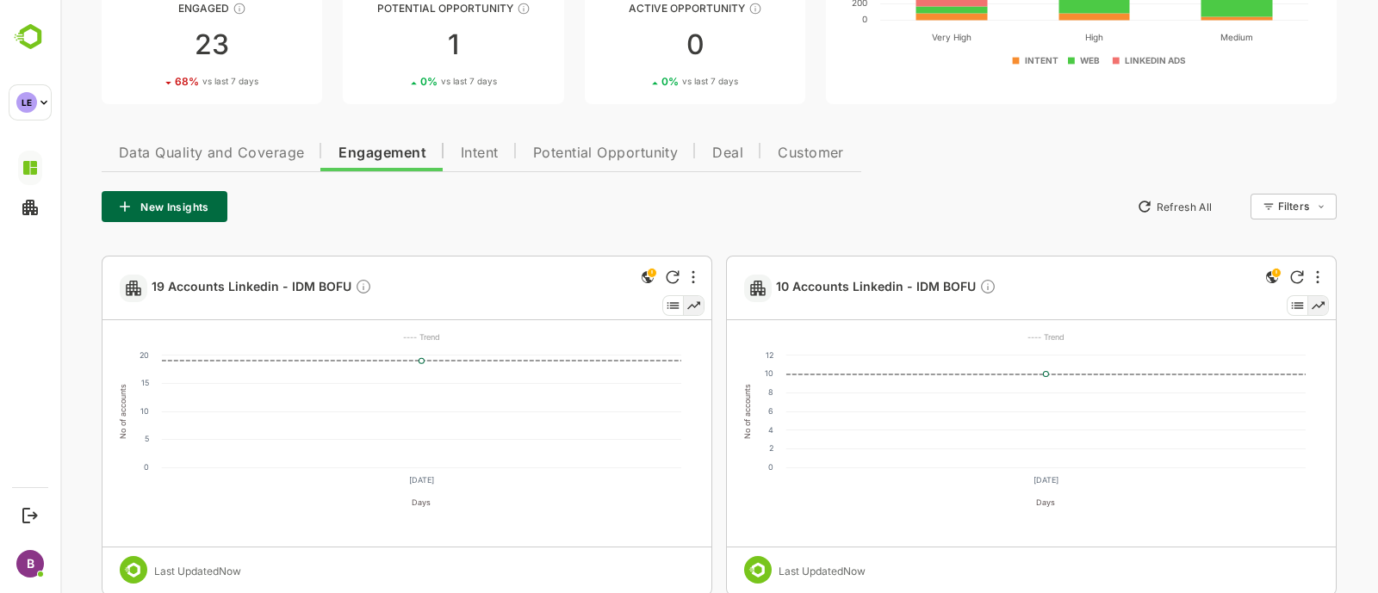
click at [698, 286] on div at bounding box center [683, 289] width 42 height 64
click at [692, 278] on icon "More" at bounding box center [693, 277] width 3 height 14
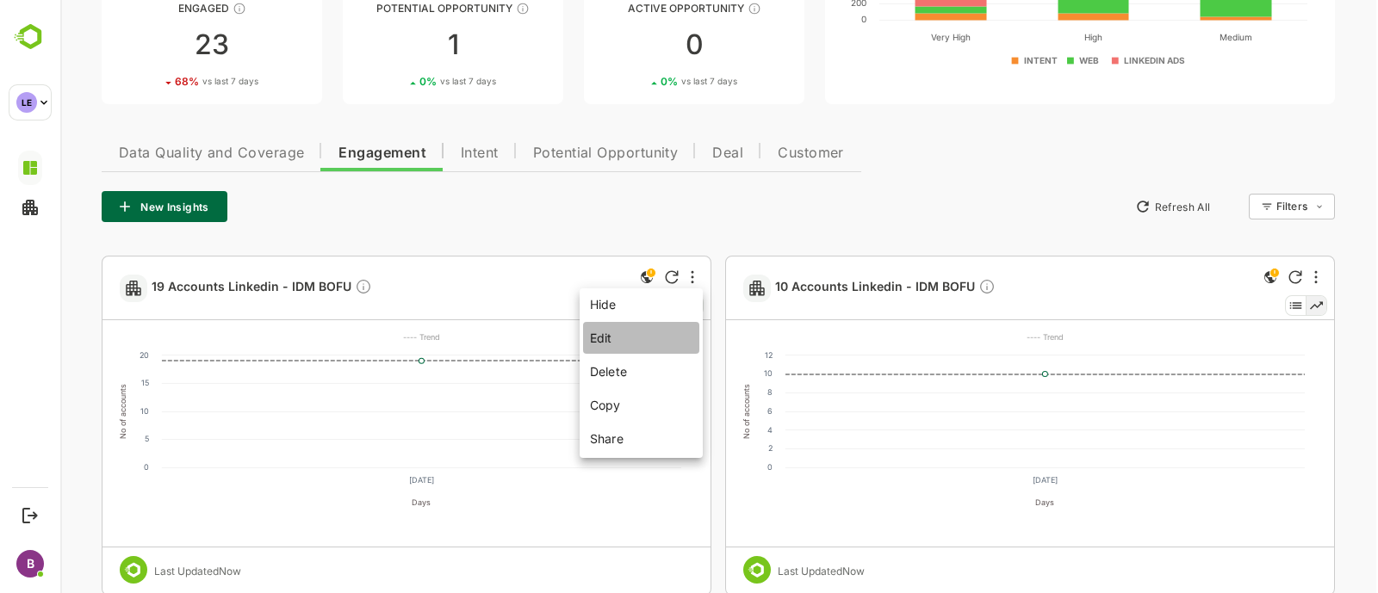
click at [600, 332] on li "Edit" at bounding box center [641, 338] width 116 height 32
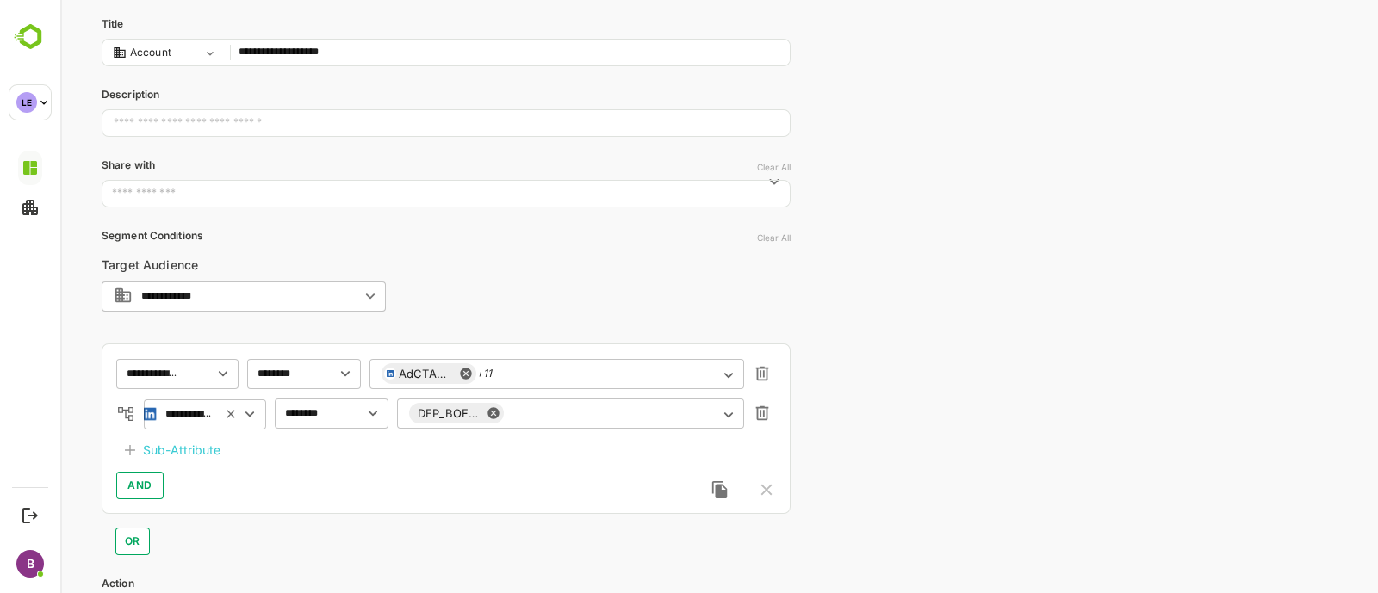
click at [306, 46] on input "**********" at bounding box center [510, 52] width 543 height 23
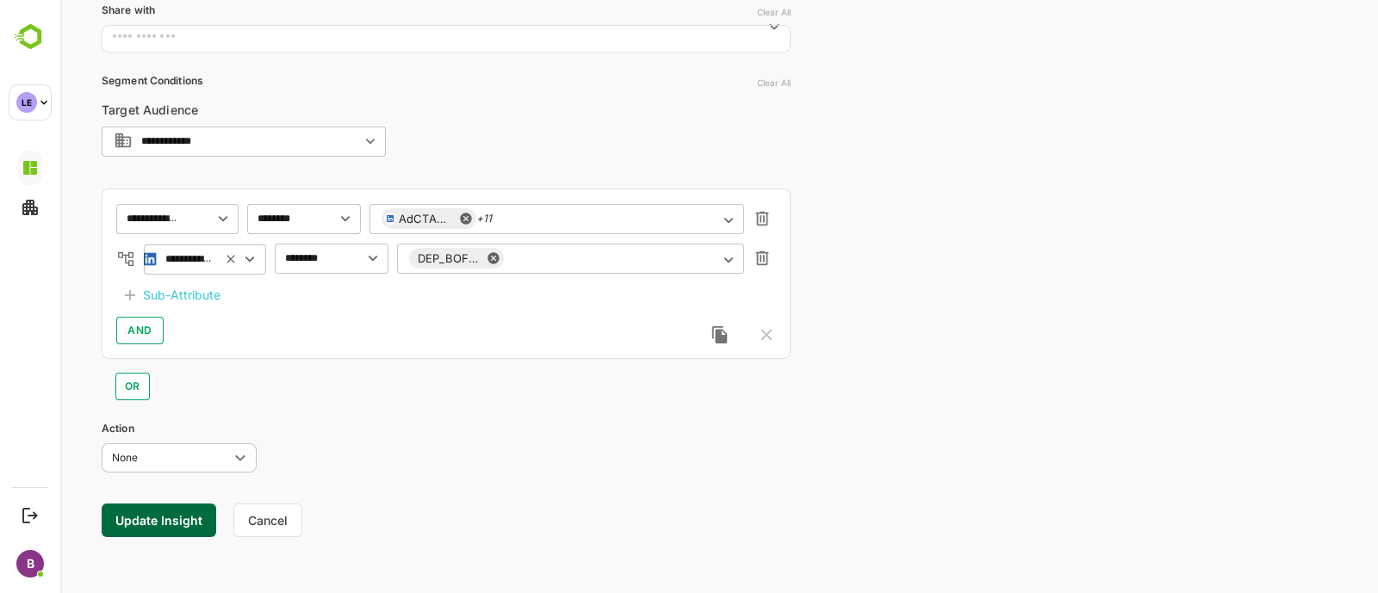
type input "**********"
click at [176, 517] on button "Update Insight" at bounding box center [159, 521] width 115 height 34
click at [301, 539] on link "View" at bounding box center [313, 540] width 38 height 21
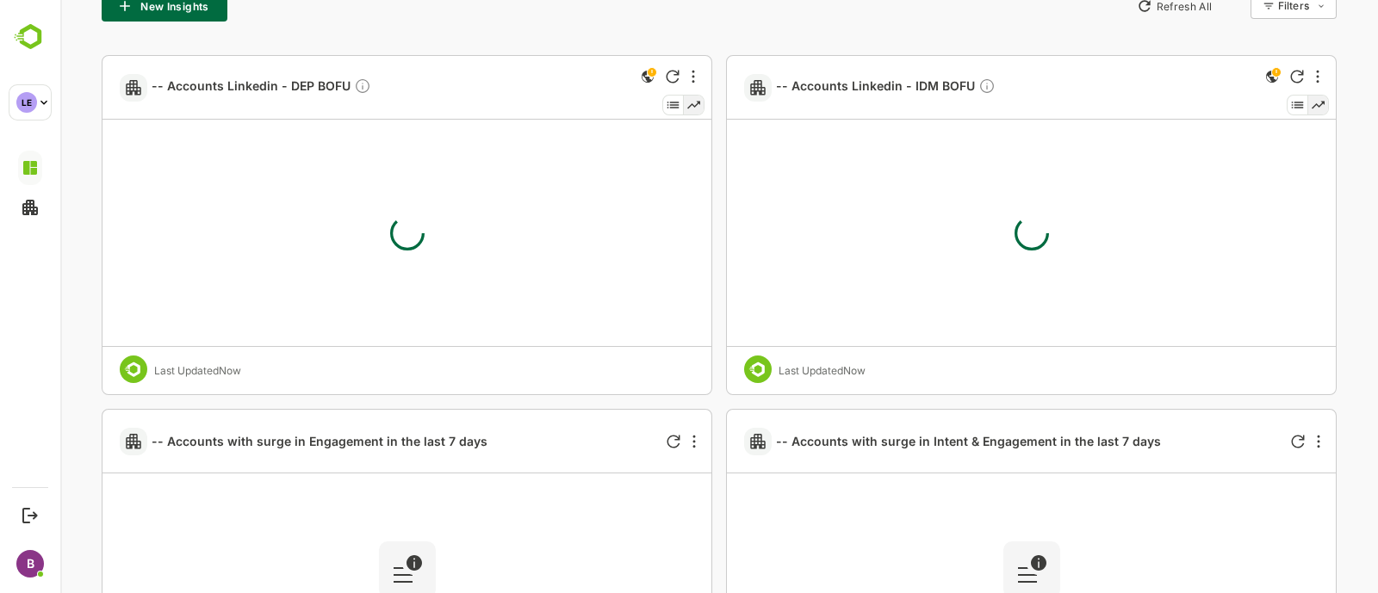
type input "**********"
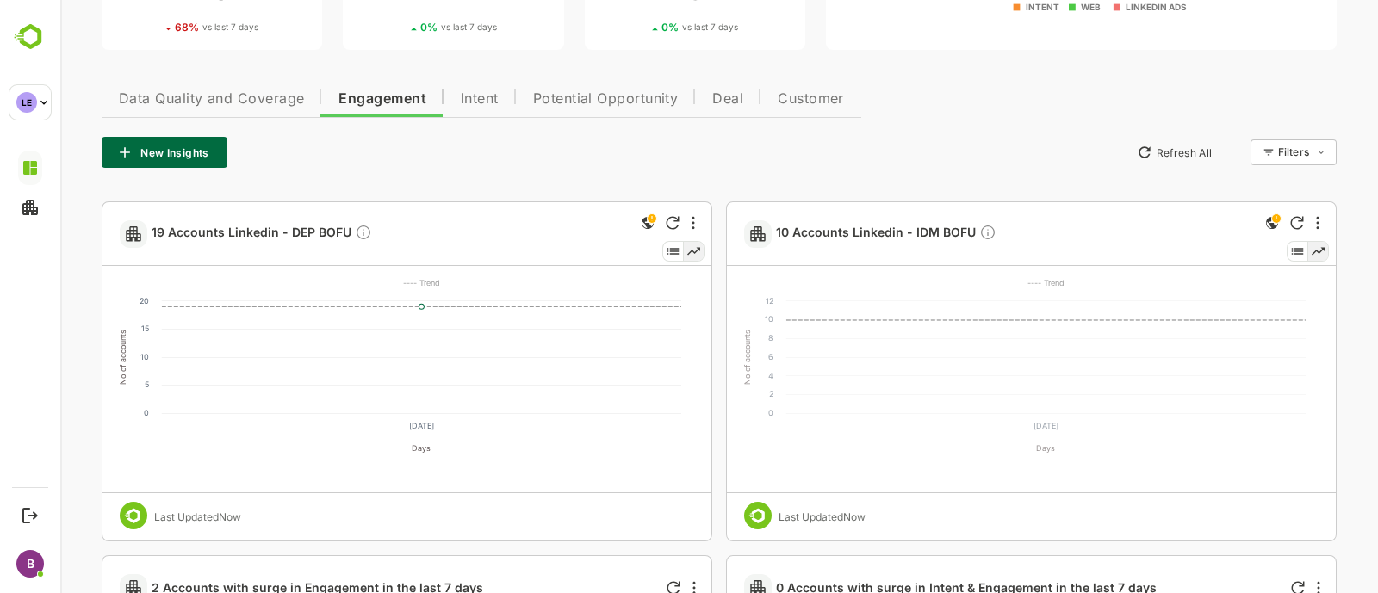
click at [195, 227] on span "19 Accounts Linkedin - DEP BOFU" at bounding box center [262, 234] width 220 height 20
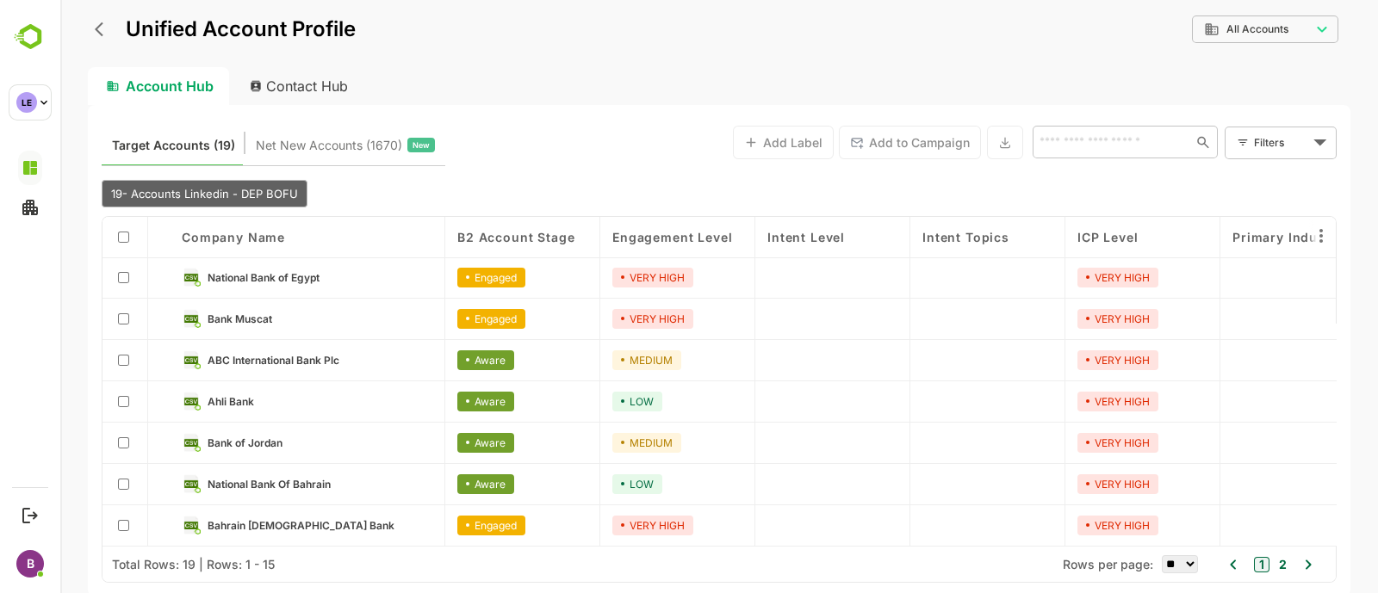
scroll to position [0, 0]
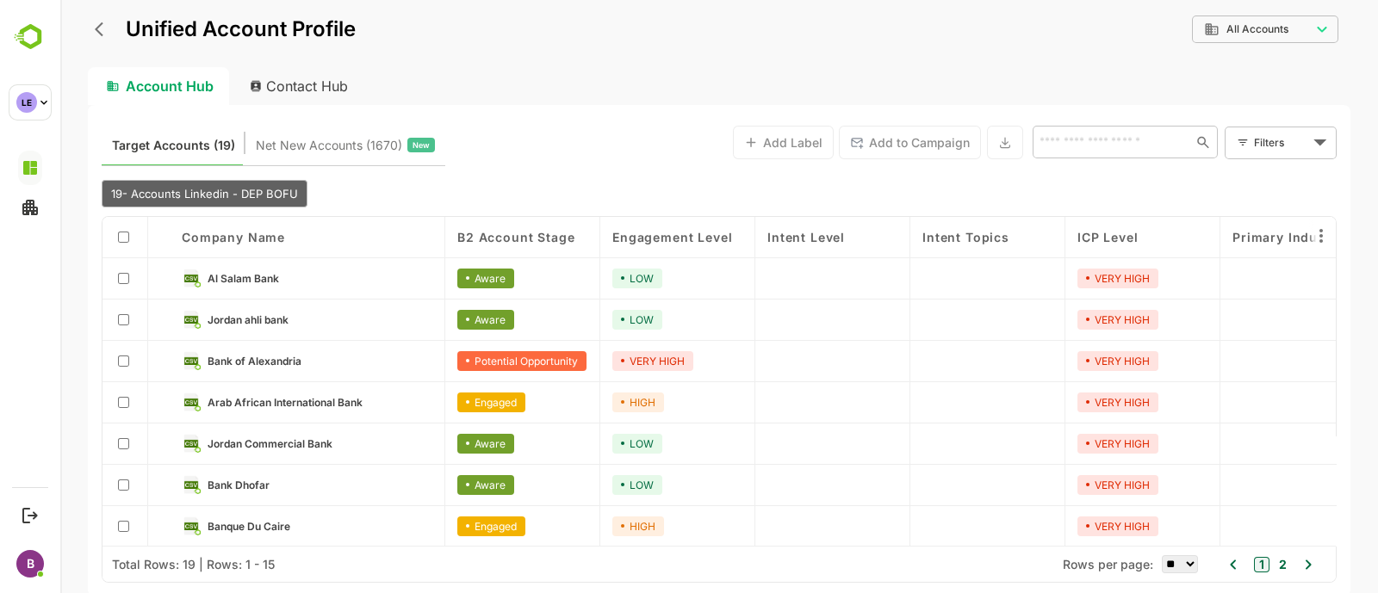
click at [108, 22] on icon "back" at bounding box center [103, 29] width 17 height 17
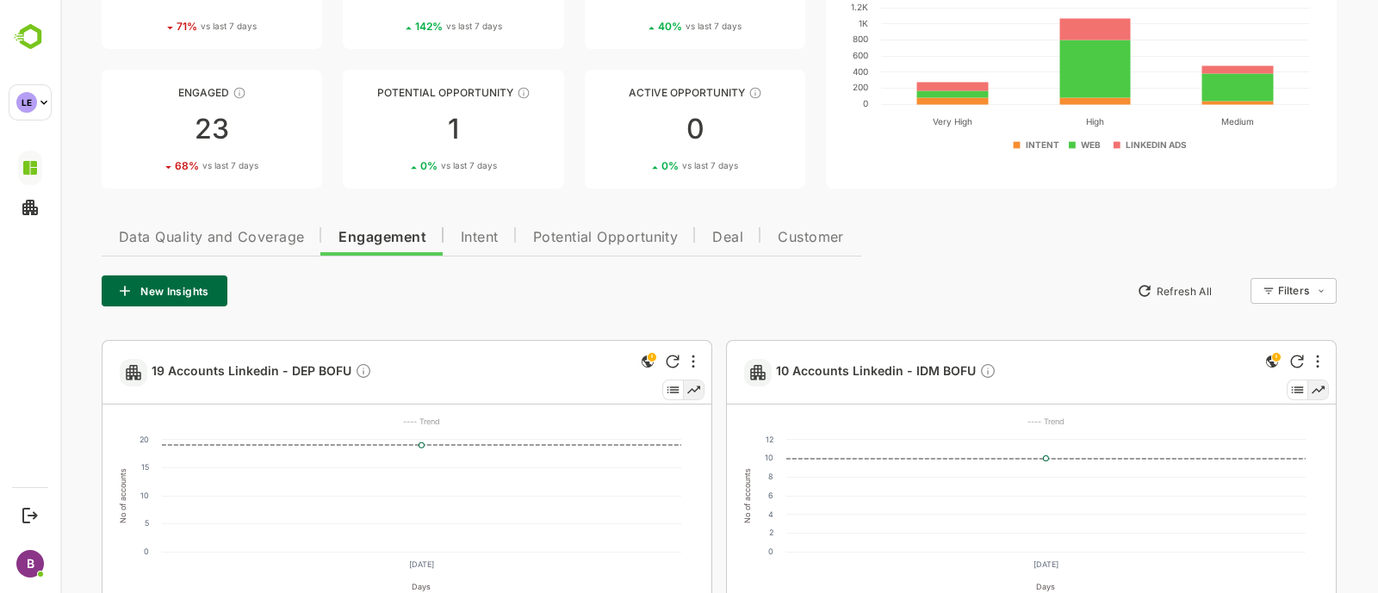
scroll to position [174, 0]
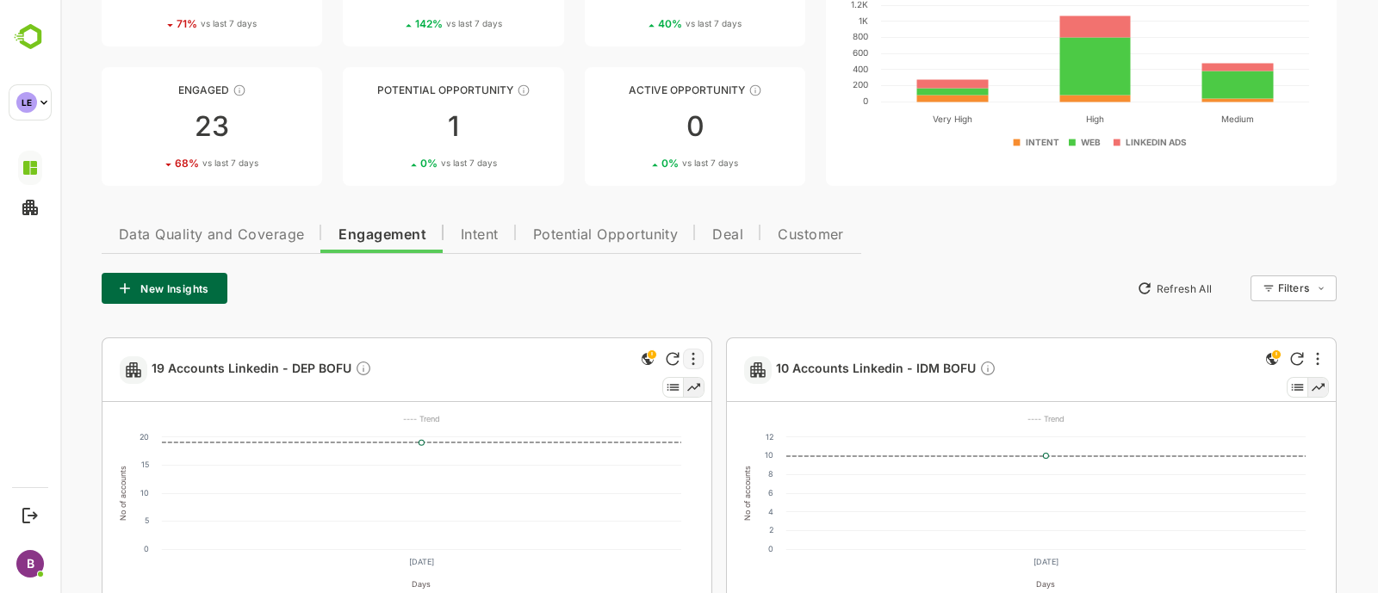
click at [689, 361] on div at bounding box center [693, 359] width 21 height 21
click at [622, 518] on li "Share" at bounding box center [641, 519] width 116 height 28
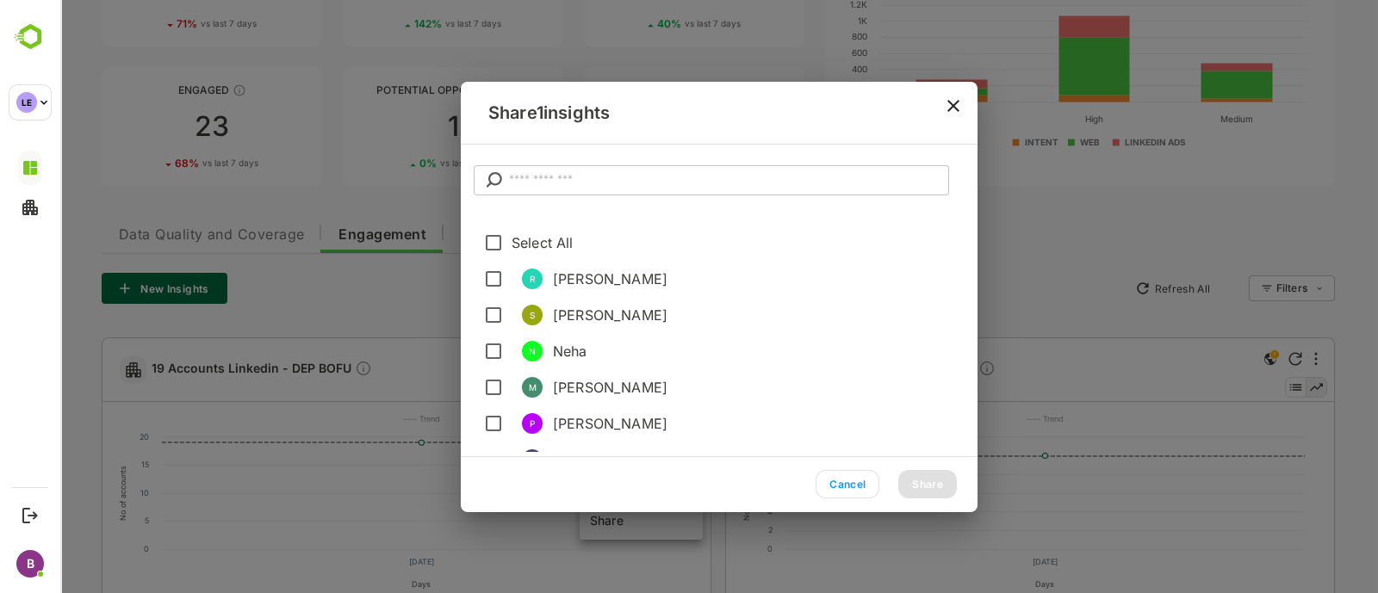
click at [512, 173] on input "text" at bounding box center [729, 180] width 440 height 31
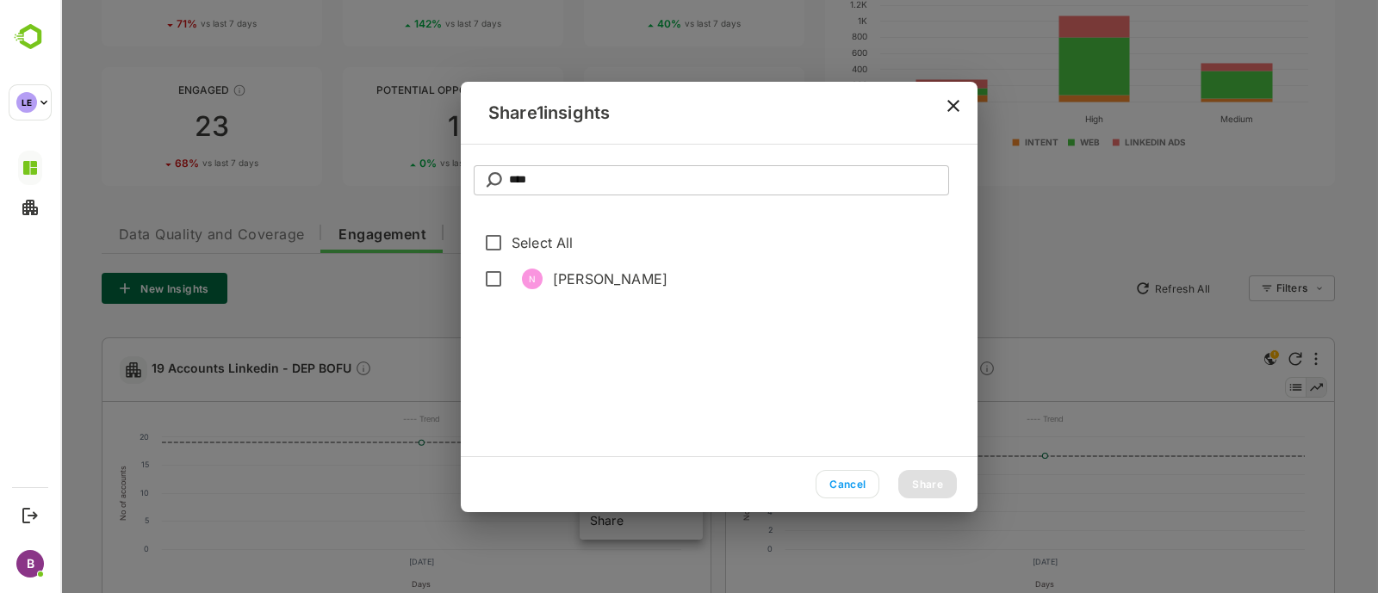
type input "****"
click at [938, 487] on button "Share" at bounding box center [927, 484] width 59 height 28
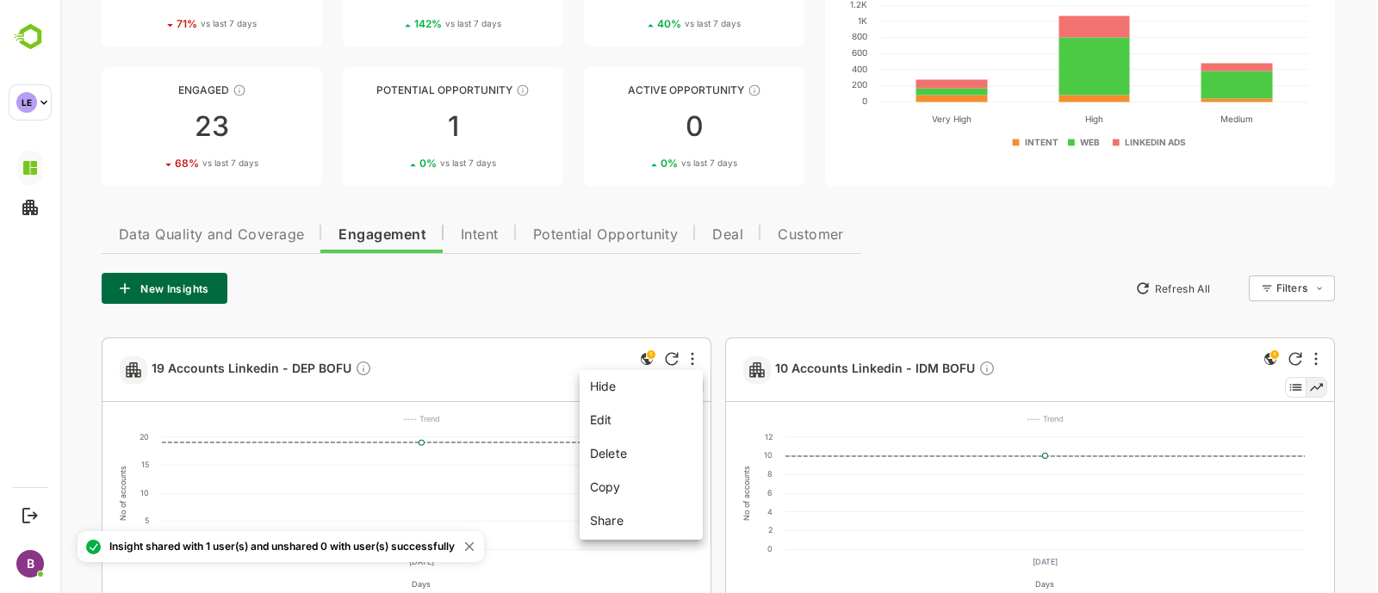
click at [257, 370] on div at bounding box center [719, 296] width 1318 height 593
click at [293, 360] on span "19 Accounts Linkedin - DEP BOFU" at bounding box center [262, 370] width 220 height 20
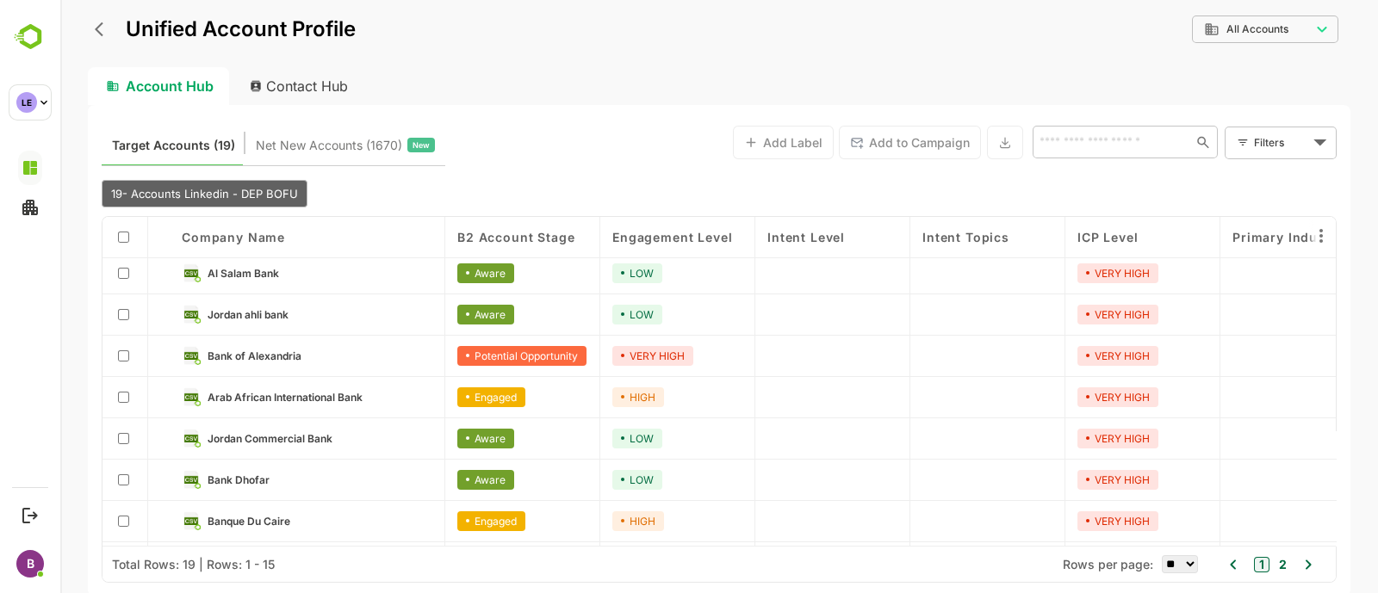
scroll to position [0, 0]
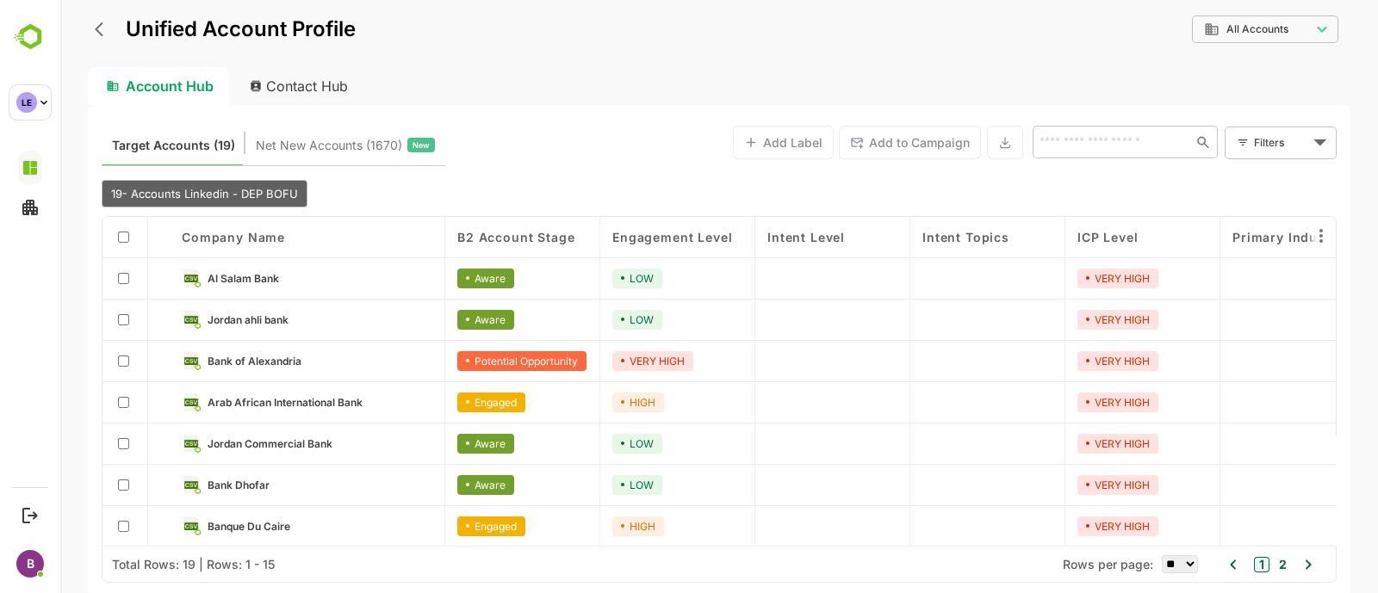
click at [102, 25] on icon "back" at bounding box center [103, 29] width 17 height 17
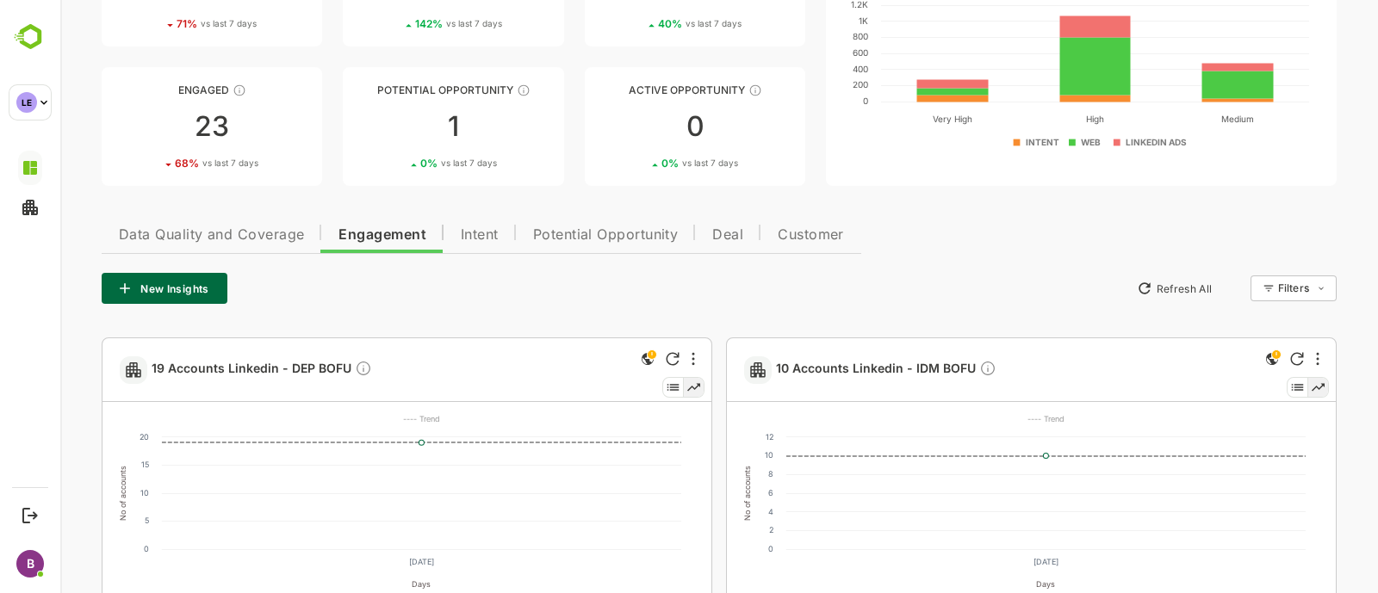
scroll to position [176, 0]
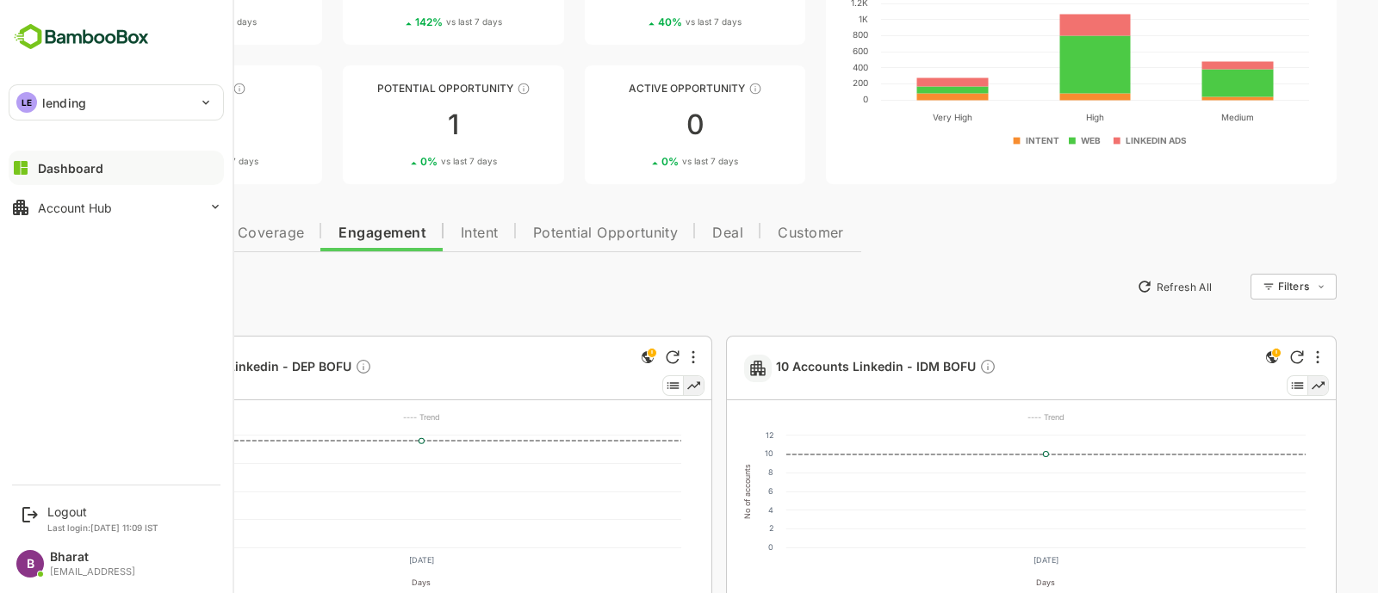
click at [86, 109] on div "LE lending" at bounding box center [105, 102] width 193 height 34
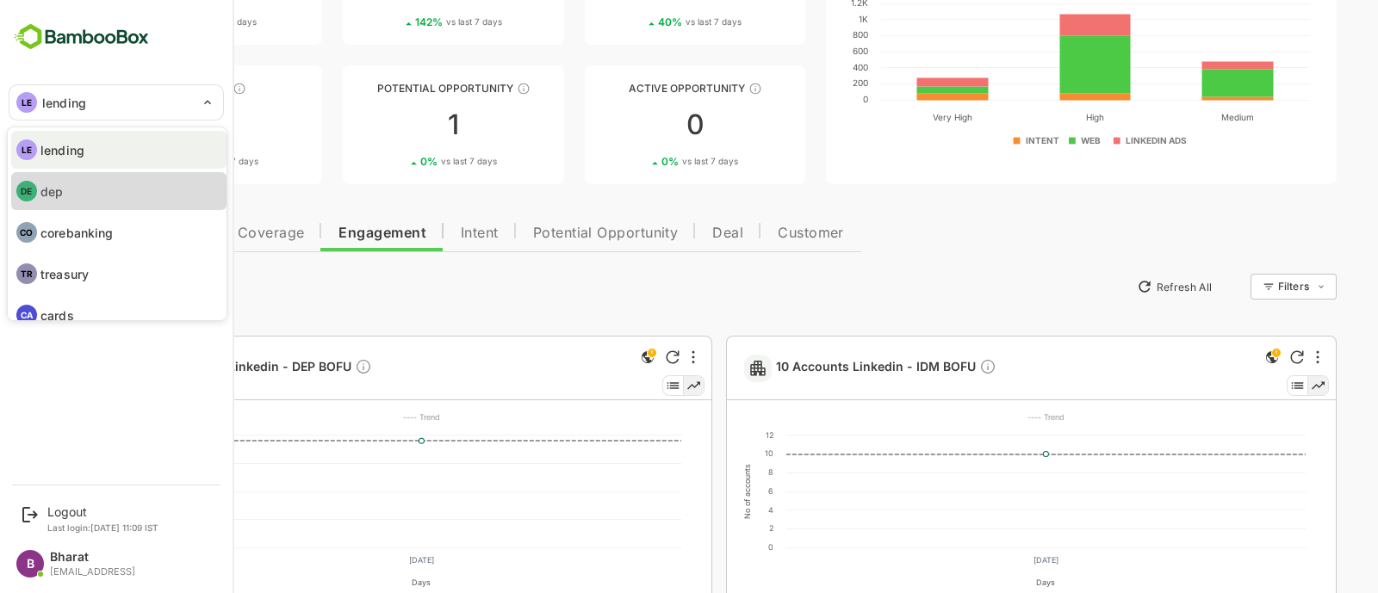
click at [56, 196] on p "dep" at bounding box center [51, 192] width 22 height 18
type input "***"
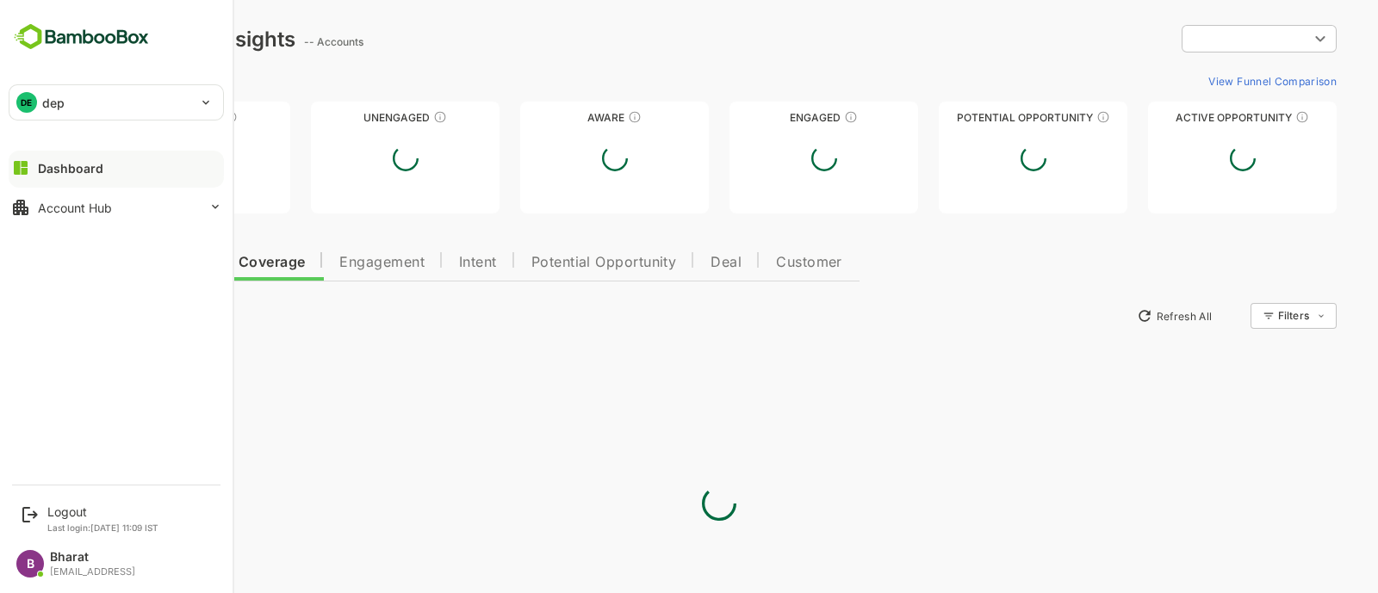
scroll to position [0, 0]
type input "**********"
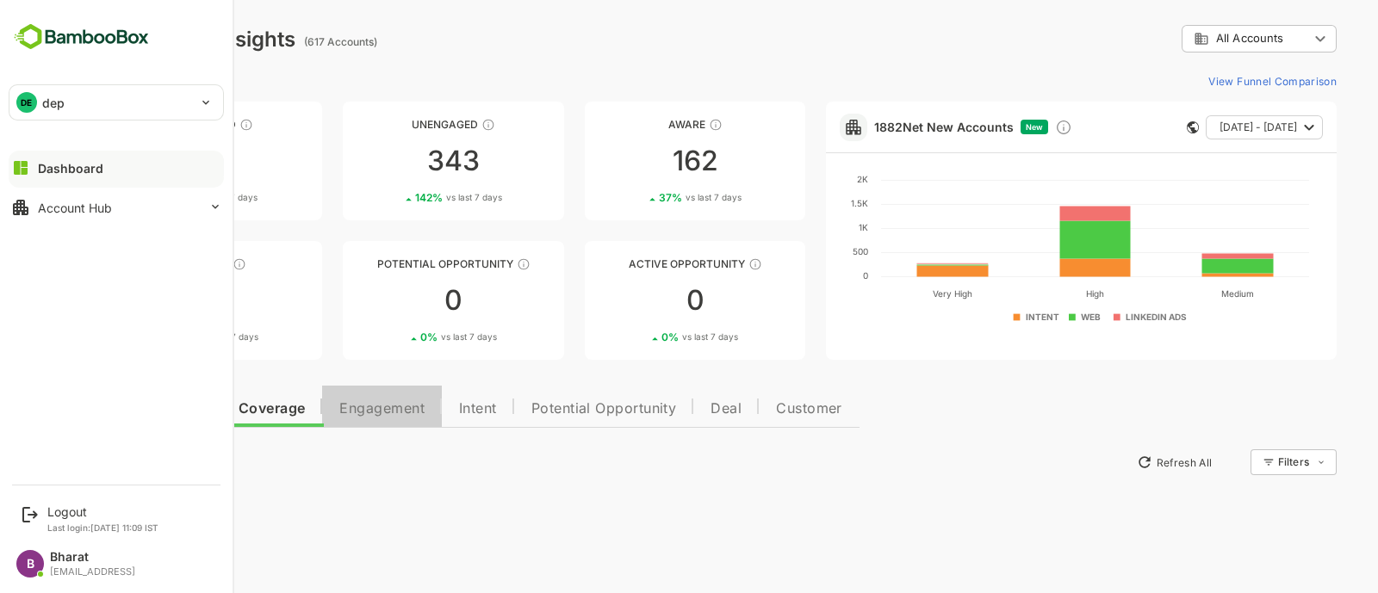
click at [371, 395] on button "Engagement" at bounding box center [382, 406] width 120 height 41
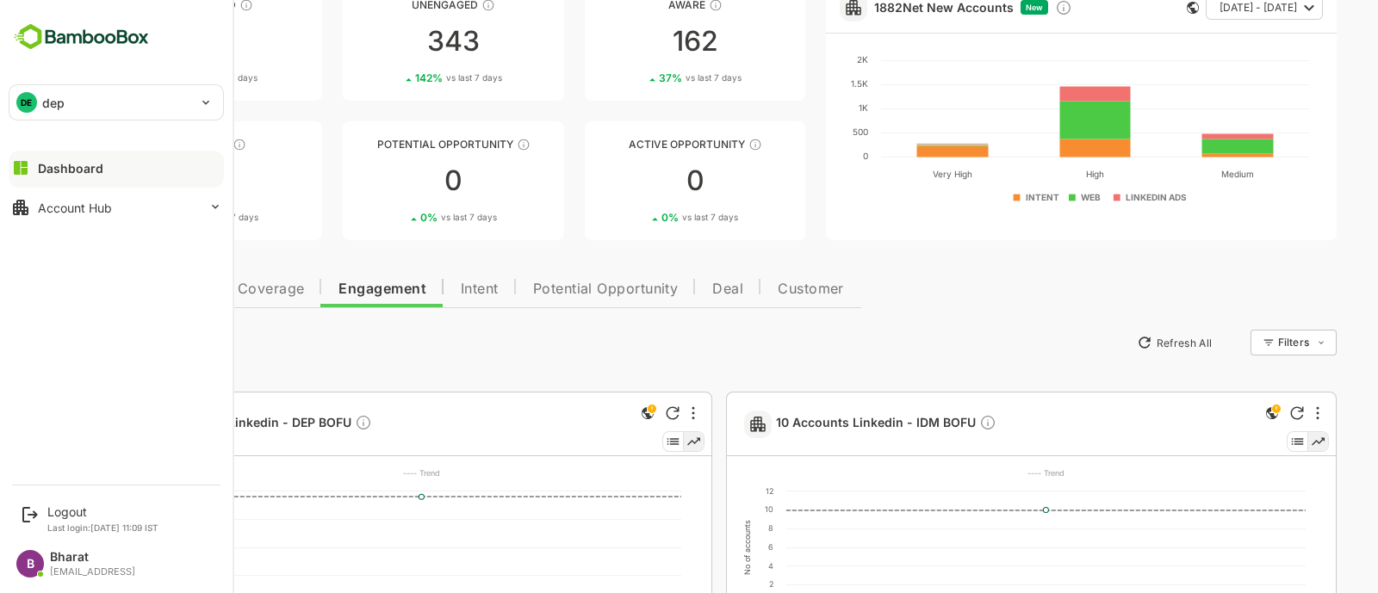
scroll to position [122, 0]
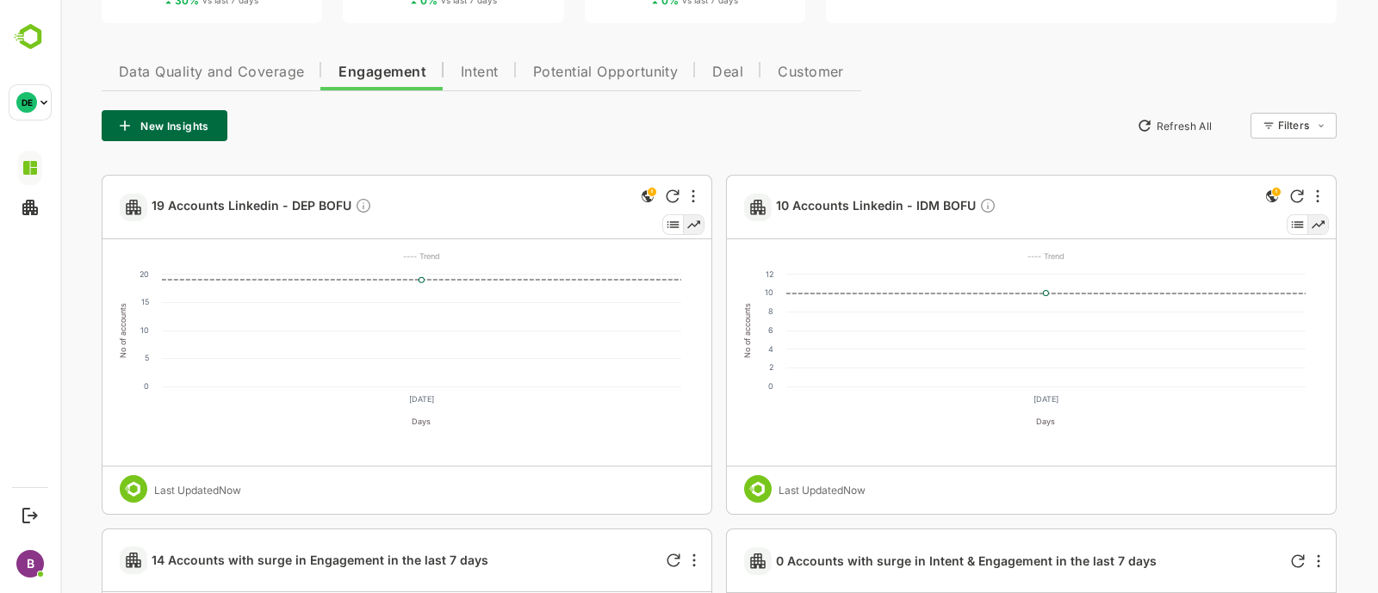
scroll to position [338, 0]
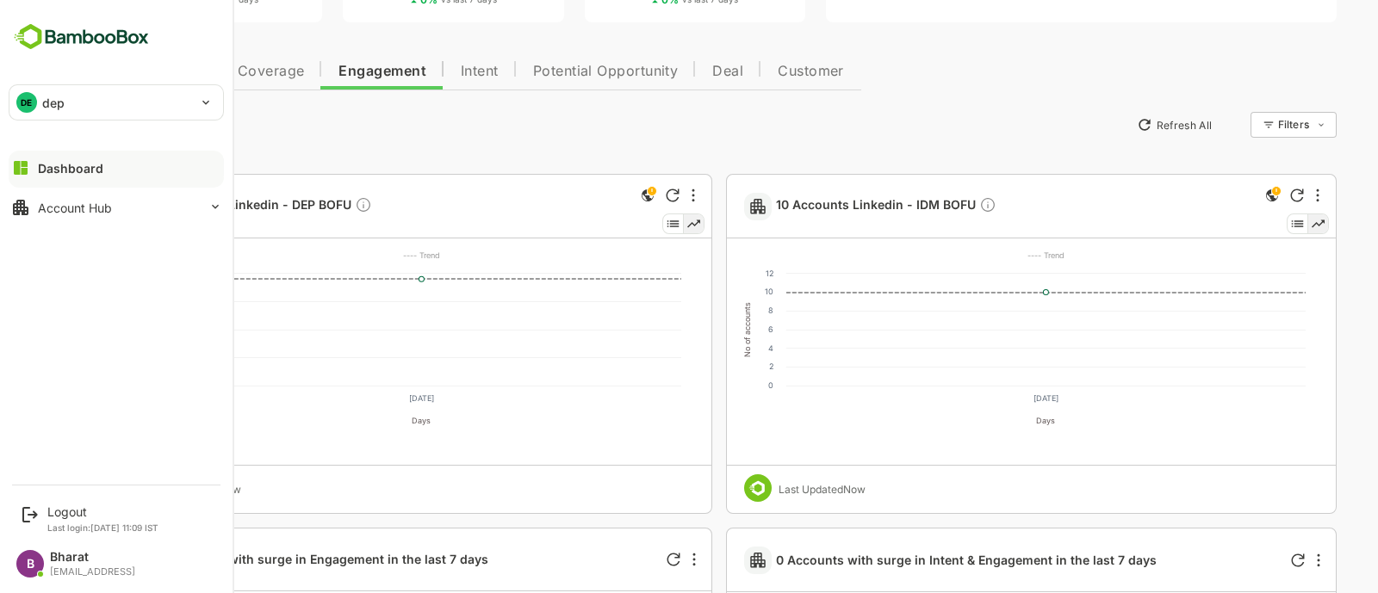
click at [43, 87] on div "DE dep" at bounding box center [105, 102] width 193 height 34
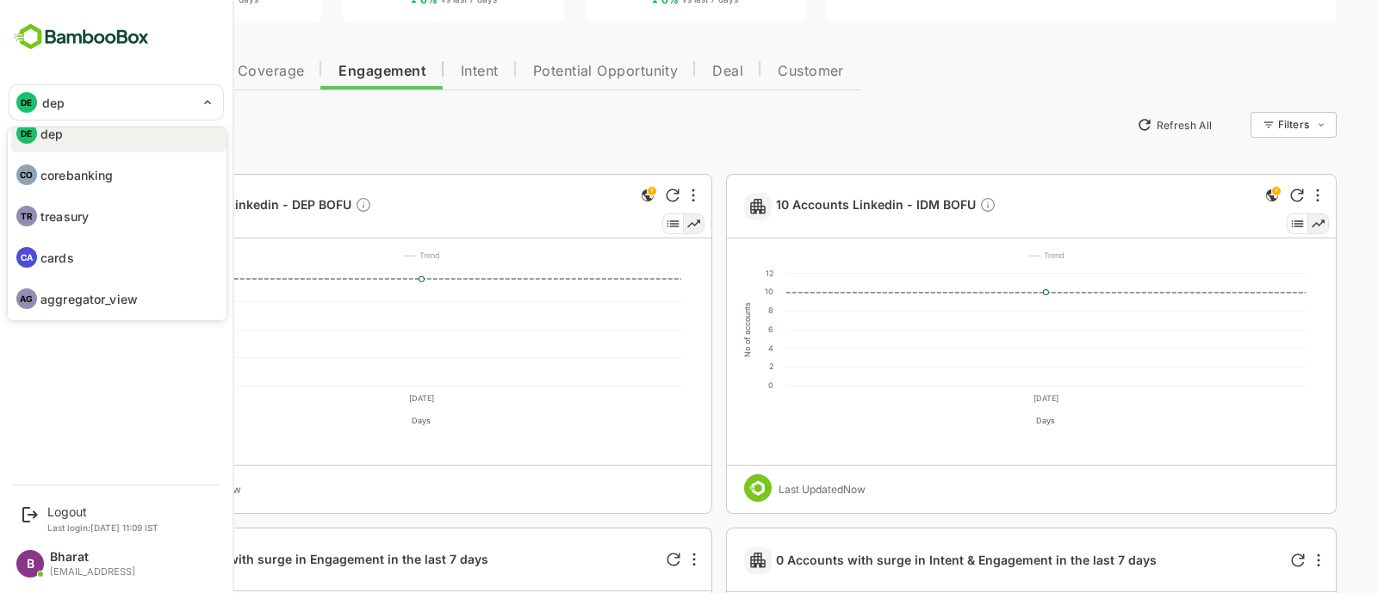
scroll to position [0, 0]
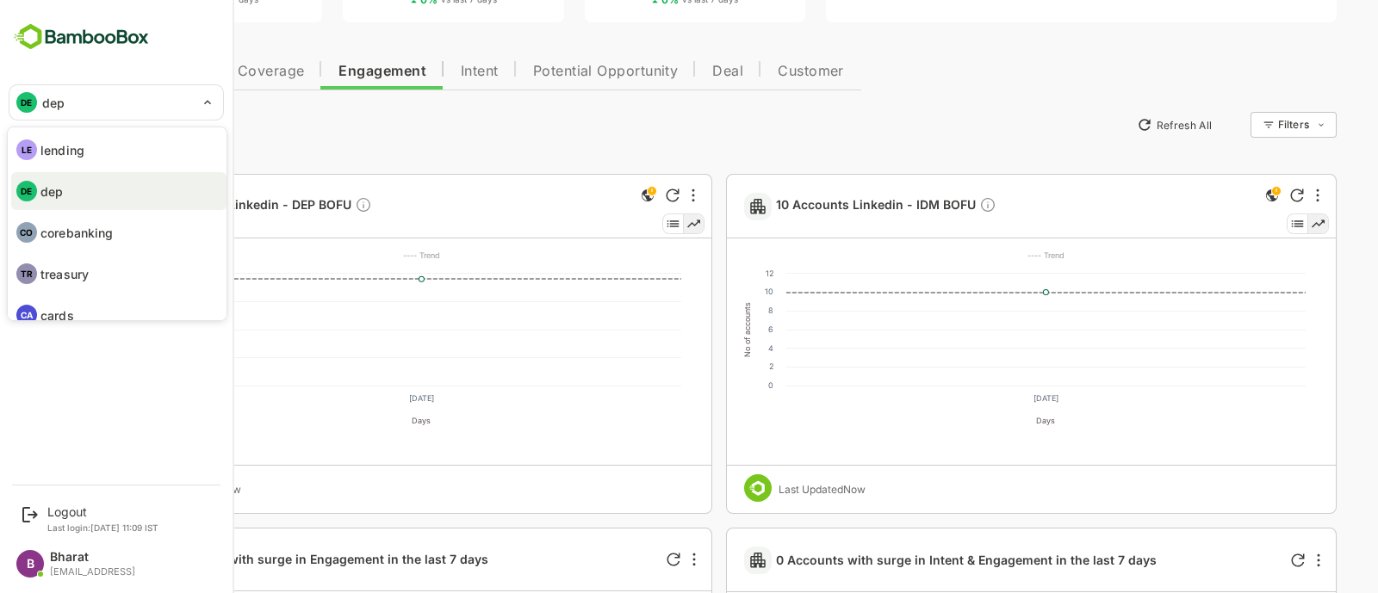
click at [84, 157] on li "LE lending" at bounding box center [118, 150] width 215 height 38
type input "*******"
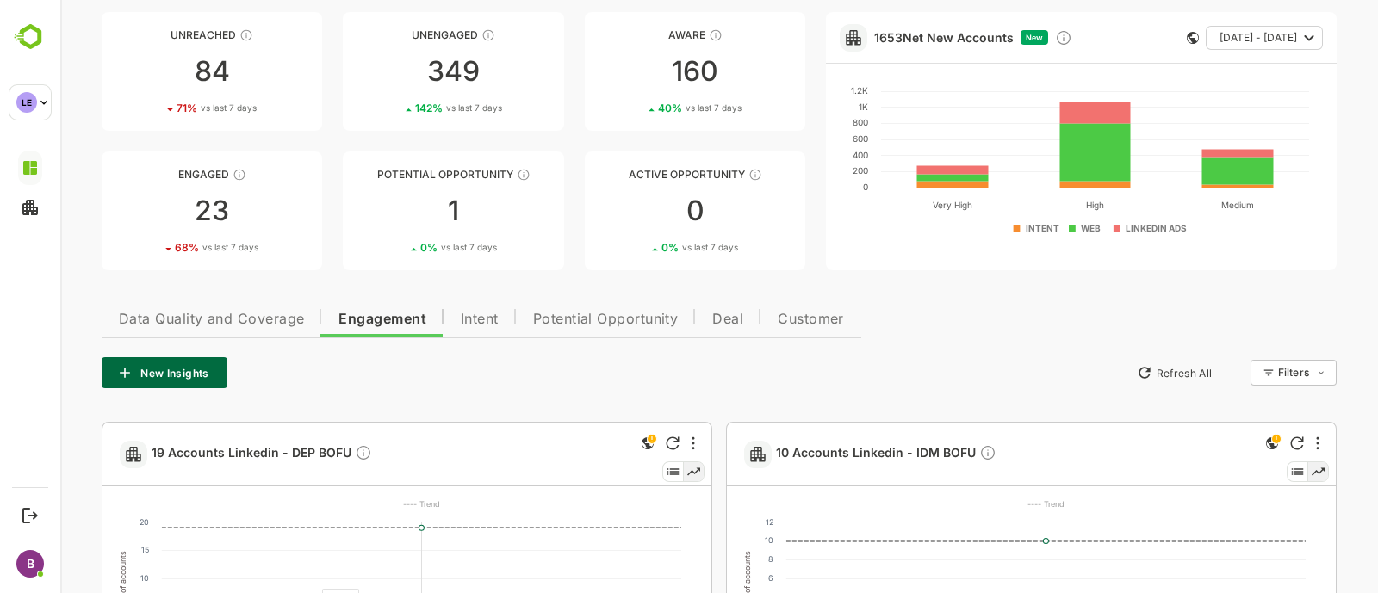
scroll to position [82, 0]
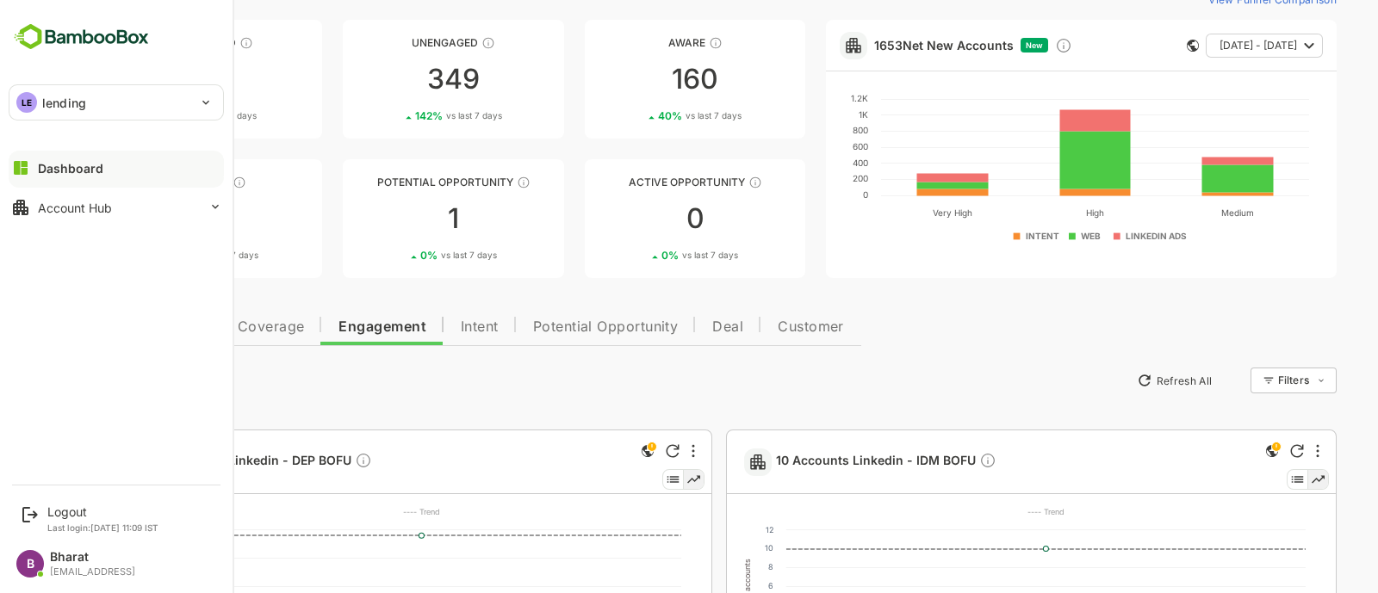
click at [32, 96] on div "LE" at bounding box center [26, 102] width 21 height 21
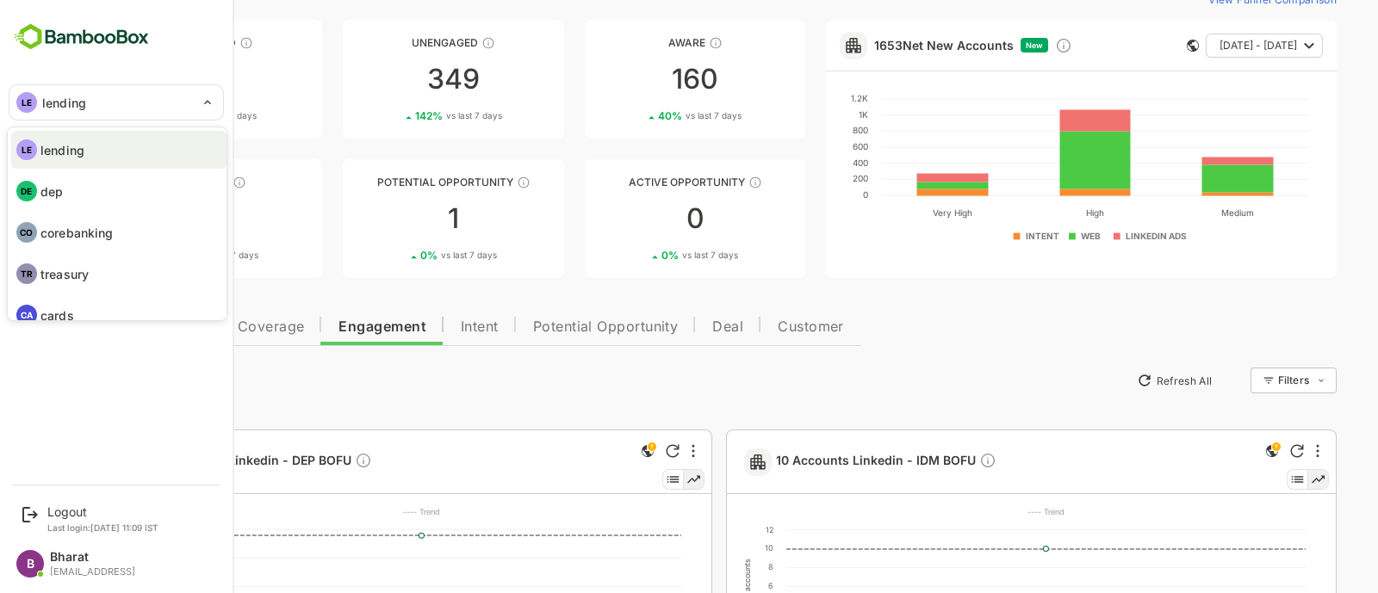
click at [73, 202] on li "DE dep" at bounding box center [118, 191] width 215 height 38
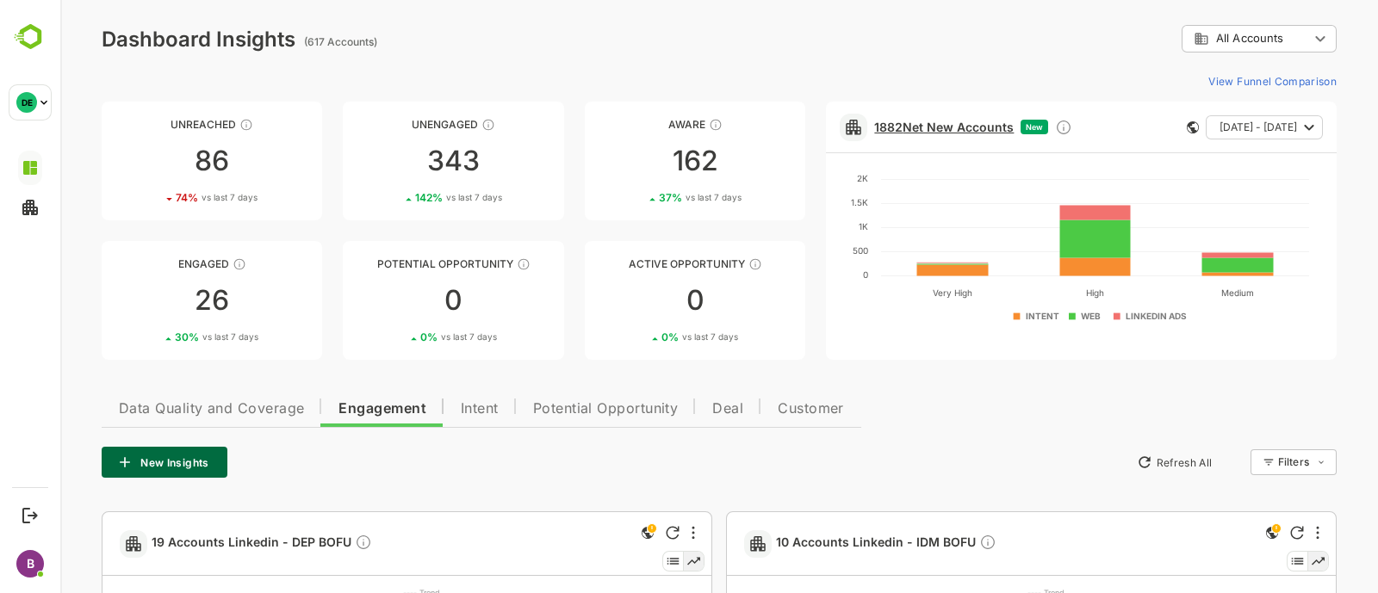
click at [956, 120] on link "1882 Net New Accounts" at bounding box center [944, 127] width 140 height 15
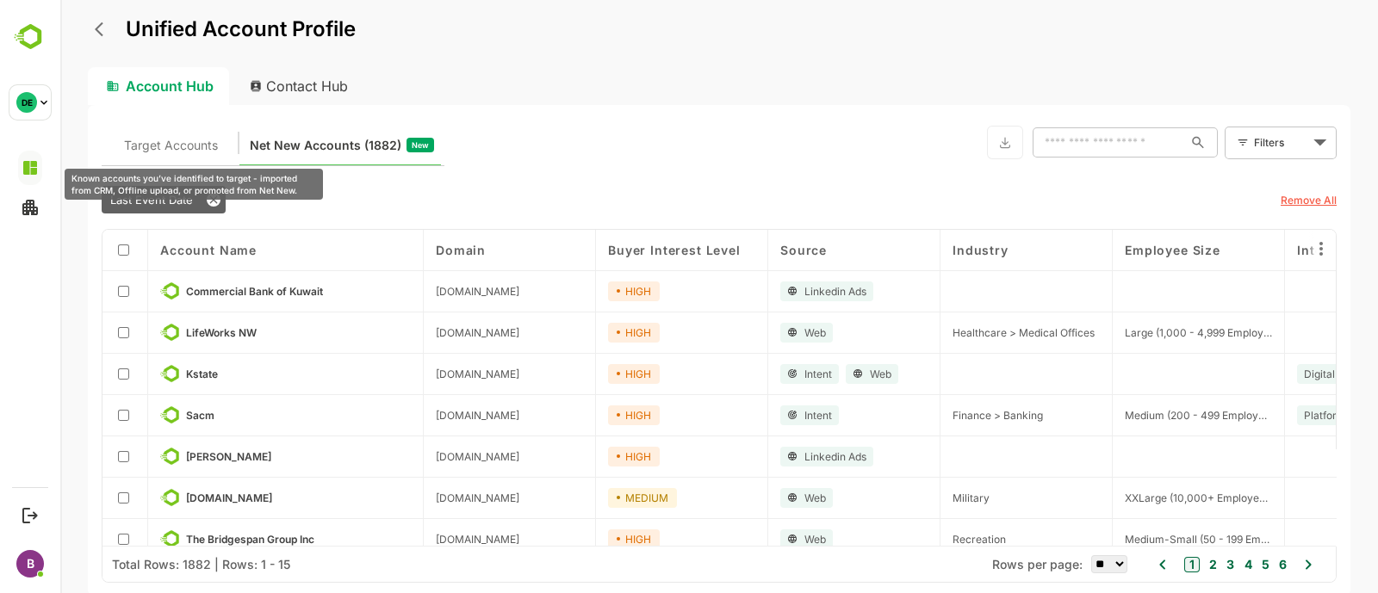
click at [186, 144] on span "Target Accounts" at bounding box center [171, 145] width 94 height 22
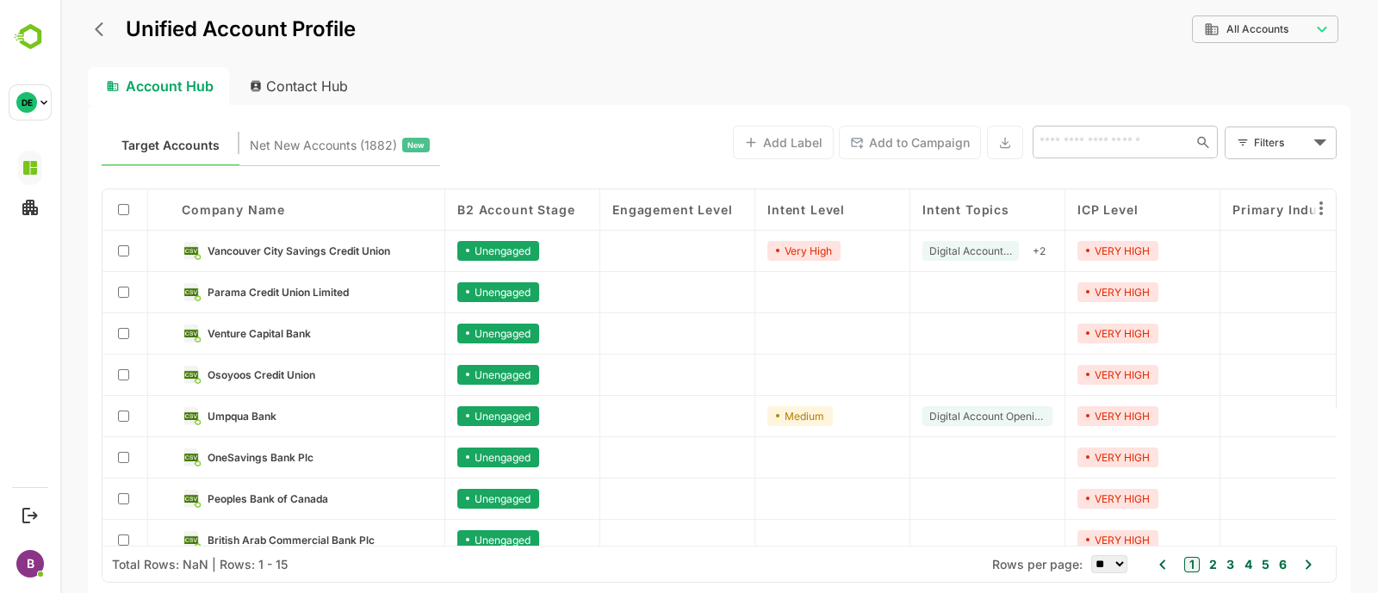
click at [92, 34] on button "back" at bounding box center [103, 29] width 26 height 26
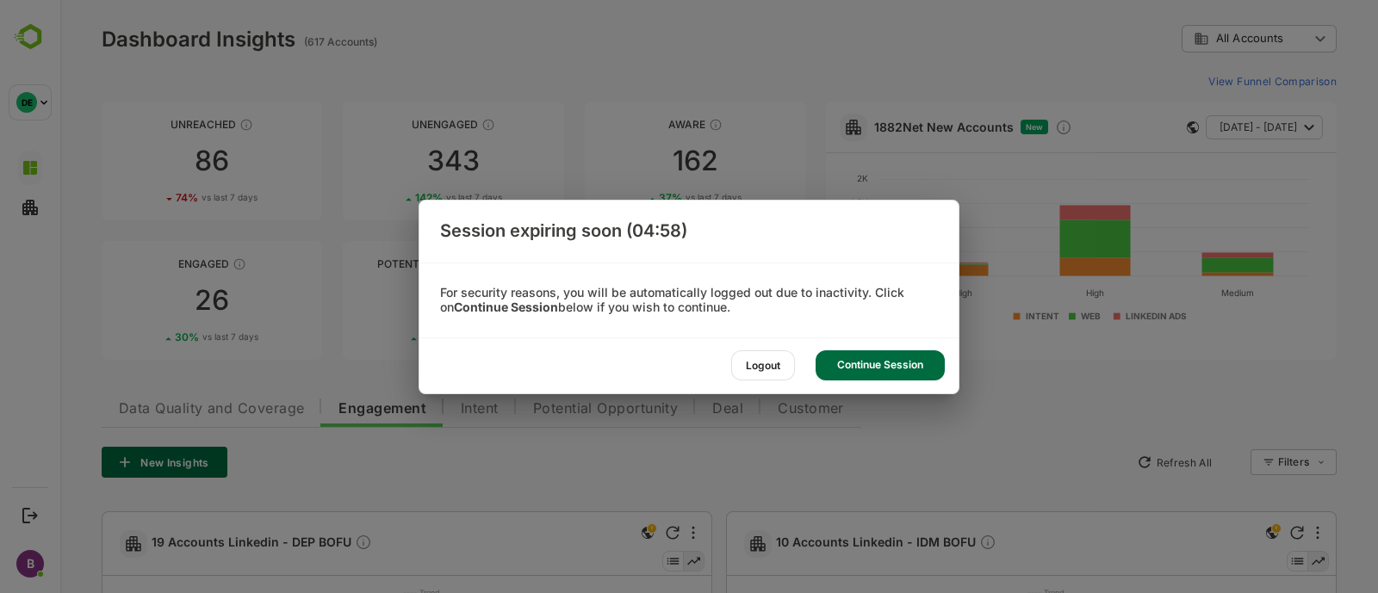
click at [847, 361] on div "Continue Session" at bounding box center [880, 366] width 129 height 30
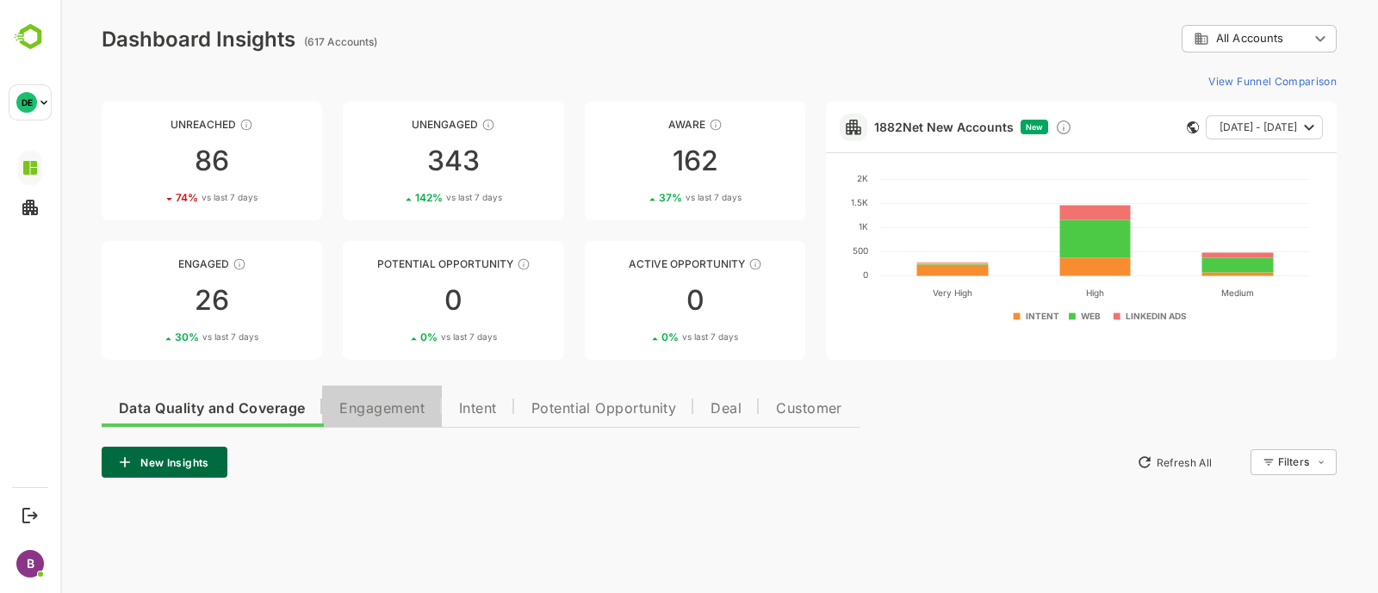
click at [383, 411] on span "Engagement" at bounding box center [381, 409] width 85 height 14
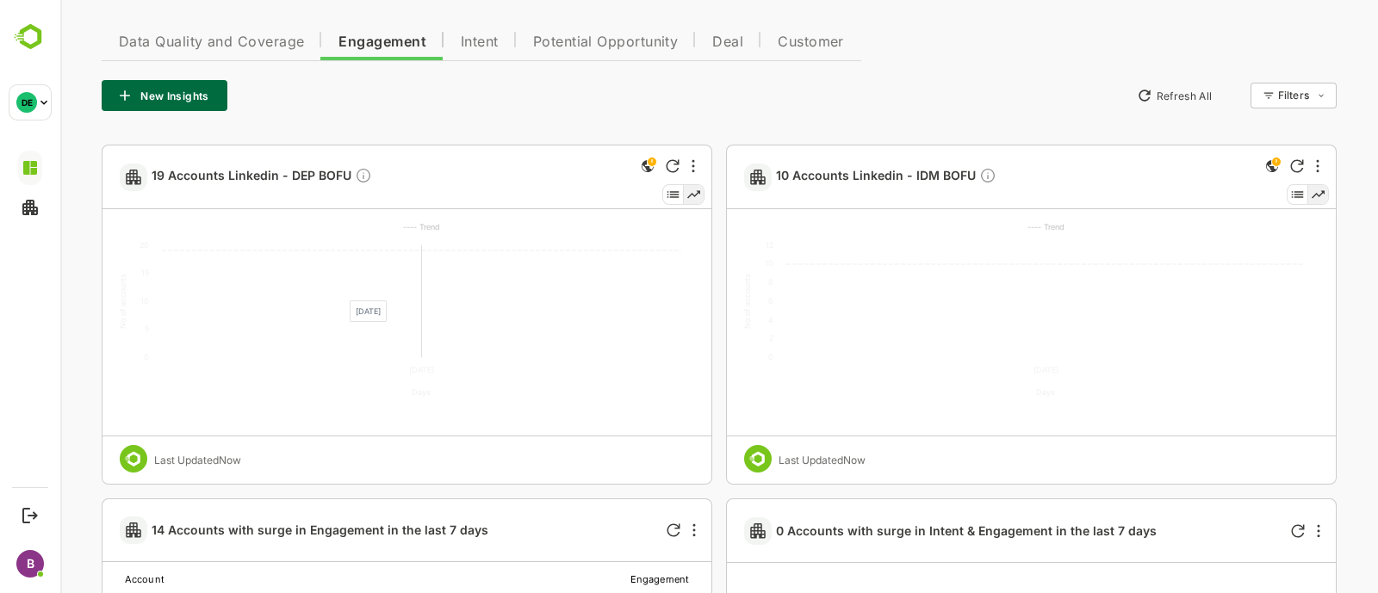
scroll to position [368, 0]
click at [202, 170] on span "19 Accounts Linkedin - DEP BOFU" at bounding box center [262, 176] width 220 height 20
